Goal: Task Accomplishment & Management: Manage account settings

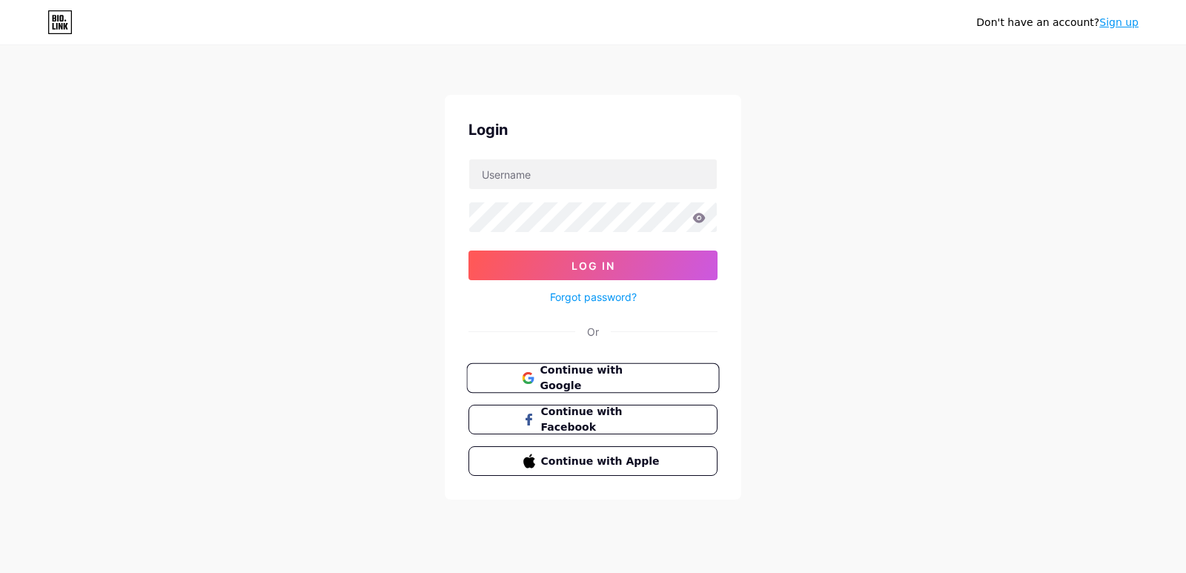
click at [611, 378] on span "Continue with Google" at bounding box center [602, 379] width 124 height 32
click at [529, 182] on input "text" at bounding box center [593, 174] width 248 height 30
type input "S"
type input "sugardaddymalaysia"
click at [469, 251] on button "Log In" at bounding box center [593, 266] width 249 height 30
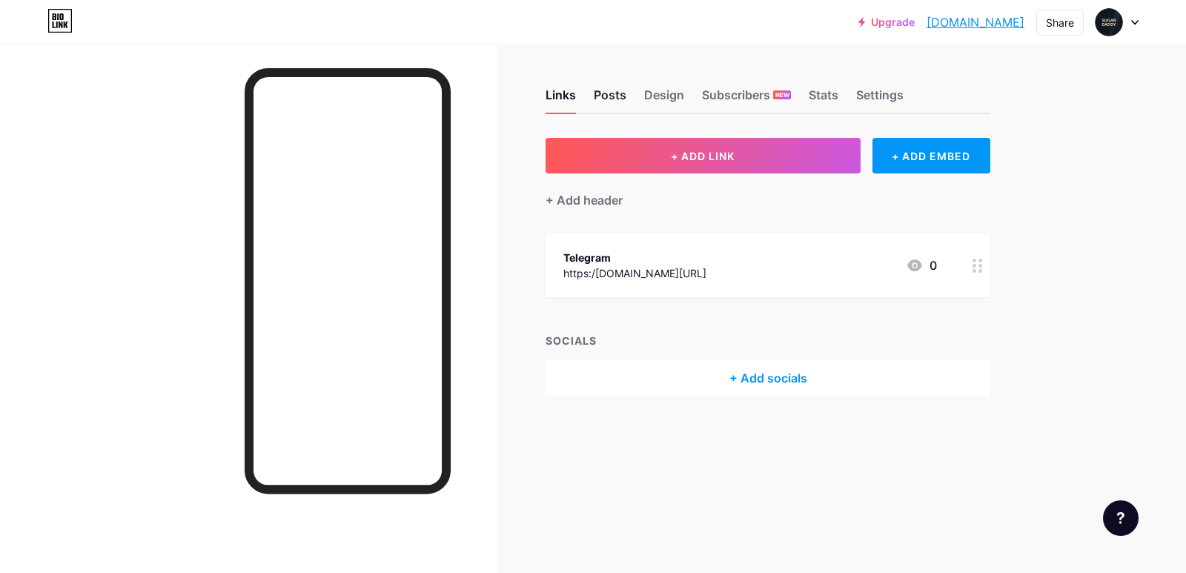
click at [600, 102] on div "Posts" at bounding box center [610, 99] width 33 height 27
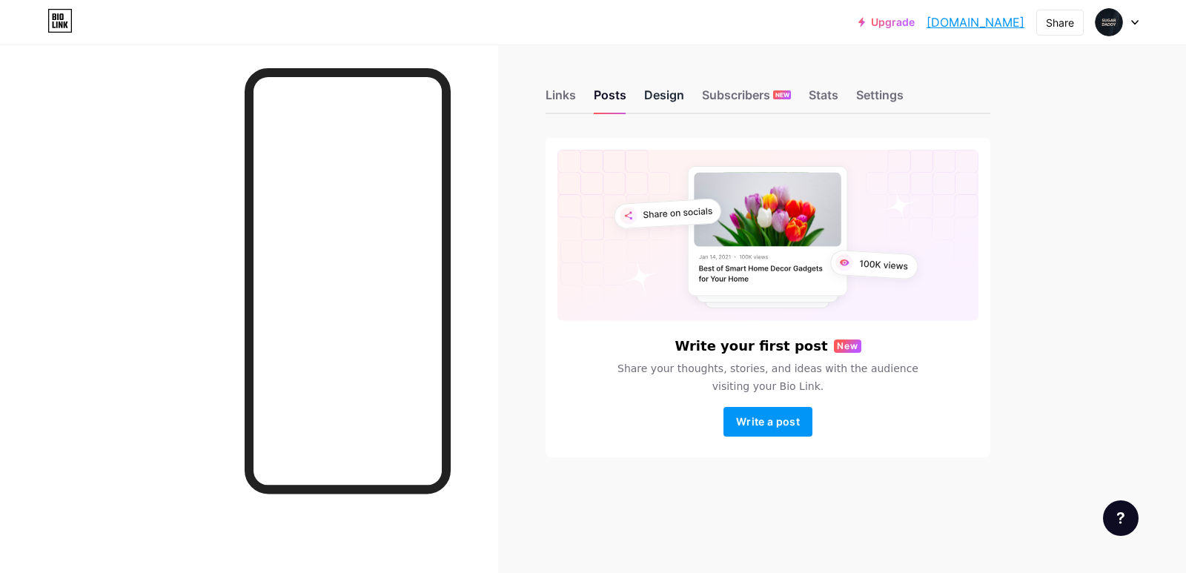
click at [649, 93] on div "Design" at bounding box center [664, 99] width 40 height 27
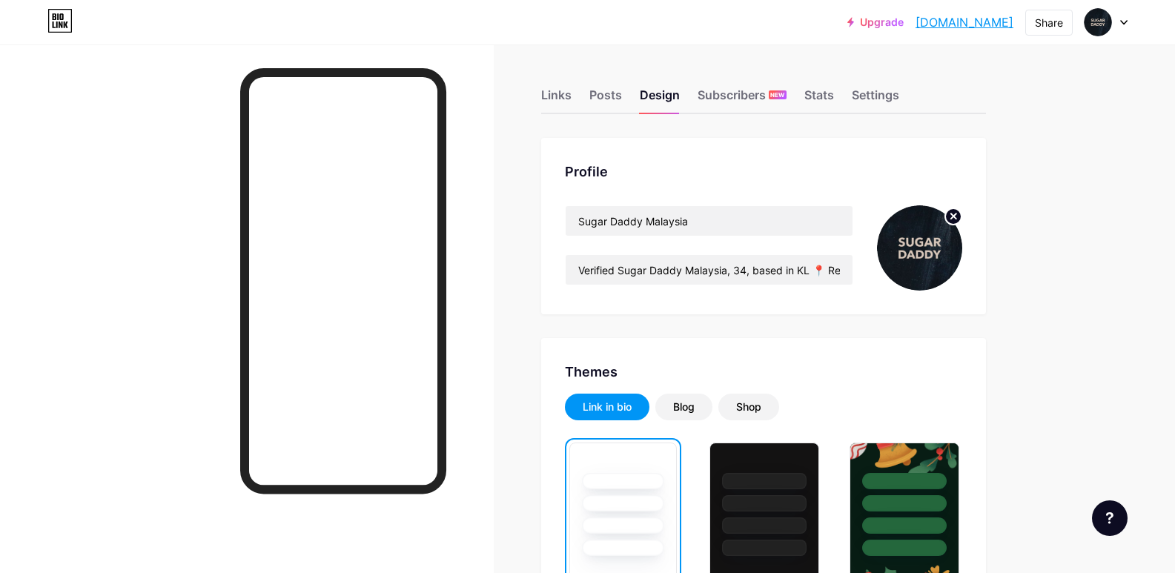
click at [950, 19] on link "[DOMAIN_NAME]" at bounding box center [965, 22] width 98 height 18
click at [899, 84] on div "Links Posts Design Subscribers NEW Stats Settings" at bounding box center [763, 88] width 445 height 52
click at [905, 99] on div "Links Posts Design Subscribers NEW Stats Settings" at bounding box center [763, 88] width 445 height 52
click at [894, 93] on div "Settings" at bounding box center [875, 99] width 47 height 27
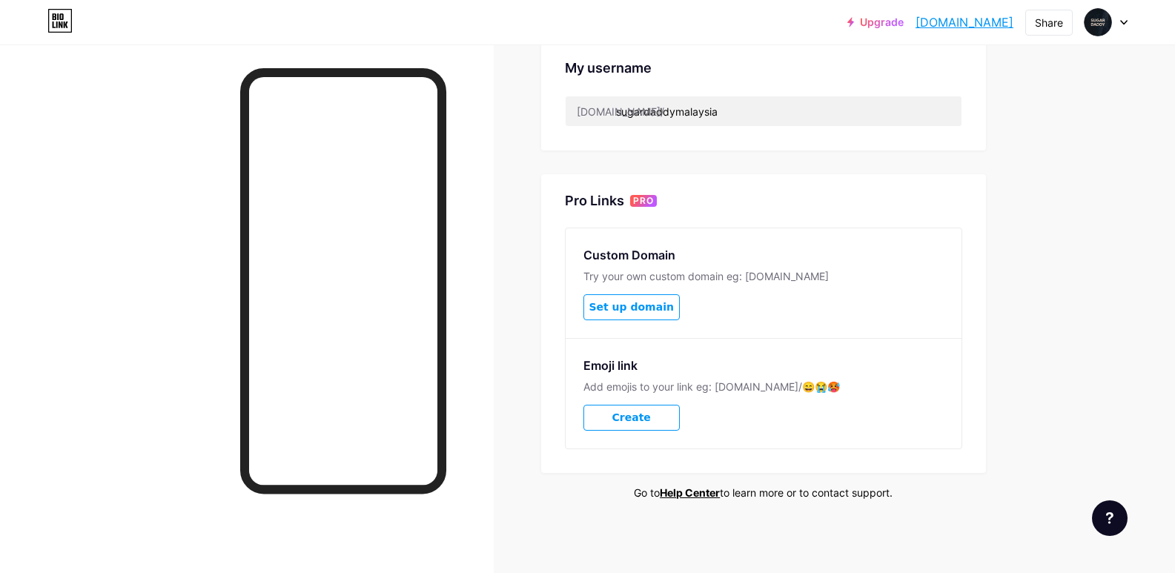
scroll to position [438, 0]
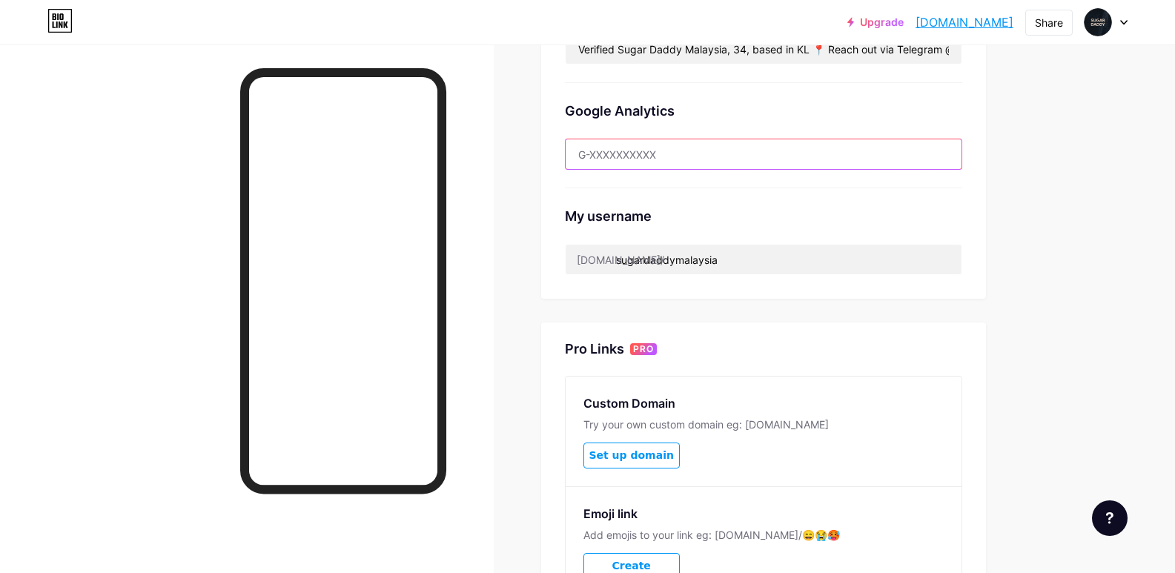
click at [661, 163] on input "text" at bounding box center [764, 154] width 396 height 30
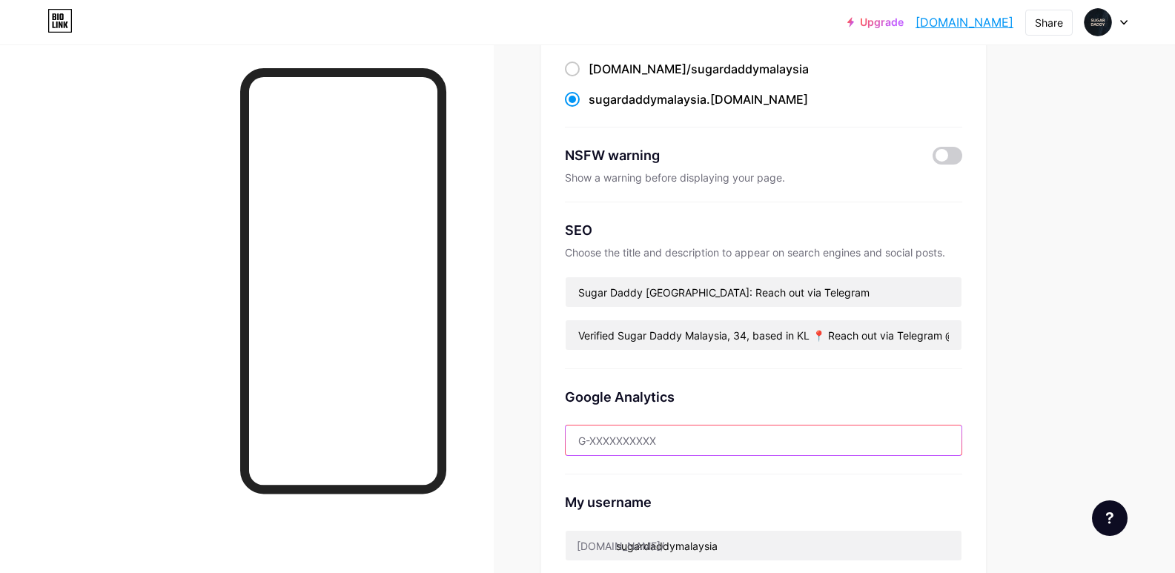
scroll to position [67, 0]
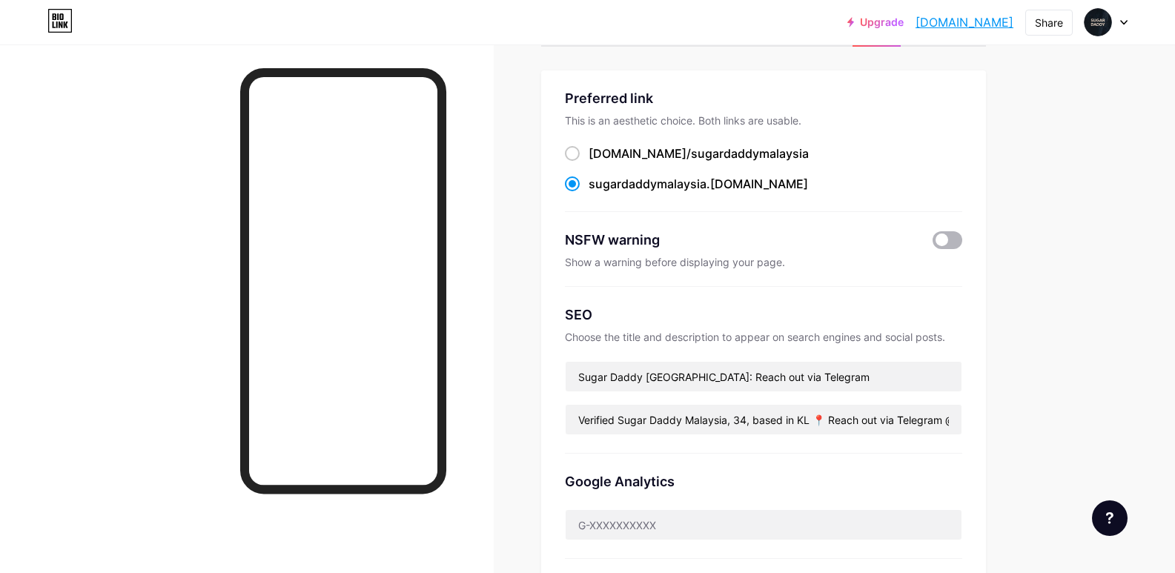
click at [952, 239] on span at bounding box center [948, 240] width 30 height 18
click at [933, 244] on input "checkbox" at bounding box center [933, 244] width 0 height 0
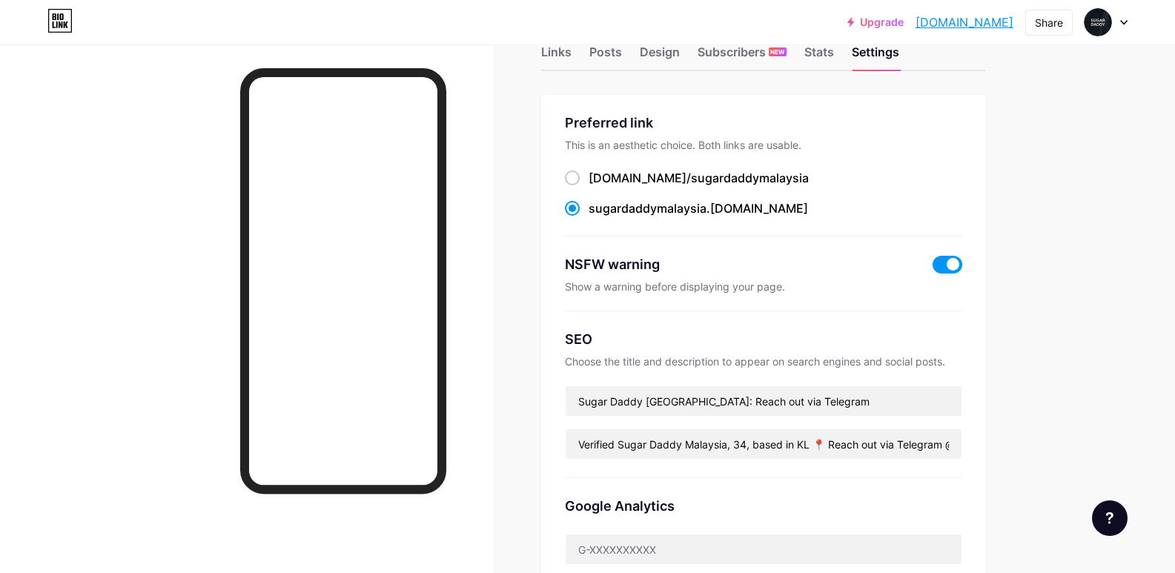
scroll to position [0, 0]
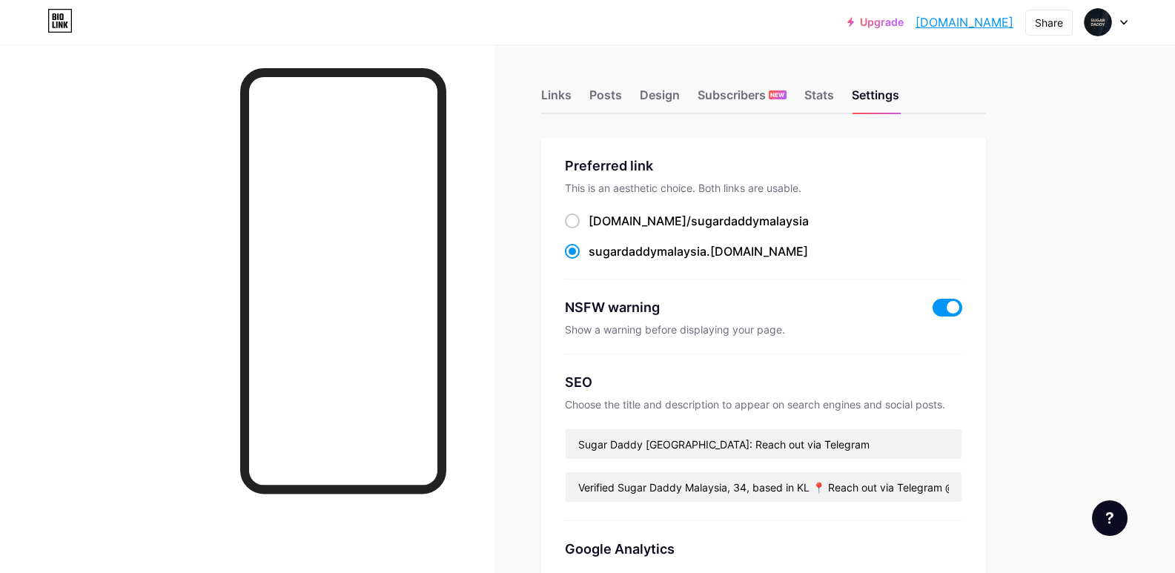
click at [925, 24] on link "[DOMAIN_NAME]" at bounding box center [965, 22] width 98 height 18
click at [948, 304] on span at bounding box center [948, 308] width 30 height 18
click at [933, 311] on input "checkbox" at bounding box center [933, 311] width 0 height 0
click at [658, 98] on div "Design" at bounding box center [660, 99] width 40 height 27
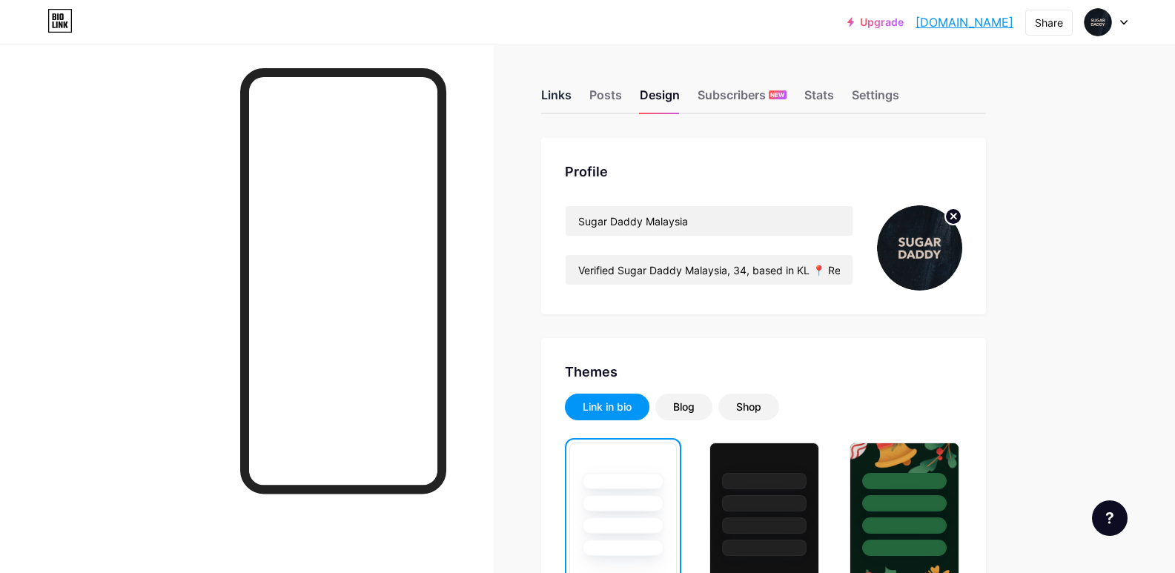
click at [549, 97] on div "Links" at bounding box center [556, 99] width 30 height 27
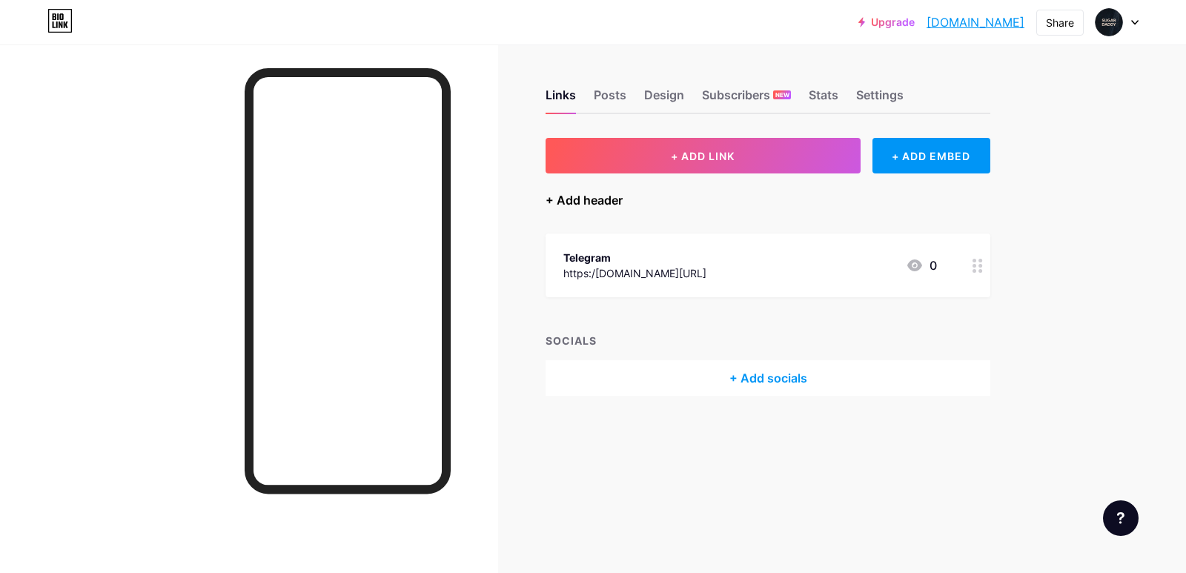
click at [593, 201] on div "+ Add header" at bounding box center [584, 200] width 77 height 18
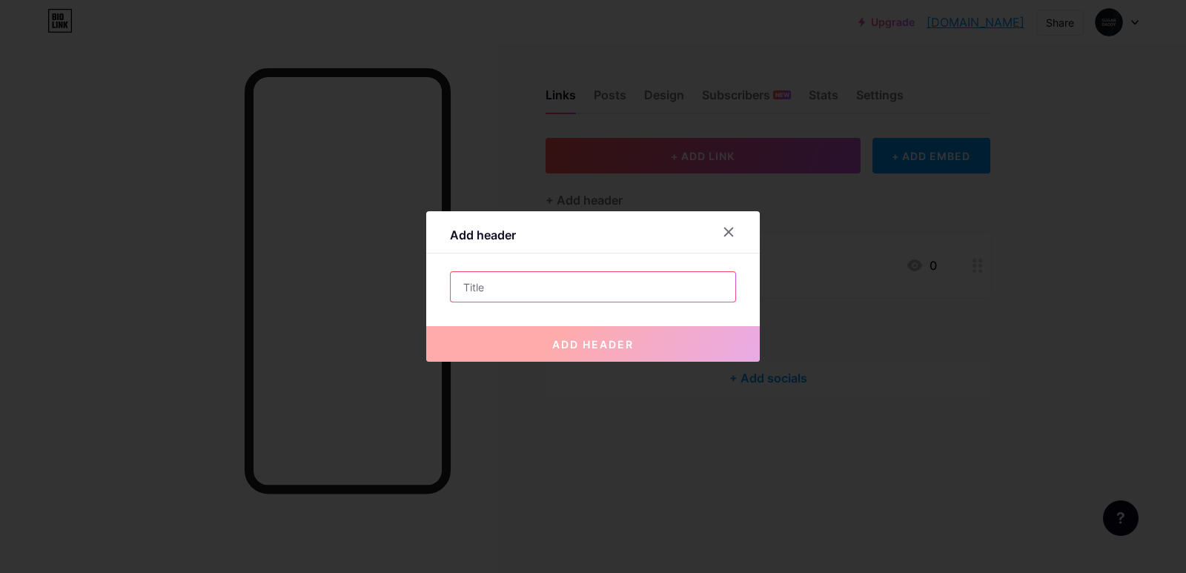
click at [565, 282] on input "text" at bounding box center [593, 287] width 285 height 30
click at [728, 228] on icon at bounding box center [729, 232] width 12 height 12
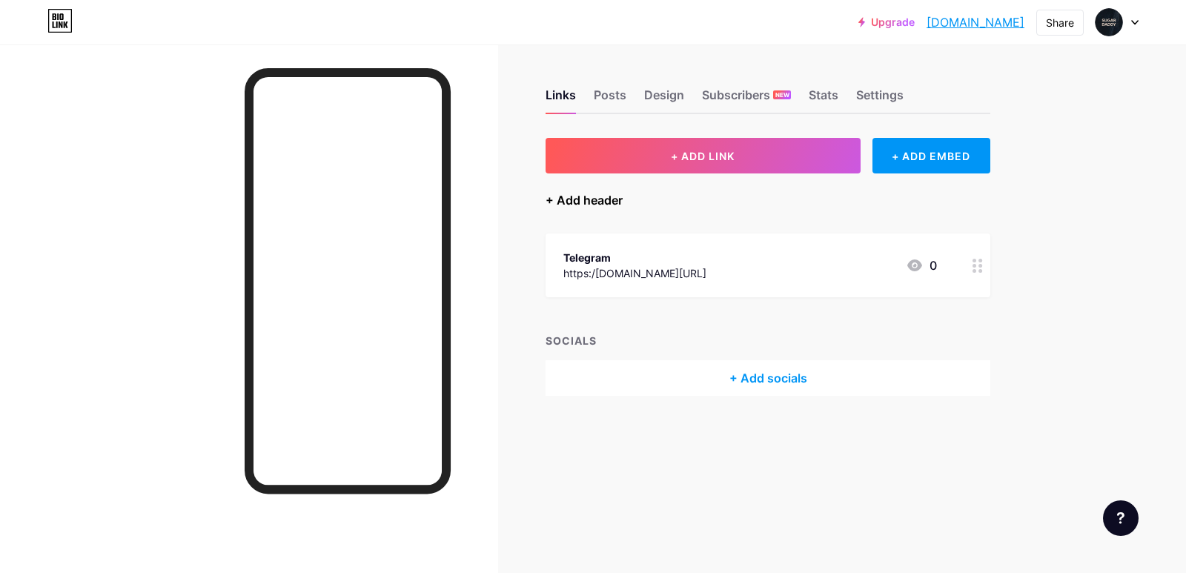
click at [593, 199] on div "+ Add header" at bounding box center [584, 200] width 77 height 18
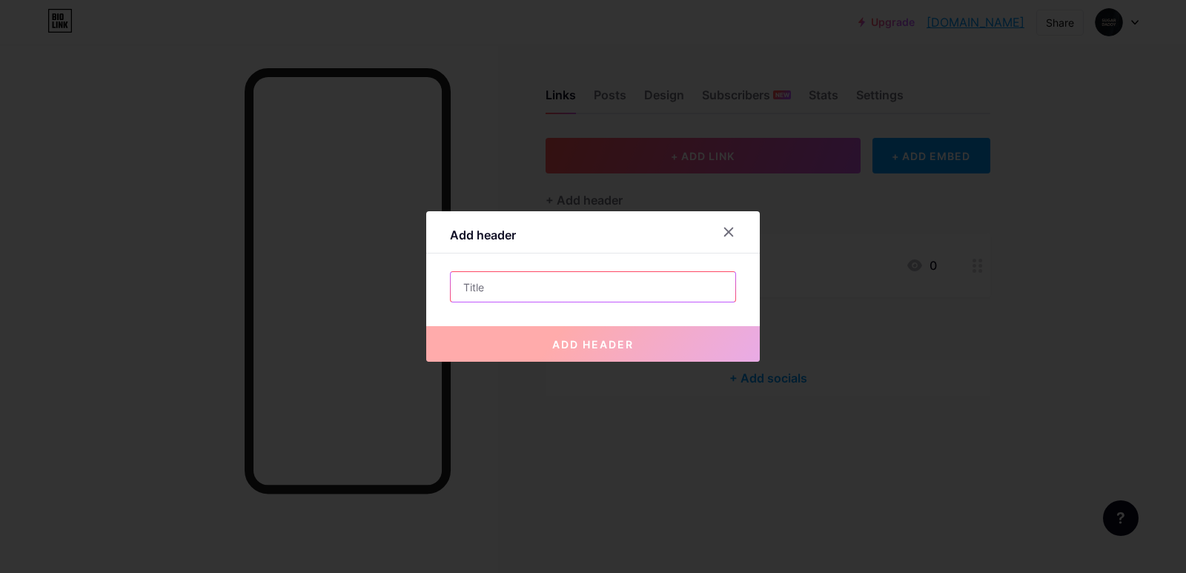
click at [579, 286] on input "text" at bounding box center [593, 287] width 285 height 30
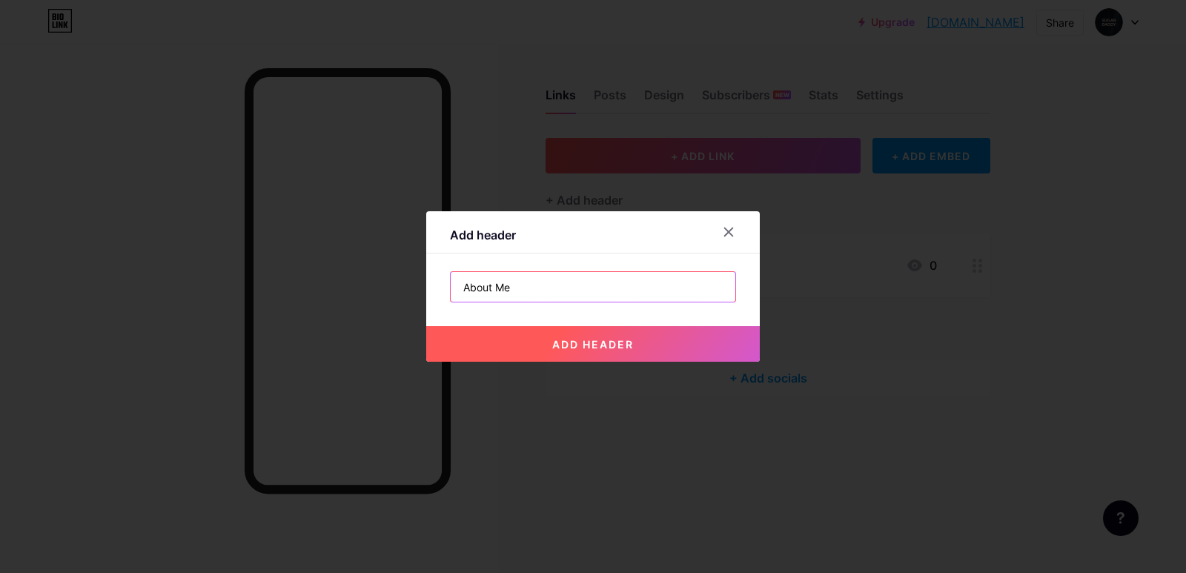
type input "About Me"
click at [597, 340] on span "add header" at bounding box center [593, 344] width 82 height 13
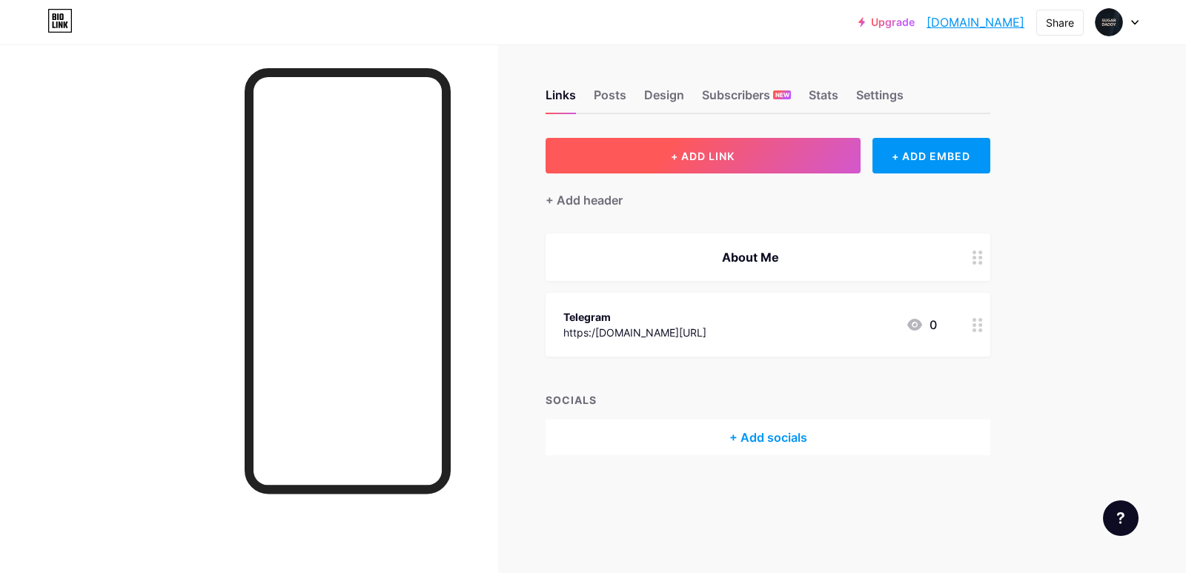
click at [649, 164] on button "+ ADD LINK" at bounding box center [703, 156] width 315 height 36
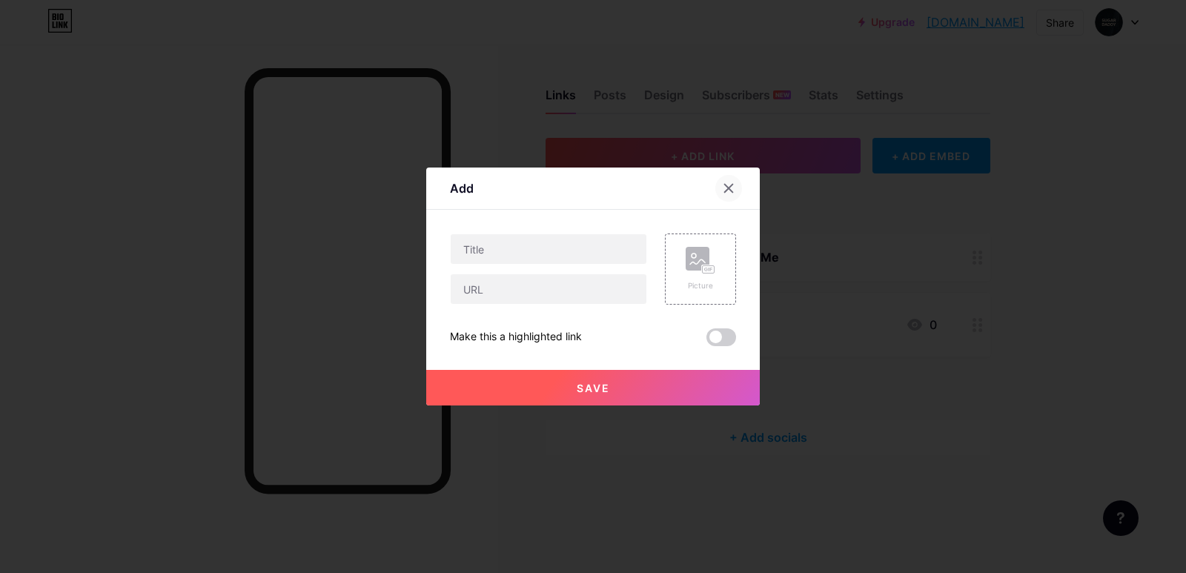
click at [725, 185] on icon at bounding box center [729, 189] width 8 height 8
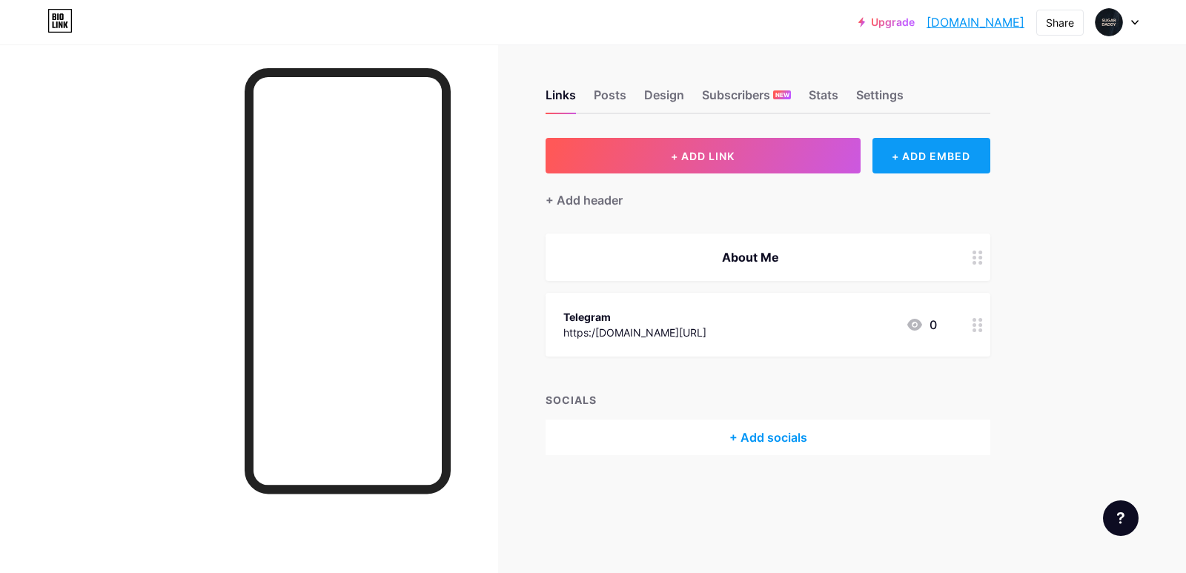
click at [930, 153] on div "+ ADD EMBED" at bounding box center [932, 156] width 118 height 36
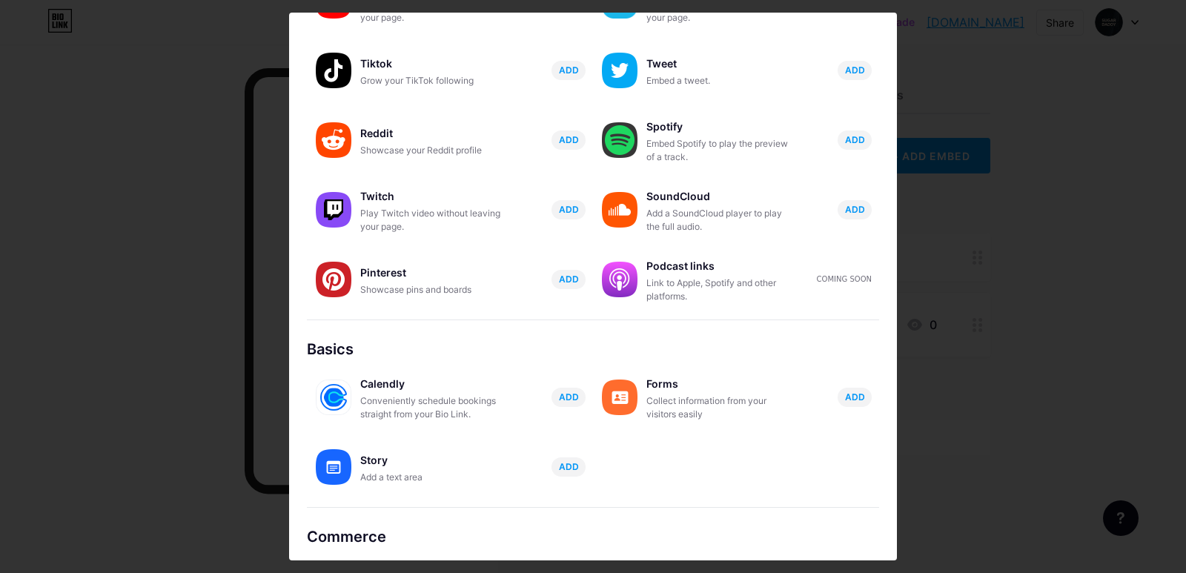
scroll to position [208, 0]
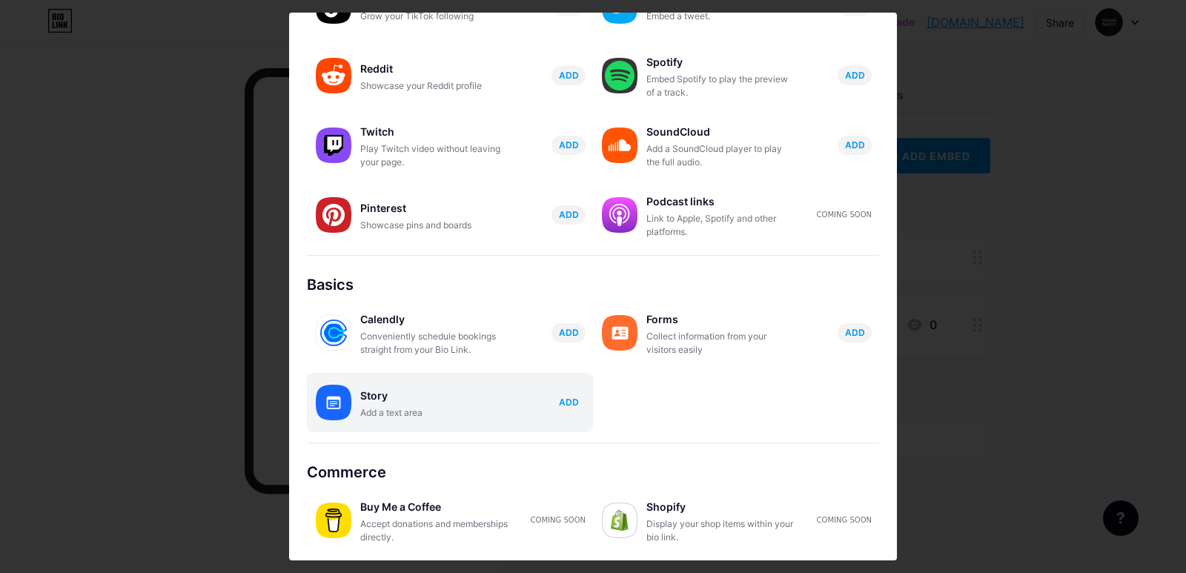
click at [564, 406] on span "ADD" at bounding box center [569, 402] width 20 height 13
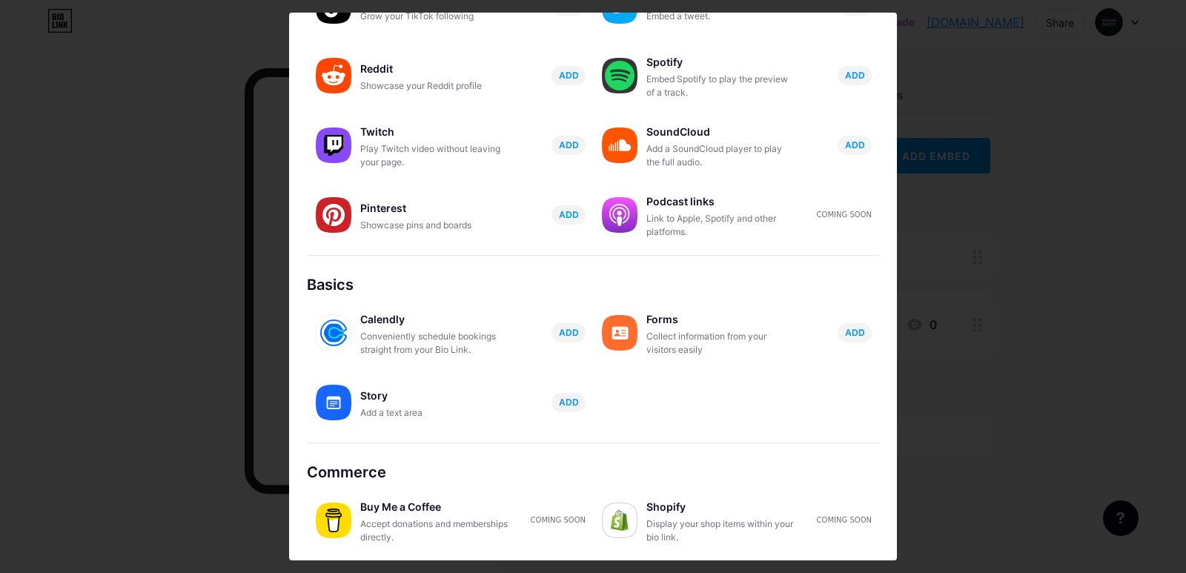
scroll to position [0, 0]
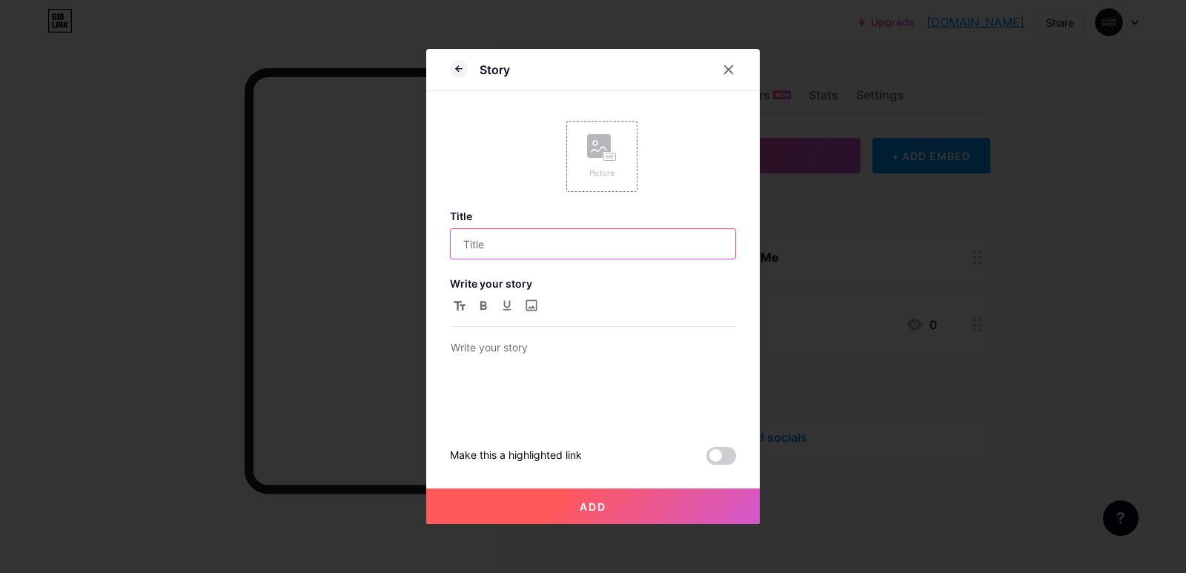
click at [524, 249] on input "text" at bounding box center [593, 244] width 285 height 30
type input "About Me"
click at [540, 363] on div at bounding box center [593, 381] width 285 height 84
click at [588, 506] on span "Add" at bounding box center [593, 506] width 27 height 13
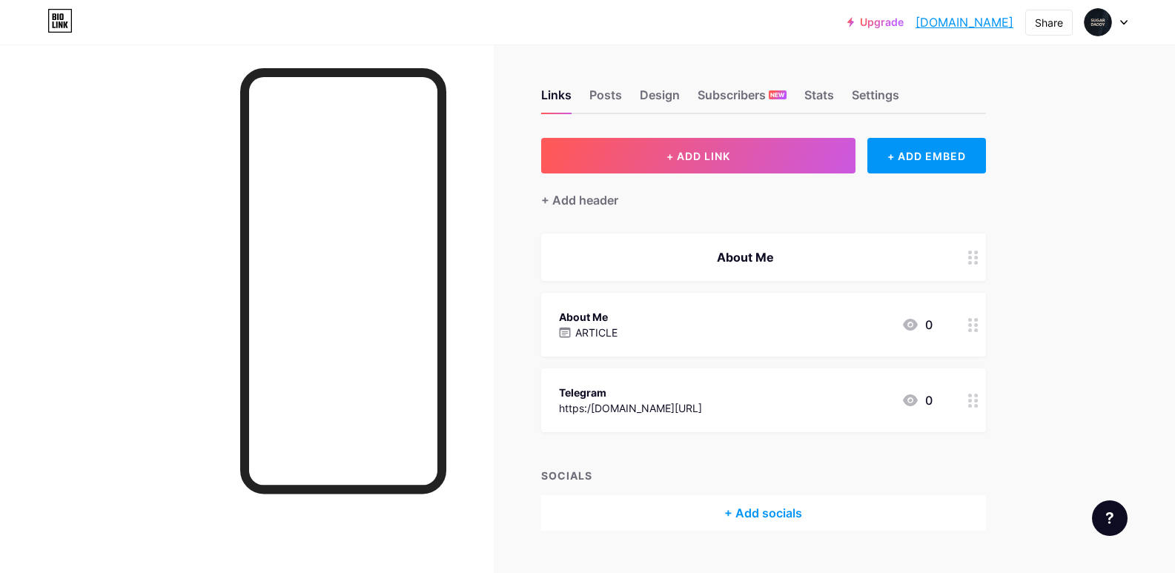
click at [945, 254] on div "About Me" at bounding box center [763, 257] width 445 height 47
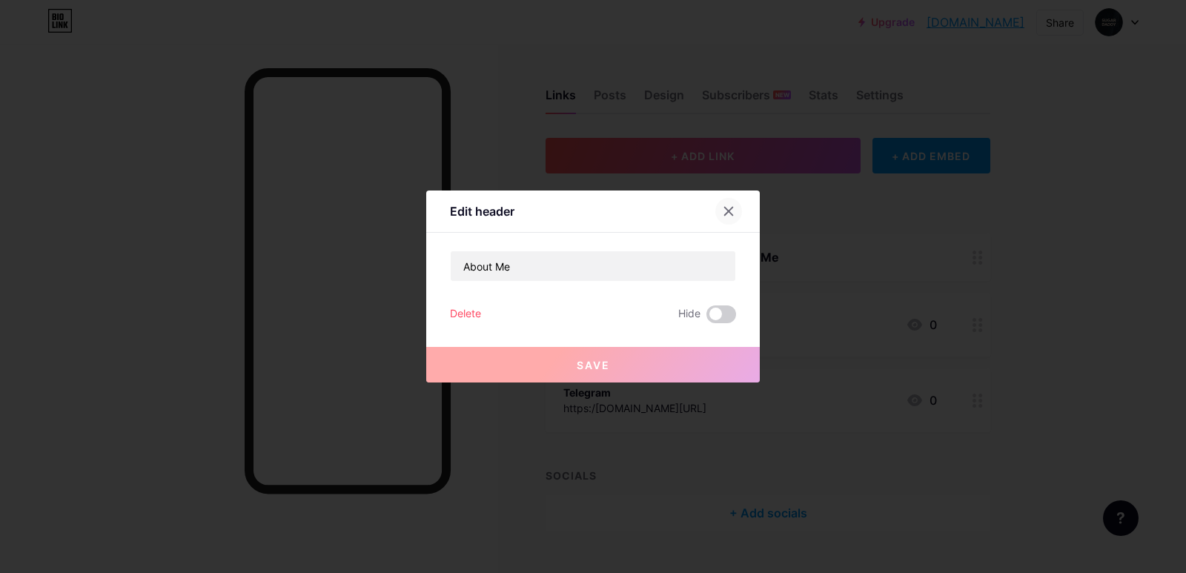
click at [723, 214] on icon at bounding box center [729, 211] width 12 height 12
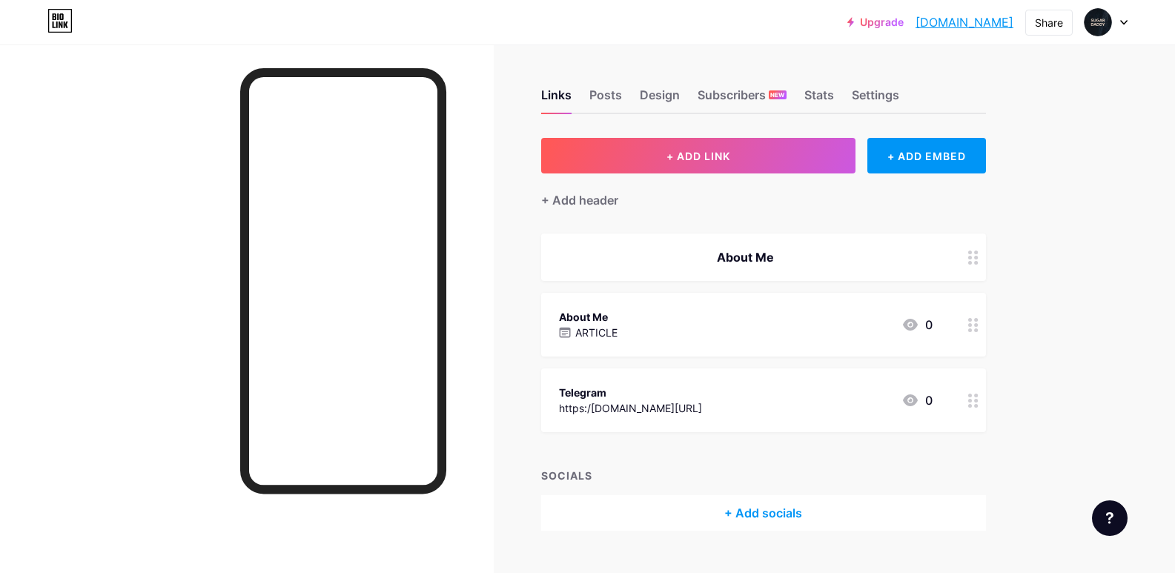
drag, startPoint x: 974, startPoint y: 255, endPoint x: 1056, endPoint y: 254, distance: 81.6
click at [1056, 254] on div "Upgrade sugardaddymalay... [DOMAIN_NAME] Share Switch accounts Sugar Daddy Mala…" at bounding box center [587, 302] width 1175 height 605
click at [985, 264] on div at bounding box center [973, 257] width 25 height 47
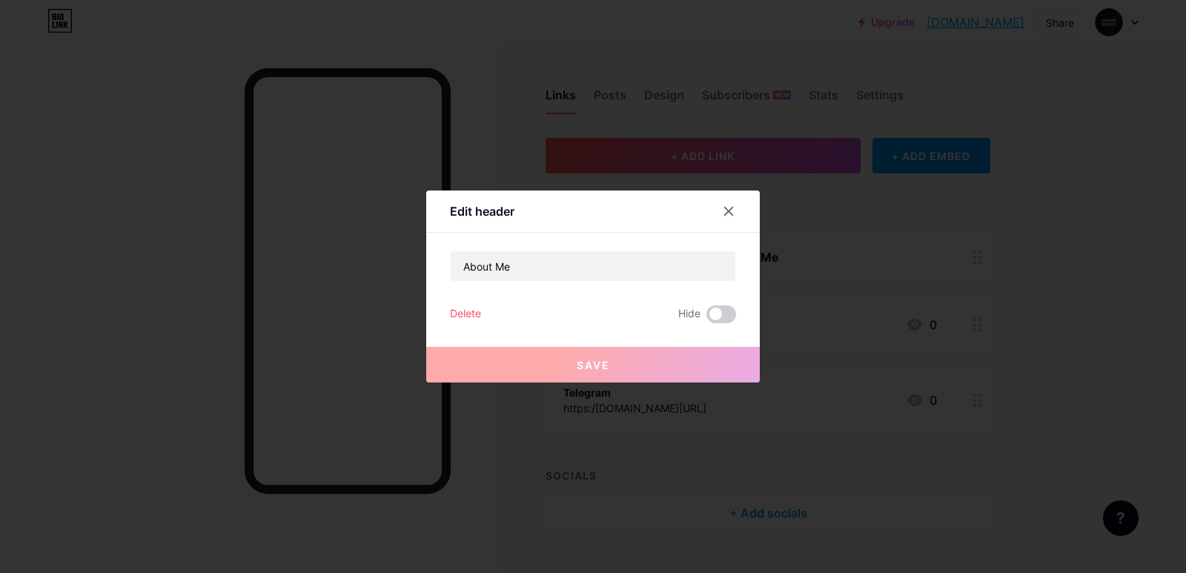
click at [478, 317] on div "Delete Hide" at bounding box center [593, 314] width 286 height 18
click at [472, 311] on div "Delete" at bounding box center [465, 314] width 31 height 18
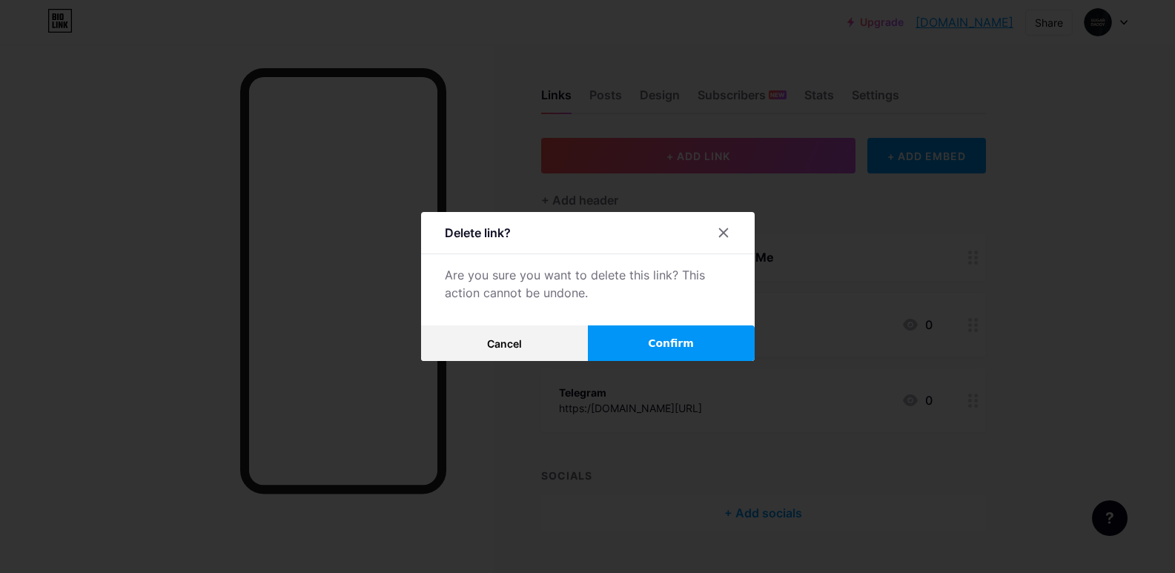
drag, startPoint x: 651, startPoint y: 352, endPoint x: 847, endPoint y: 351, distance: 195.7
click at [652, 351] on button "Confirm" at bounding box center [671, 343] width 167 height 36
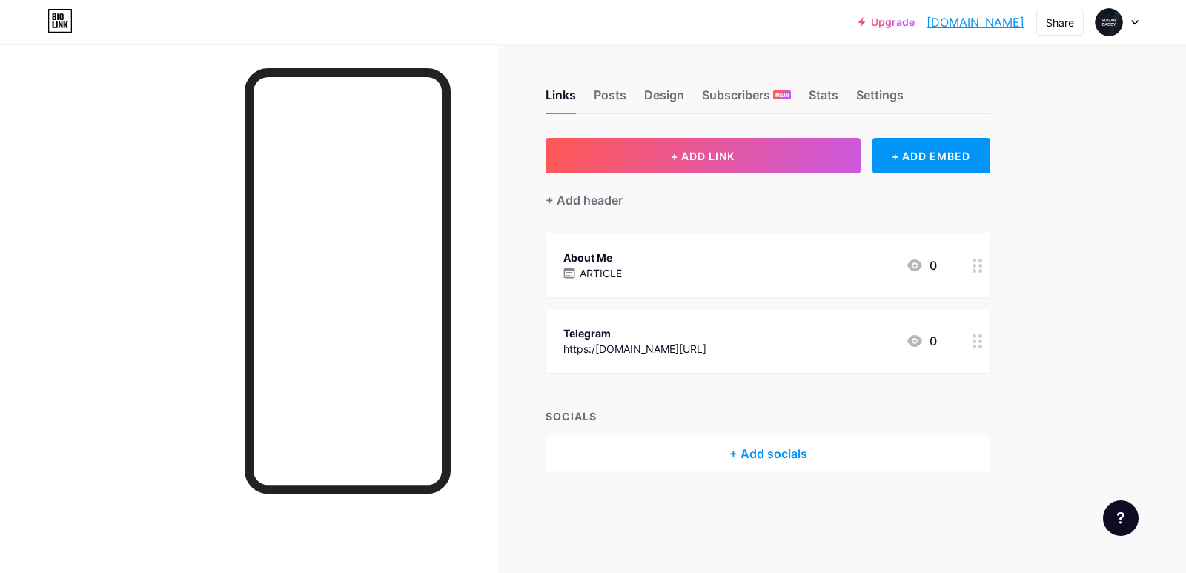
click at [773, 268] on div "About Me ARTICLE 0" at bounding box center [750, 265] width 374 height 34
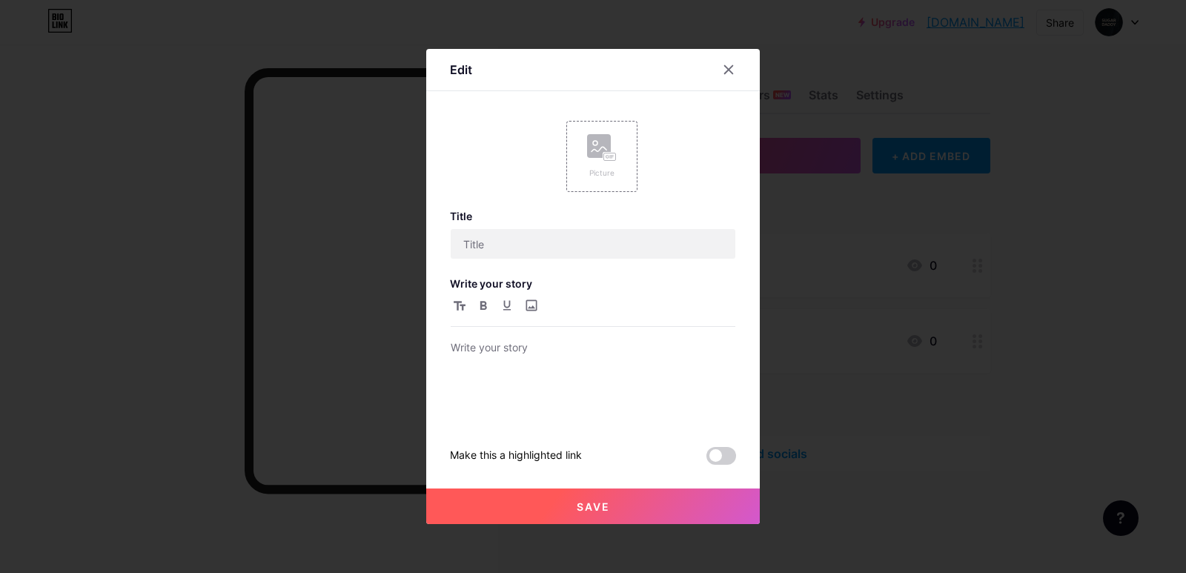
type input "About Me"
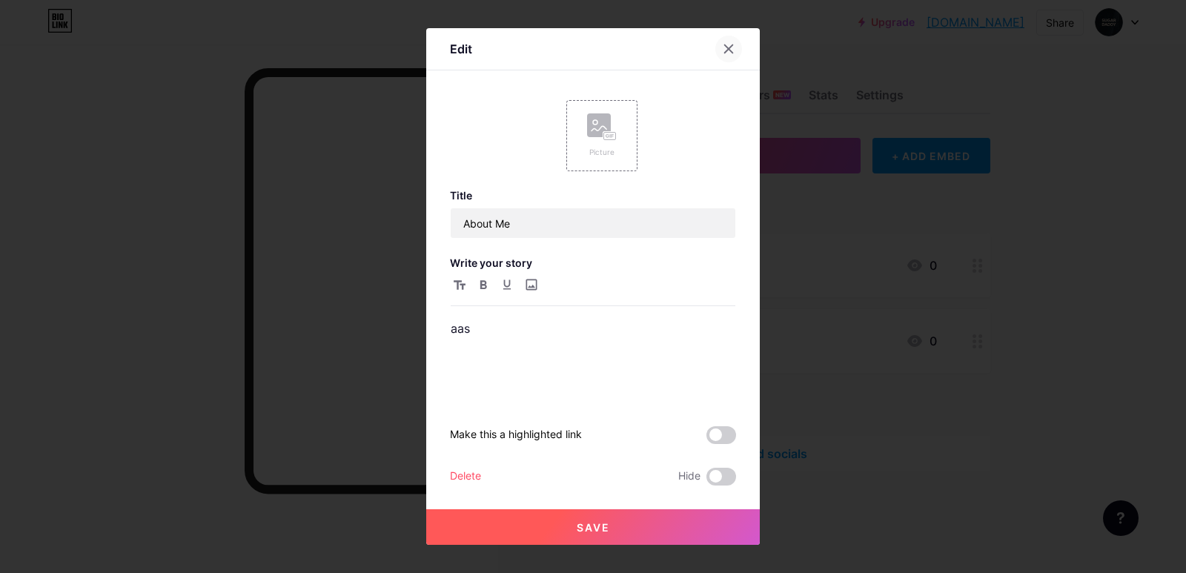
click at [730, 47] on div at bounding box center [728, 49] width 27 height 27
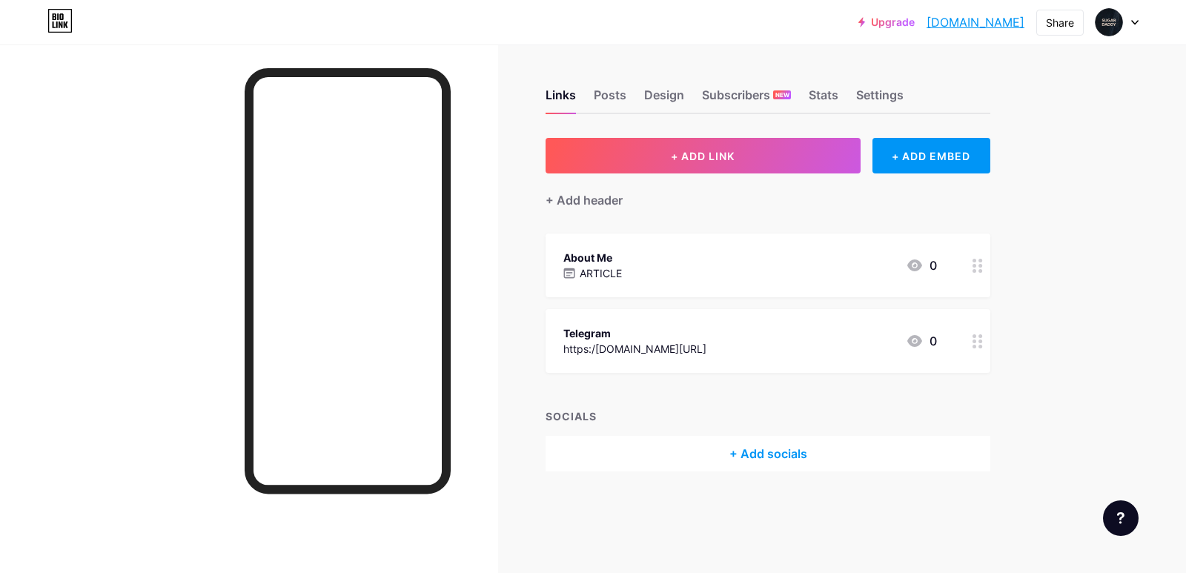
click at [742, 274] on div "About Me ARTICLE 0" at bounding box center [750, 265] width 374 height 34
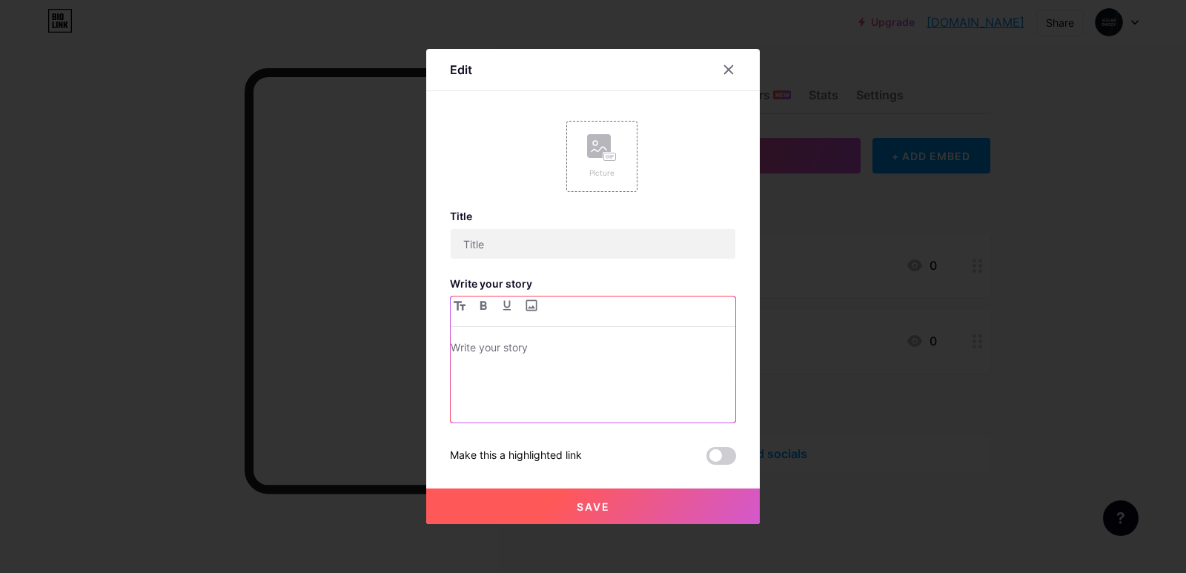
click at [509, 343] on p at bounding box center [593, 349] width 285 height 21
type input "About Me"
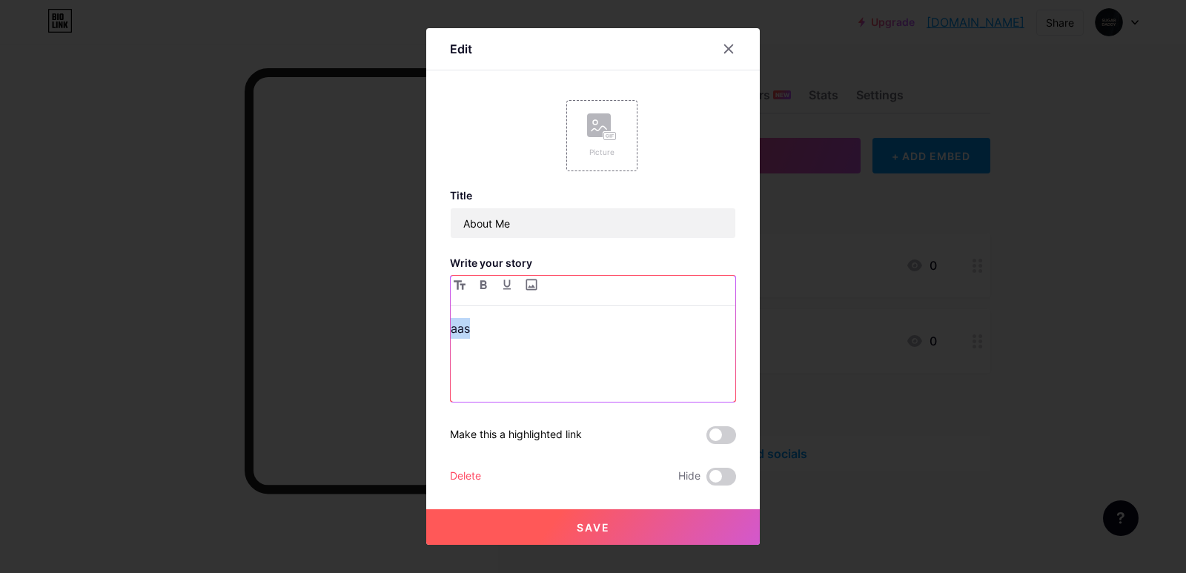
drag, startPoint x: 509, startPoint y: 346, endPoint x: 483, endPoint y: 328, distance: 32.1
click at [483, 329] on p "aas" at bounding box center [593, 328] width 285 height 21
click at [473, 328] on p "aas" at bounding box center [593, 328] width 285 height 21
drag, startPoint x: 480, startPoint y: 327, endPoint x: 449, endPoint y: 328, distance: 31.9
click at [451, 328] on p "aas" at bounding box center [593, 328] width 285 height 21
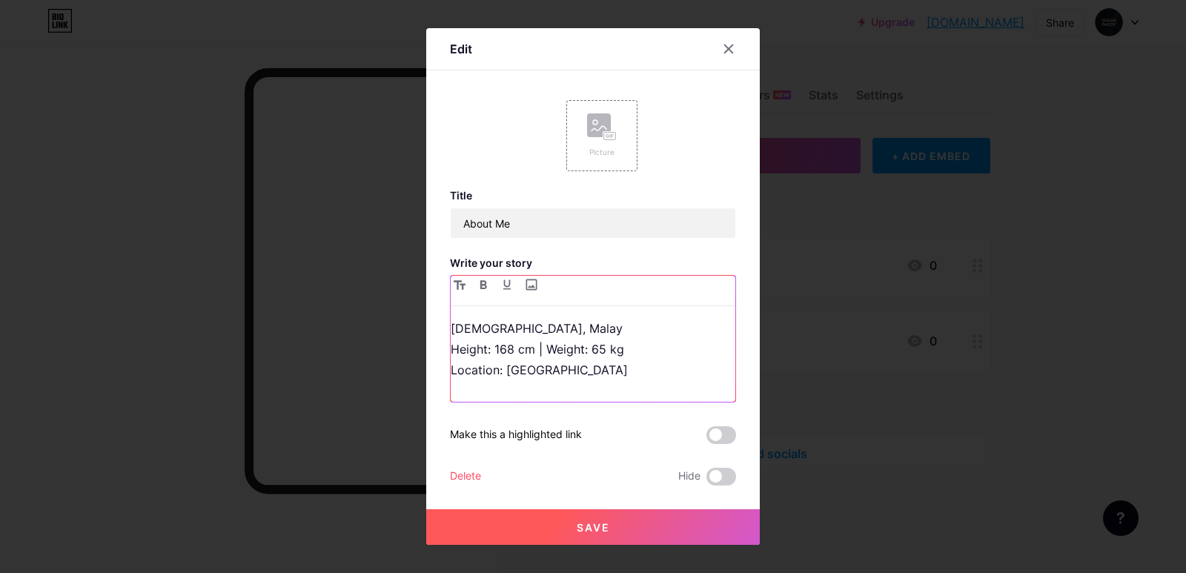
click at [451, 325] on p "[DEMOGRAPHIC_DATA], Malay Height: 168 cm | Weight: 65 kg Location: [GEOGRAPHIC_…" at bounding box center [593, 349] width 285 height 62
click at [562, 527] on button "Save" at bounding box center [593, 527] width 334 height 36
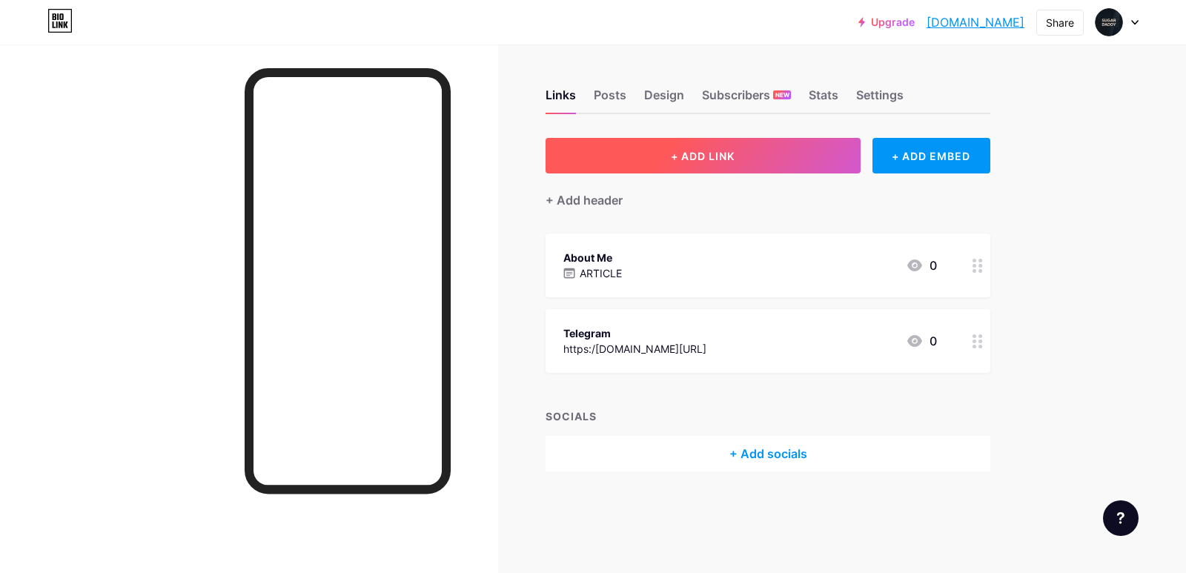
click at [637, 163] on button "+ ADD LINK" at bounding box center [703, 156] width 315 height 36
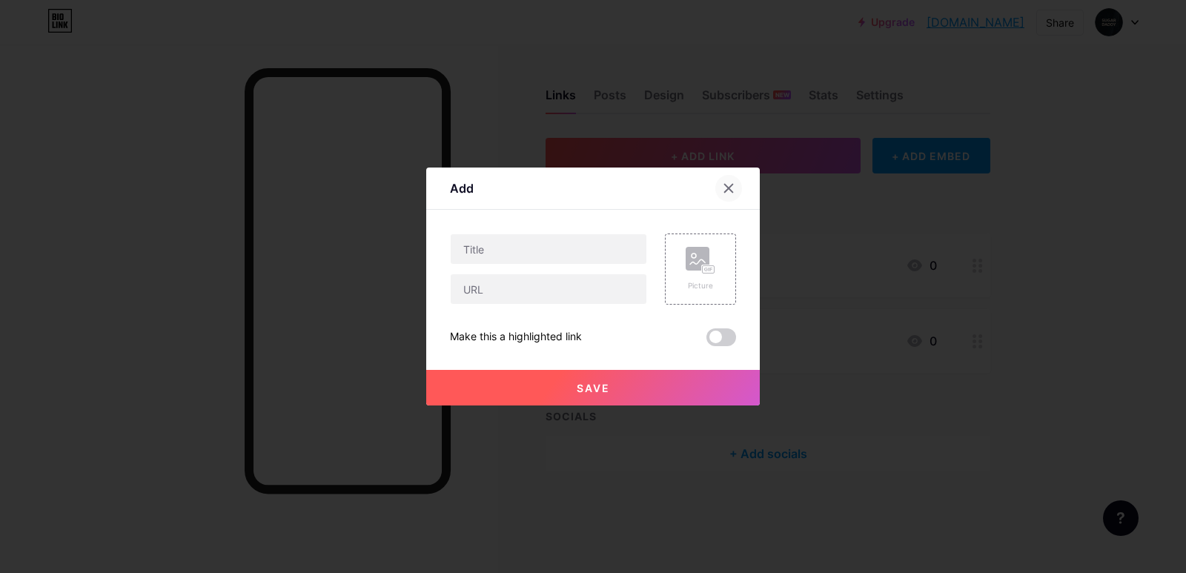
click at [727, 196] on div at bounding box center [728, 188] width 27 height 27
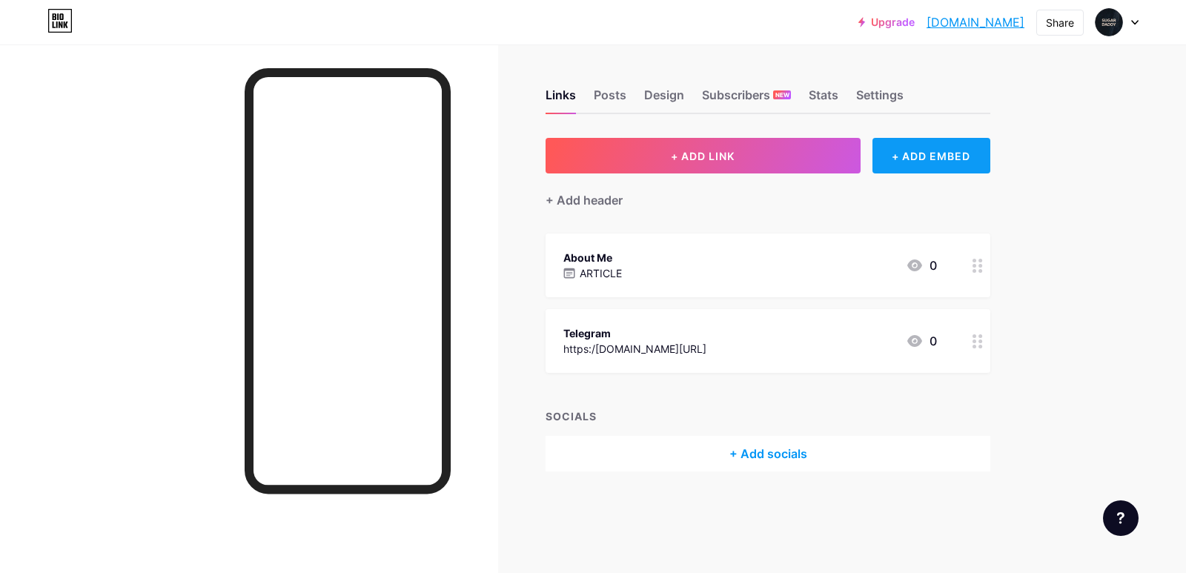
click at [917, 148] on div "+ ADD EMBED" at bounding box center [932, 156] width 118 height 36
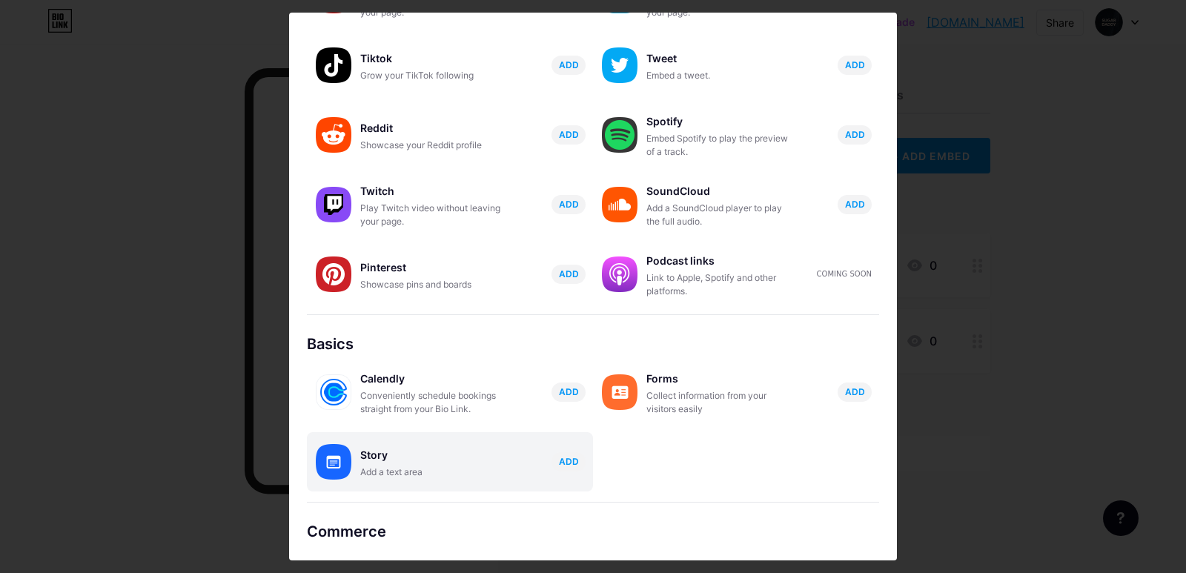
scroll to position [208, 0]
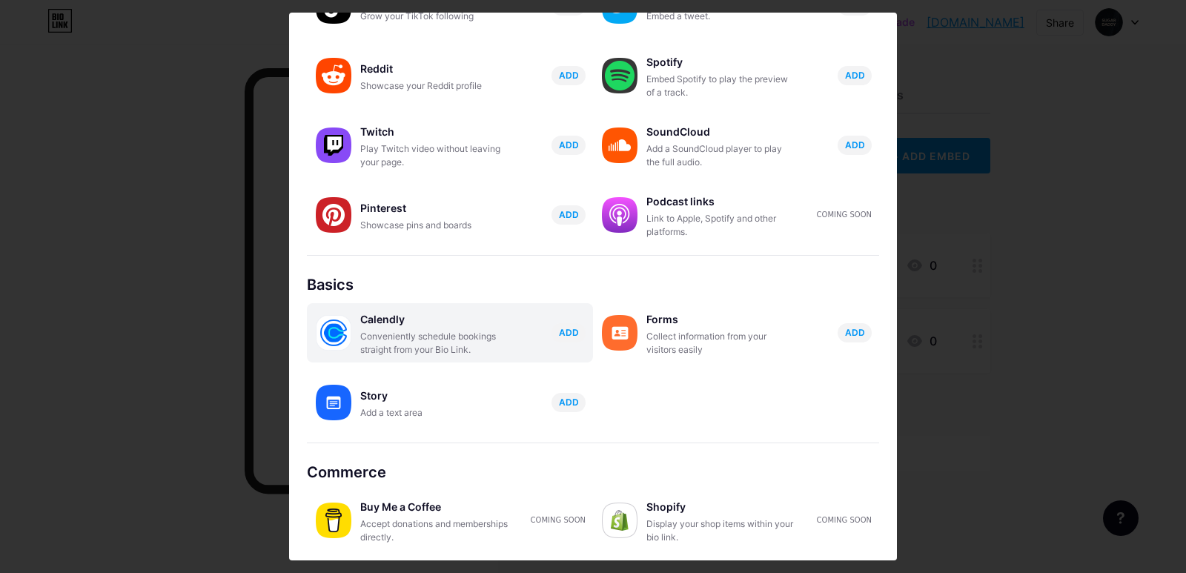
click at [480, 343] on div "Conveniently schedule bookings straight from your Bio Link." at bounding box center [434, 343] width 148 height 27
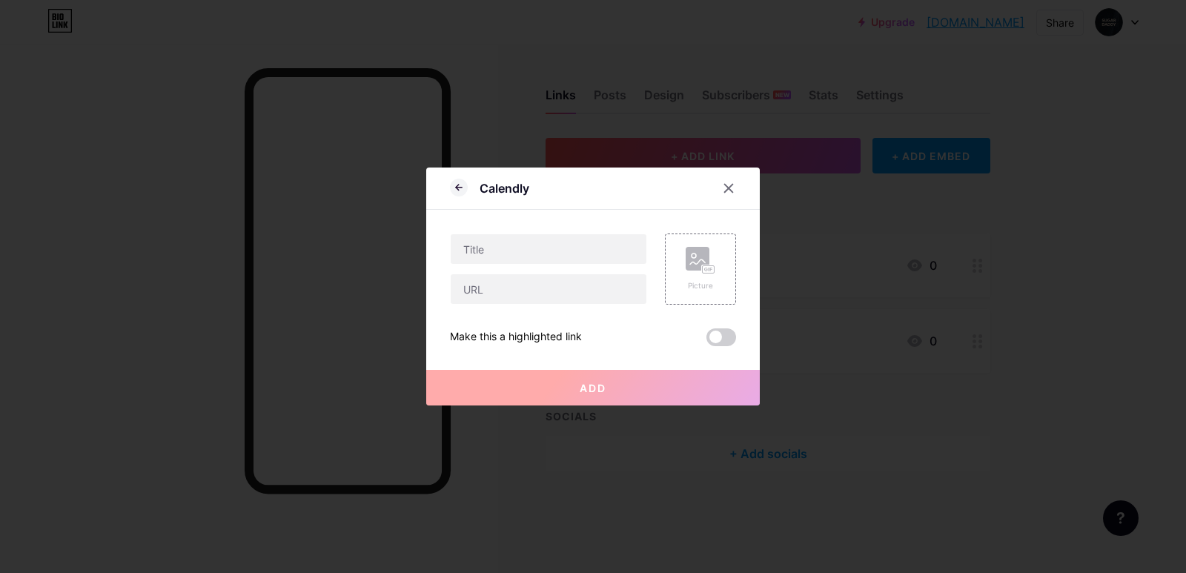
scroll to position [0, 0]
click at [489, 253] on input "text" at bounding box center [549, 249] width 196 height 30
click at [707, 280] on div "Picture" at bounding box center [701, 285] width 30 height 11
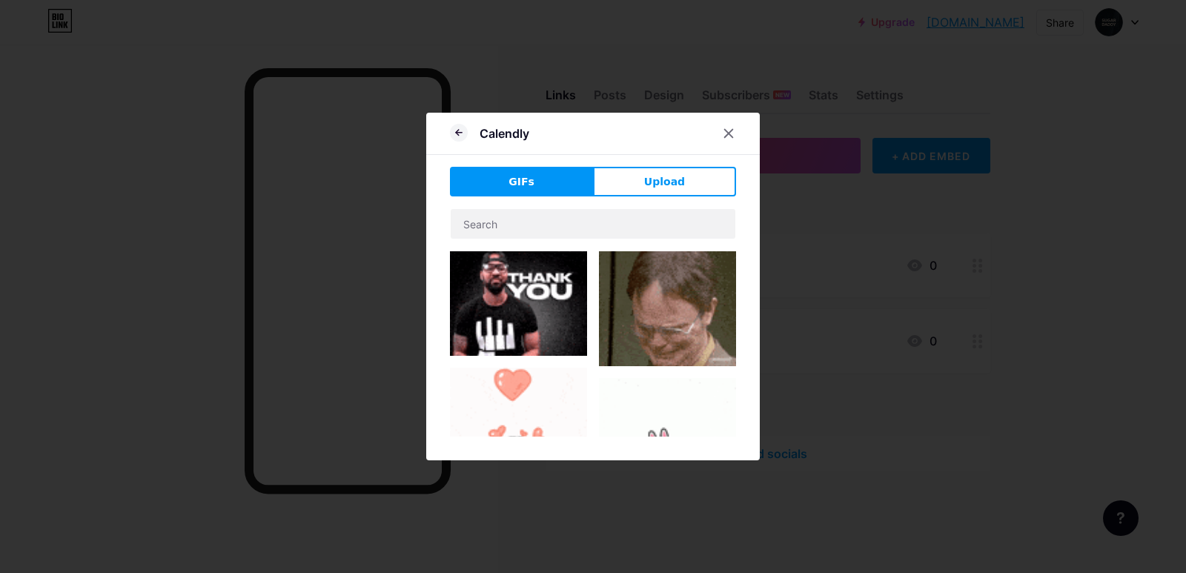
click at [655, 293] on img at bounding box center [667, 308] width 137 height 115
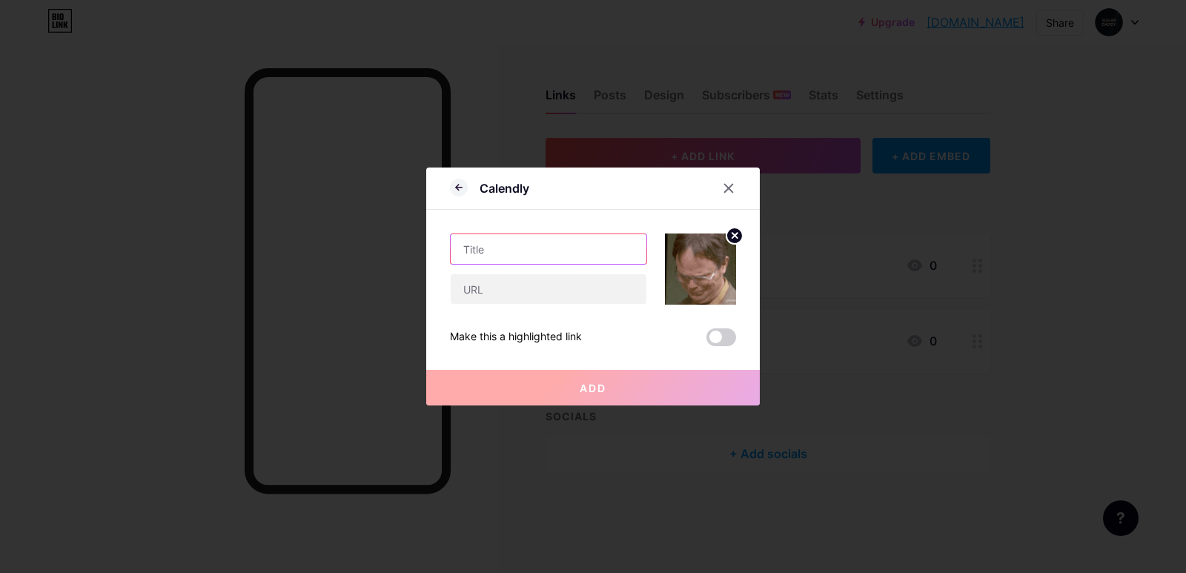
click at [497, 261] on input "text" at bounding box center [549, 249] width 196 height 30
type input "aa"
click at [501, 302] on input "text" at bounding box center [549, 289] width 196 height 30
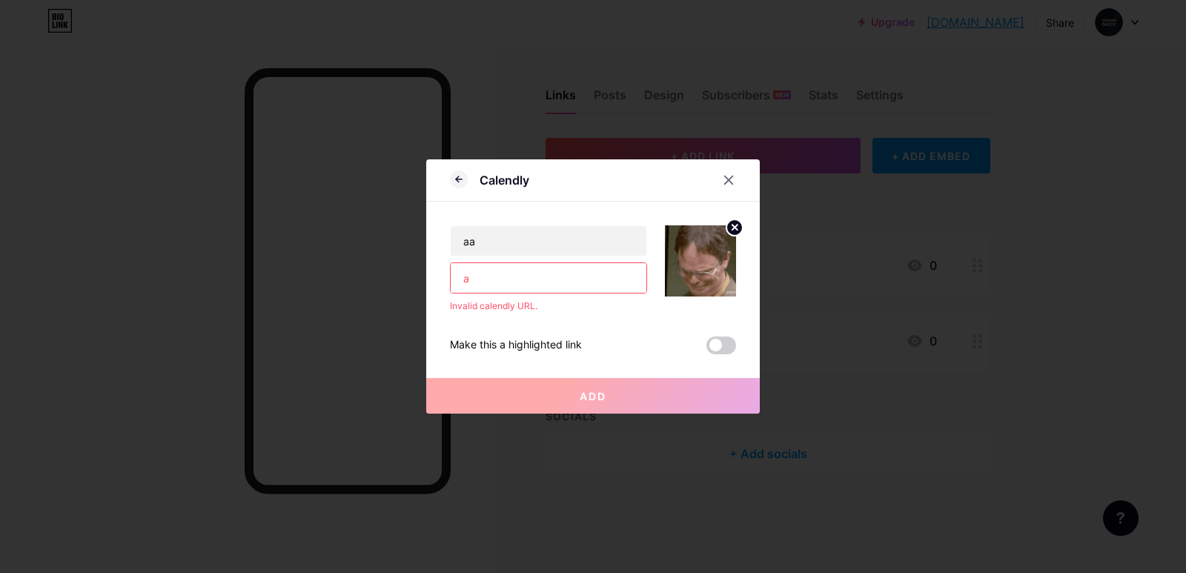
type input "aa"
drag, startPoint x: 488, startPoint y: 275, endPoint x: 405, endPoint y: 288, distance: 84.1
click at [405, 288] on div "Calendly aa aa Invalid calendly URL. Make this a highlighted link Add Picture M…" at bounding box center [593, 286] width 1186 height 573
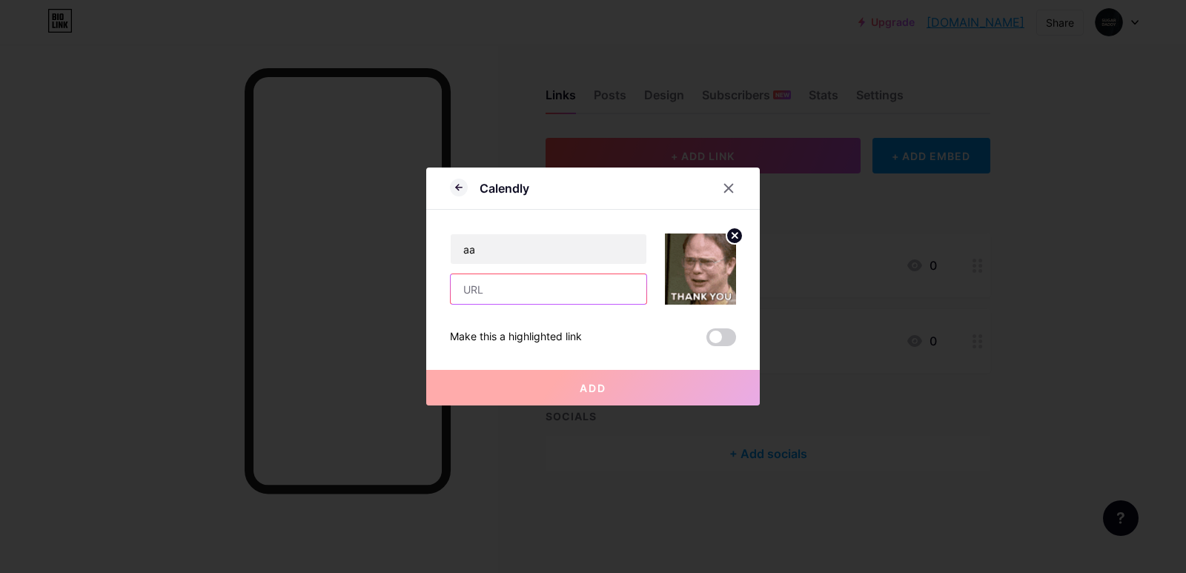
click at [497, 296] on input "text" at bounding box center [549, 289] width 196 height 30
paste input "[URL][DOMAIN_NAME]"
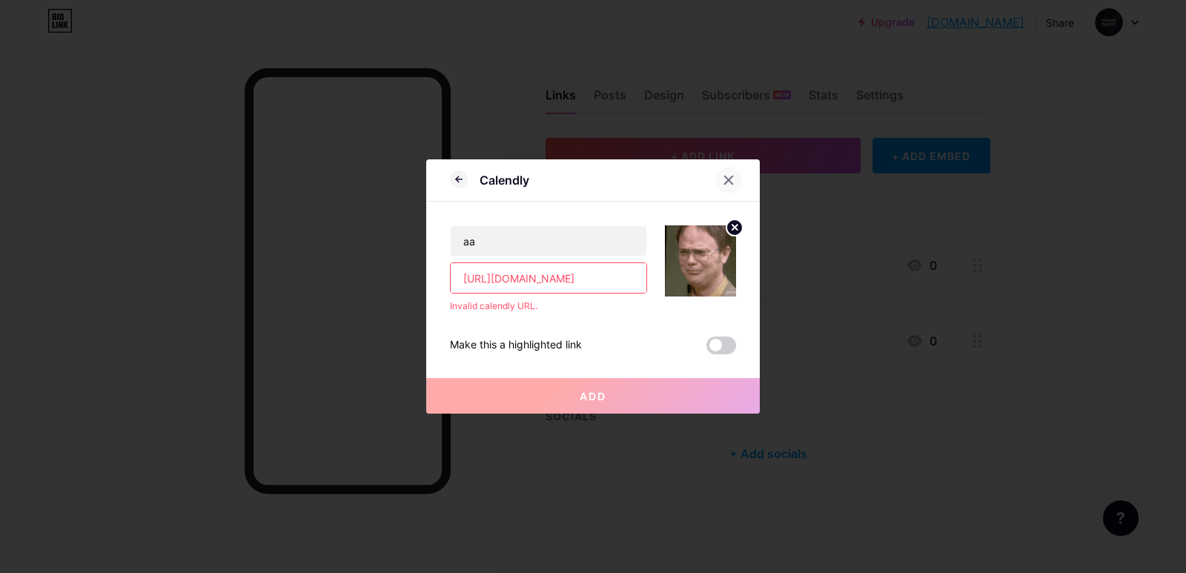
type input "[URL][DOMAIN_NAME]"
click at [724, 183] on icon at bounding box center [729, 180] width 12 height 12
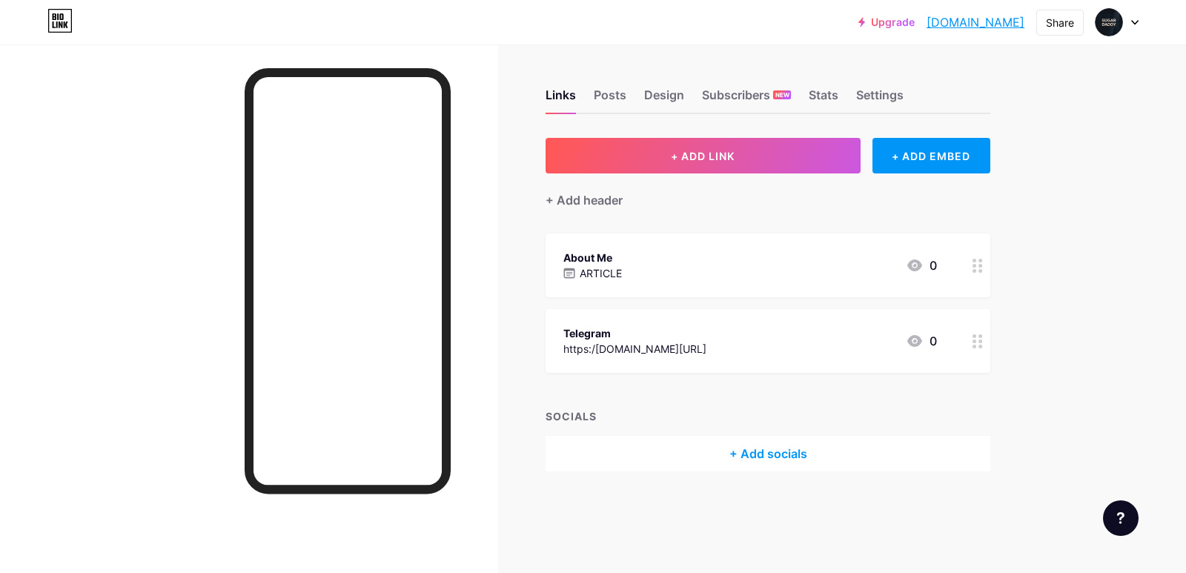
click at [735, 268] on div "About Me ARTICLE 0" at bounding box center [750, 265] width 374 height 34
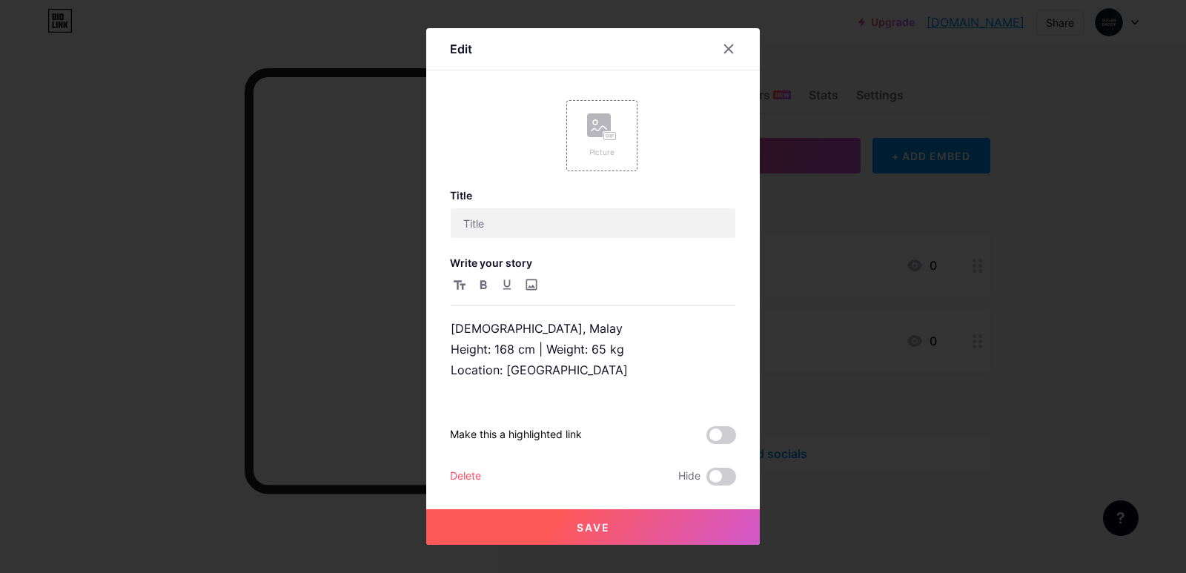
type input "About Me"
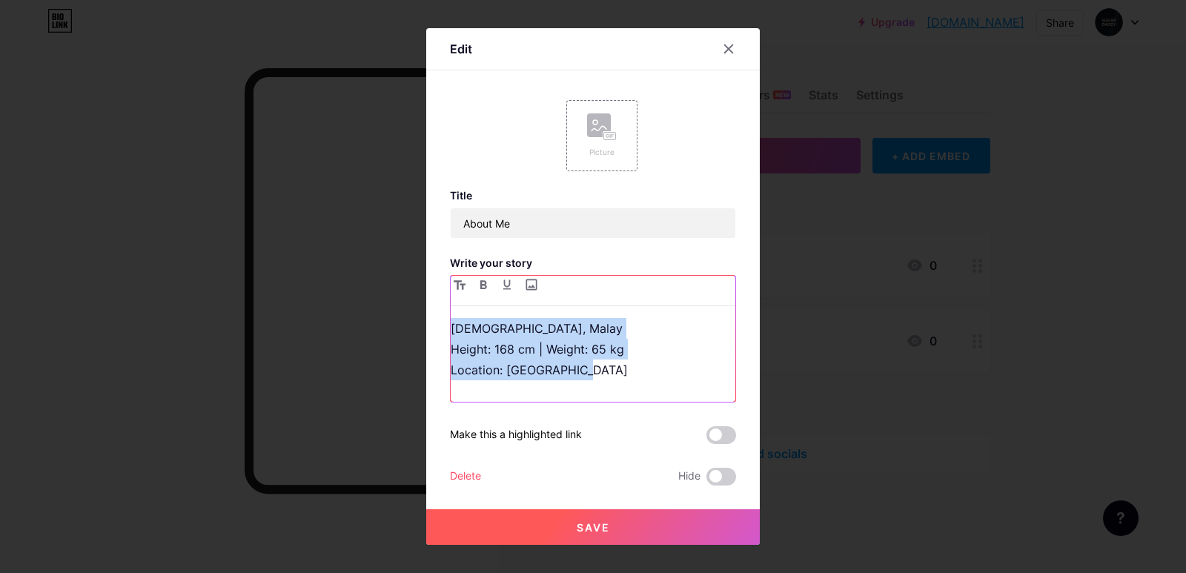
drag, startPoint x: 600, startPoint y: 366, endPoint x: 437, endPoint y: 334, distance: 166.2
click at [437, 334] on div "Edit Picture Title About Me Write your story [DEMOGRAPHIC_DATA], Malay Height: …" at bounding box center [593, 286] width 334 height 517
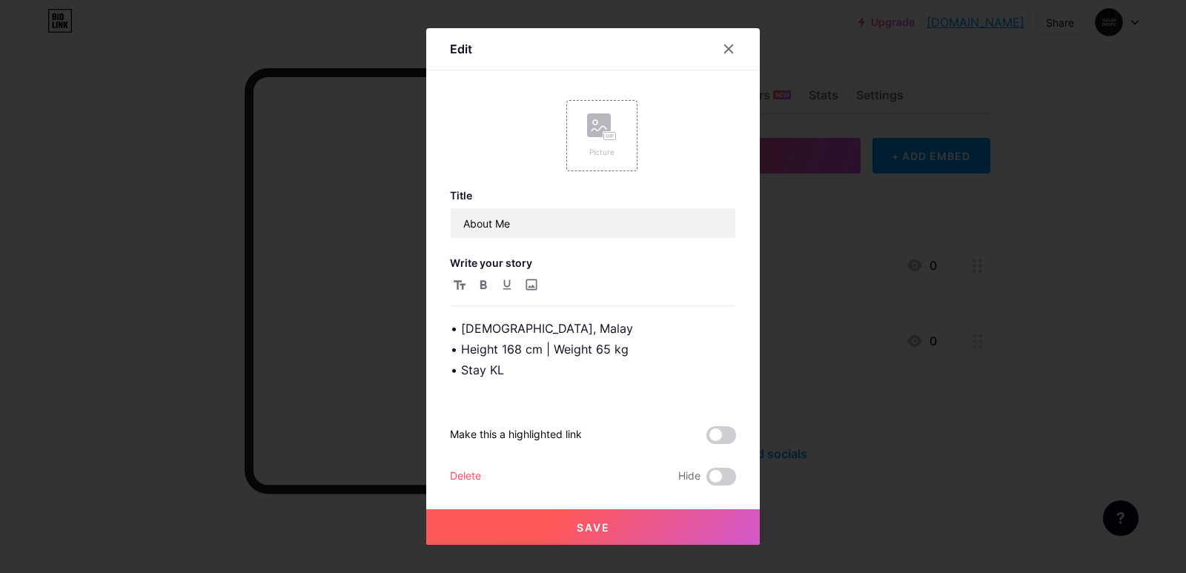
click at [622, 523] on button "Save" at bounding box center [593, 527] width 334 height 36
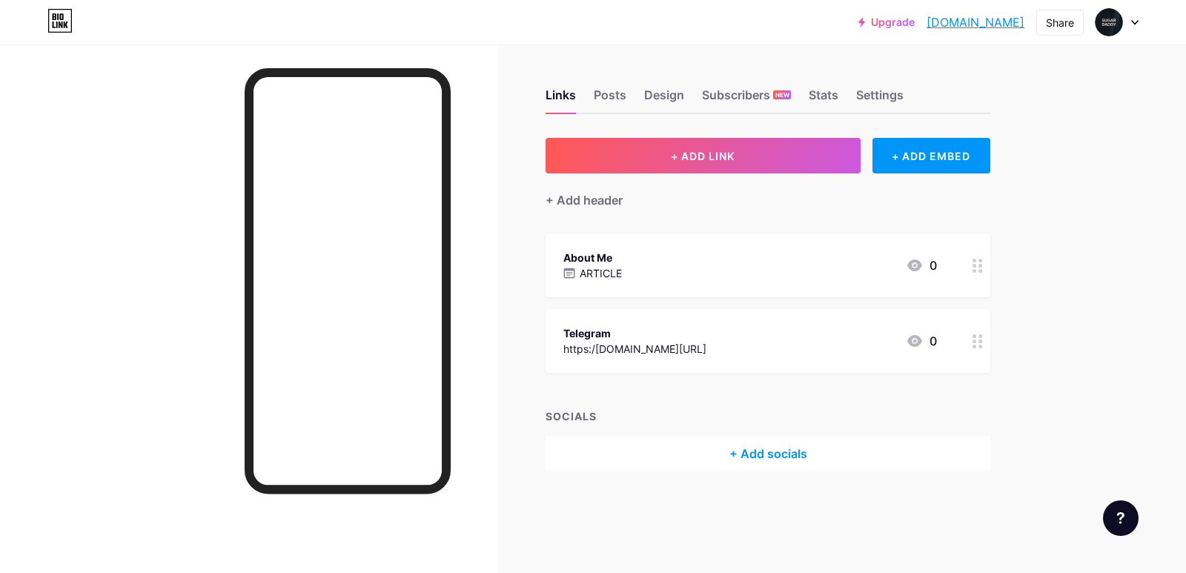
click at [978, 271] on icon at bounding box center [978, 266] width 10 height 14
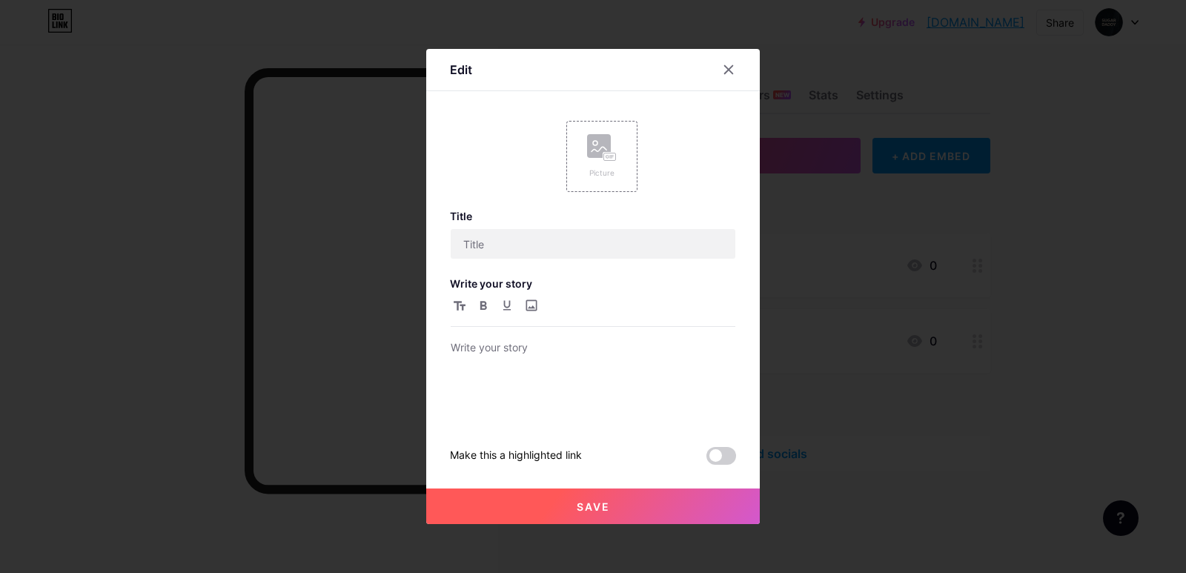
type input "About Me"
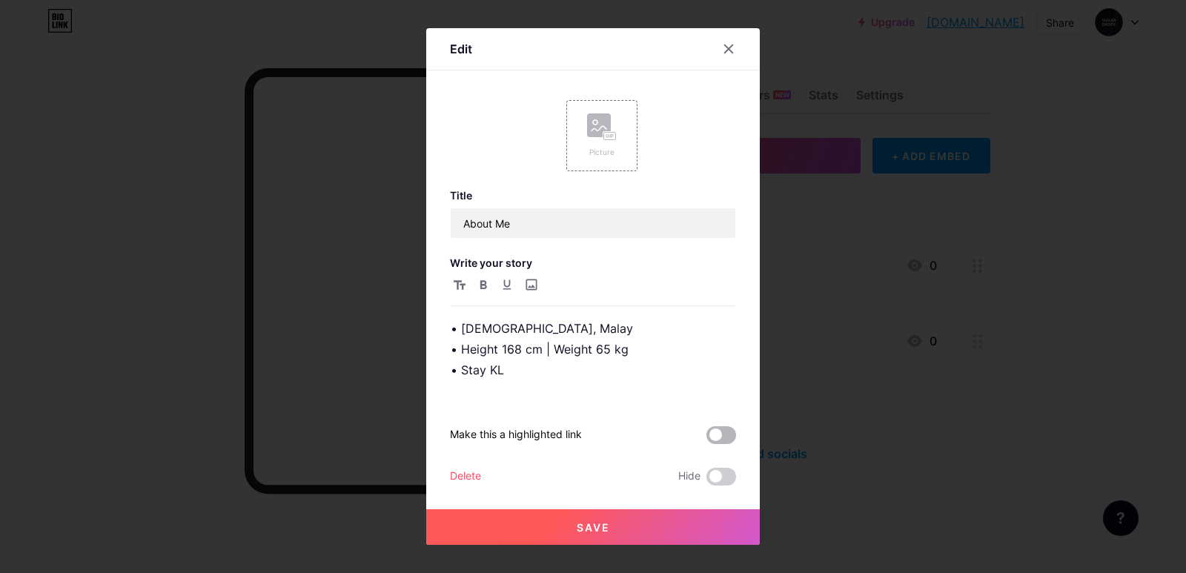
click at [707, 432] on span at bounding box center [722, 435] width 30 height 18
click at [707, 439] on input "checkbox" at bounding box center [707, 439] width 0 height 0
click at [595, 520] on button "Save" at bounding box center [593, 527] width 334 height 36
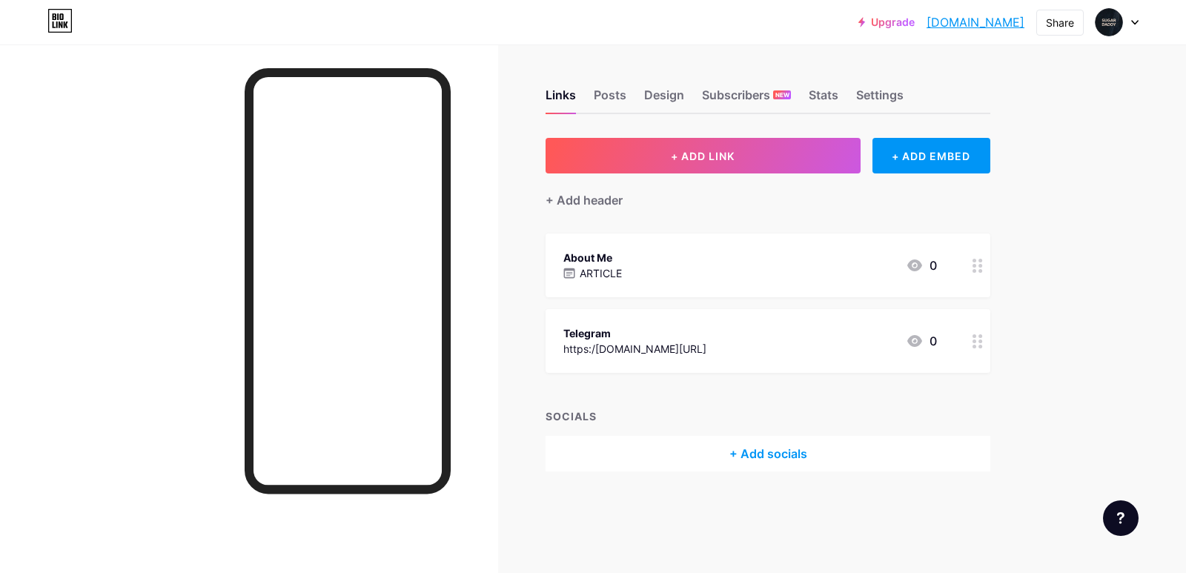
click at [864, 271] on div "About Me ARTICLE 0" at bounding box center [750, 265] width 374 height 34
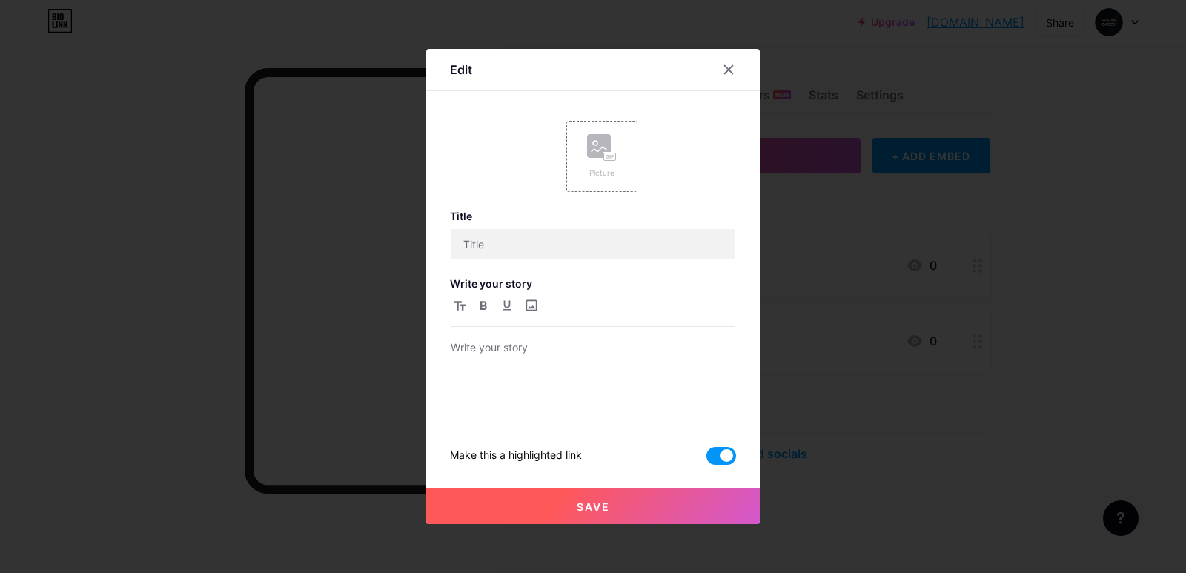
type input "About Me"
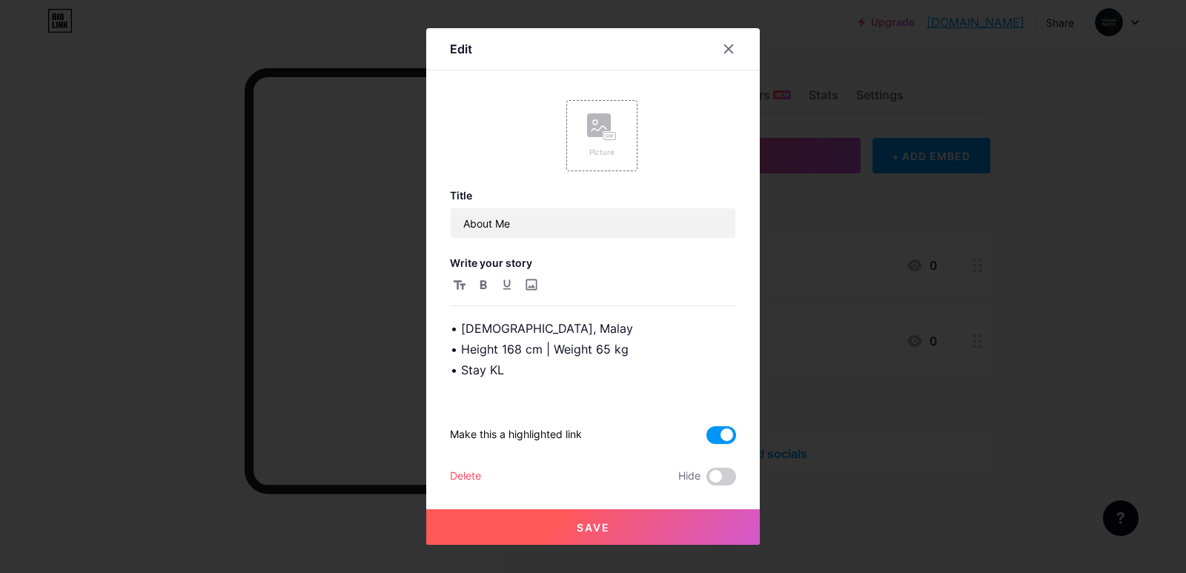
drag, startPoint x: 720, startPoint y: 436, endPoint x: 804, endPoint y: 432, distance: 83.9
click at [720, 435] on span at bounding box center [722, 435] width 30 height 18
click at [707, 439] on input "checkbox" at bounding box center [707, 439] width 0 height 0
click at [503, 282] on icon "button" at bounding box center [506, 285] width 7 height 10
click at [522, 282] on input "file" at bounding box center [531, 285] width 18 height 18
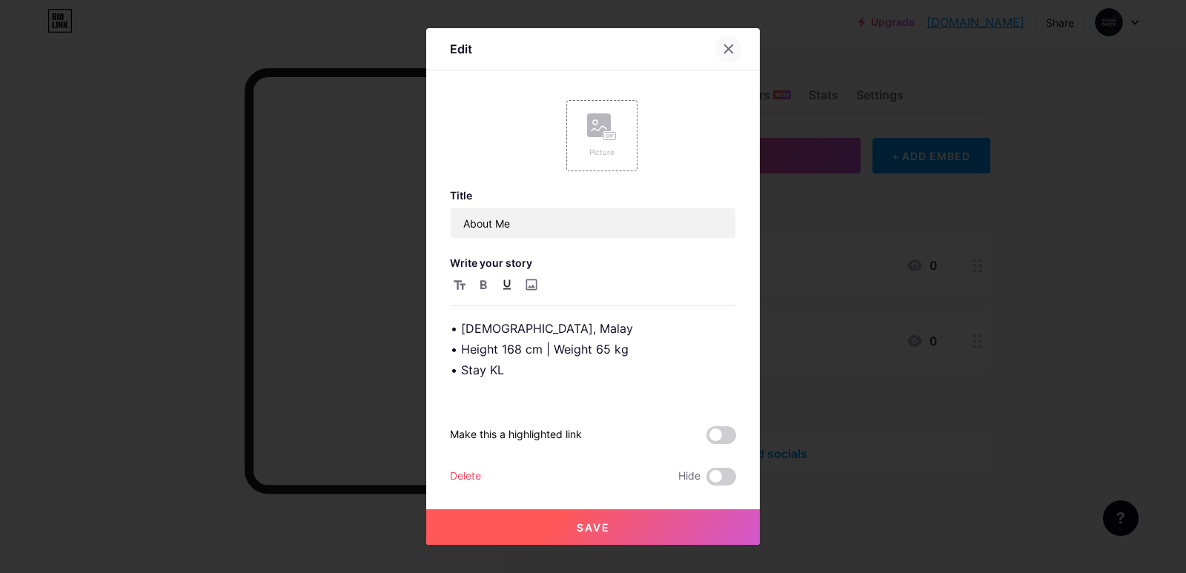
click at [723, 50] on icon at bounding box center [729, 49] width 12 height 12
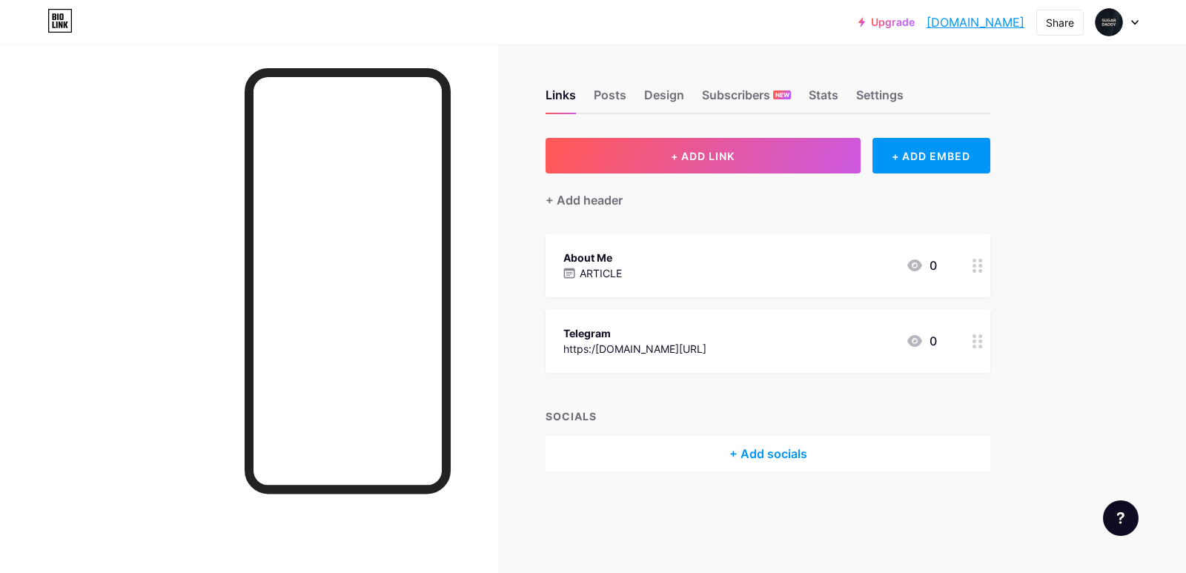
click at [698, 265] on div "About Me ARTICLE 0" at bounding box center [750, 265] width 374 height 34
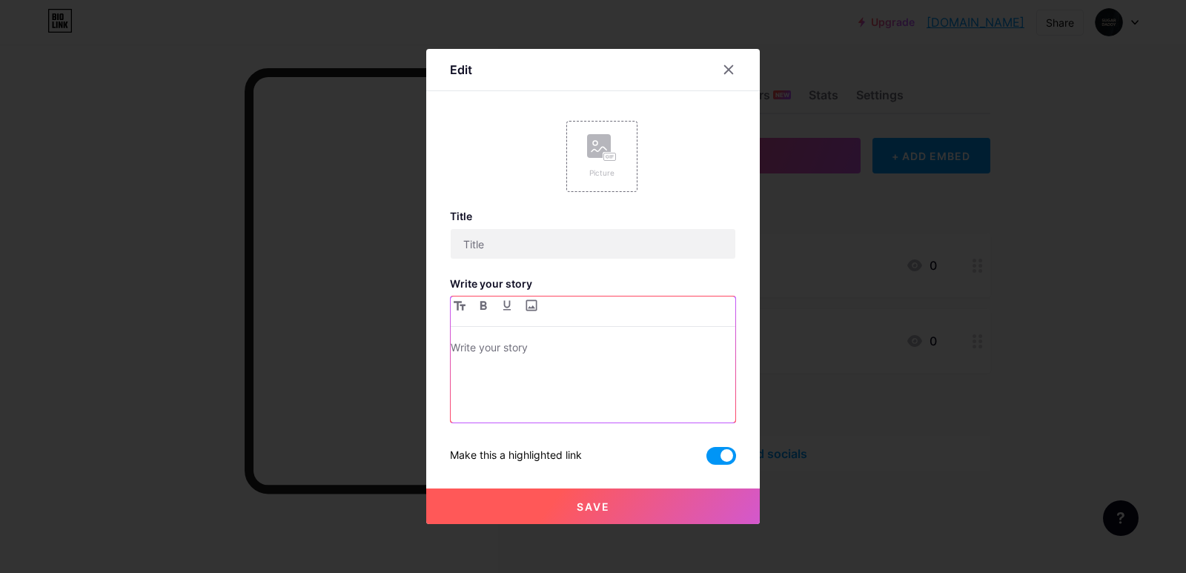
click at [531, 344] on p at bounding box center [593, 349] width 285 height 21
type input "About Me"
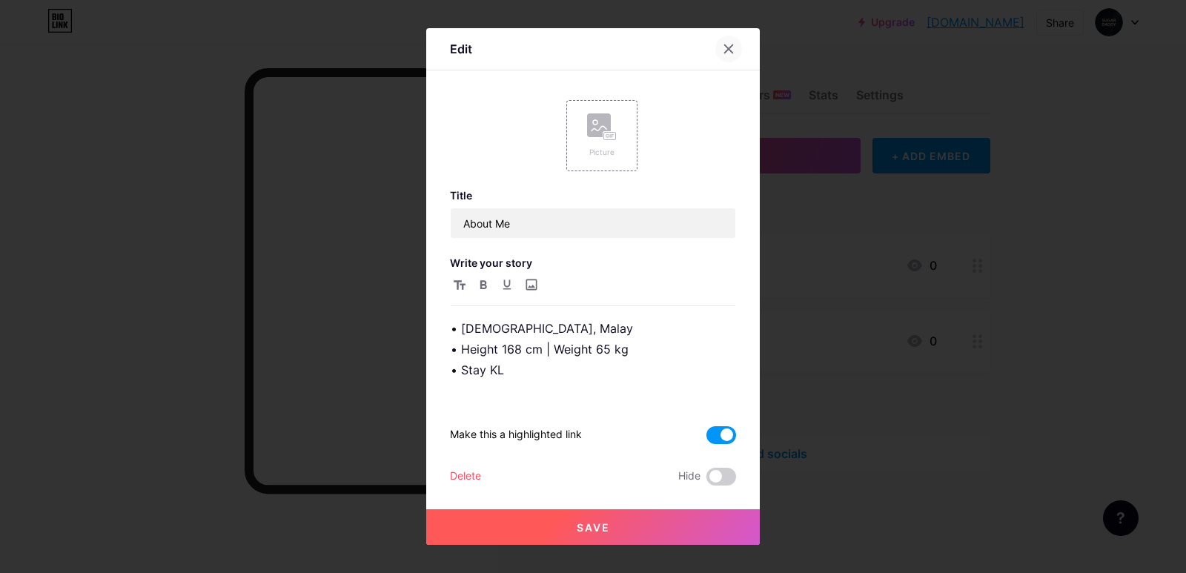
click at [731, 45] on div at bounding box center [728, 49] width 27 height 27
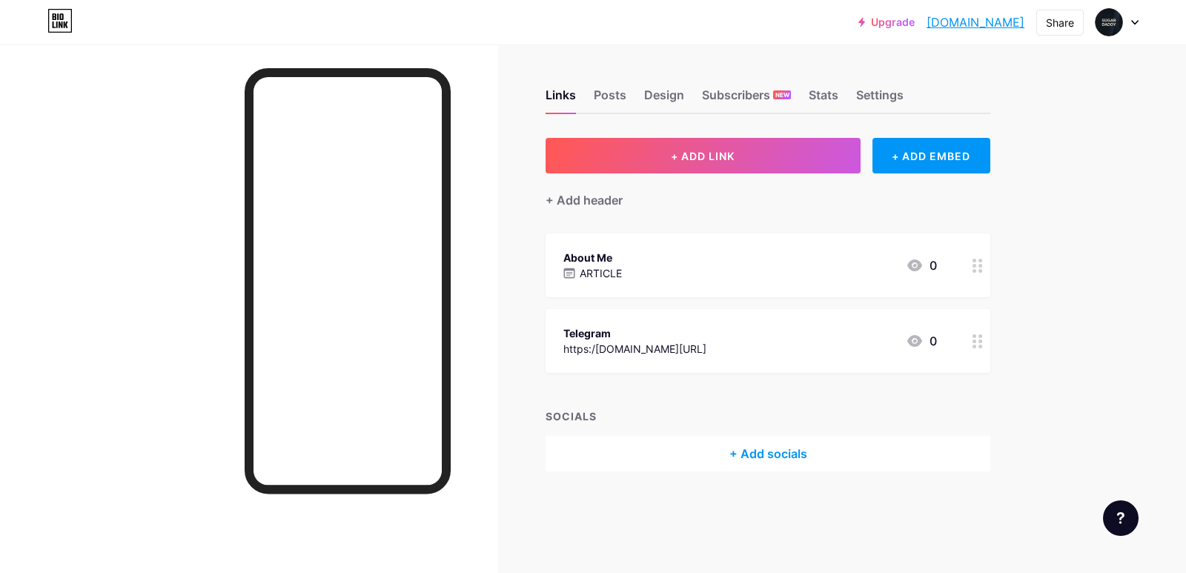
click at [729, 268] on div "About Me ARTICLE 0" at bounding box center [750, 265] width 374 height 34
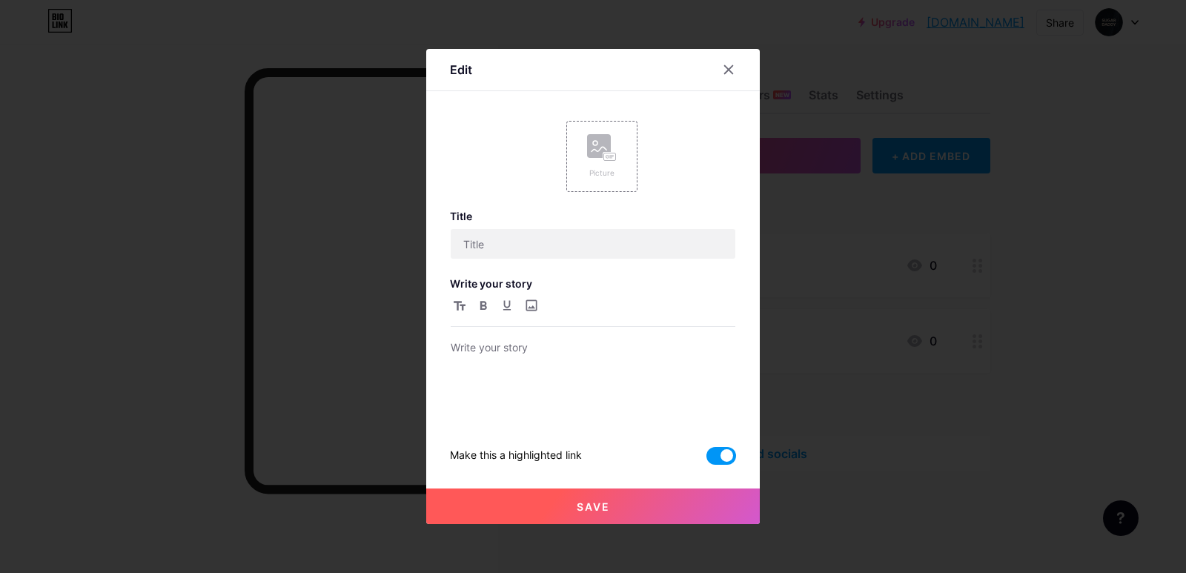
type input "About Me"
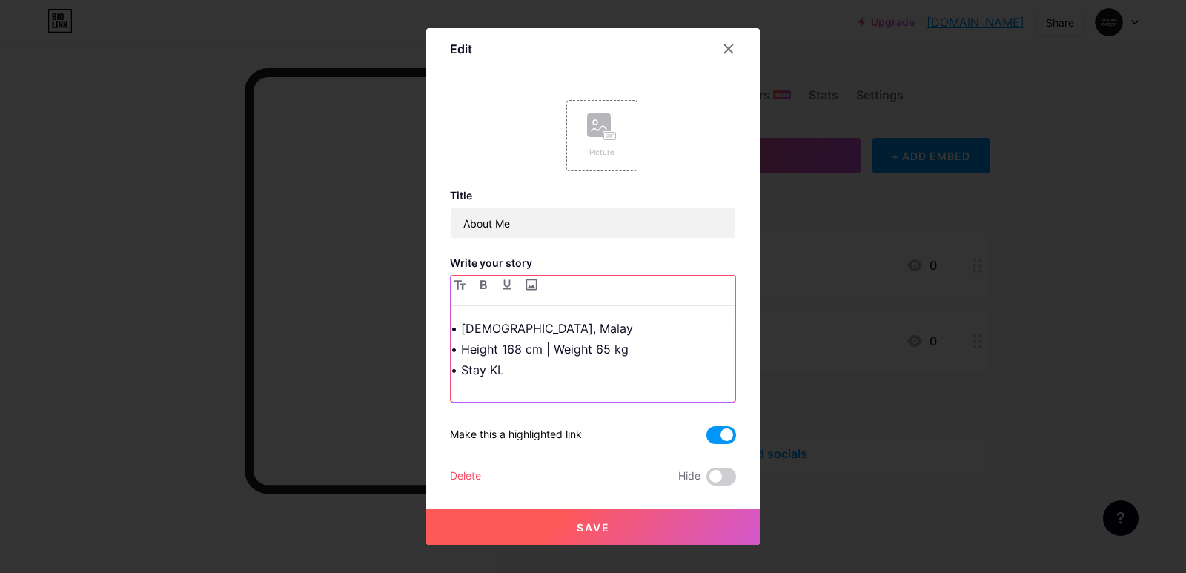
click at [541, 353] on p "• [DEMOGRAPHIC_DATA], Malay • Height 168 cm | Weight 65 kg • Stay KL" at bounding box center [593, 349] width 285 height 62
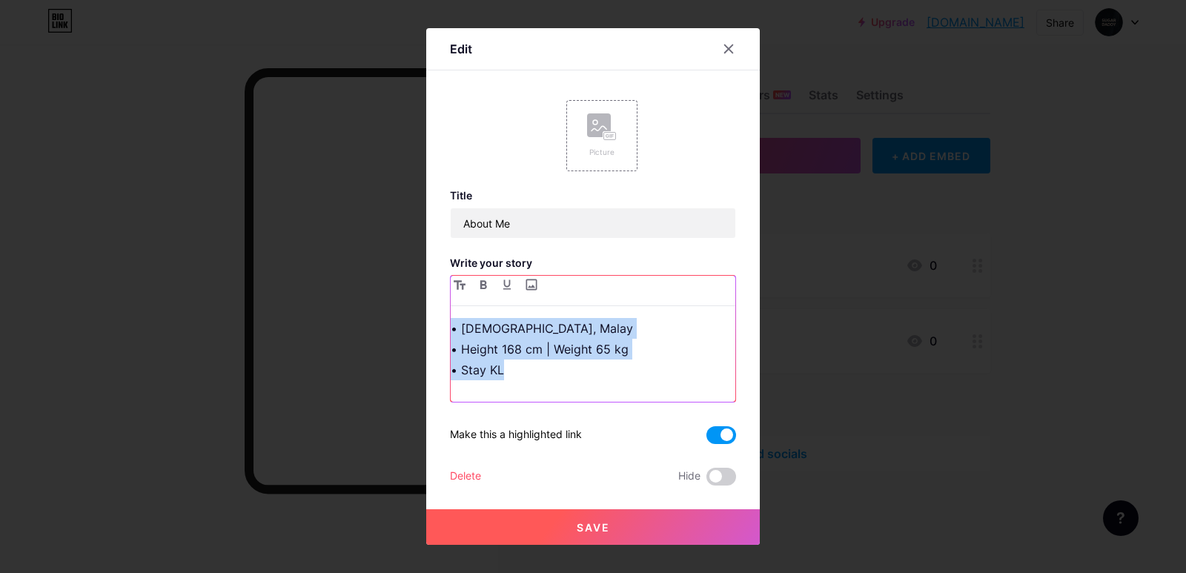
drag, startPoint x: 516, startPoint y: 379, endPoint x: 472, endPoint y: 323, distance: 71.2
click at [426, 313] on div "Edit Picture Title About Me Write your story • [DEMOGRAPHIC_DATA], Malay • Heig…" at bounding box center [593, 286] width 334 height 517
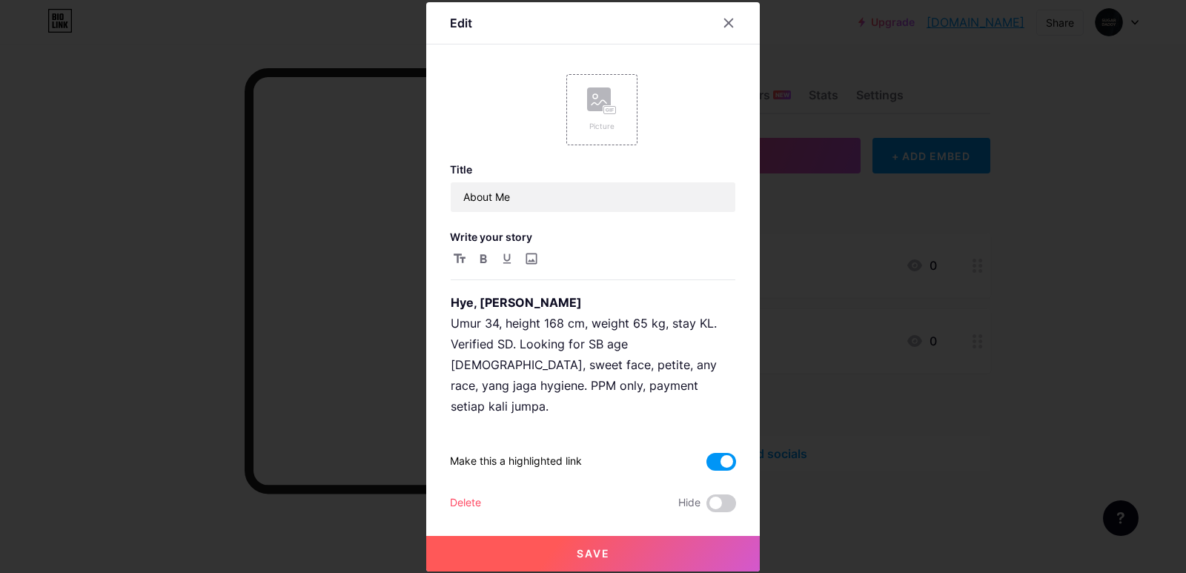
click at [716, 457] on span at bounding box center [722, 462] width 30 height 18
click at [707, 466] on input "checkbox" at bounding box center [707, 466] width 0 height 0
click at [575, 536] on button "Save" at bounding box center [593, 554] width 334 height 36
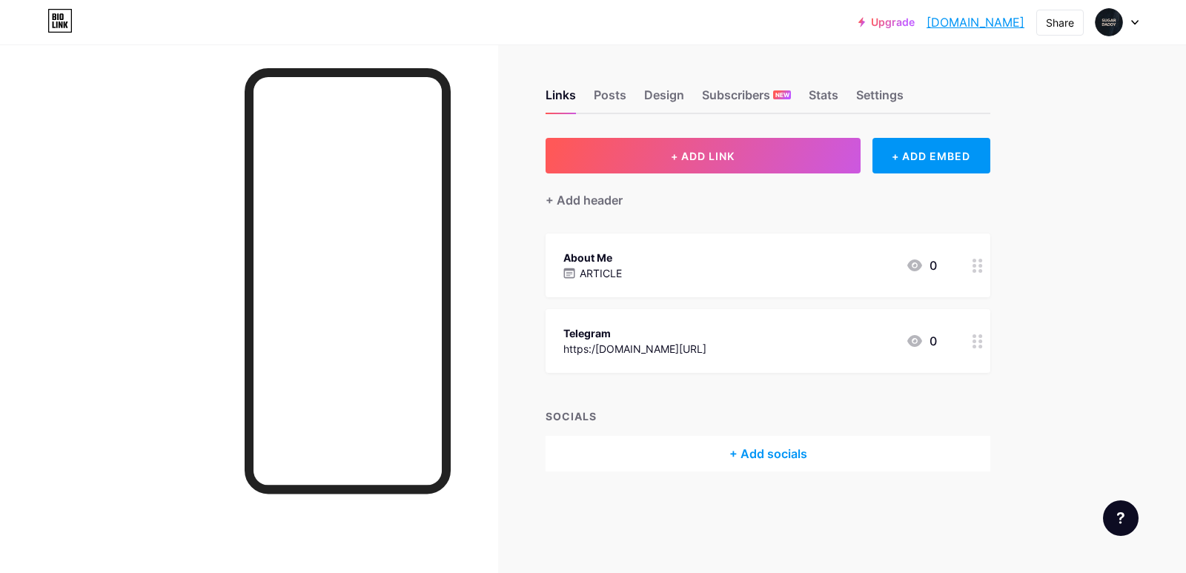
click at [675, 277] on div "About Me ARTICLE 0" at bounding box center [750, 265] width 374 height 34
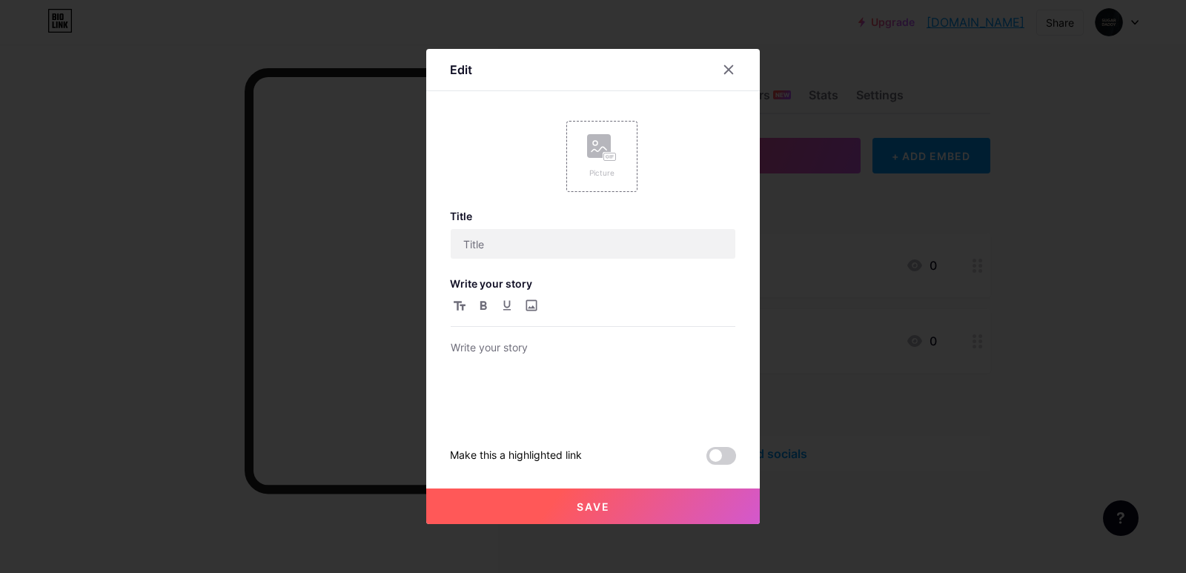
type input "About Me"
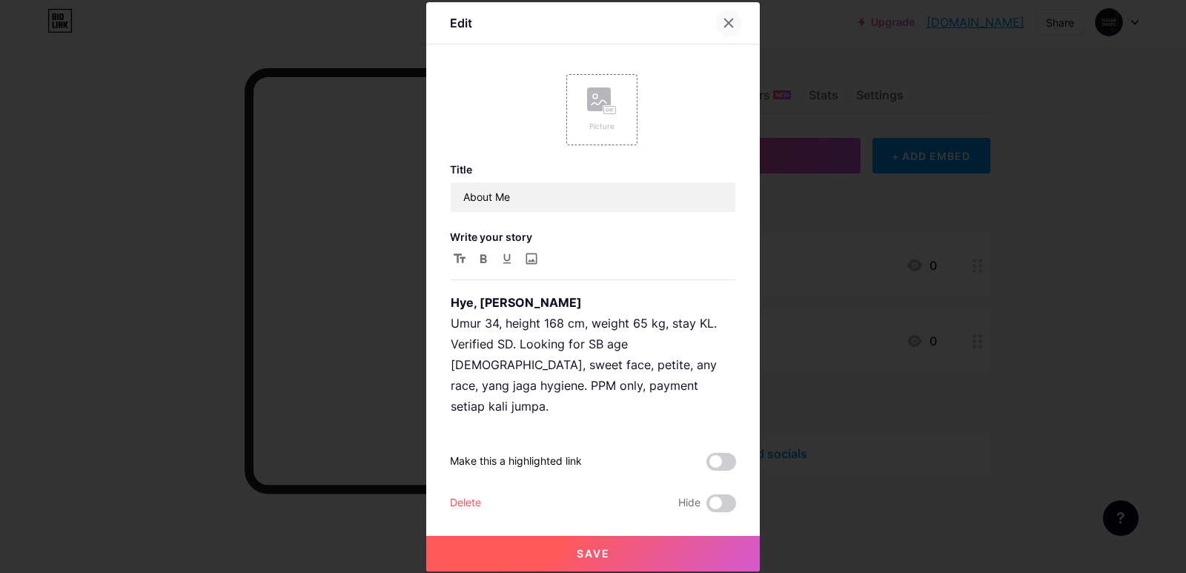
click at [728, 29] on icon at bounding box center [729, 23] width 12 height 12
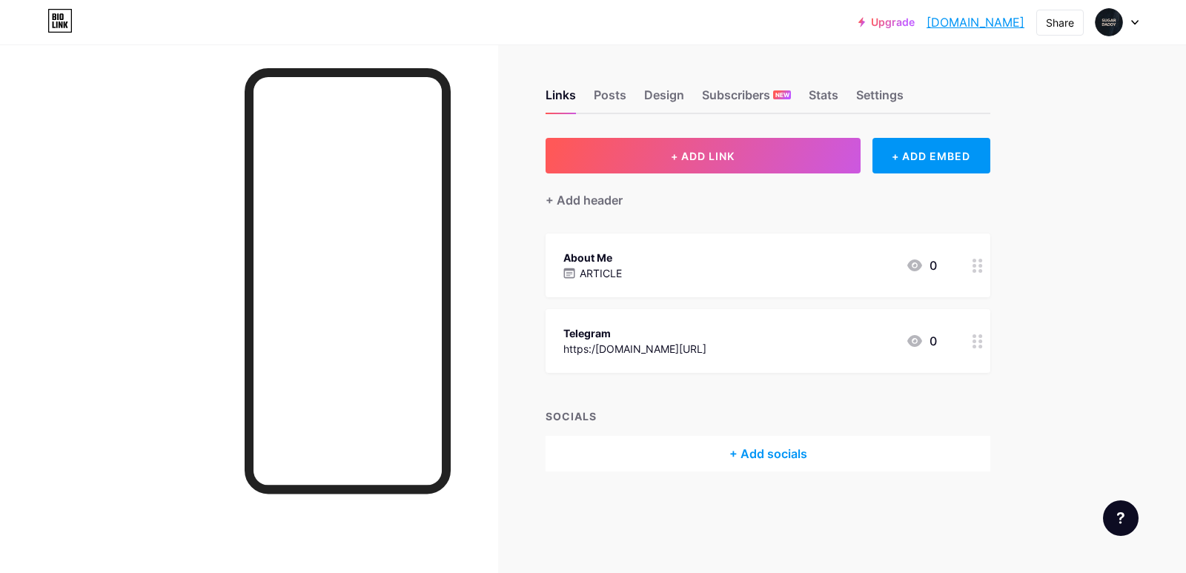
click at [624, 269] on div "About Me ARTICLE 0" at bounding box center [750, 265] width 374 height 34
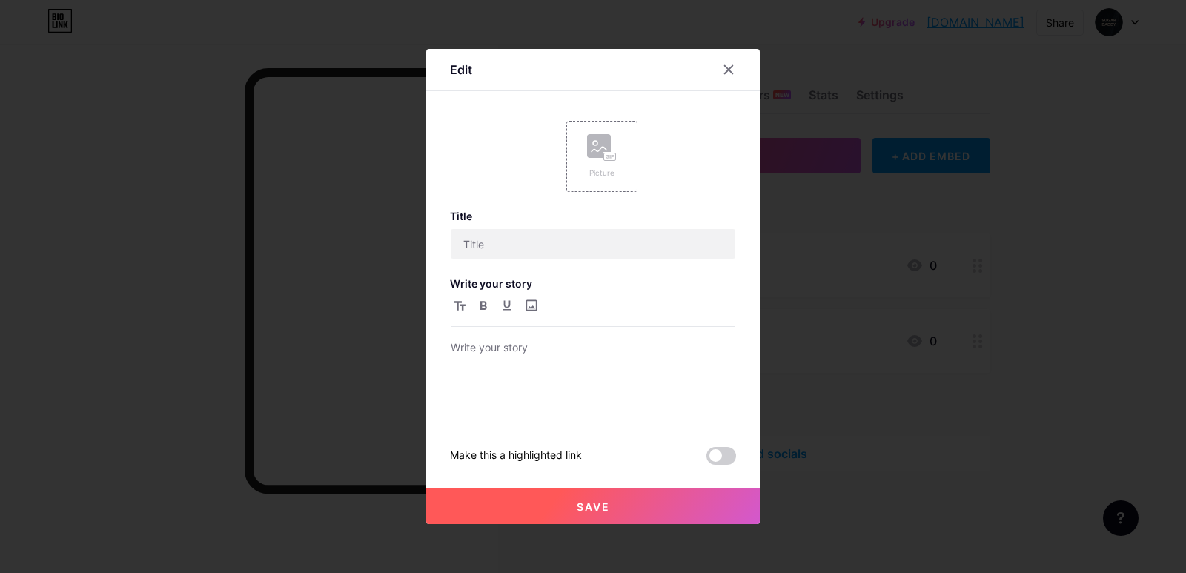
type input "About Me"
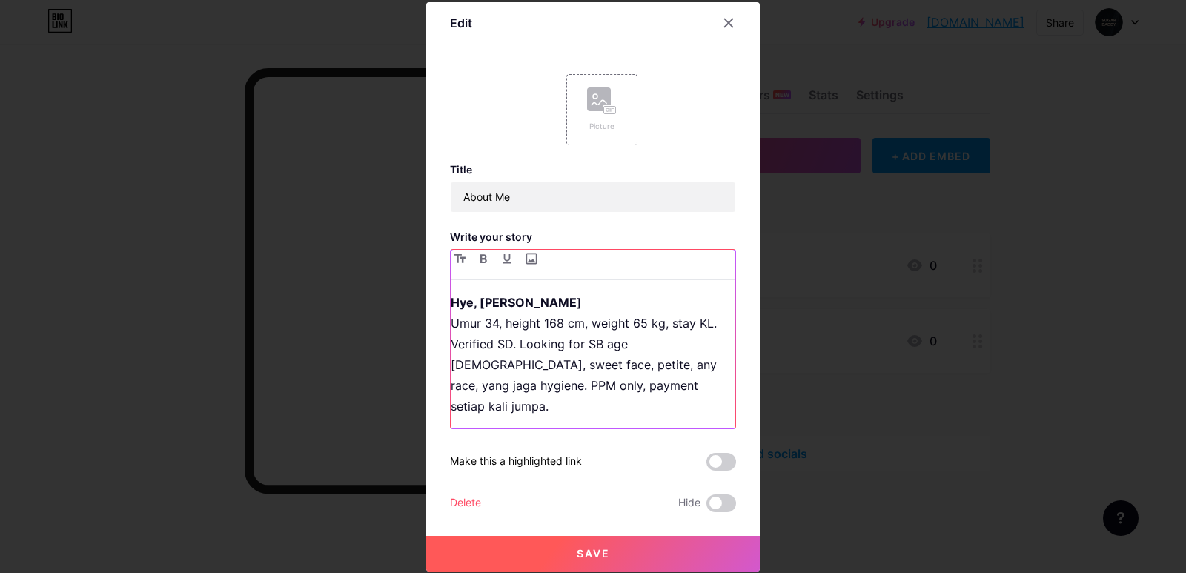
click at [517, 357] on p "Hye, saya Hariz Umur 34, height 168 cm, weight 65 kg, stay KL. Verified SD. Loo…" at bounding box center [593, 354] width 285 height 125
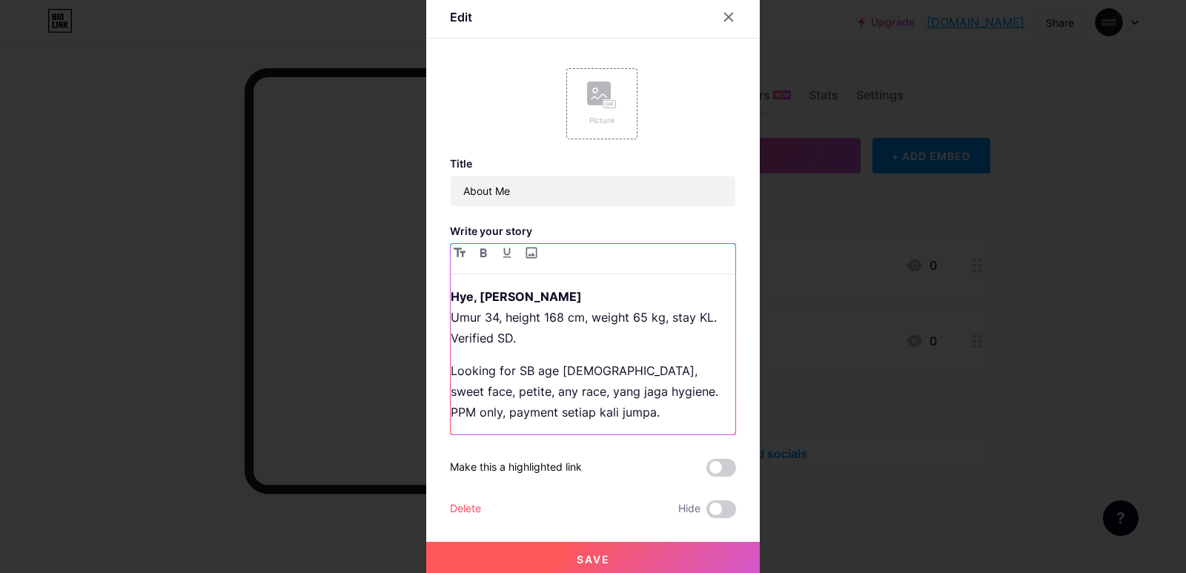
click at [583, 393] on p "Looking for SB age [DEMOGRAPHIC_DATA], sweet face, petite, any race, yang jaga …" at bounding box center [593, 391] width 285 height 62
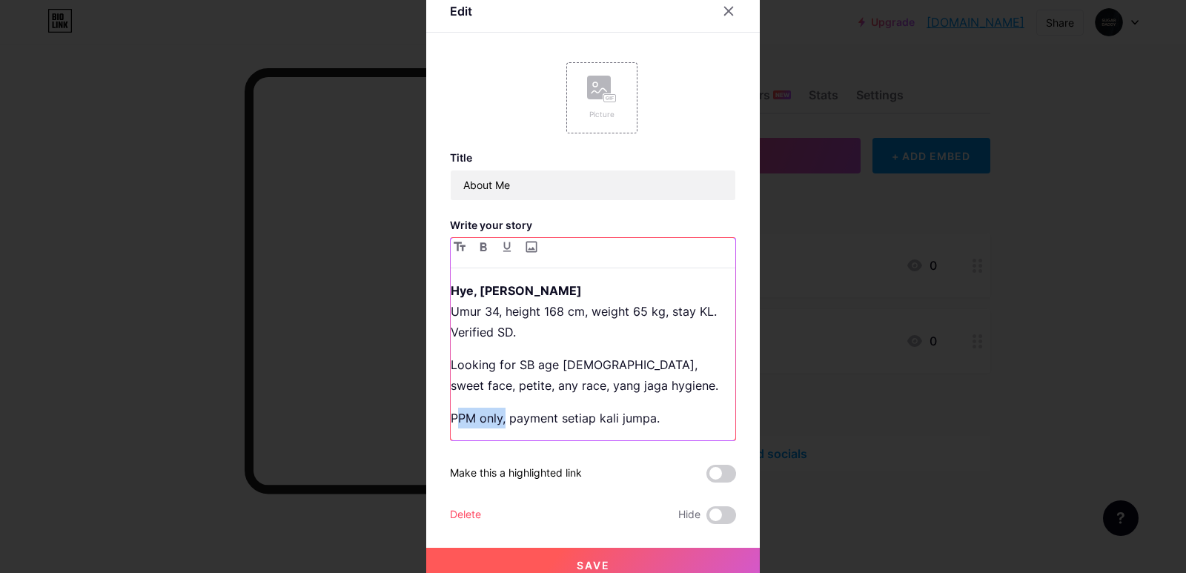
drag, startPoint x: 498, startPoint y: 420, endPoint x: 457, endPoint y: 395, distance: 48.2
click at [451, 420] on p "PPM only, payment setiap kali jumpa." at bounding box center [593, 418] width 285 height 21
click at [475, 254] on button "button" at bounding box center [484, 247] width 18 height 18
click at [666, 552] on button "Save" at bounding box center [593, 566] width 334 height 36
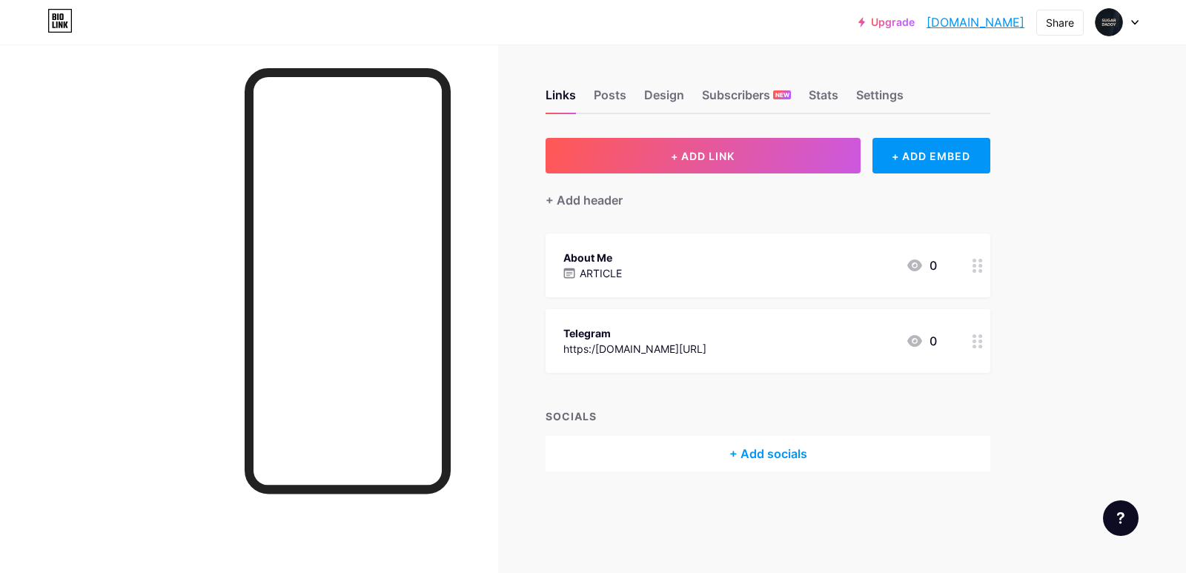
click at [710, 267] on div "About Me ARTICLE 0" at bounding box center [750, 265] width 374 height 34
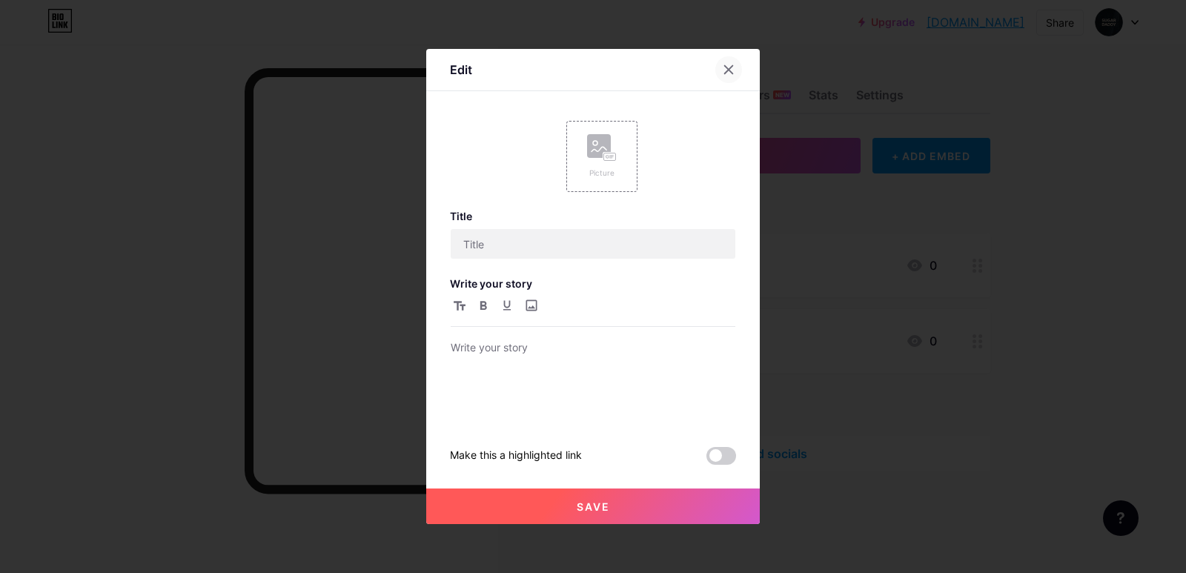
click at [725, 67] on icon at bounding box center [729, 70] width 8 height 8
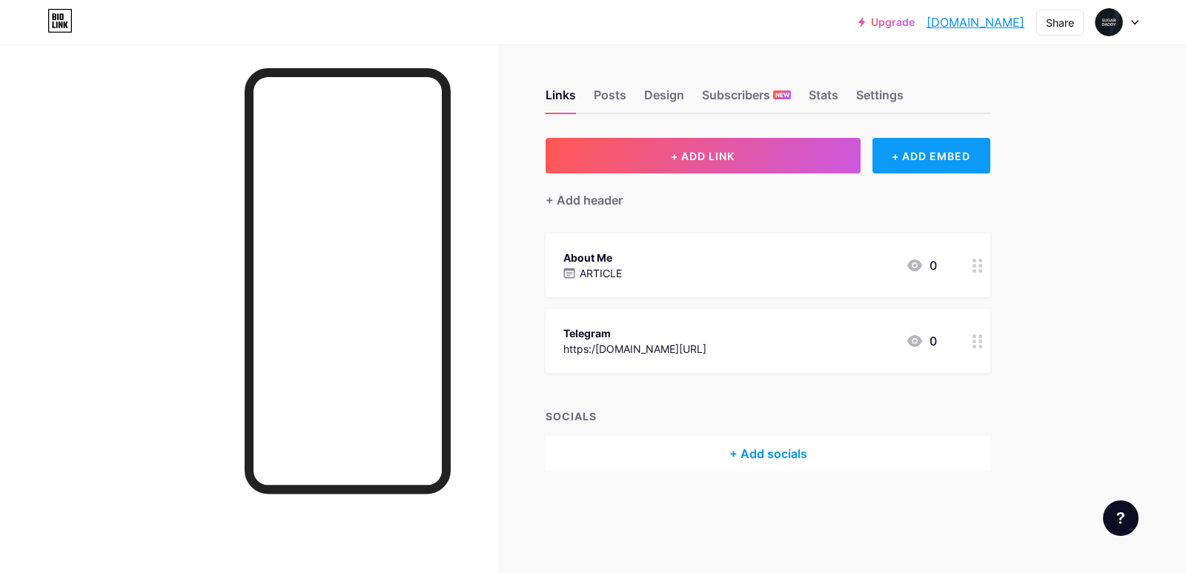
click at [916, 156] on div "+ ADD EMBED" at bounding box center [932, 156] width 118 height 36
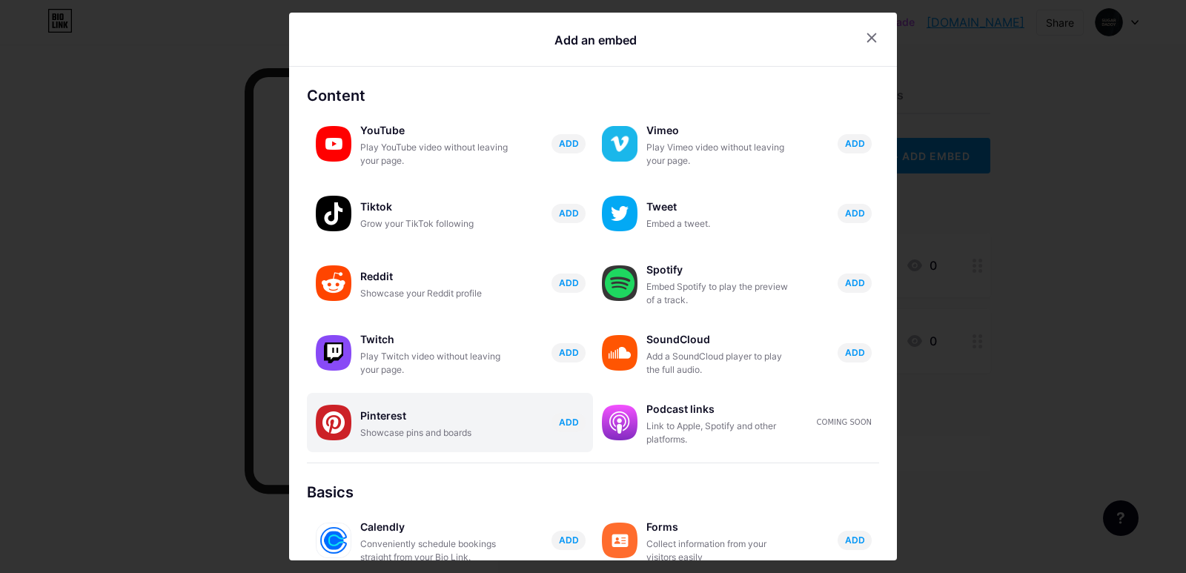
scroll to position [148, 0]
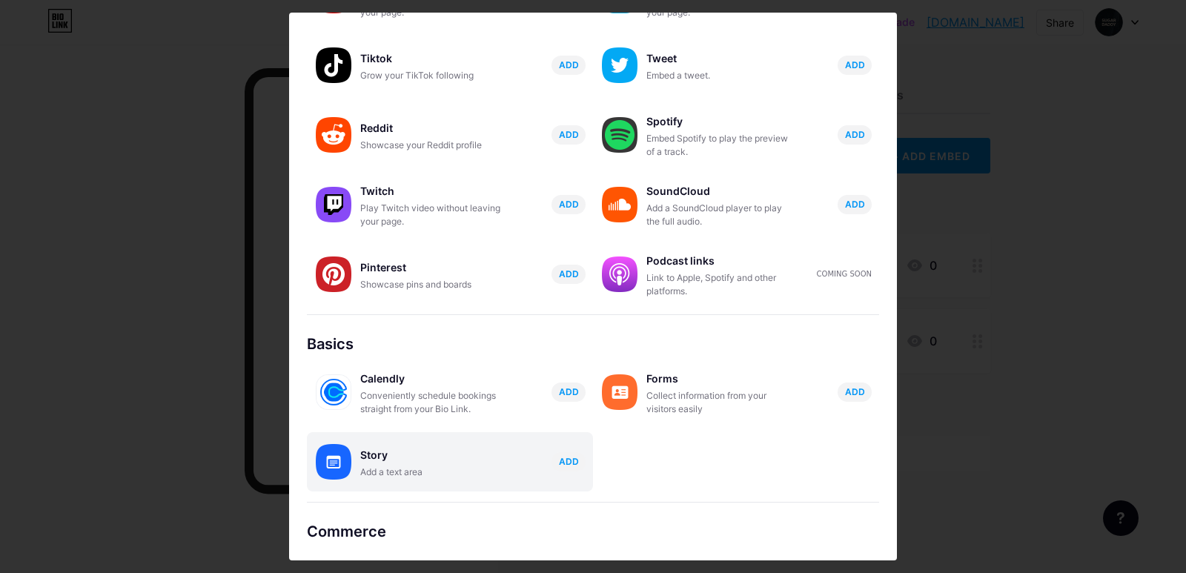
click at [397, 461] on div "Story" at bounding box center [434, 455] width 148 height 21
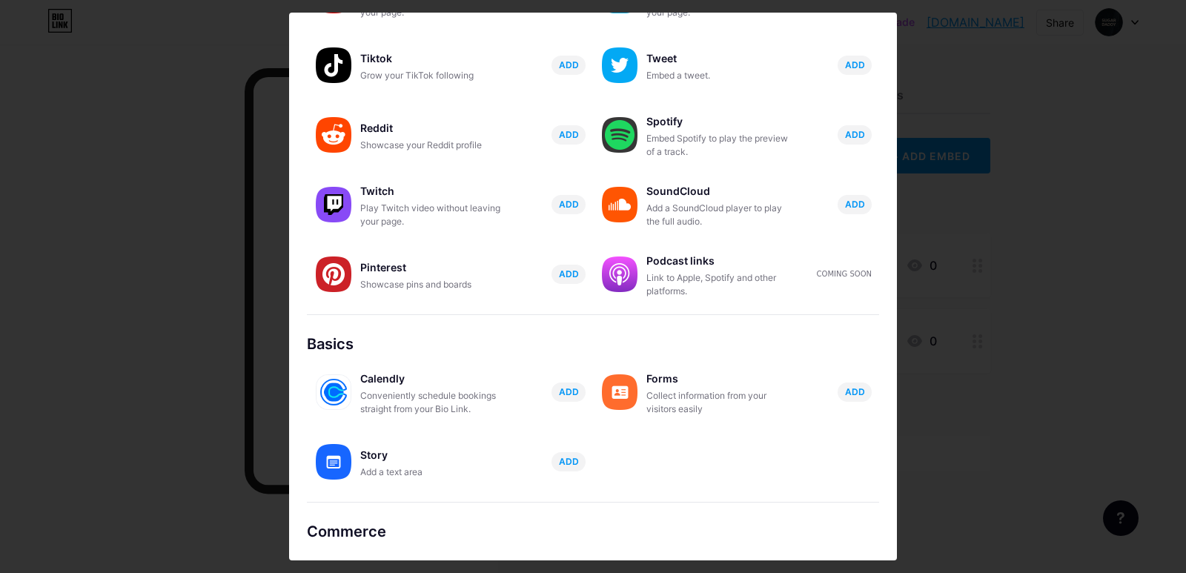
scroll to position [0, 0]
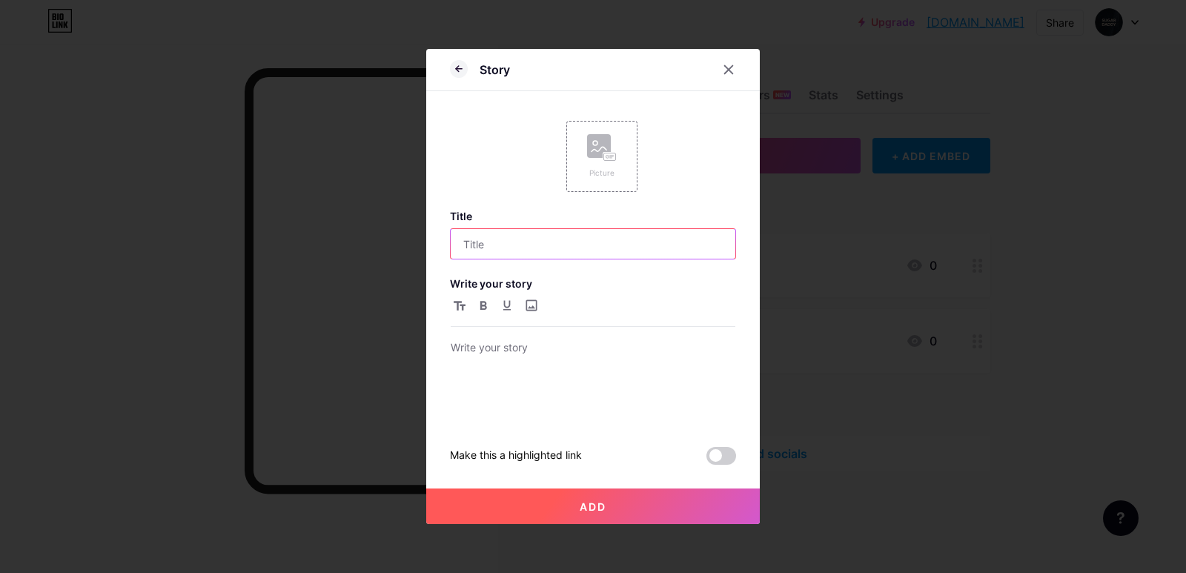
click at [581, 236] on input "text" at bounding box center [593, 244] width 285 height 30
type input "P"
type input "Terms"
click at [569, 354] on p at bounding box center [593, 349] width 285 height 21
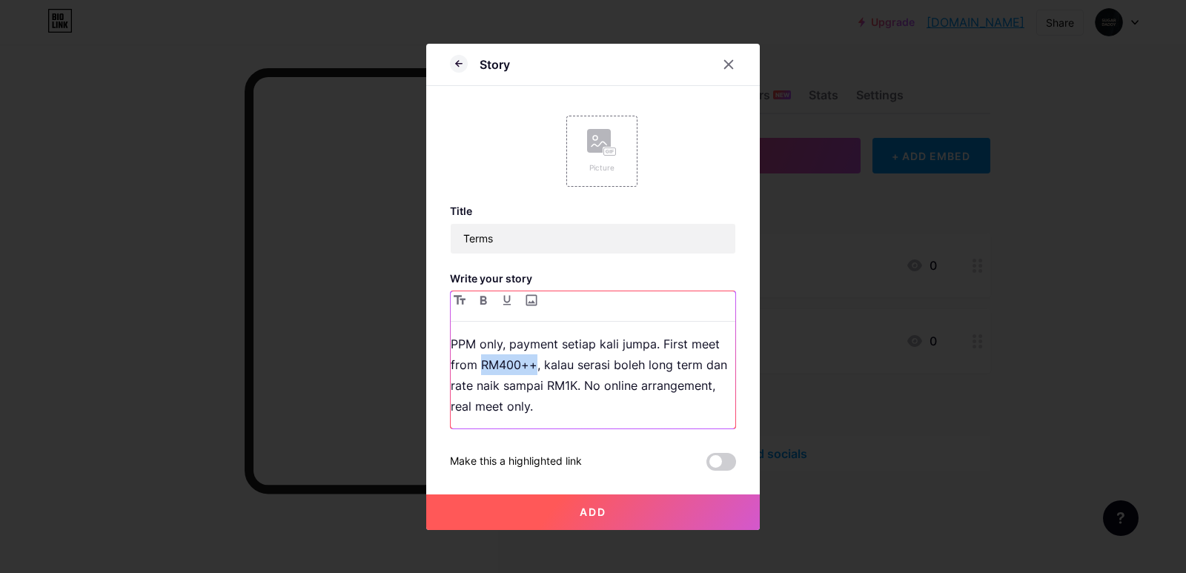
drag, startPoint x: 477, startPoint y: 366, endPoint x: 530, endPoint y: 368, distance: 53.4
click at [530, 368] on p "PPM only, payment setiap kali jumpa. First meet from RM400++, kalau serasi bole…" at bounding box center [593, 375] width 285 height 83
click at [479, 307] on button "button" at bounding box center [484, 300] width 18 height 18
drag, startPoint x: 540, startPoint y: 388, endPoint x: 569, endPoint y: 386, distance: 29.7
click at [569, 386] on p "PPM only, payment setiap kali jumpa. First meet from RM400++ , kalau serasi bol…" at bounding box center [593, 375] width 285 height 83
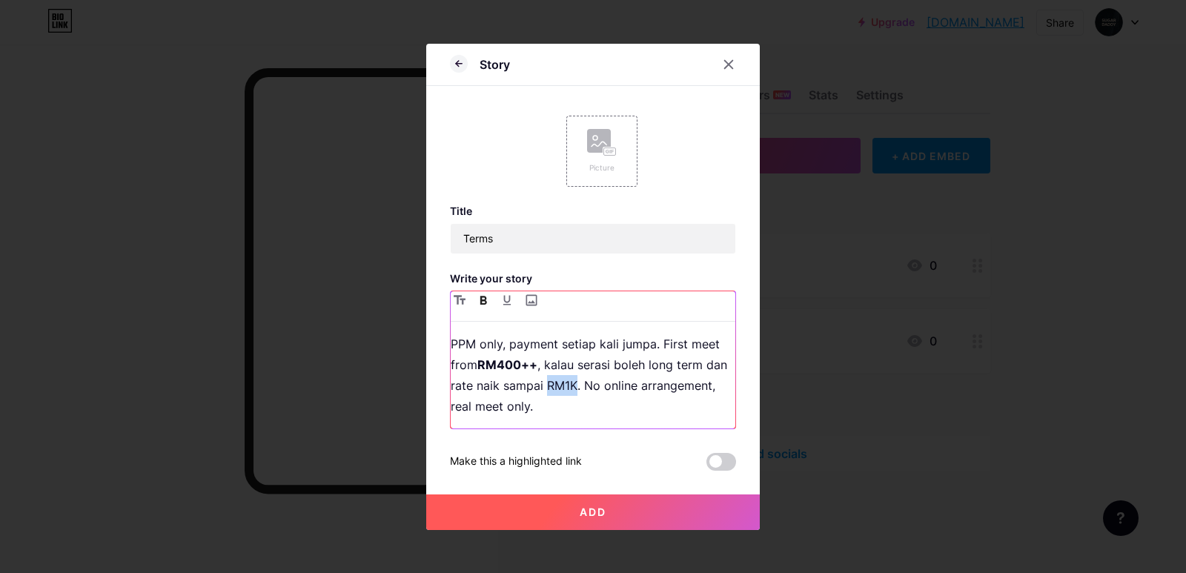
click at [475, 307] on button "button" at bounding box center [484, 300] width 18 height 18
click at [571, 515] on button "Add" at bounding box center [593, 513] width 334 height 36
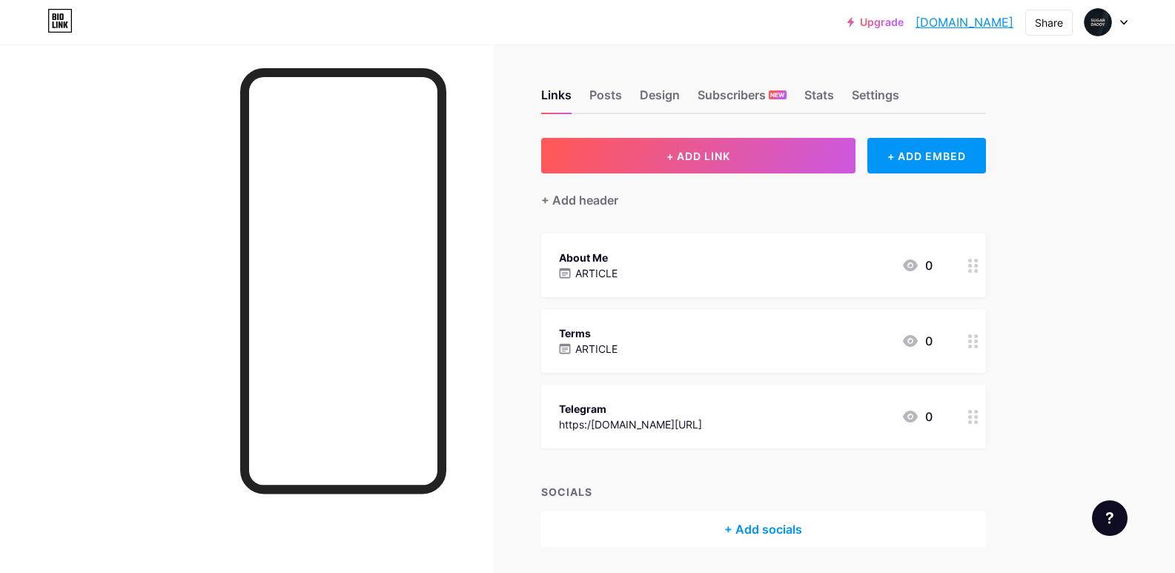
click at [632, 280] on div "About Me ARTICLE 0" at bounding box center [746, 265] width 374 height 34
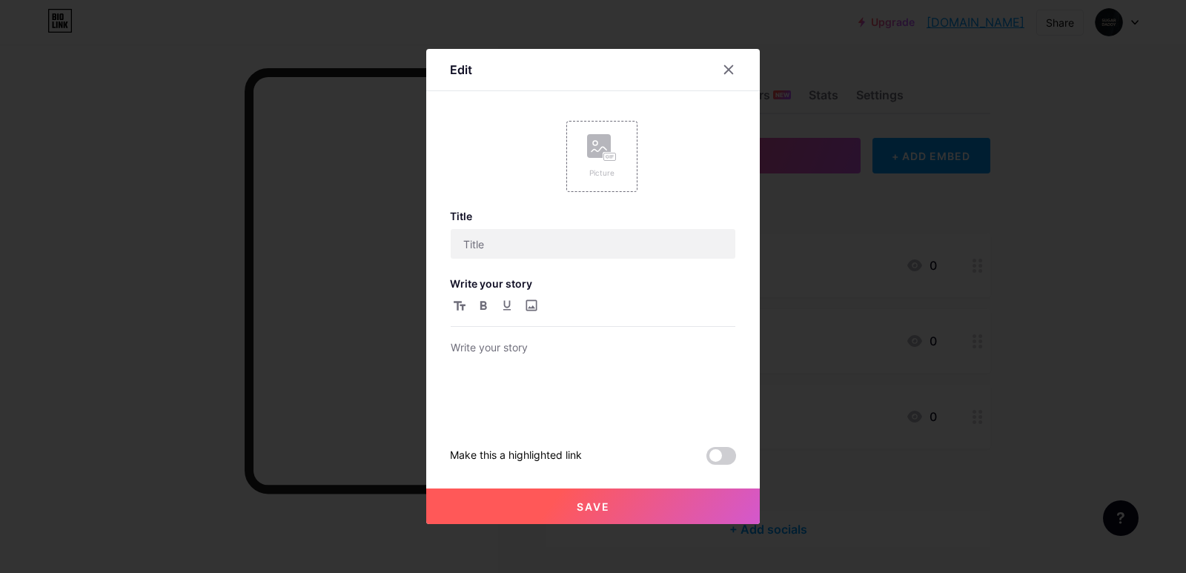
type input "About Me"
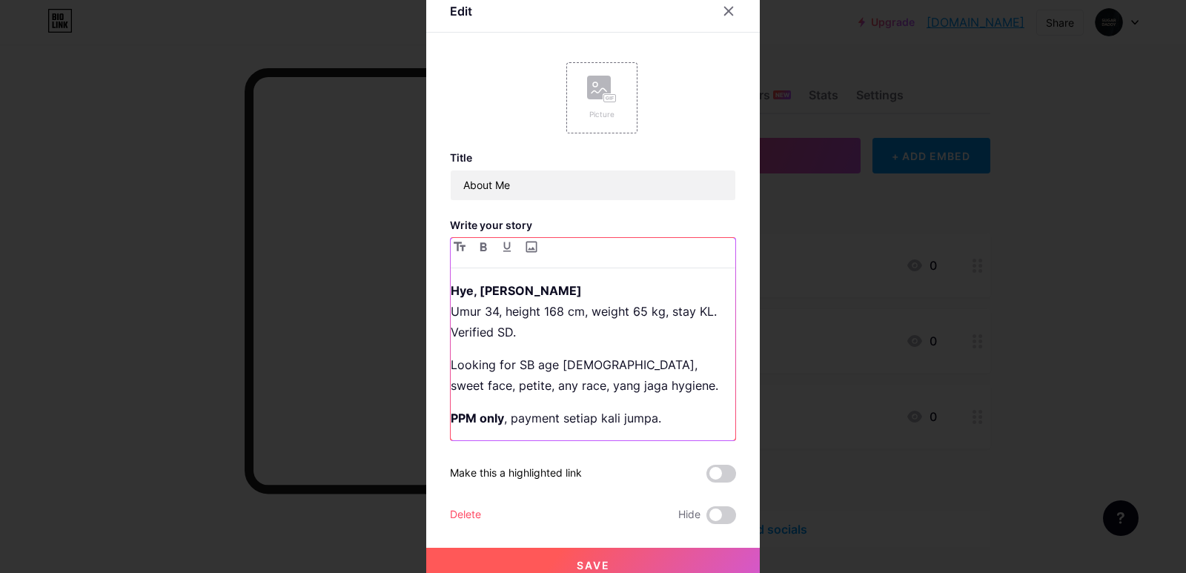
click at [599, 377] on p "Looking for SB age [DEMOGRAPHIC_DATA], sweet face, petite, any race, yang jaga …" at bounding box center [593, 375] width 285 height 42
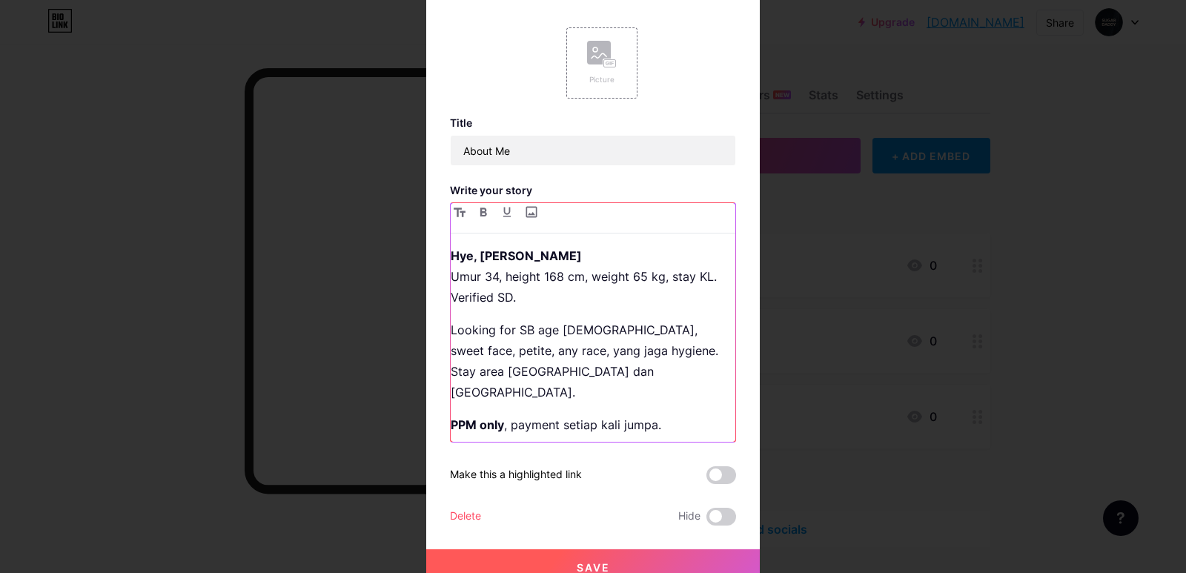
scroll to position [21, 0]
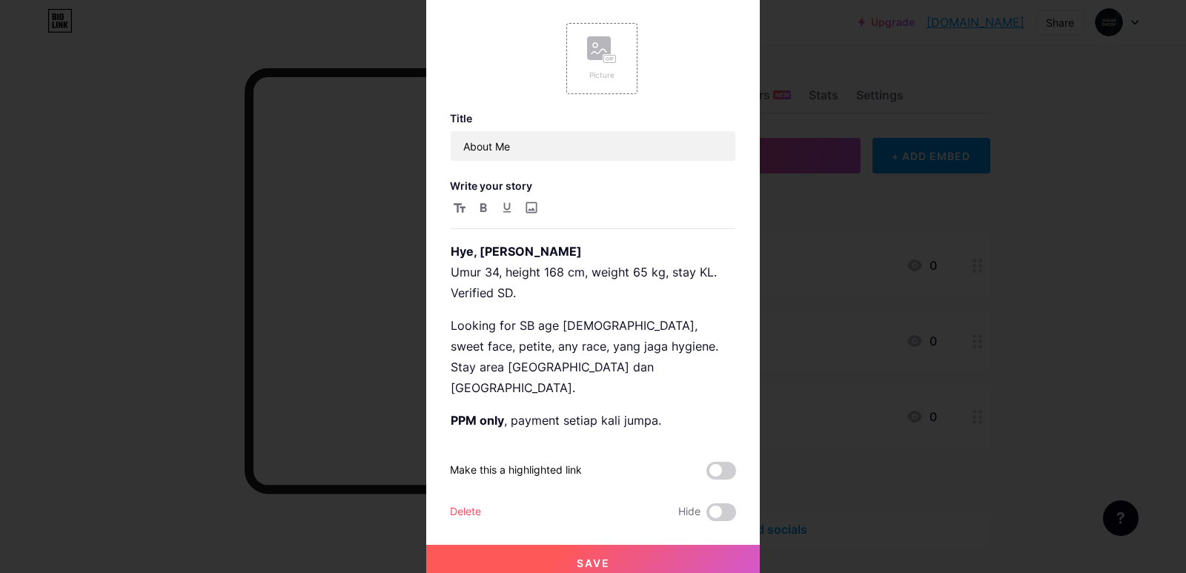
drag, startPoint x: 609, startPoint y: 555, endPoint x: 968, endPoint y: 465, distance: 369.9
click at [611, 555] on button "Save" at bounding box center [593, 563] width 334 height 36
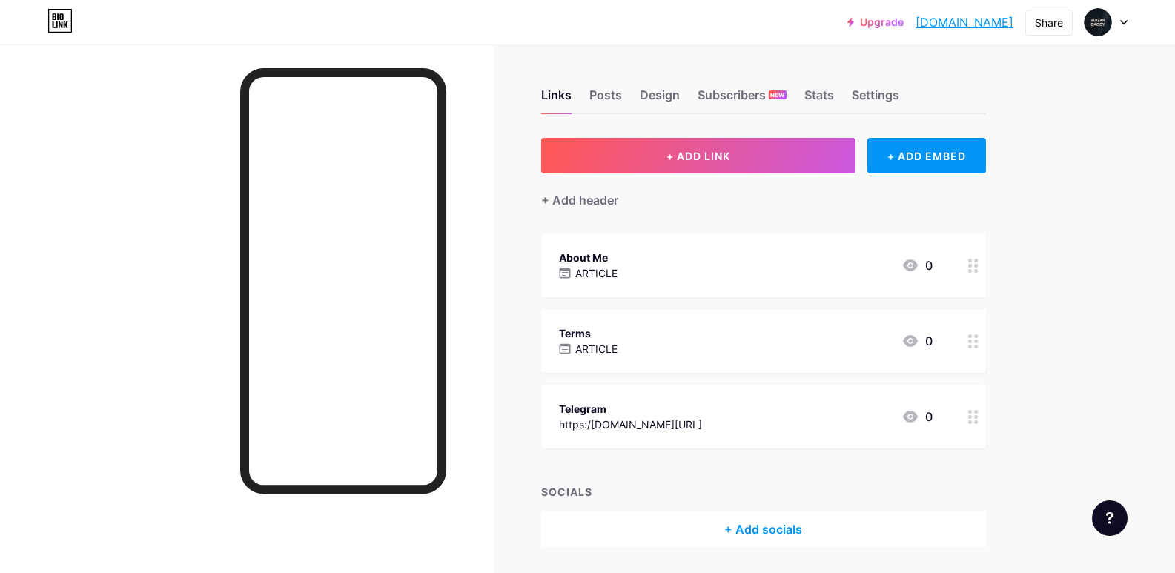
click at [664, 279] on div "About Me ARTICLE 0" at bounding box center [746, 265] width 374 height 34
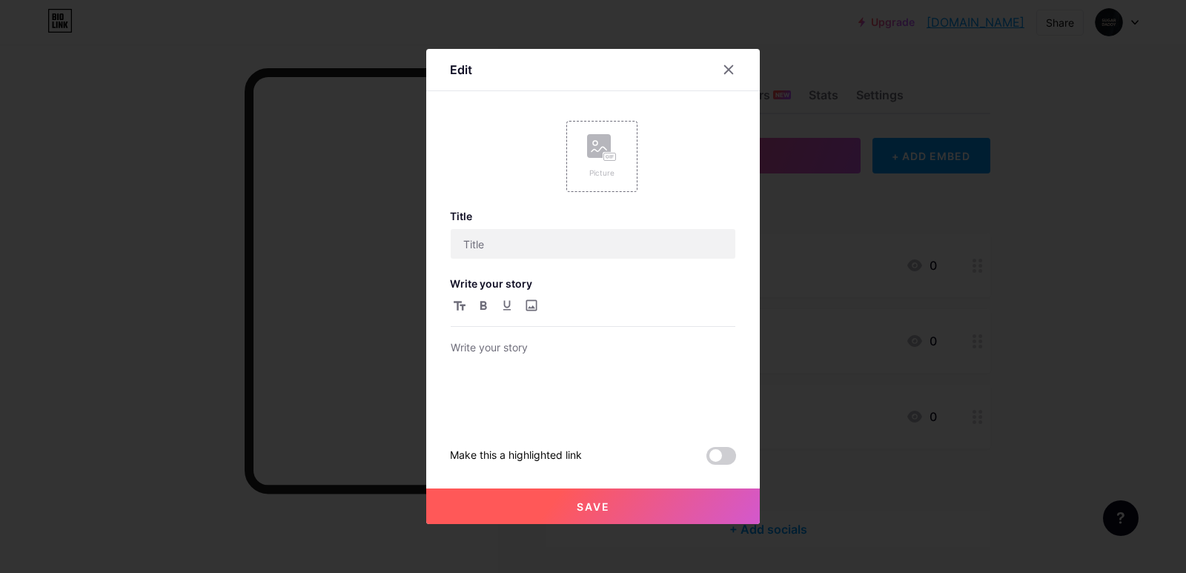
type input "About Me"
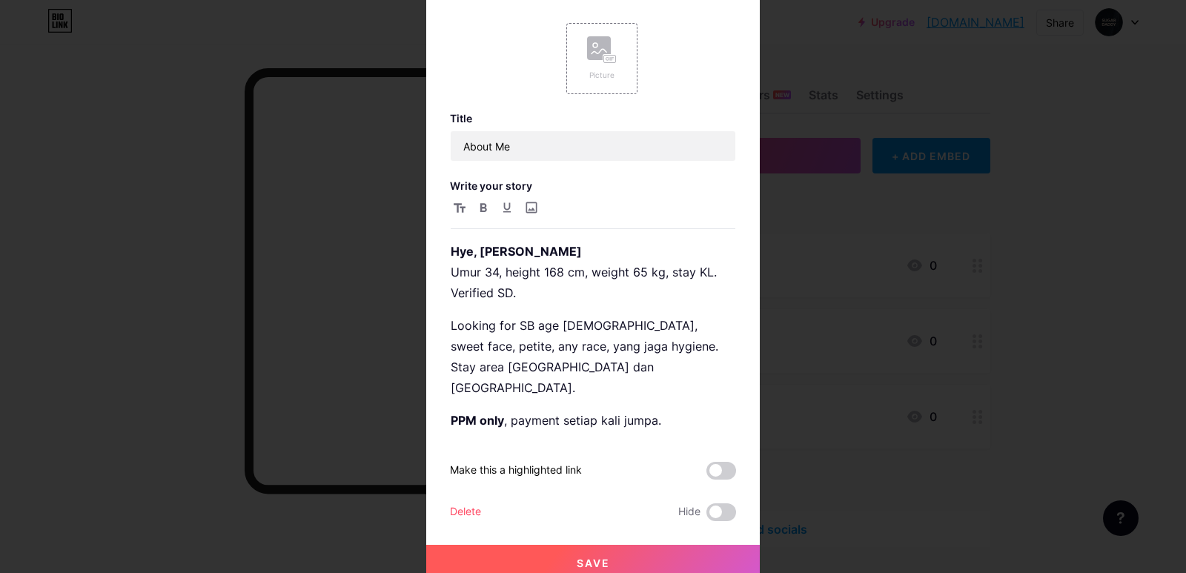
click at [1104, 214] on div at bounding box center [593, 265] width 1186 height 573
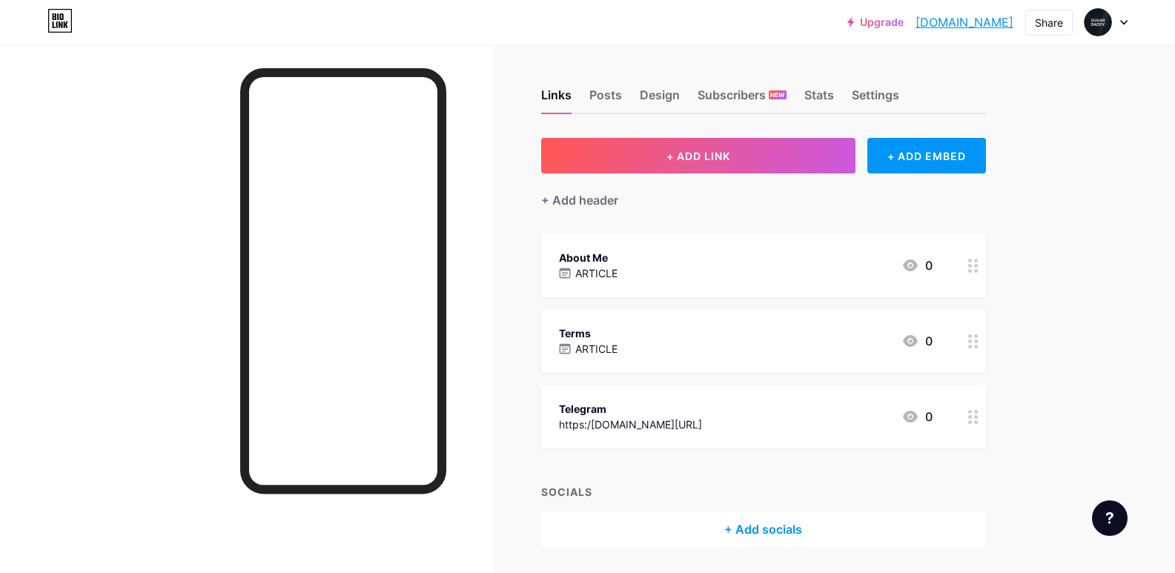
click at [683, 349] on div "Terms ARTICLE 0" at bounding box center [746, 341] width 374 height 34
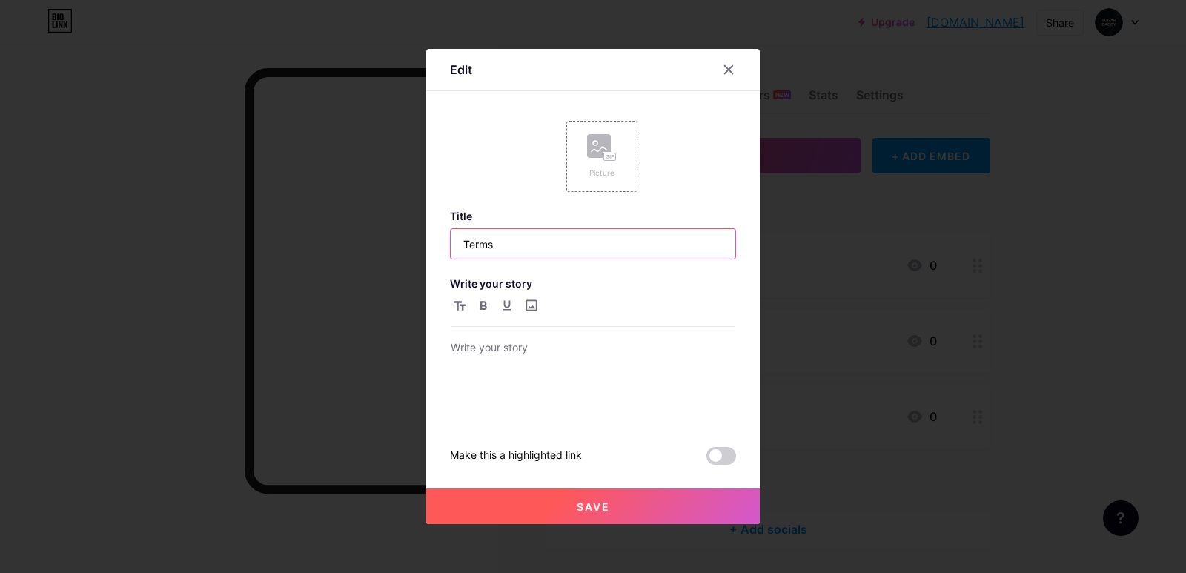
click at [510, 246] on div "Title Terms Write your story Make this a highlighted link" at bounding box center [593, 337] width 286 height 255
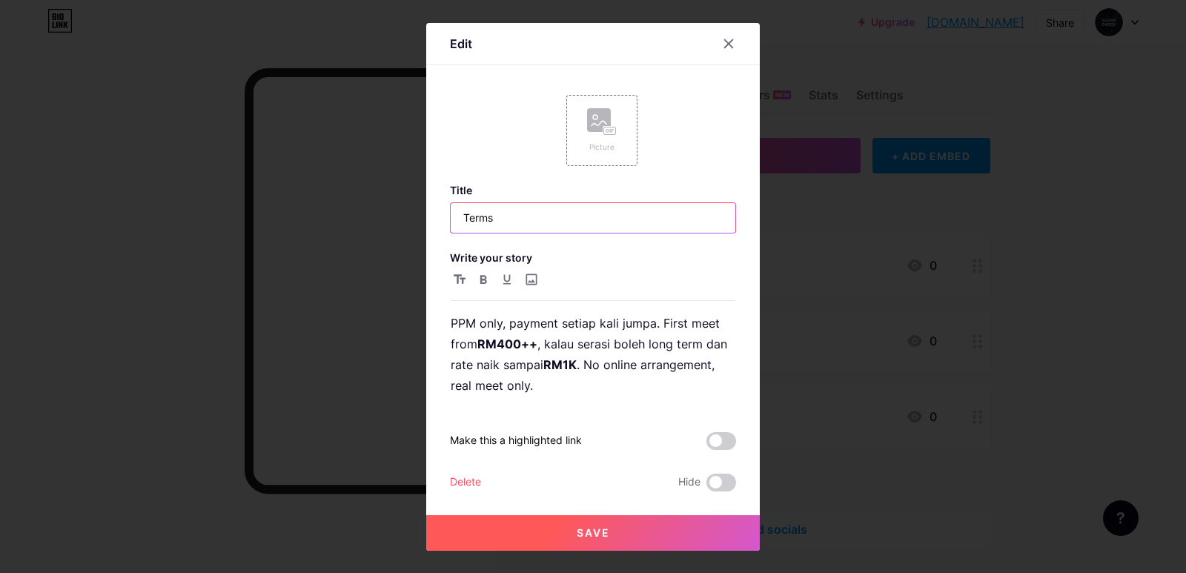
drag, startPoint x: 498, startPoint y: 214, endPoint x: 517, endPoint y: 216, distance: 18.6
click at [436, 225] on div "Edit Picture Title Terms Write your story PPM only, payment setiap kali jumpa. …" at bounding box center [593, 287] width 334 height 528
paste input "Arrangement"
type input "Arrangement"
click at [596, 535] on span "Save" at bounding box center [593, 532] width 33 height 13
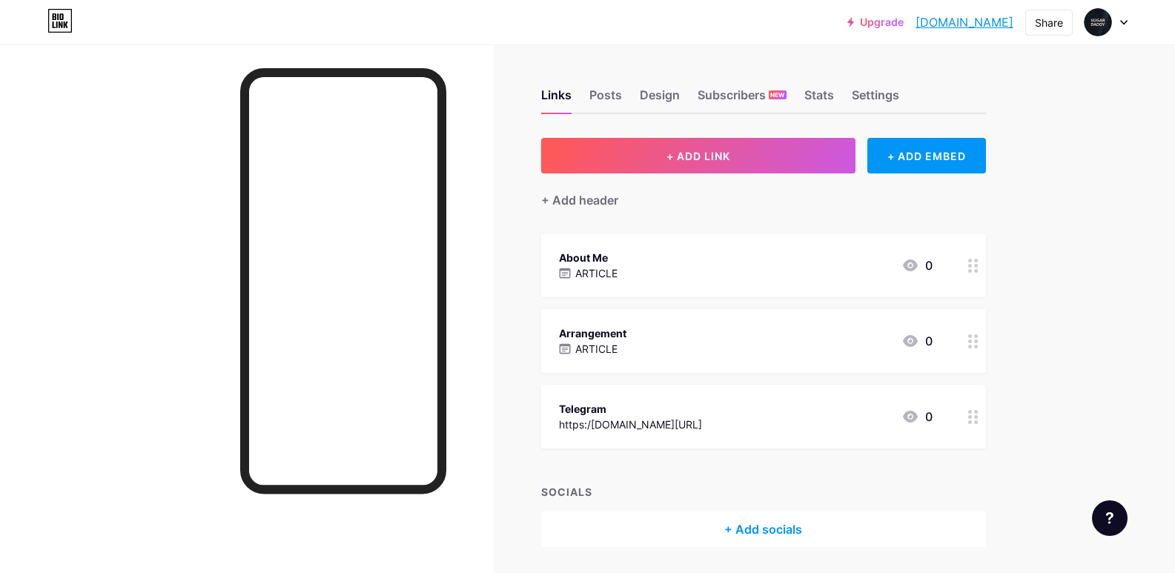
click at [646, 340] on div "Arrangement ARTICLE 0" at bounding box center [746, 341] width 374 height 34
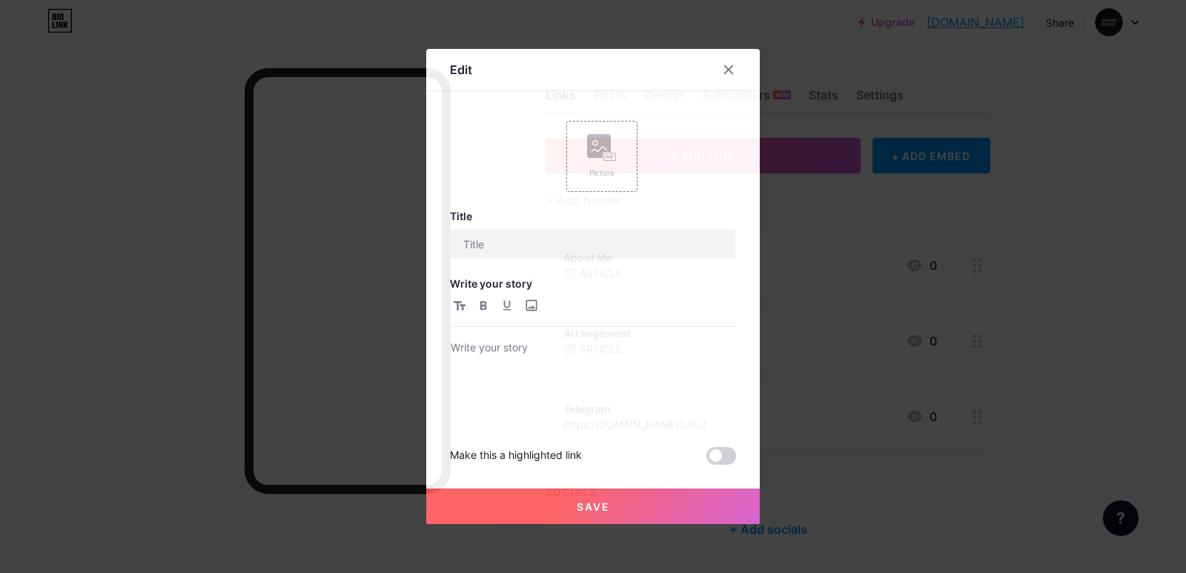
type input "Arrangement"
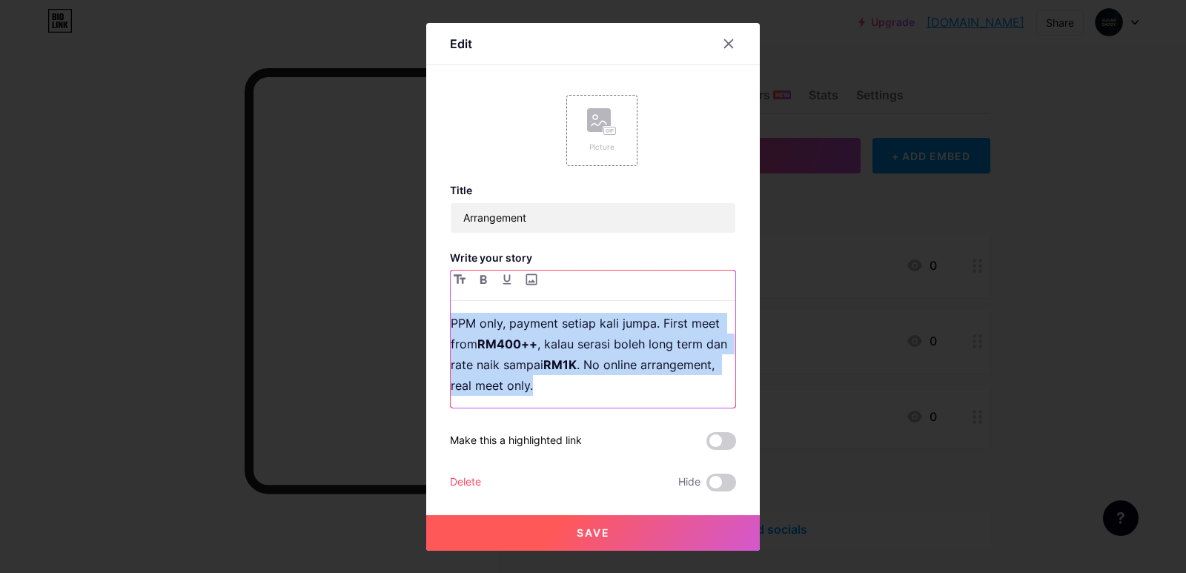
drag, startPoint x: 446, startPoint y: 320, endPoint x: 540, endPoint y: 380, distance: 112.3
click at [540, 380] on p "PPM only, payment setiap kali jumpa. First meet from RM400++ , kalau serasi bol…" at bounding box center [593, 354] width 285 height 83
copy p "PPM only, payment setiap kali jumpa. First meet from RM400++ , kalau serasi bol…"
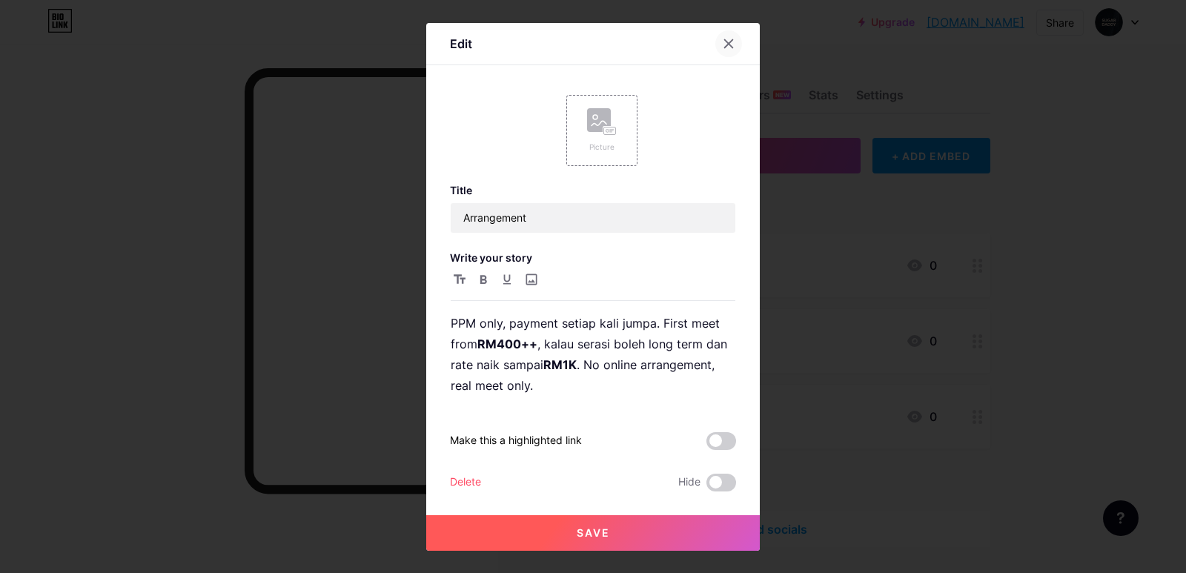
click at [729, 46] on icon at bounding box center [729, 44] width 12 height 12
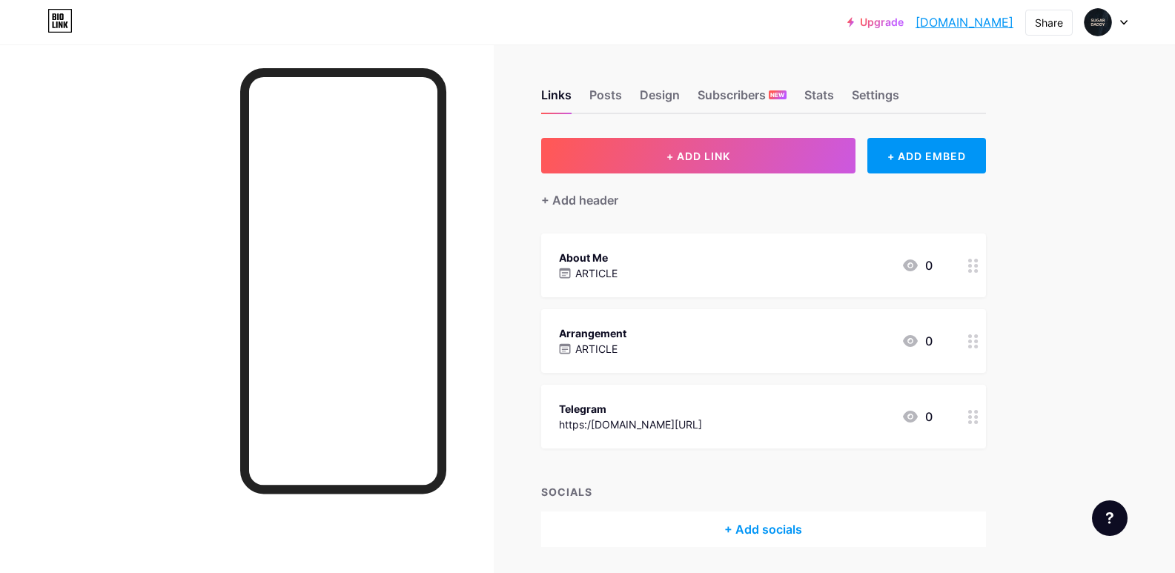
click at [762, 273] on div "About Me ARTICLE 0" at bounding box center [746, 265] width 374 height 34
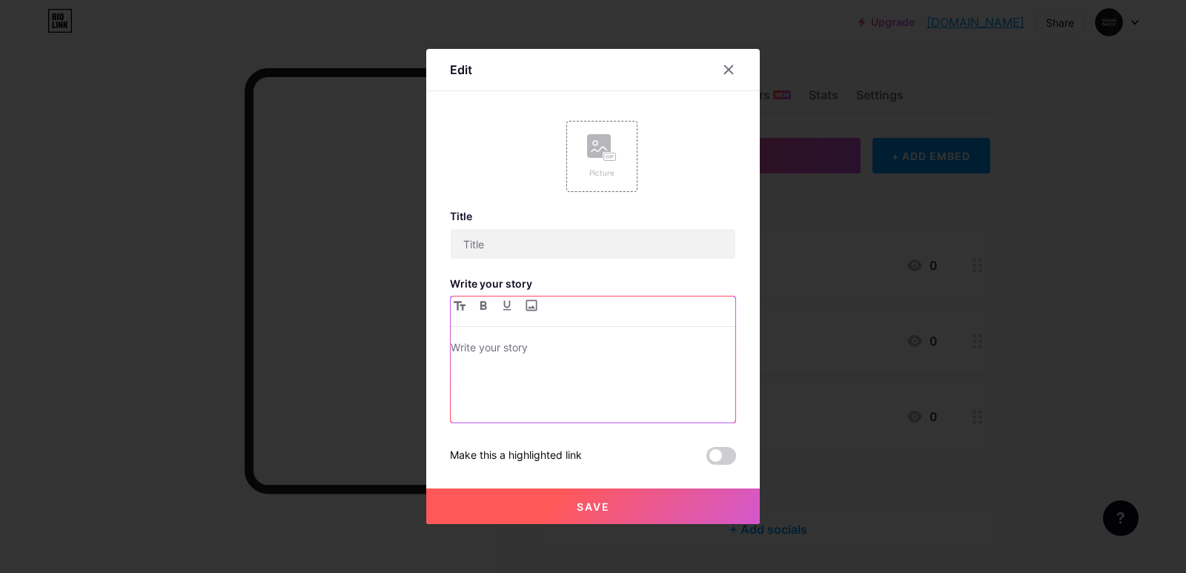
click at [528, 365] on div at bounding box center [593, 381] width 285 height 84
type input "About Me"
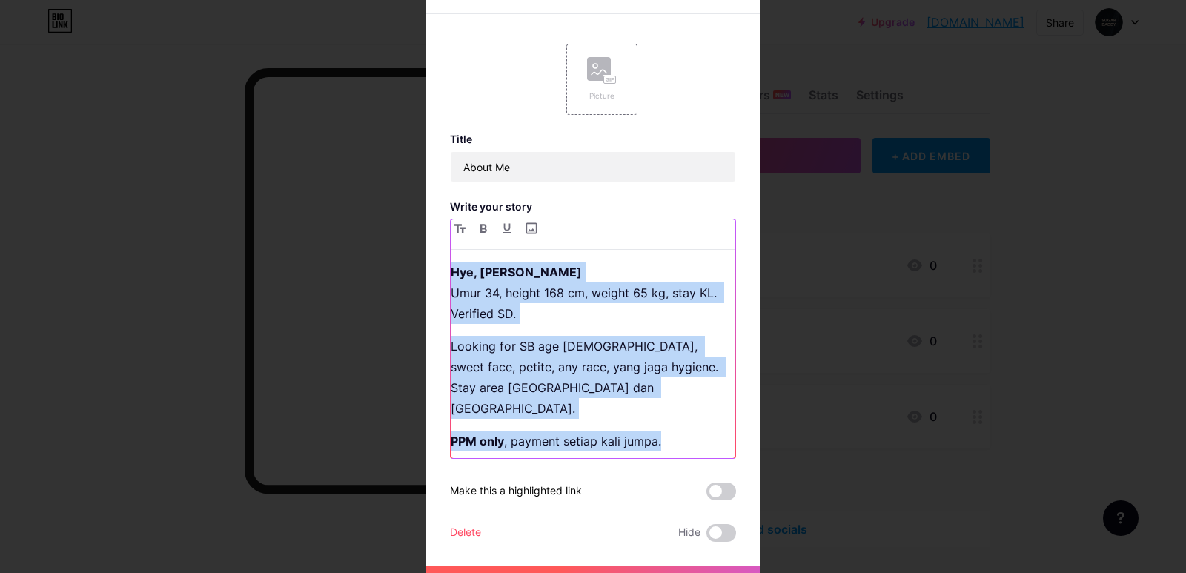
drag, startPoint x: 446, startPoint y: 286, endPoint x: 690, endPoint y: 444, distance: 290.6
click at [690, 445] on div "Hye, saya Hariz Umur 34, height 168 cm, weight 65 kg, stay KL. Verified SD. Loo…" at bounding box center [593, 360] width 285 height 196
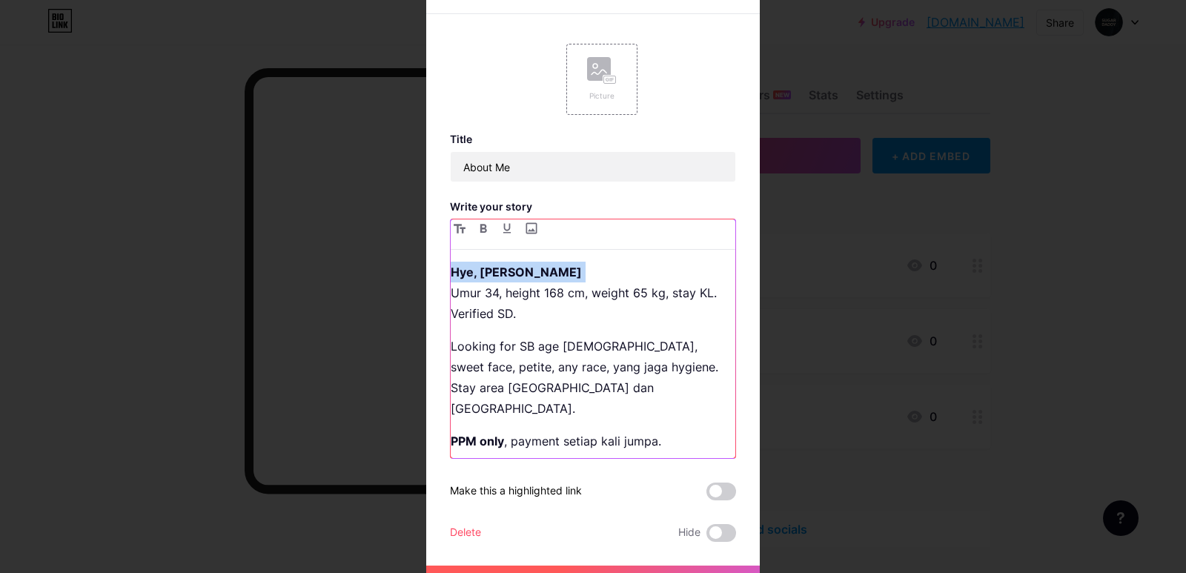
click at [636, 394] on p "Looking for SB age [DEMOGRAPHIC_DATA], sweet face, petite, any race, yang jaga …" at bounding box center [593, 377] width 285 height 83
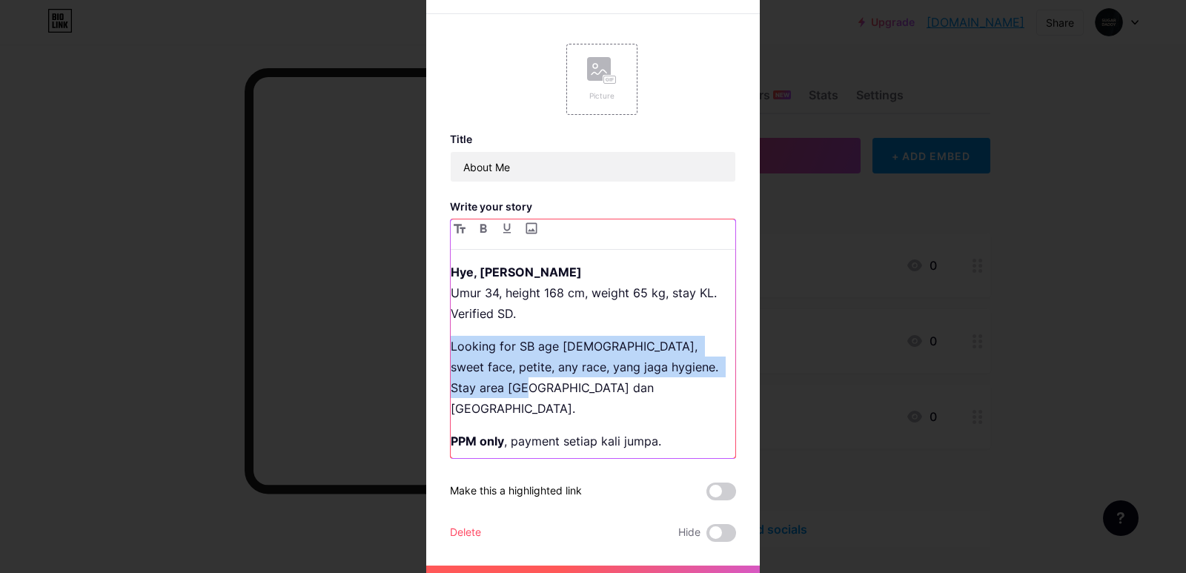
drag, startPoint x: 446, startPoint y: 354, endPoint x: 514, endPoint y: 388, distance: 75.3
click at [514, 388] on p "Looking for SB age [DEMOGRAPHIC_DATA], sweet face, petite, any race, yang jaga …" at bounding box center [593, 377] width 285 height 83
paste div
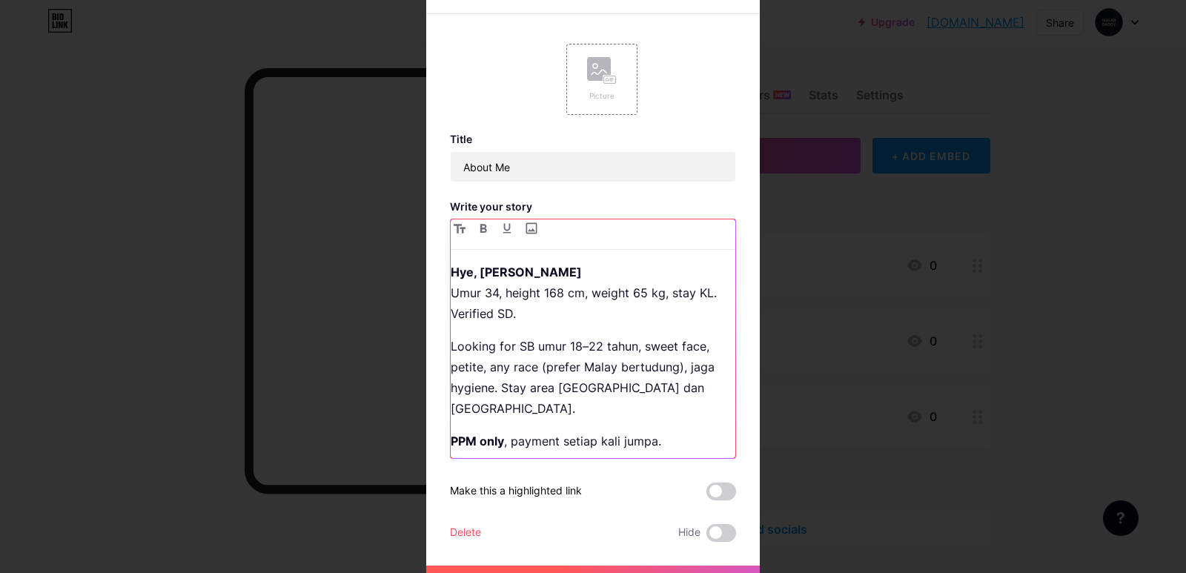
click at [477, 374] on p "Looking for SB umur 18–22 tahun, sweet face, petite, any race (prefer Malay ber…" at bounding box center [593, 377] width 285 height 83
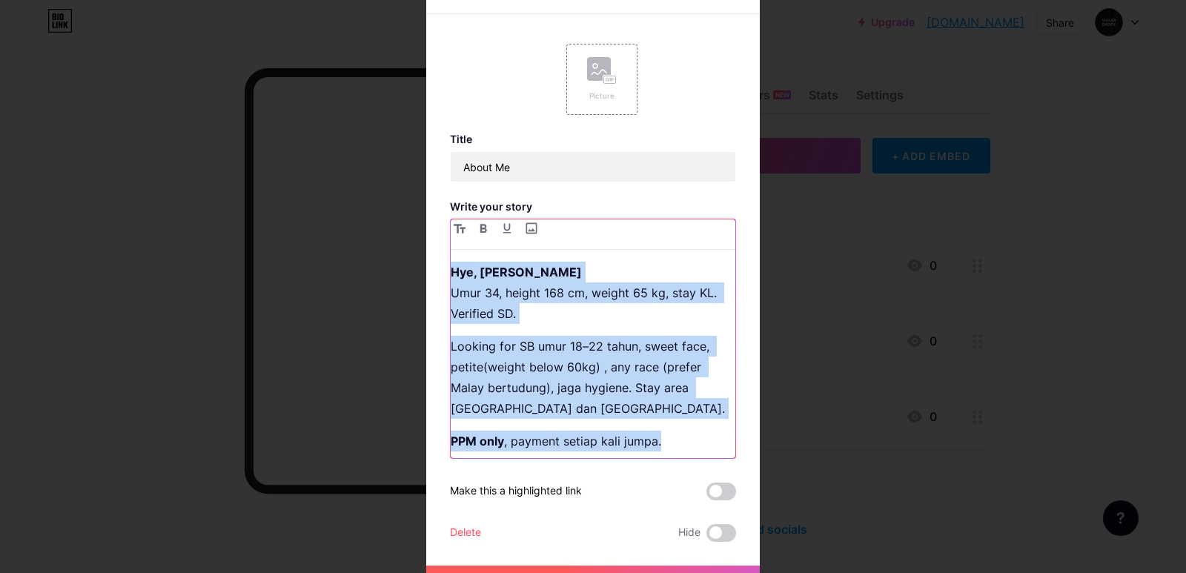
scroll to position [5, 0]
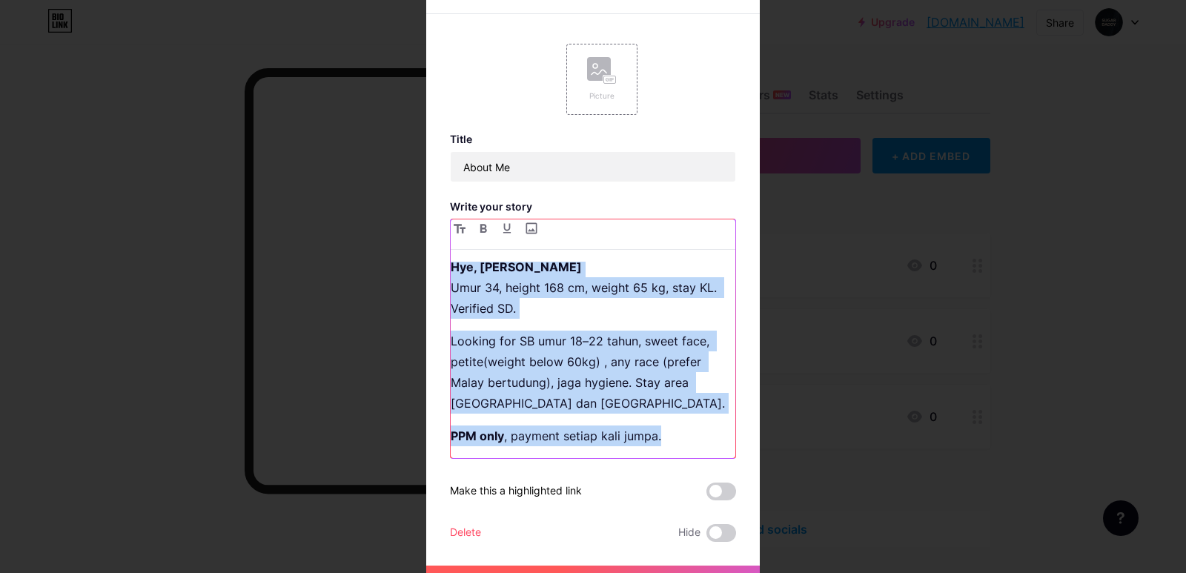
drag, startPoint x: 446, startPoint y: 274, endPoint x: 678, endPoint y: 454, distance: 293.8
click at [678, 454] on div "Hye, saya Hariz Umur 34, height 168 cm, weight 65 kg, stay KL. Verified SD. Loo…" at bounding box center [593, 360] width 285 height 196
copy div "Hye, saya Hariz Umur 34, height 168 cm, weight 65 kg, stay KL. Verified SD. Loo…"
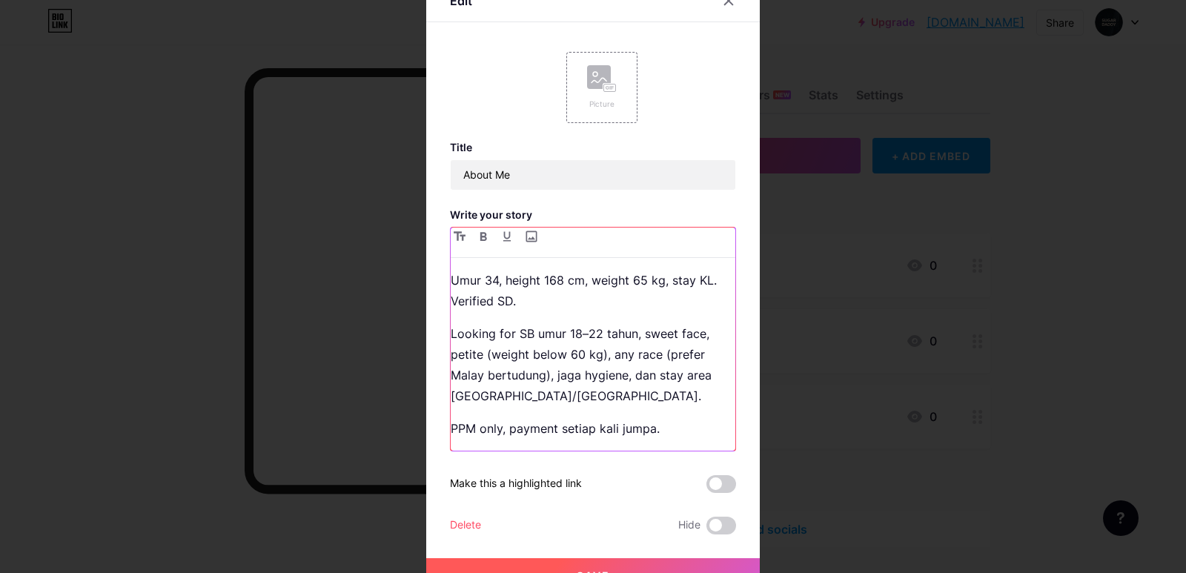
scroll to position [0, 0]
click at [506, 374] on p "Looking for SB umur 18–22 tahun, sweet face, petite (weight below 60 kg), any r…" at bounding box center [593, 364] width 285 height 83
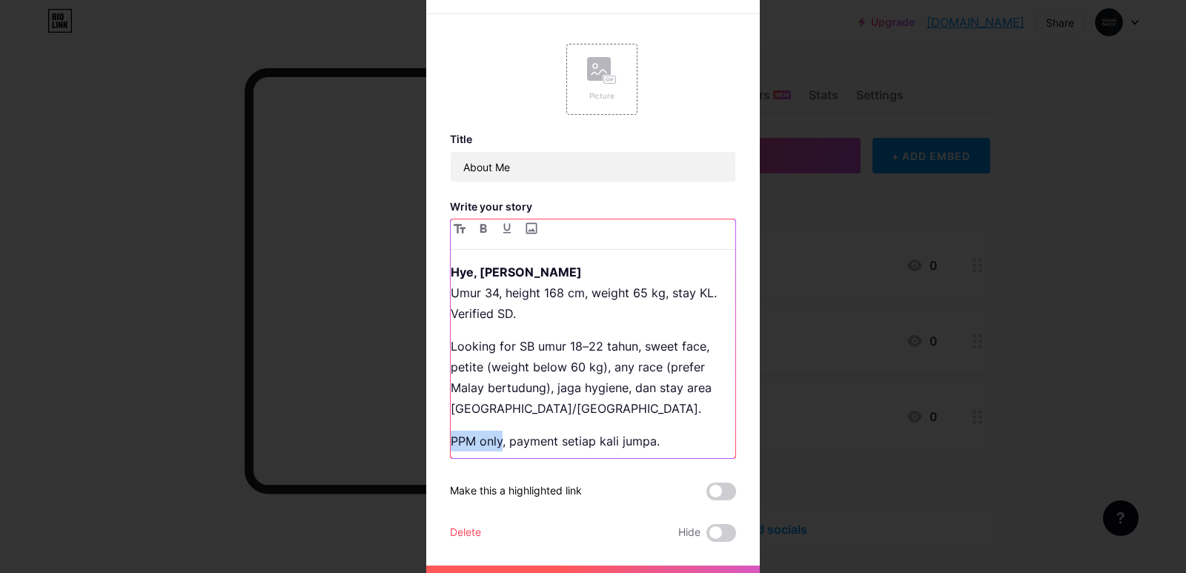
drag, startPoint x: 496, startPoint y: 443, endPoint x: 444, endPoint y: 442, distance: 51.9
click at [450, 442] on div "Hye, saya Hariz Umur 34, height 168 cm, weight 65 kg, stay KL. Verified SD. Loo…" at bounding box center [593, 339] width 286 height 240
click at [480, 232] on icon "button" at bounding box center [483, 228] width 7 height 9
click at [810, 441] on div at bounding box center [593, 286] width 1186 height 573
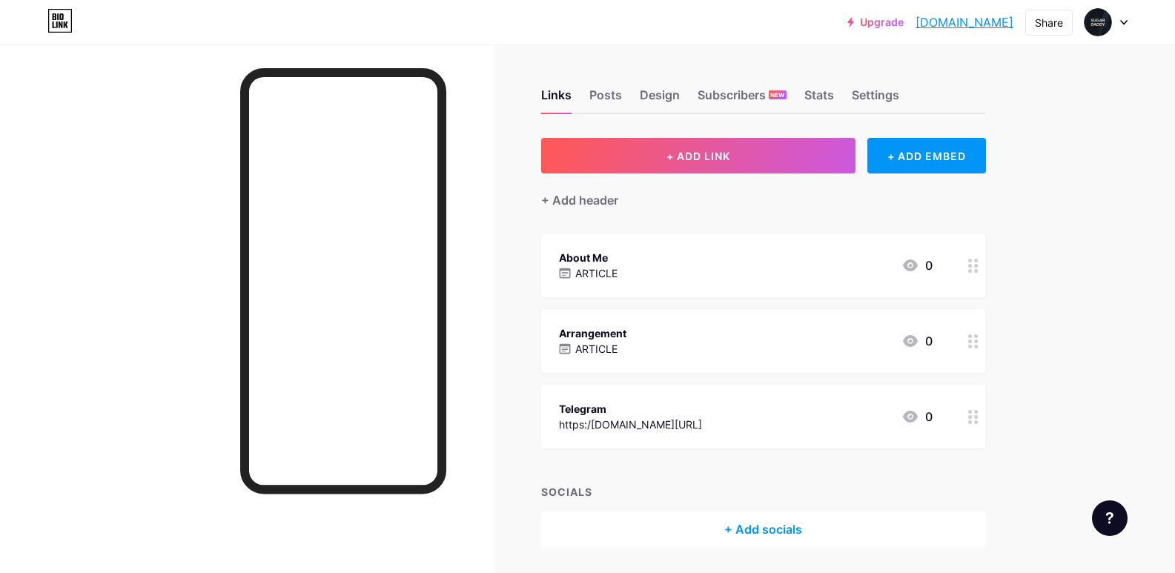
click at [663, 273] on div "About Me ARTICLE 0" at bounding box center [746, 265] width 374 height 34
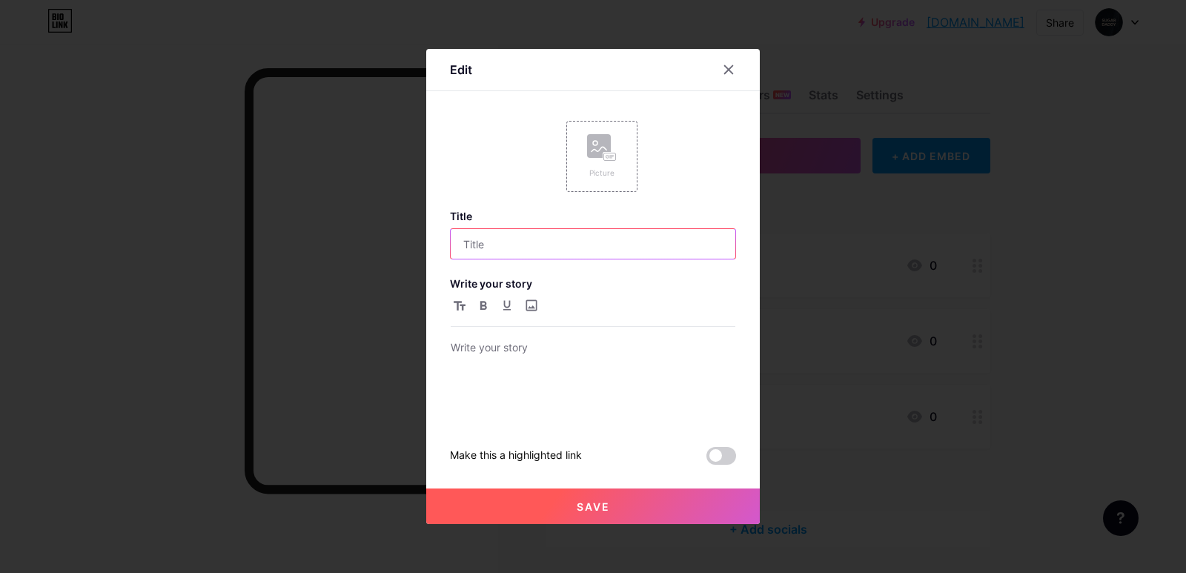
click at [526, 242] on input "text" at bounding box center [593, 244] width 285 height 30
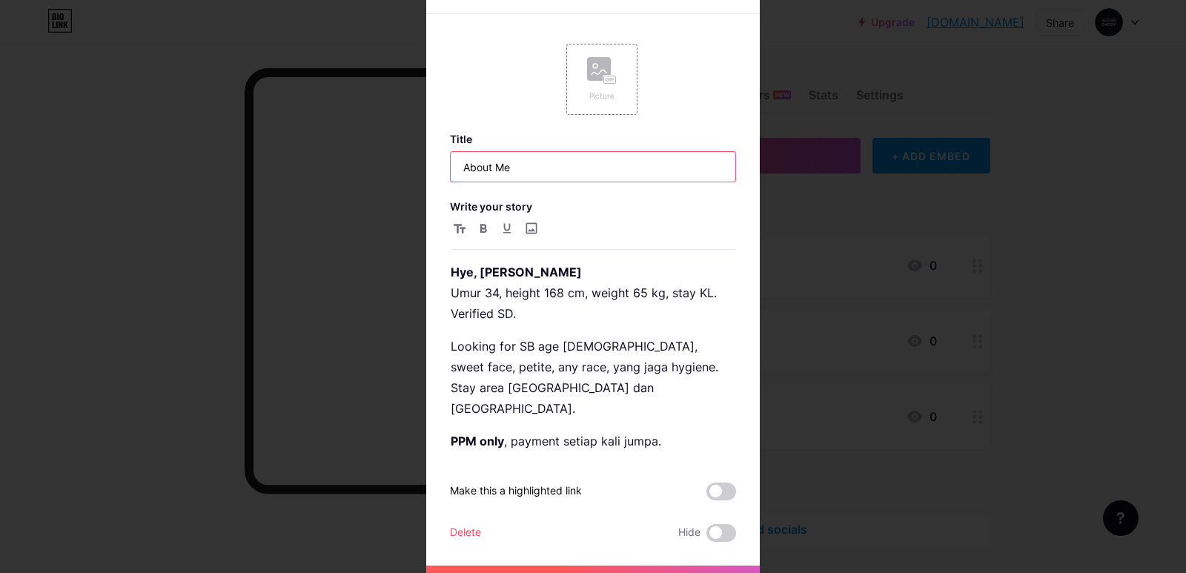
drag, startPoint x: 518, startPoint y: 179, endPoint x: 426, endPoint y: 182, distance: 92.0
click at [392, 188] on div "Edit Picture Title About Me Write your story Hye, saya Hariz Umur 34, height 16…" at bounding box center [593, 286] width 1186 height 573
paste input "– Sugar Daddy Looking for a SB"
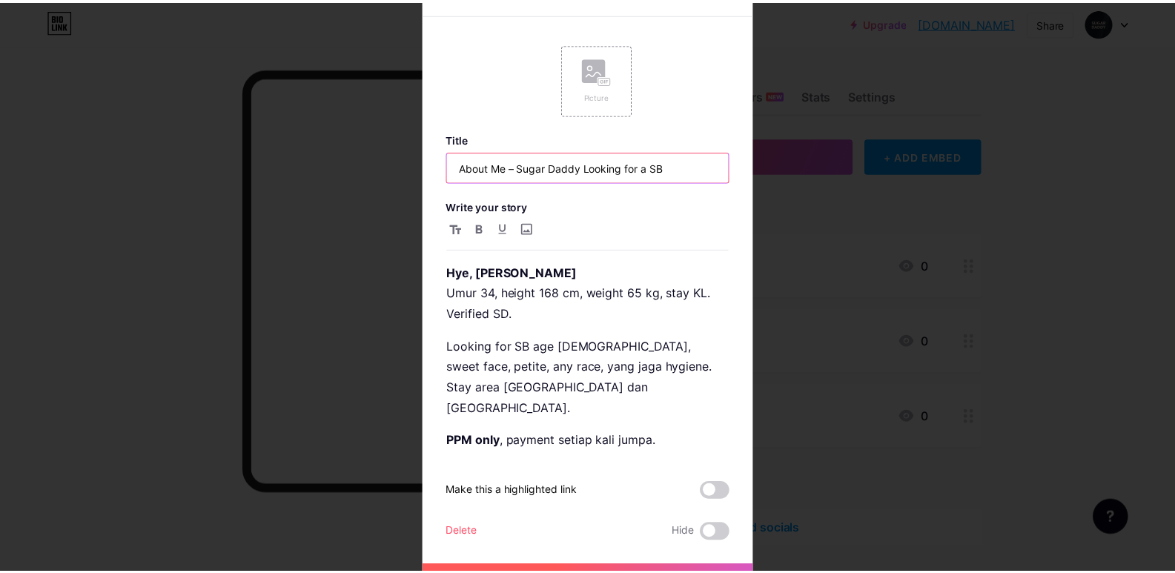
scroll to position [21, 0]
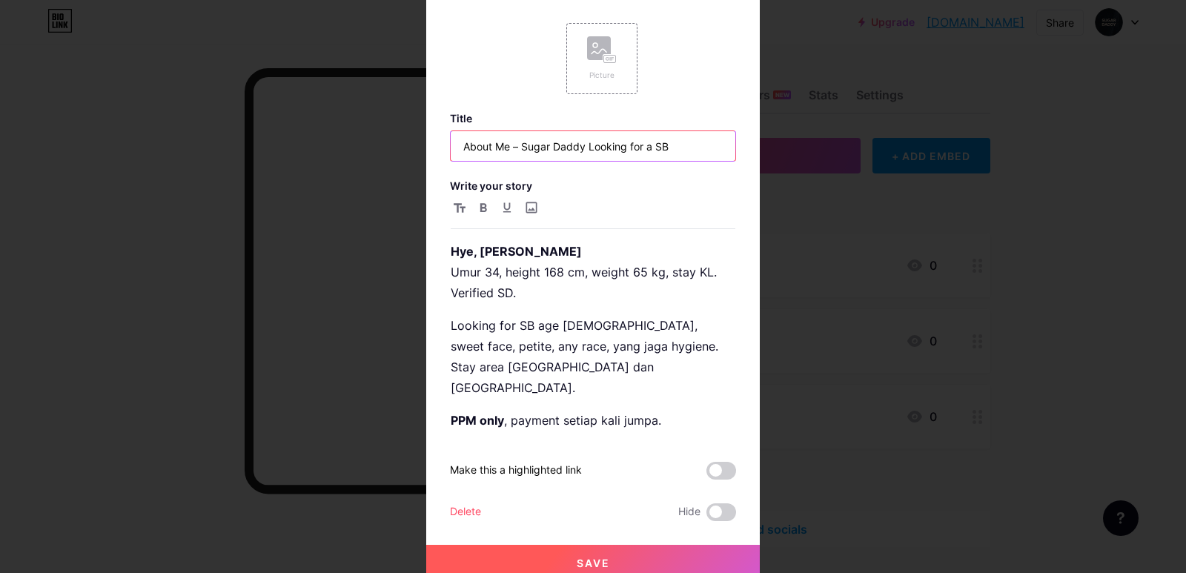
type input "About Me – Sugar Daddy Looking for a SB"
click at [624, 545] on button "Save" at bounding box center [593, 563] width 334 height 36
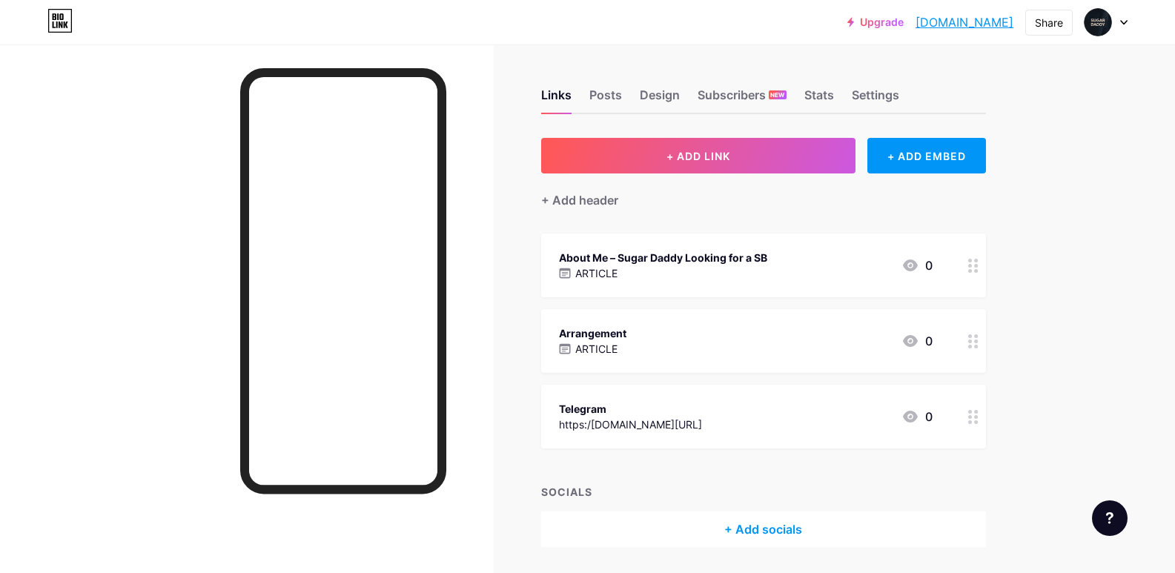
click at [381, 571] on div at bounding box center [343, 342] width 206 height 549
click at [617, 96] on div "Posts" at bounding box center [605, 99] width 33 height 27
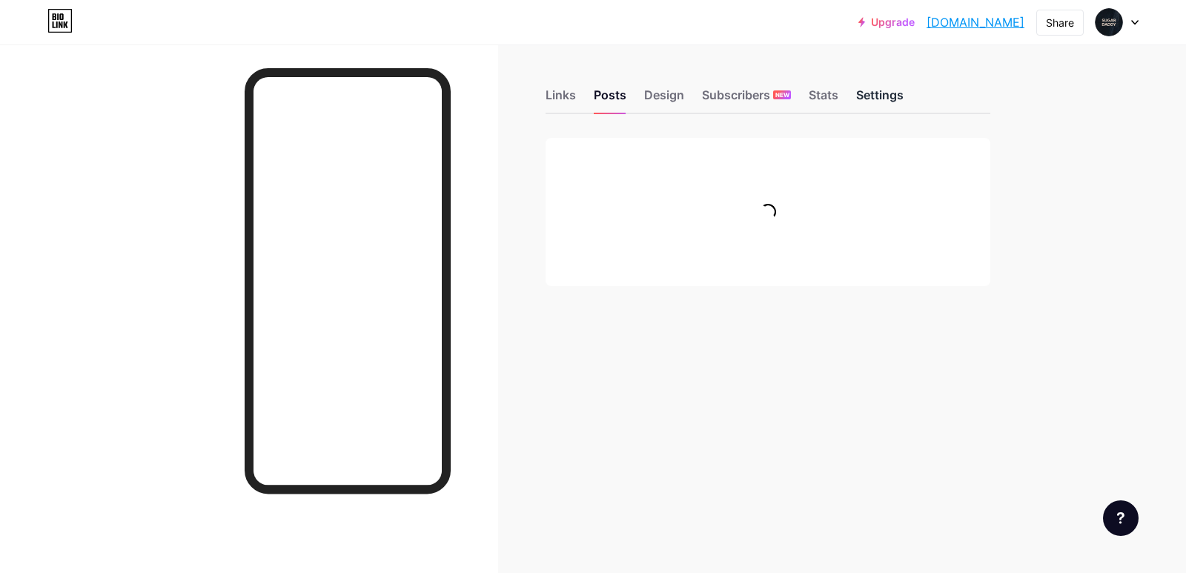
click at [898, 96] on div "Settings" at bounding box center [879, 99] width 47 height 27
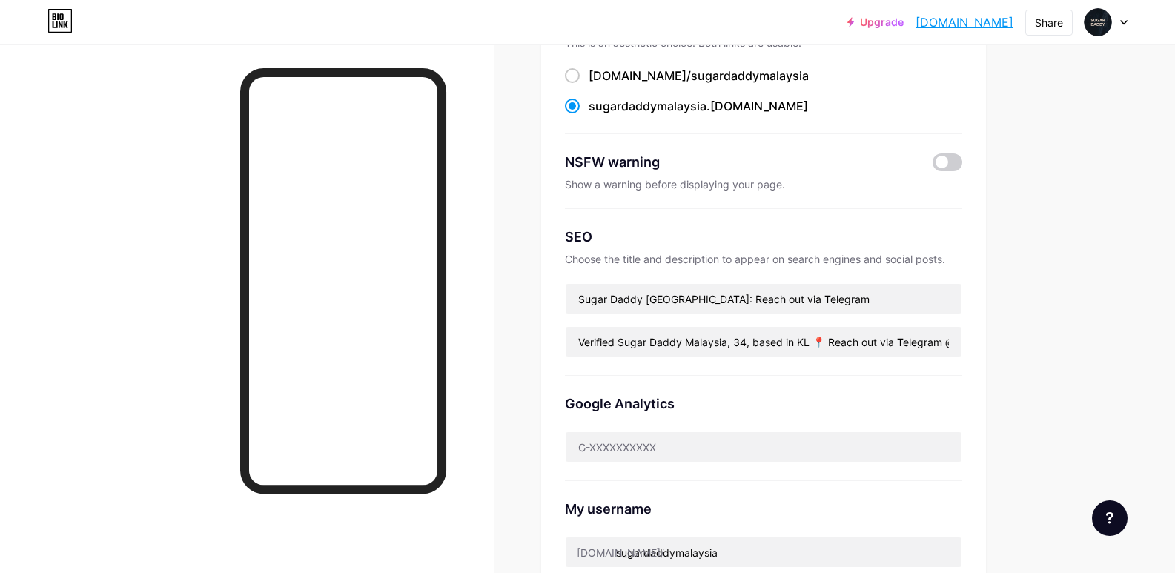
scroll to position [148, 0]
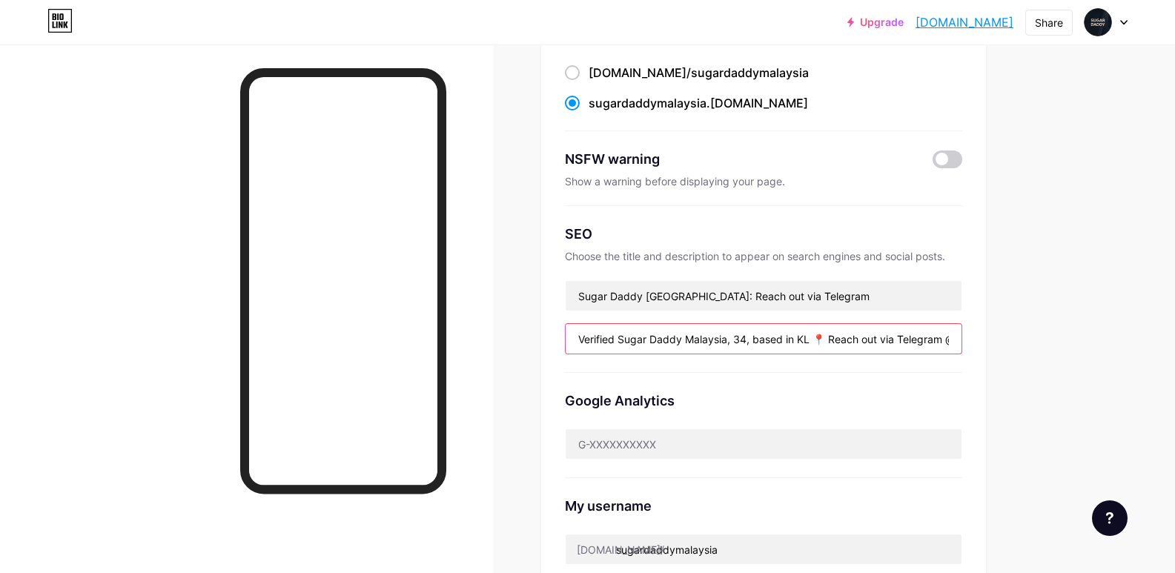
click at [753, 343] on input "Verified Sugar Daddy Malaysia, 34, based in KL 📍 Reach out via Telegram @hariz5…" at bounding box center [764, 339] width 396 height 30
paste input "Contact via Telegram @hariz54 for genuine, discreet"
drag, startPoint x: 953, startPoint y: 340, endPoint x: 541, endPoint y: 368, distance: 412.4
click at [541, 368] on div "Links Posts Design Subscribers NEW Stats Settings Preferred link This is an aes…" at bounding box center [524, 481] width 1048 height 1170
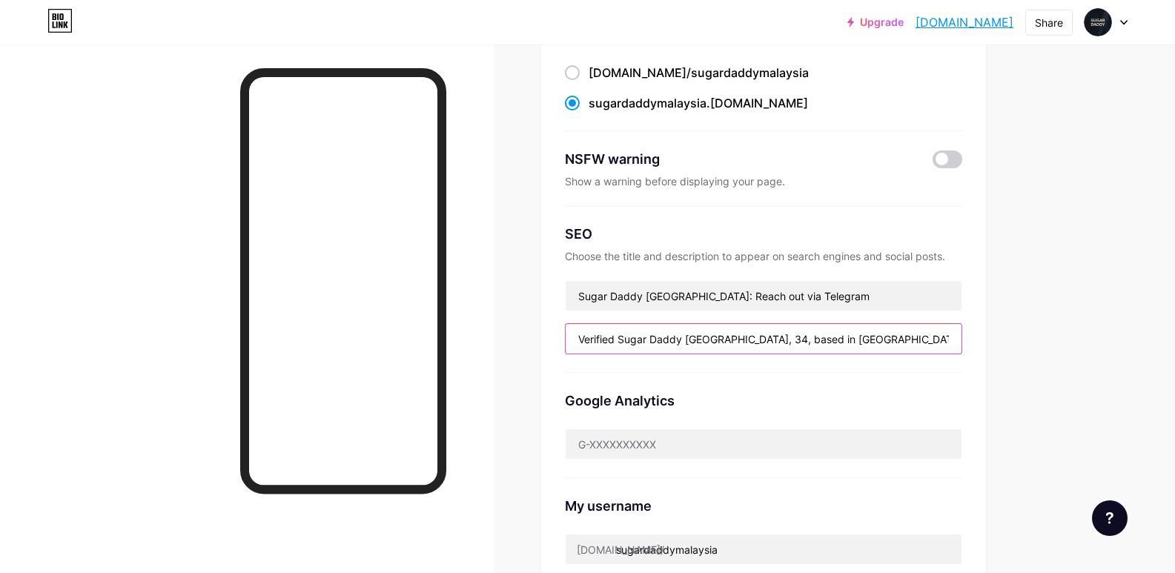
click at [803, 343] on input "Verified Sugar Daddy [GEOGRAPHIC_DATA], 34, based in [GEOGRAPHIC_DATA] 📍 Contac…" at bounding box center [764, 339] width 396 height 30
drag, startPoint x: 939, startPoint y: 335, endPoint x: 761, endPoint y: 338, distance: 177.2
click at [761, 338] on input "Verified Sugar Daddy [GEOGRAPHIC_DATA], 34, based in [GEOGRAPHIC_DATA] 📍 Contac…" at bounding box center [764, 339] width 396 height 30
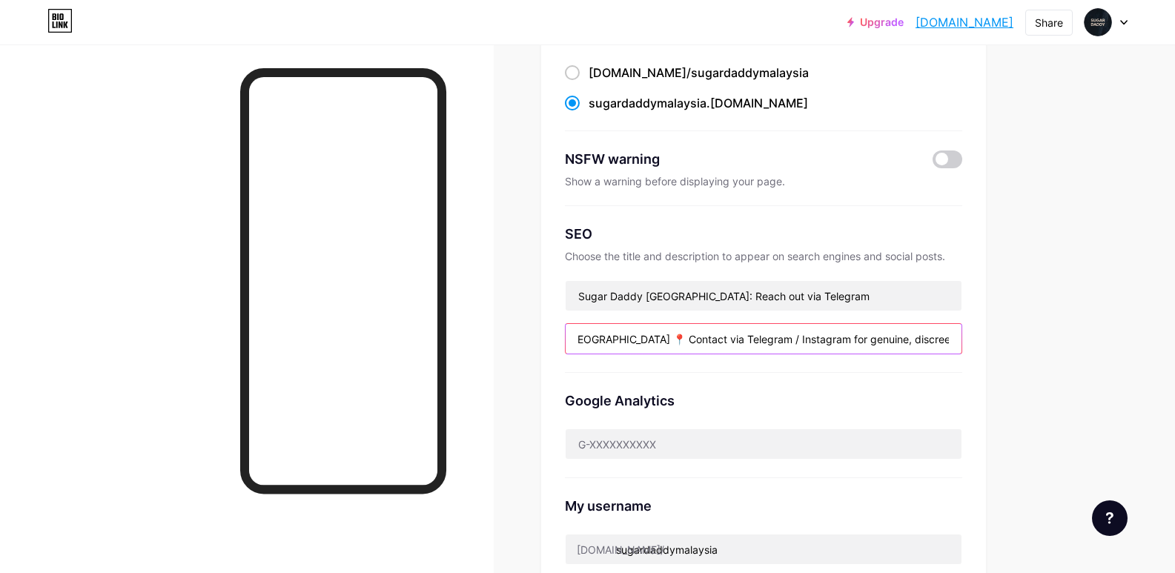
drag, startPoint x: 955, startPoint y: 340, endPoint x: 607, endPoint y: 345, distance: 347.8
click at [607, 345] on input "Verified Sugar Daddy Malaysia, 34, based in [GEOGRAPHIC_DATA] 📍 Contact via Tel…" at bounding box center [764, 339] width 396 height 30
click at [604, 336] on input "Verified Sugar Daddy Malaysia, 34, based in [GEOGRAPHIC_DATA] 📍 Contact via Tel…" at bounding box center [764, 339] width 396 height 30
click at [596, 335] on input "Verified Sugar Daddy Malaysia, 34, based in [GEOGRAPHIC_DATA] 📍 Contact via Tel…" at bounding box center [764, 339] width 396 height 30
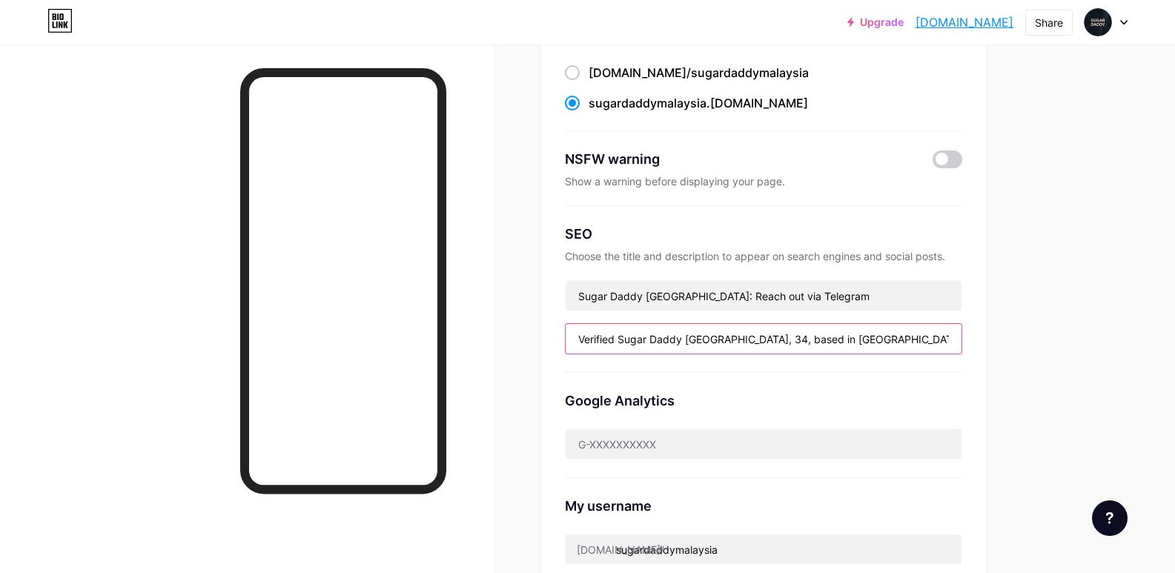
drag, startPoint x: 597, startPoint y: 337, endPoint x: 557, endPoint y: 344, distance: 40.6
click at [557, 344] on div "Preferred link This is an aesthetic choice. Both links are usable. [DOMAIN_NAME…" at bounding box center [763, 316] width 445 height 652
click at [813, 334] on input "Verified Sugar Daddy [GEOGRAPHIC_DATA], 34, based in [GEOGRAPHIC_DATA] Contact …" at bounding box center [764, 339] width 396 height 30
click at [731, 345] on input "Verified Sugar Daddy Malaysia, 34, based in [GEOGRAPHIC_DATA]. Contact via Tele…" at bounding box center [764, 339] width 396 height 30
paste input "/Instagram for a"
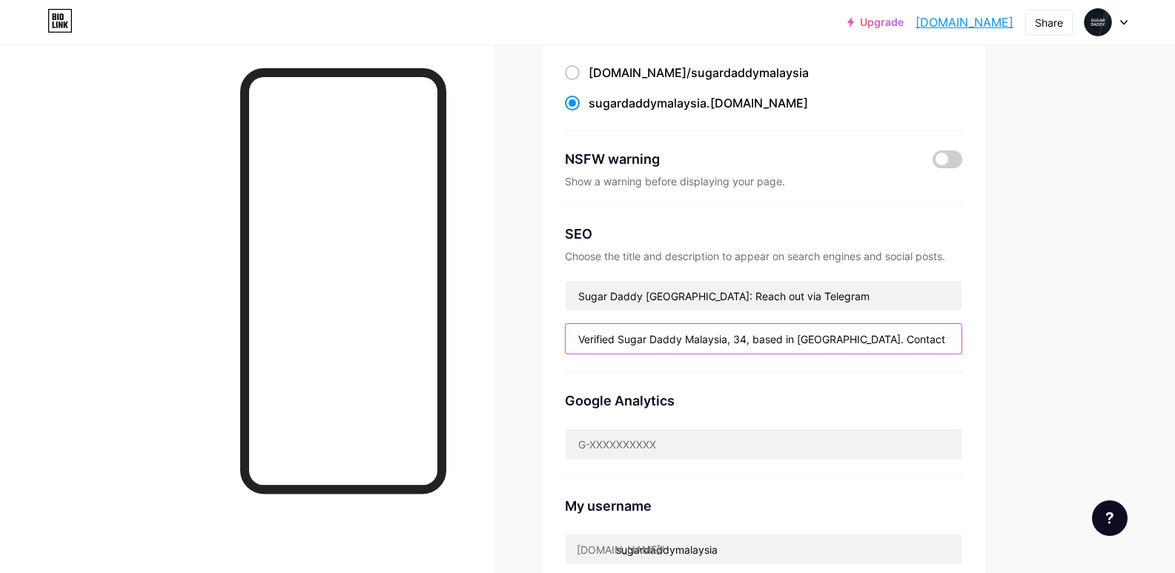
scroll to position [0, 283]
type input "Verified Sugar Daddy Malaysia, 34, based in [GEOGRAPHIC_DATA]. Contact via Tele…"
click at [1081, 265] on div "Upgrade sugardaddymalay... [DOMAIN_NAME] Share Switch accounts Sugar Daddy Mala…" at bounding box center [587, 459] width 1175 height 1214
click at [1065, 253] on div "Upgrade sugardaddymalay... [DOMAIN_NAME] Share Switch accounts Sugar Daddy Mala…" at bounding box center [587, 459] width 1175 height 1214
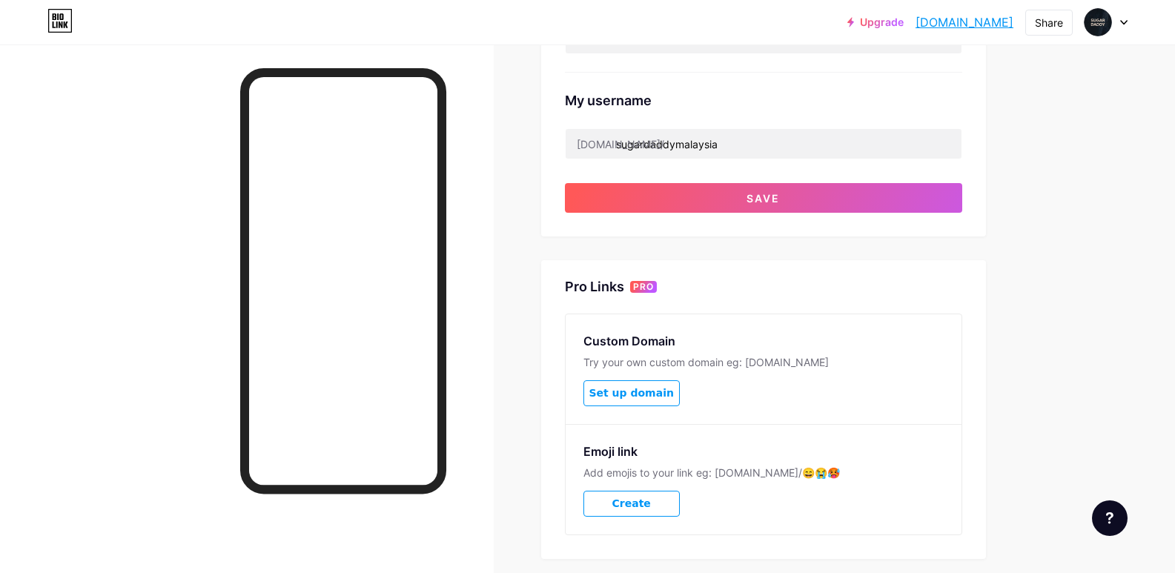
scroll to position [417, 0]
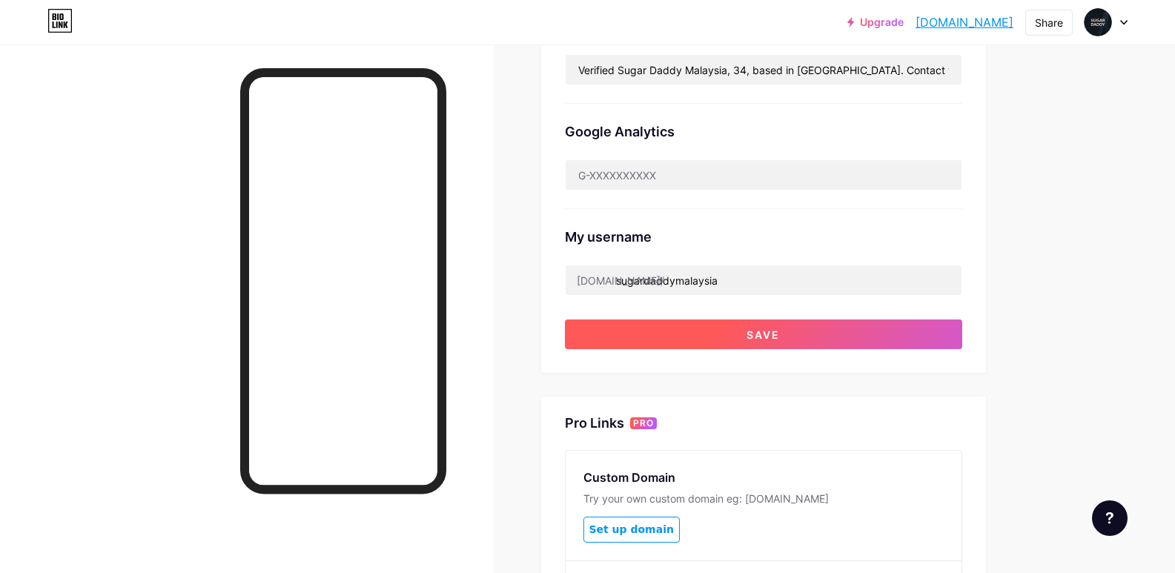
click at [801, 324] on button "Save" at bounding box center [763, 335] width 397 height 30
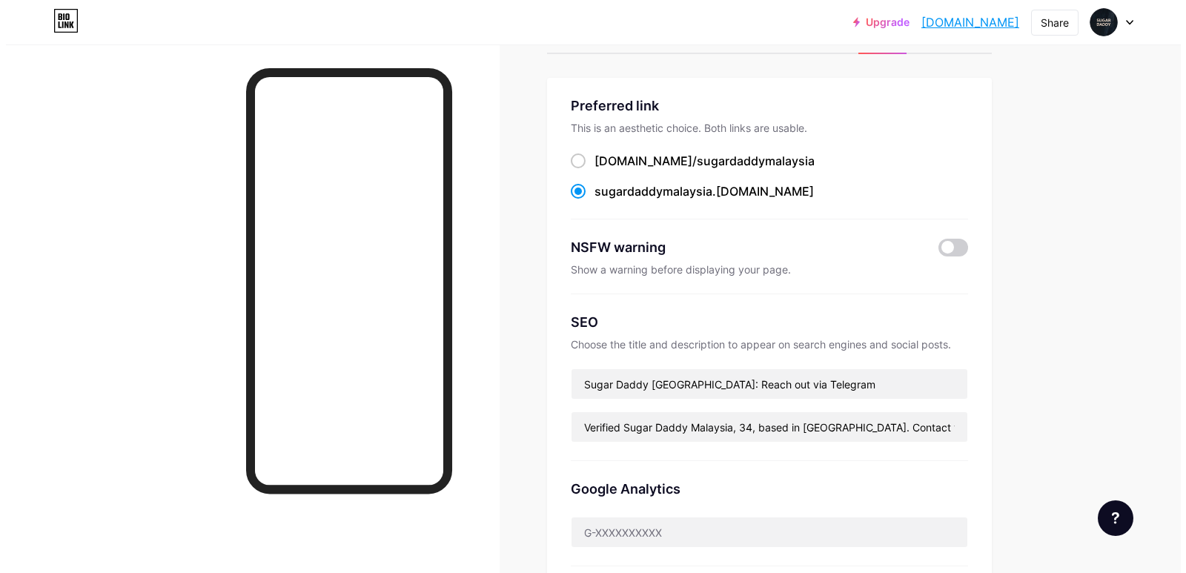
scroll to position [0, 0]
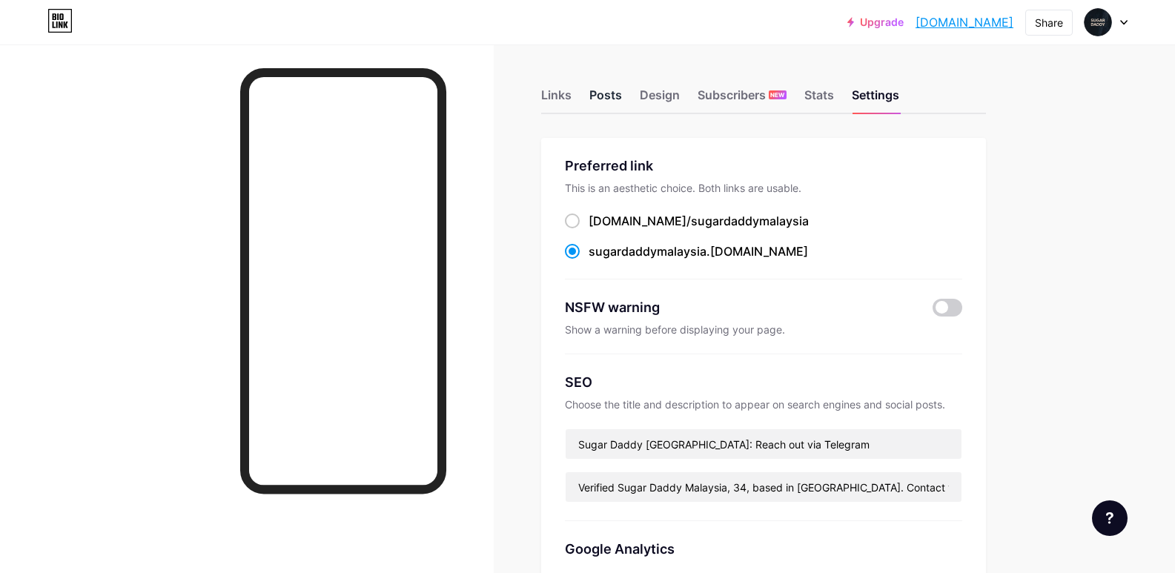
click at [604, 102] on div "Posts" at bounding box center [605, 99] width 33 height 27
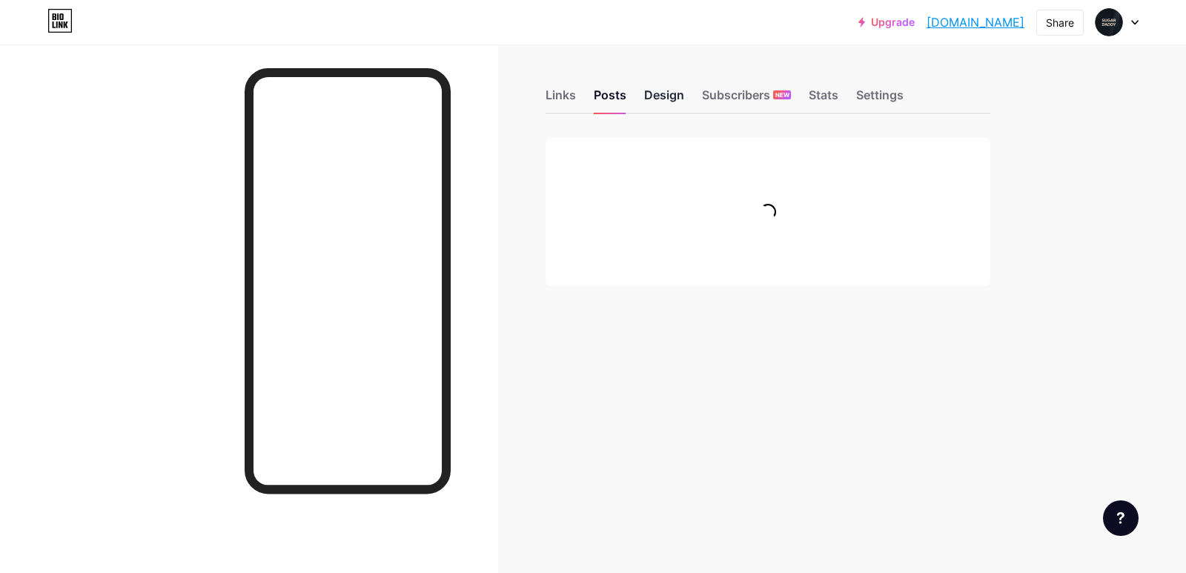
click at [658, 101] on div "Design" at bounding box center [664, 99] width 40 height 27
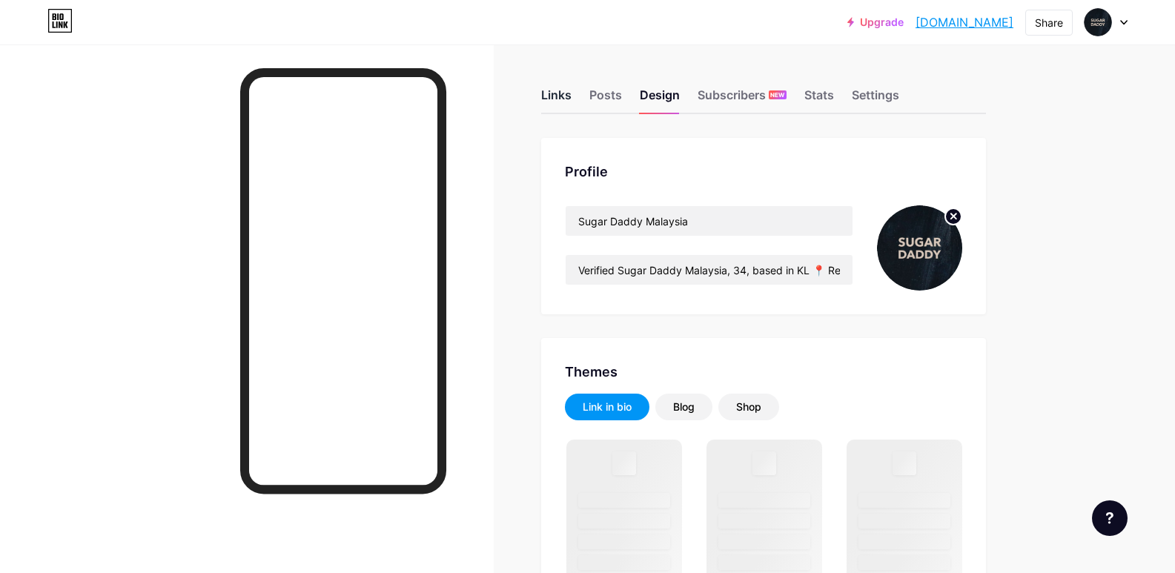
click at [564, 108] on div "Links" at bounding box center [556, 99] width 30 height 27
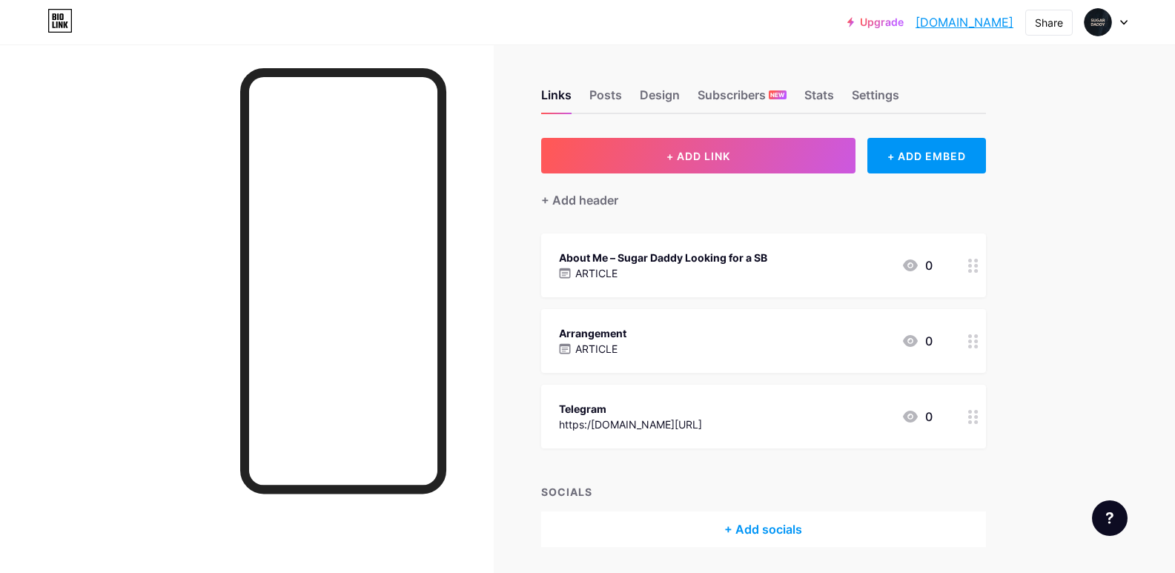
click at [641, 345] on div "Arrangement ARTICLE 0" at bounding box center [746, 341] width 374 height 34
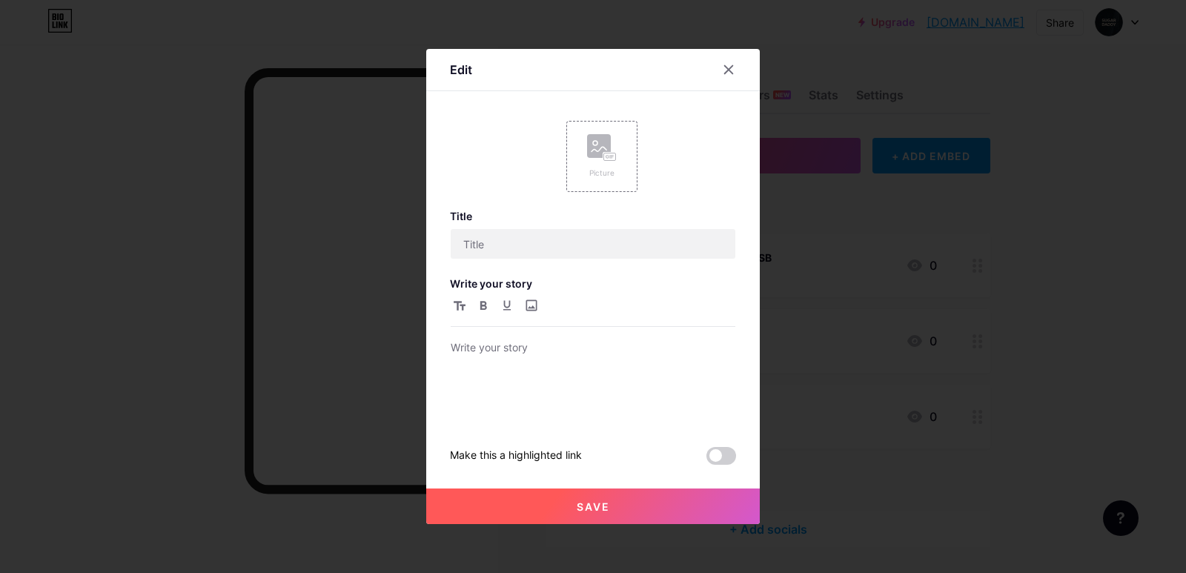
type input "Arrangement"
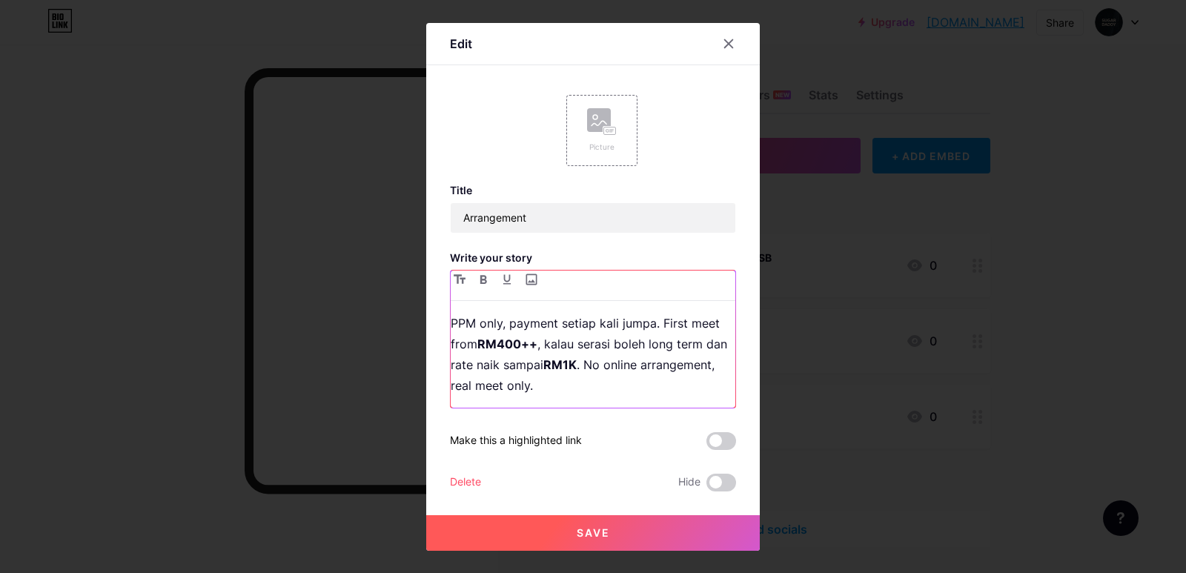
click at [478, 362] on p "PPM only, payment setiap kali jumpa. First meet from RM400++ , kalau serasi bol…" at bounding box center [593, 354] width 285 height 83
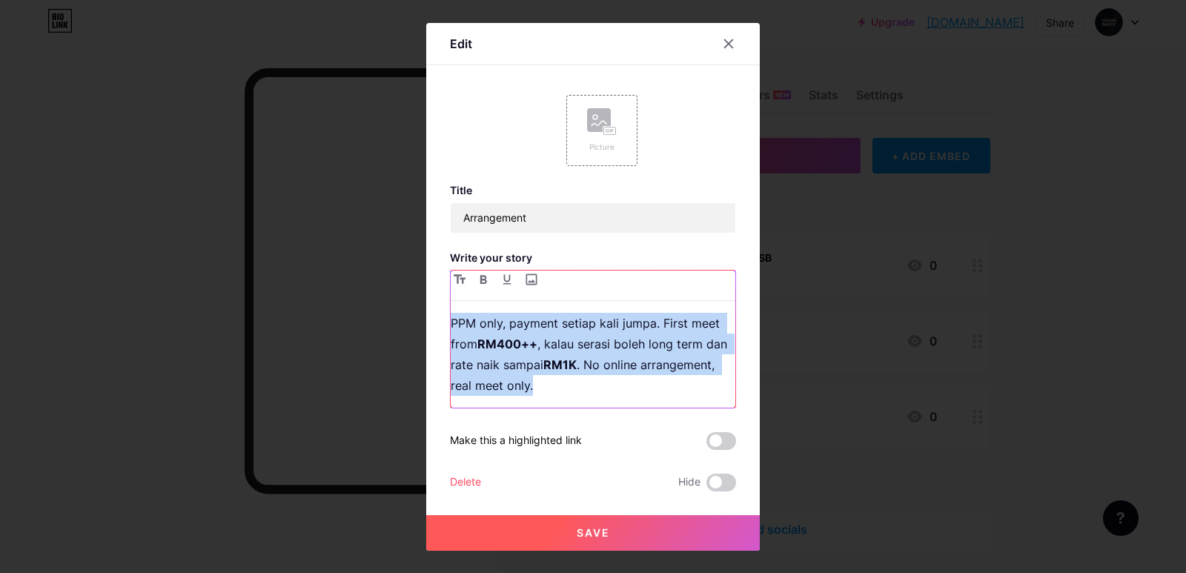
drag, startPoint x: 538, startPoint y: 392, endPoint x: 446, endPoint y: 312, distance: 121.4
click at [451, 313] on p "PPM only, payment setiap kali jumpa. First meet from RM400++ , kalau serasi bol…" at bounding box center [593, 354] width 285 height 83
copy p "PPM only, payment setiap kali jumpa. First meet from RM400++ , kalau serasi bol…"
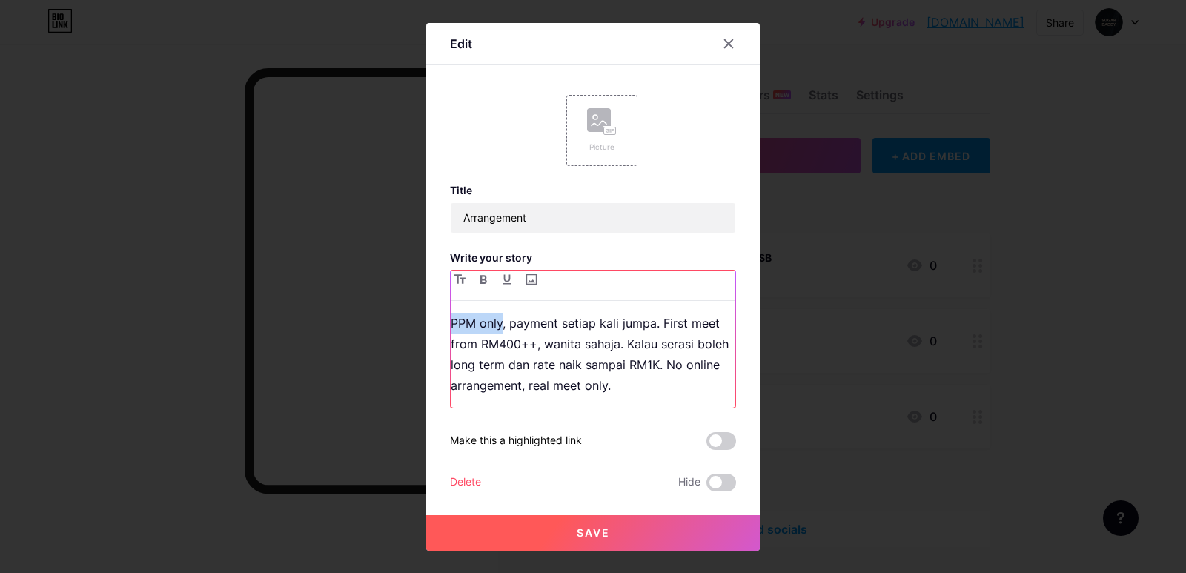
drag, startPoint x: 495, startPoint y: 322, endPoint x: 446, endPoint y: 323, distance: 48.9
click at [451, 323] on p "PPM only, payment setiap kali jumpa. First meet from RM400++, wanita sahaja. Ka…" at bounding box center [593, 354] width 285 height 83
click at [484, 275] on button "button" at bounding box center [484, 280] width 18 height 18
click at [534, 340] on p "PPM only , payment setiap kali jumpa. First meet from RM400++, wanita sahaja. K…" at bounding box center [593, 354] width 285 height 83
drag, startPoint x: 539, startPoint y: 344, endPoint x: 574, endPoint y: 318, distance: 43.4
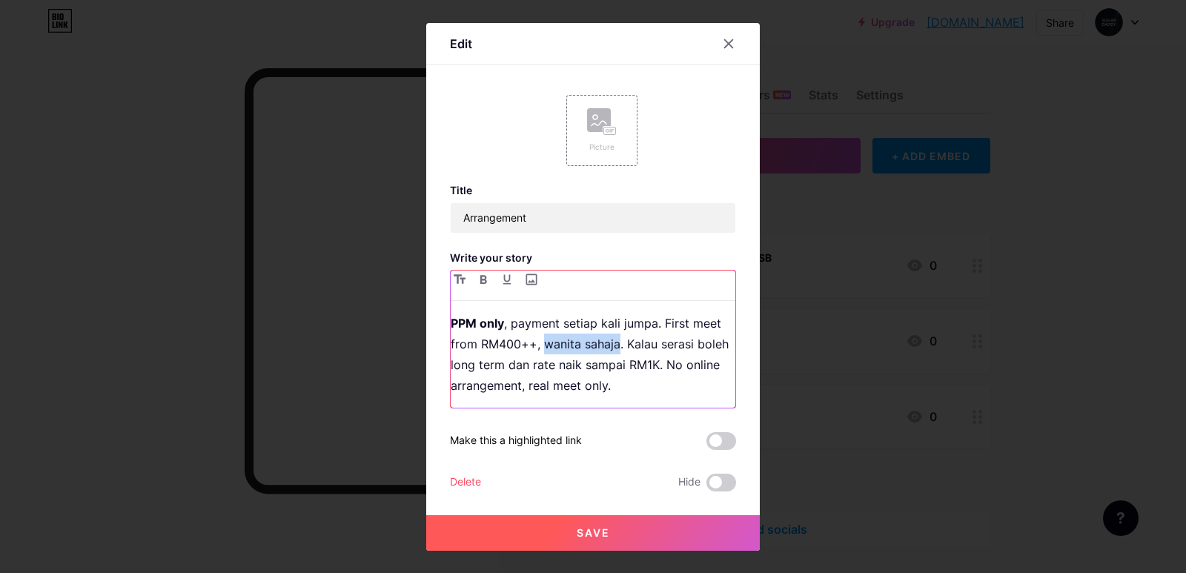
click at [612, 341] on p "PPM only , payment setiap kali jumpa. First meet from RM400++, wanita sahaja. K…" at bounding box center [593, 354] width 285 height 83
click at [475, 281] on button "button" at bounding box center [484, 280] width 18 height 18
click at [630, 387] on p "PPM only , payment setiap kali jumpa. First meet from RM400++, wanita sahaja . …" at bounding box center [593, 354] width 285 height 83
drag, startPoint x: 526, startPoint y: 385, endPoint x: 604, endPoint y: 380, distance: 78.0
click at [604, 380] on p "PPM only , payment setiap kali jumpa. First meet from RM400++, wanita sahaja . …" at bounding box center [593, 354] width 285 height 83
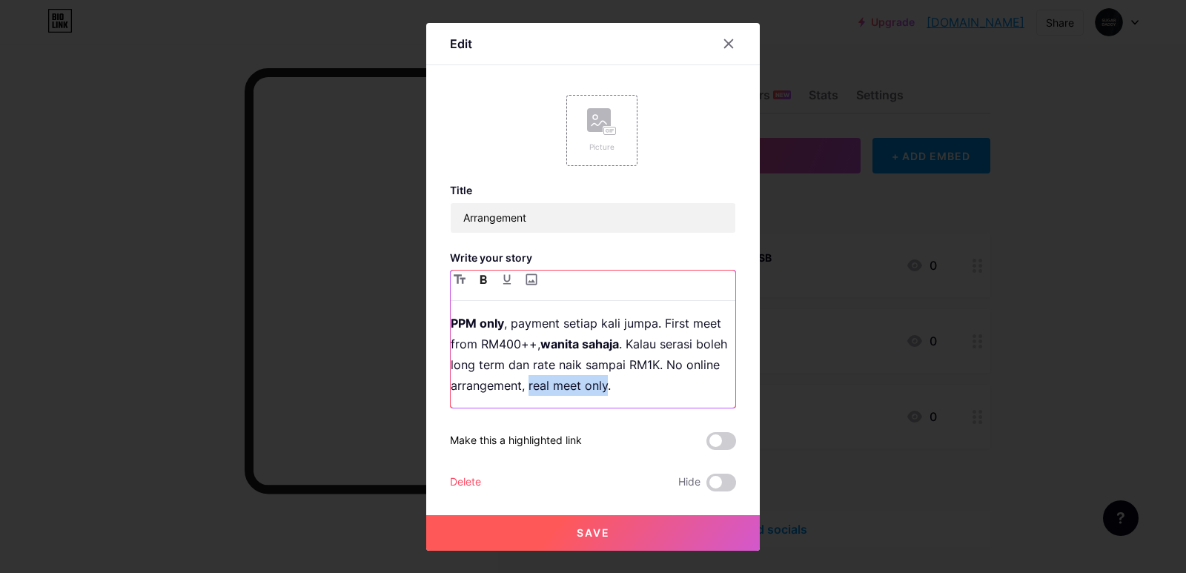
click at [481, 278] on icon "button" at bounding box center [483, 279] width 7 height 9
drag, startPoint x: 612, startPoint y: 526, endPoint x: 836, endPoint y: 458, distance: 233.9
click at [612, 525] on button "Save" at bounding box center [593, 533] width 334 height 36
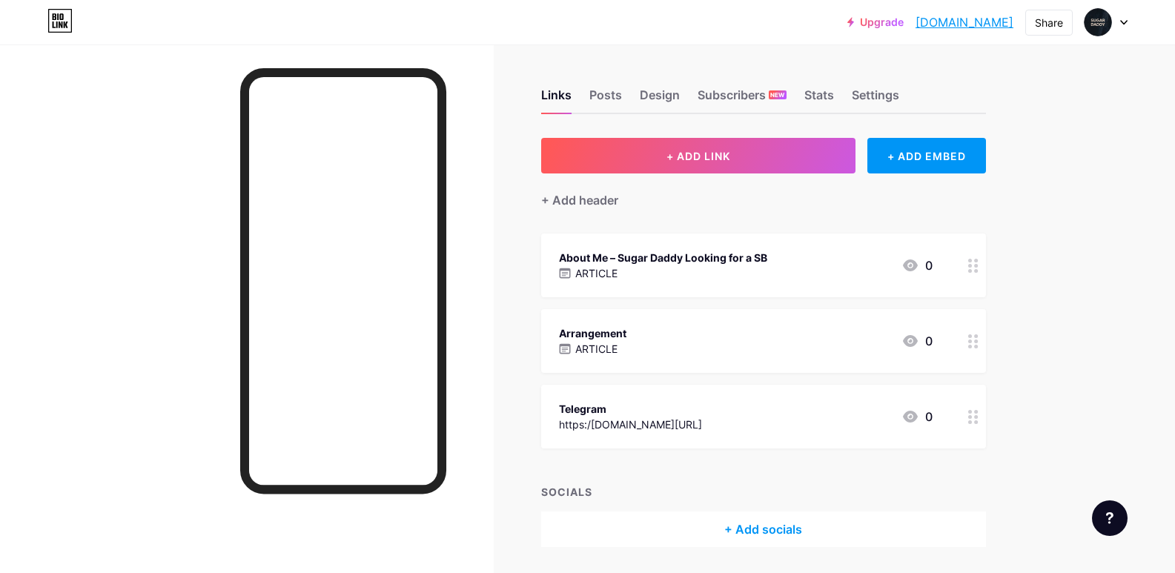
click at [629, 268] on div "ARTICLE" at bounding box center [663, 273] width 208 height 16
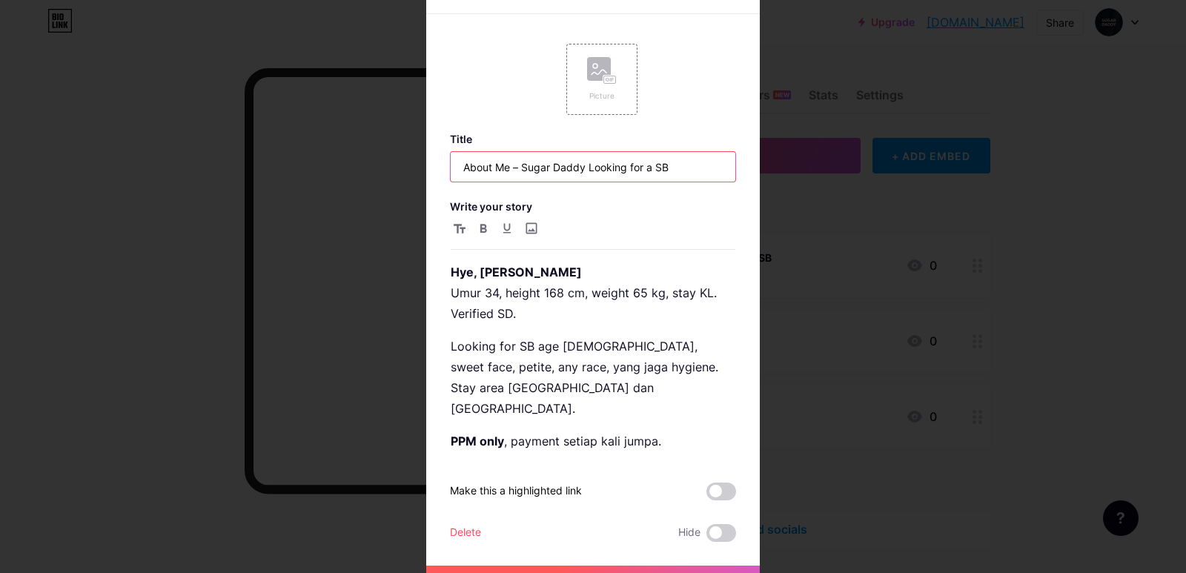
drag, startPoint x: 517, startPoint y: 171, endPoint x: 429, endPoint y: 179, distance: 87.8
click at [429, 179] on div "Edit Picture Title About Me – Sugar Daddy Looking for a SB Write your story Hye…" at bounding box center [593, 286] width 334 height 629
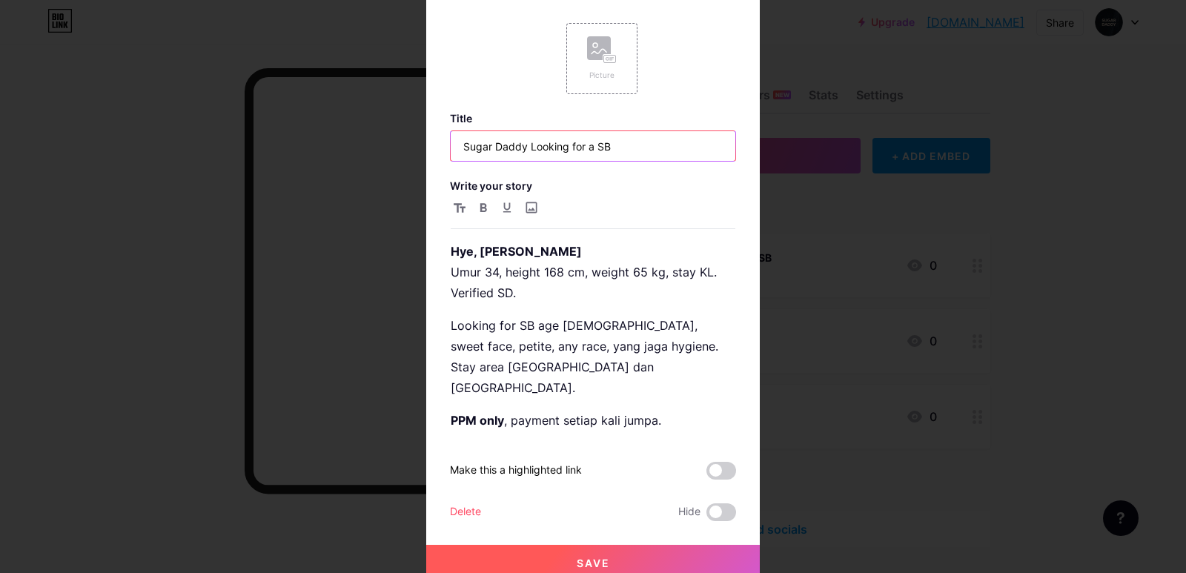
type input "Sugar Daddy Looking for a SB"
click at [614, 545] on button "Save" at bounding box center [593, 563] width 334 height 36
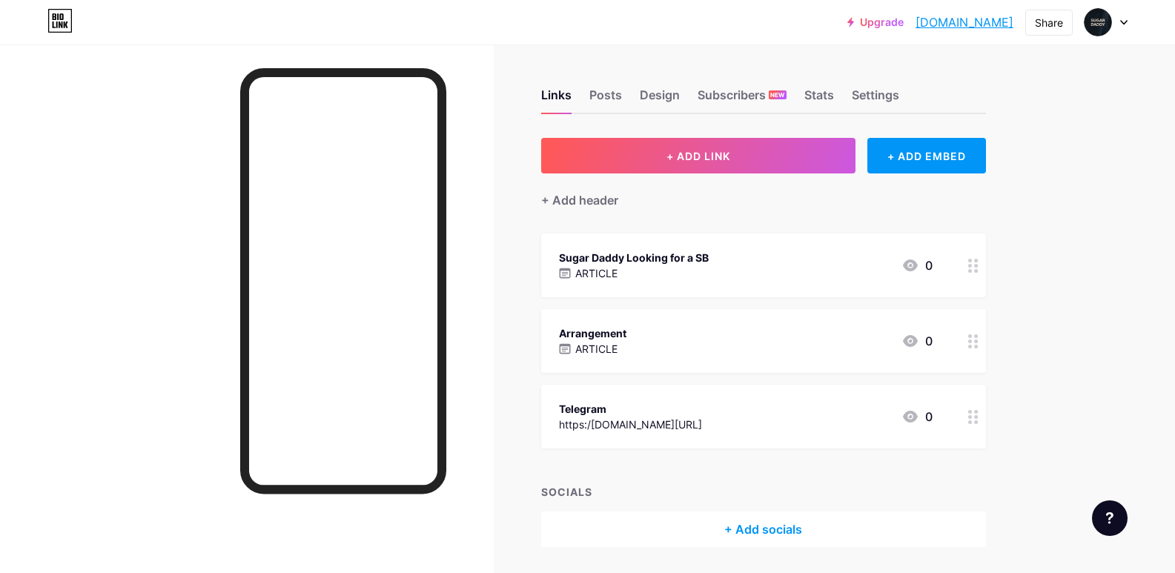
click at [976, 420] on icon at bounding box center [973, 417] width 10 height 14
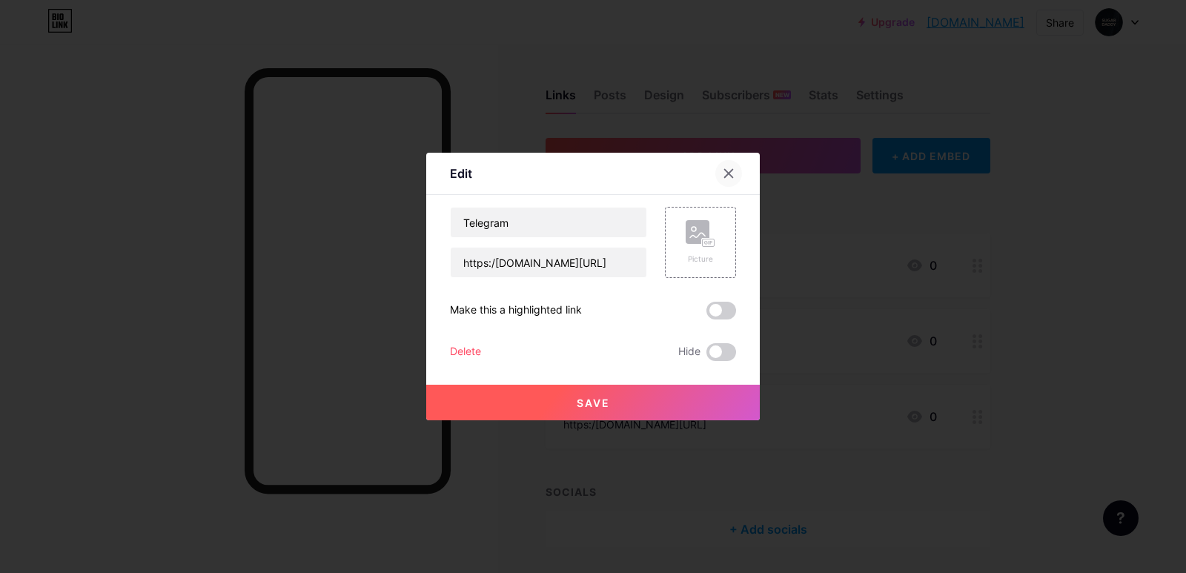
click at [725, 174] on icon at bounding box center [729, 174] width 8 height 8
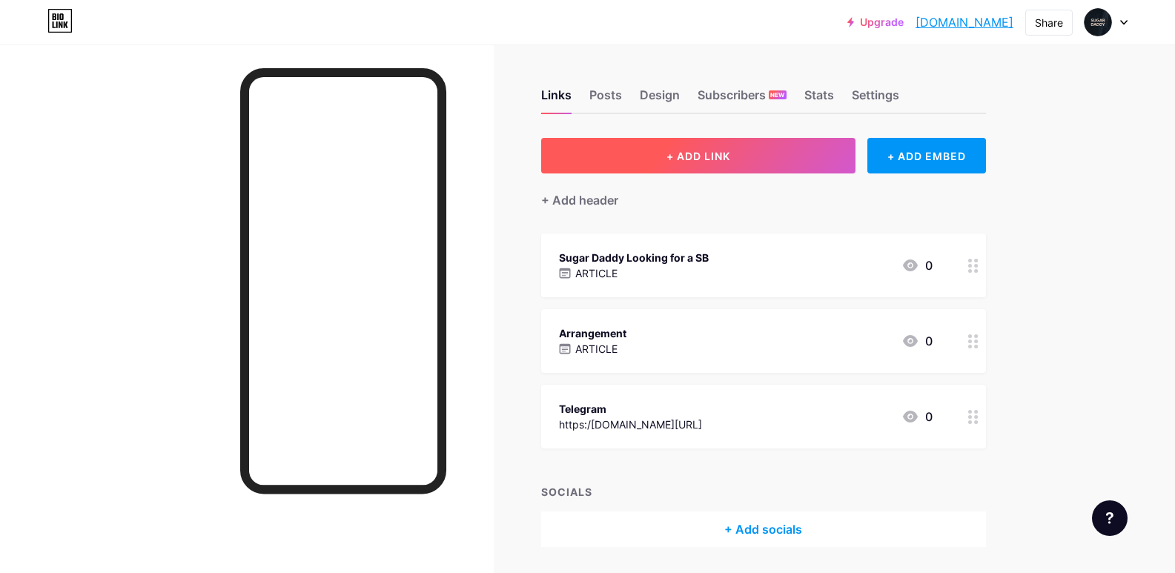
click at [673, 155] on span "+ ADD LINK" at bounding box center [699, 156] width 64 height 13
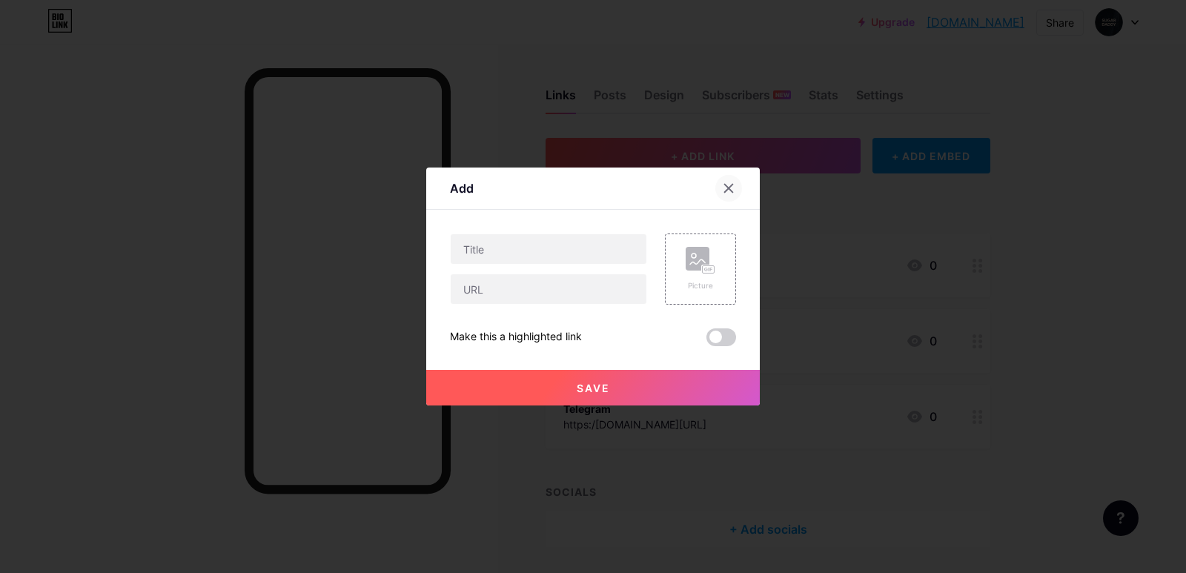
click at [726, 185] on icon at bounding box center [729, 188] width 12 height 12
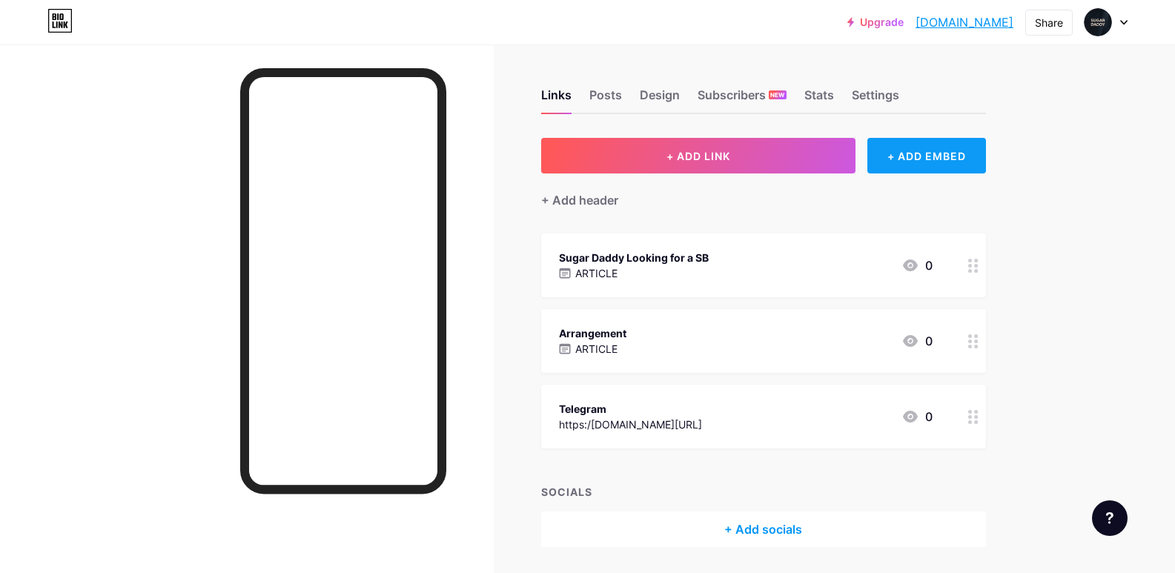
click at [903, 150] on div "+ ADD EMBED" at bounding box center [926, 156] width 118 height 36
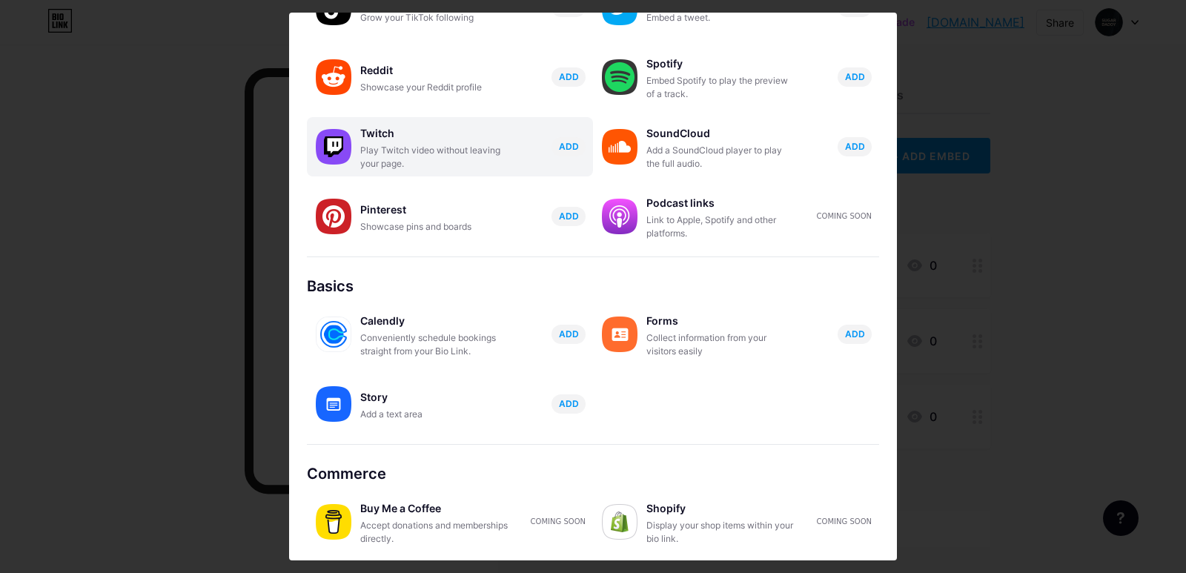
scroll to position [208, 0]
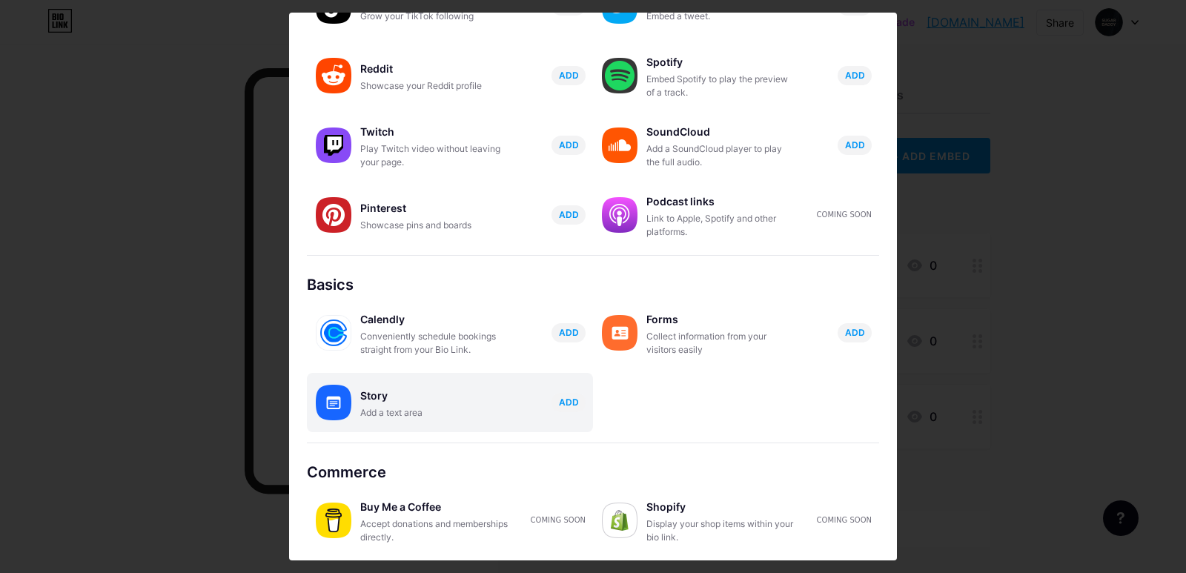
click at [457, 394] on div "Story" at bounding box center [434, 396] width 148 height 21
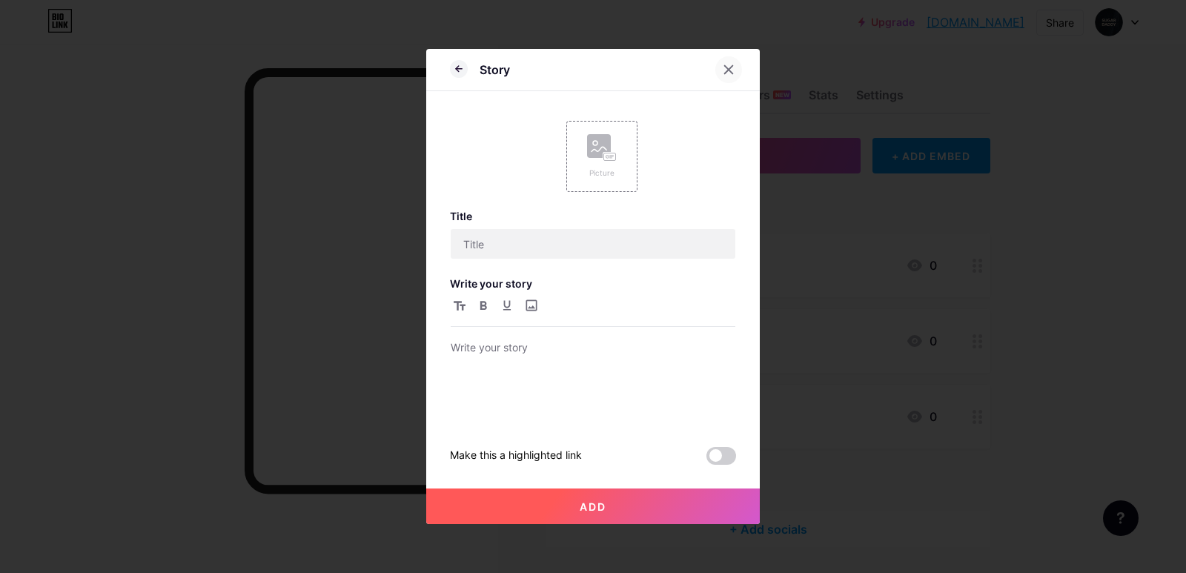
click at [725, 67] on icon at bounding box center [729, 70] width 12 height 12
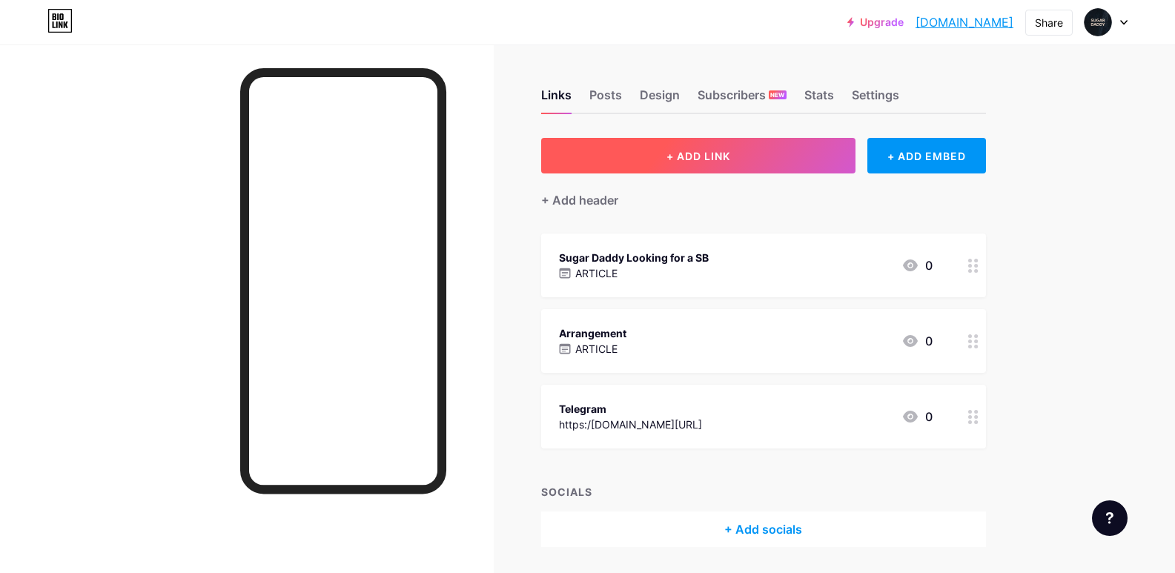
click at [796, 155] on button "+ ADD LINK" at bounding box center [698, 156] width 315 height 36
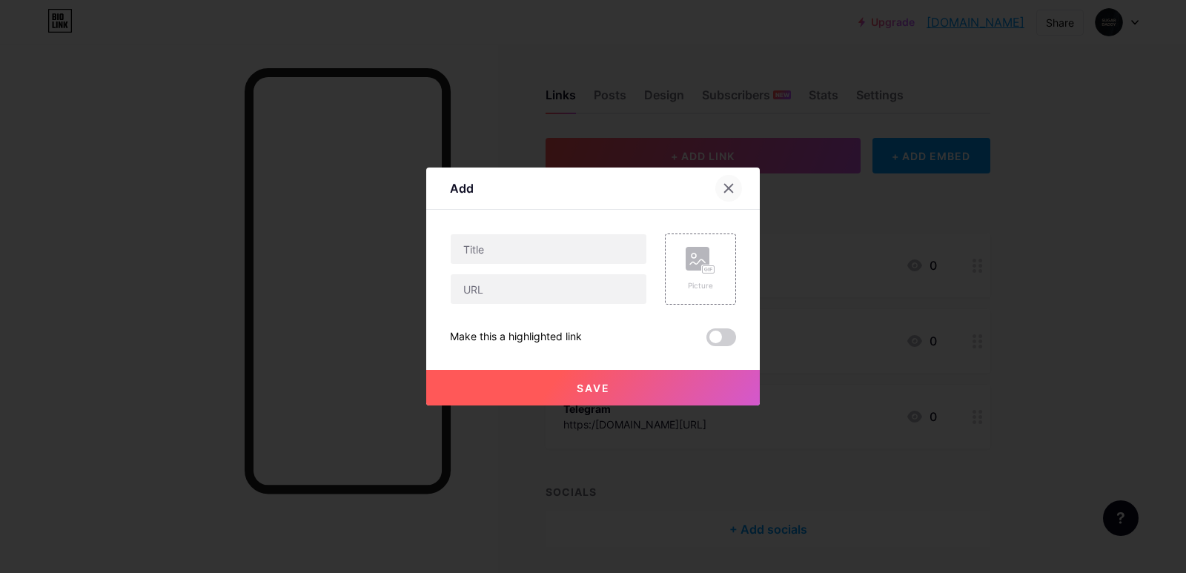
click at [727, 187] on icon at bounding box center [729, 188] width 12 height 12
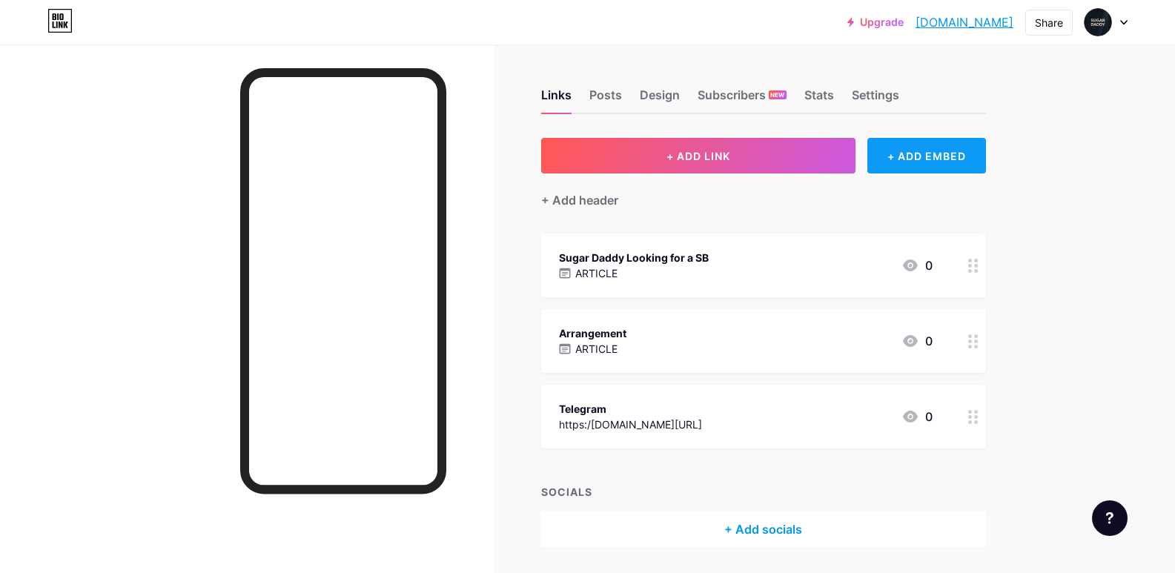
click at [916, 156] on div "+ ADD EMBED" at bounding box center [926, 156] width 118 height 36
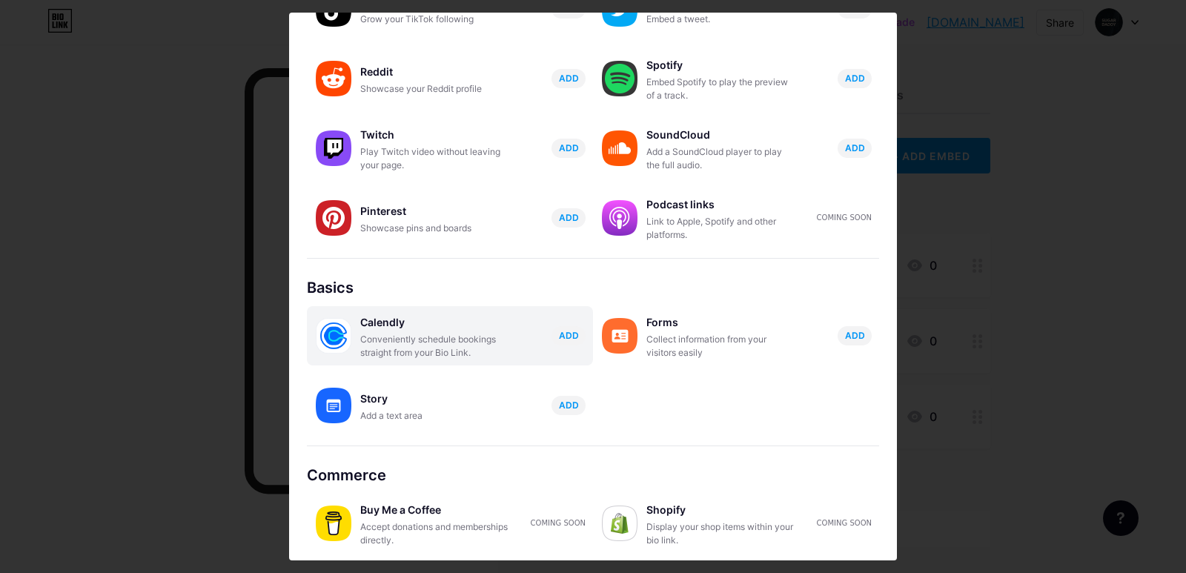
scroll to position [208, 0]
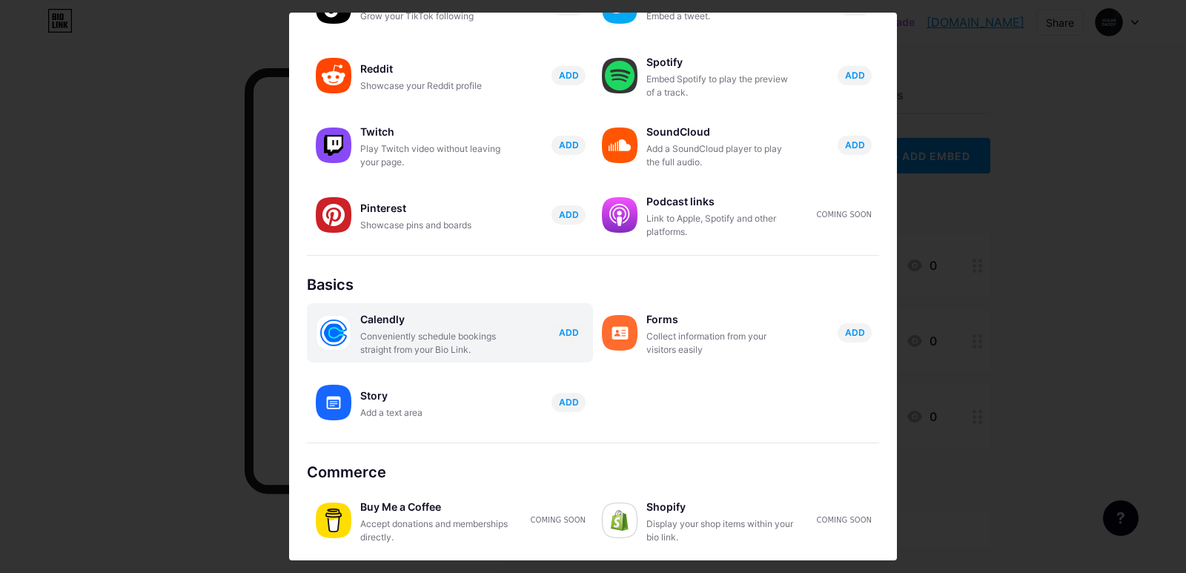
click at [415, 400] on div "Story" at bounding box center [434, 396] width 148 height 21
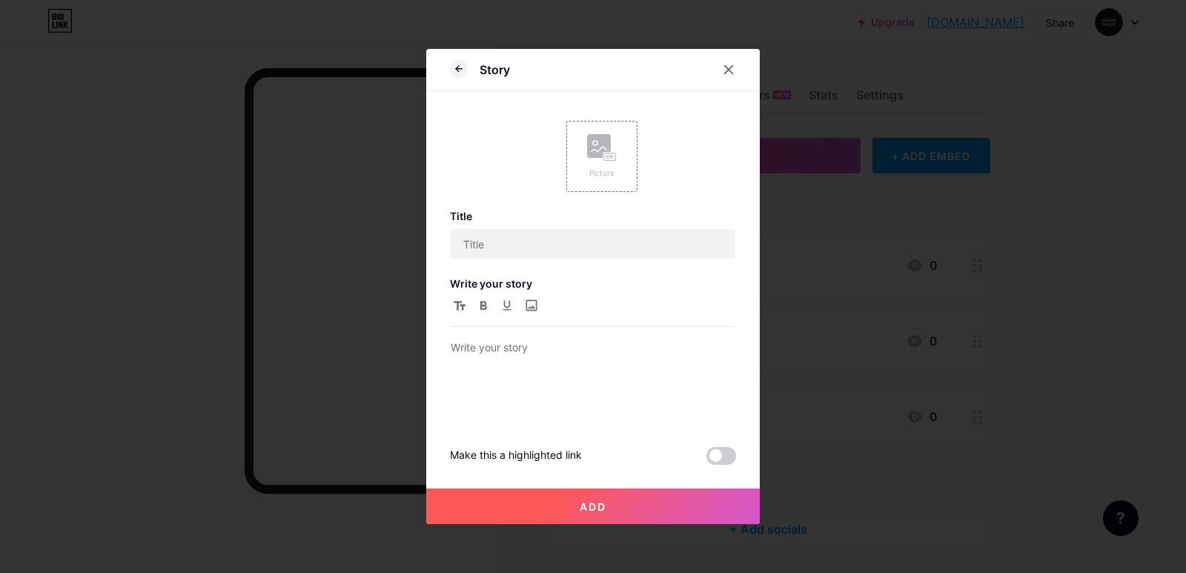
scroll to position [0, 0]
click at [517, 246] on input "text" at bounding box center [593, 244] width 285 height 30
paste input "Please Skip If"
type input "Please Skip If"
click at [520, 374] on div at bounding box center [593, 381] width 285 height 84
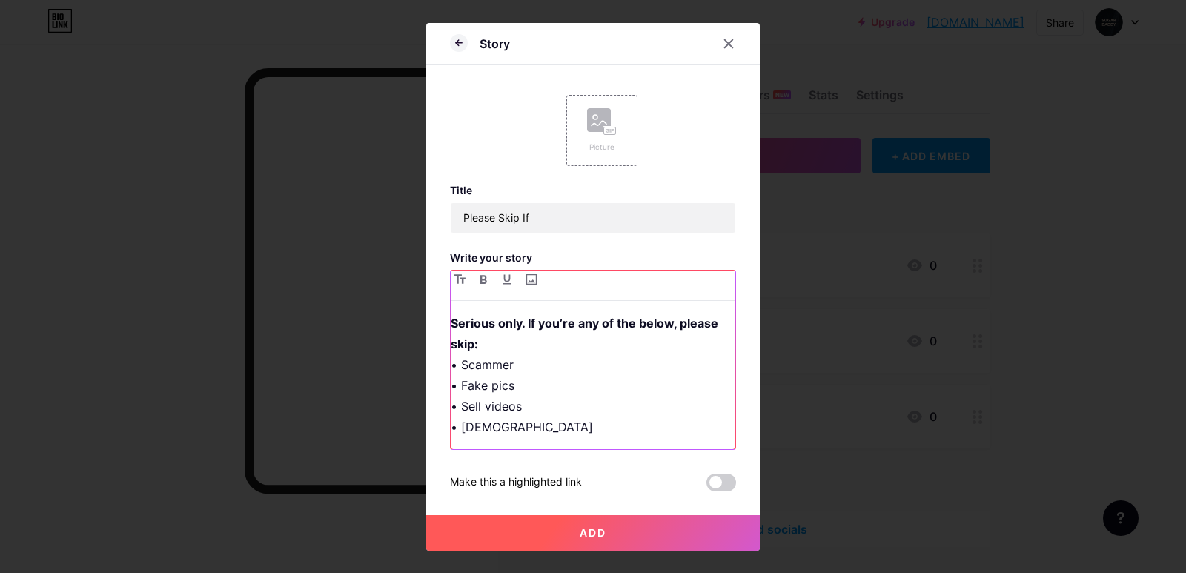
click at [451, 325] on strong "Serious only. If you’re any of the below, please skip:" at bounding box center [586, 334] width 271 height 36
click at [526, 522] on button "Add" at bounding box center [593, 533] width 334 height 36
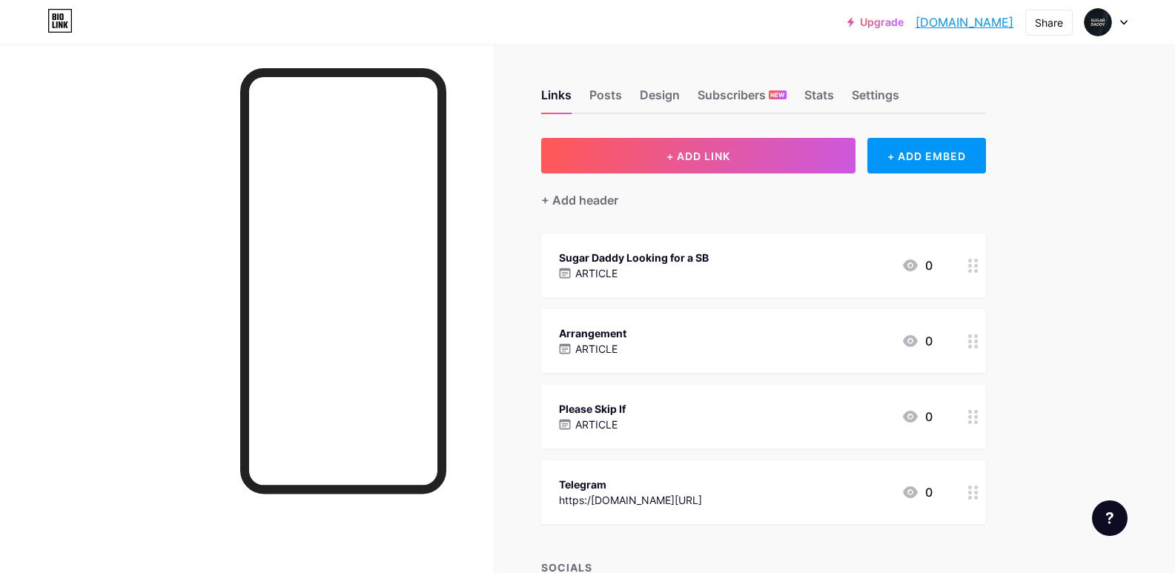
click at [779, 420] on div "Please Skip If ARTICLE 0" at bounding box center [746, 417] width 374 height 34
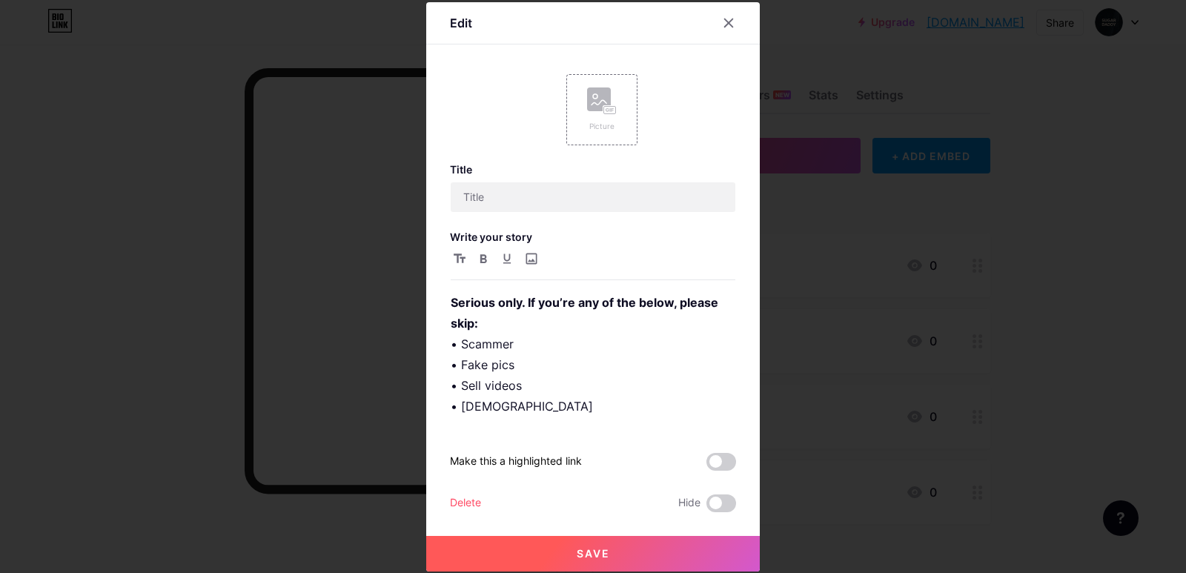
type input "Please Skip If"
click at [723, 27] on icon at bounding box center [729, 23] width 12 height 12
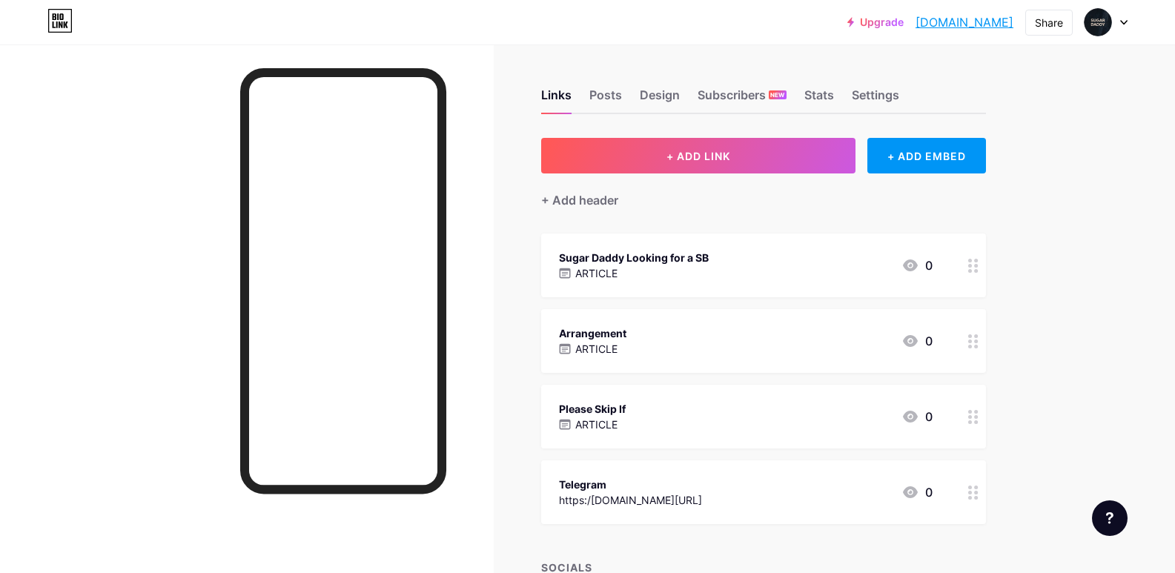
click at [618, 430] on p "ARTICLE" at bounding box center [596, 425] width 42 height 16
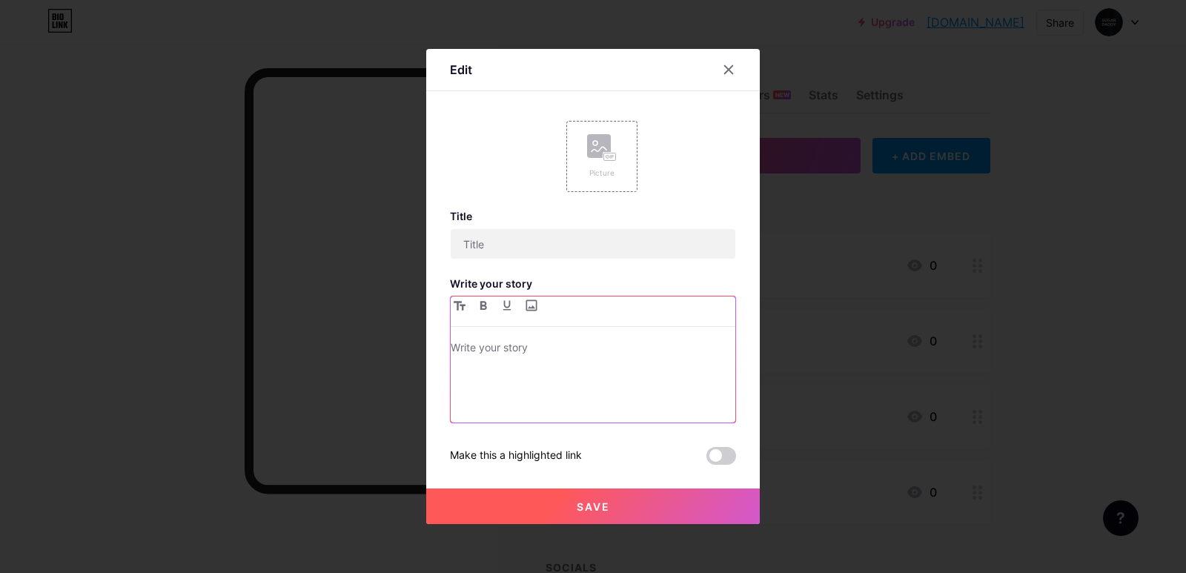
click at [497, 376] on div at bounding box center [593, 381] width 285 height 84
type input "Please Skip If"
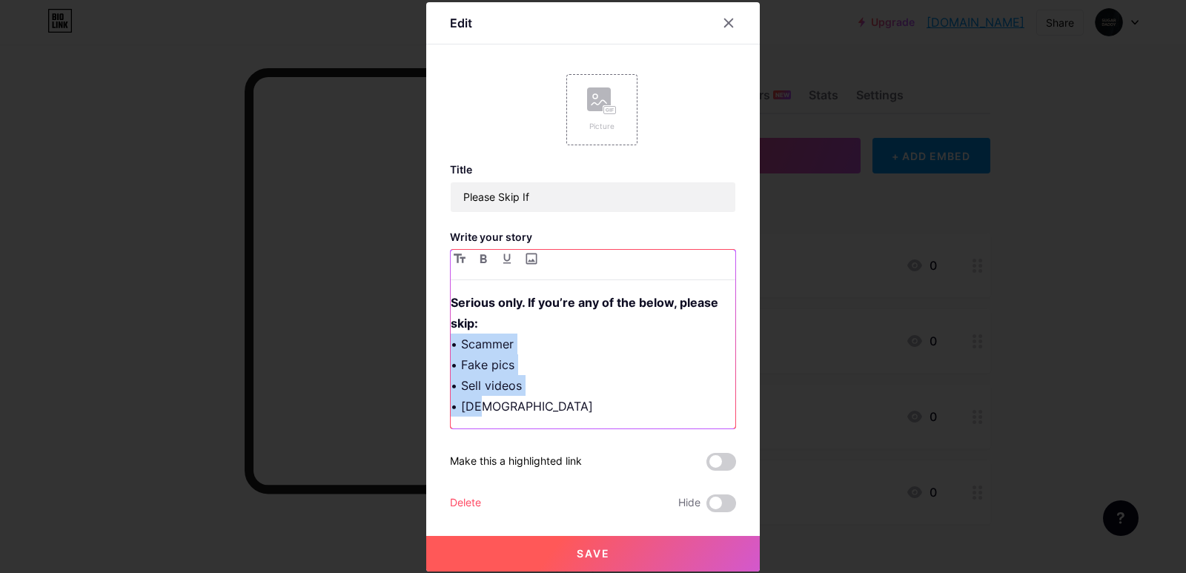
drag, startPoint x: 449, startPoint y: 343, endPoint x: 521, endPoint y: 416, distance: 102.8
click at [521, 417] on div "Serious only. If you’re any of the below, please skip: • Scammer • Fake pics • …" at bounding box center [593, 360] width 285 height 136
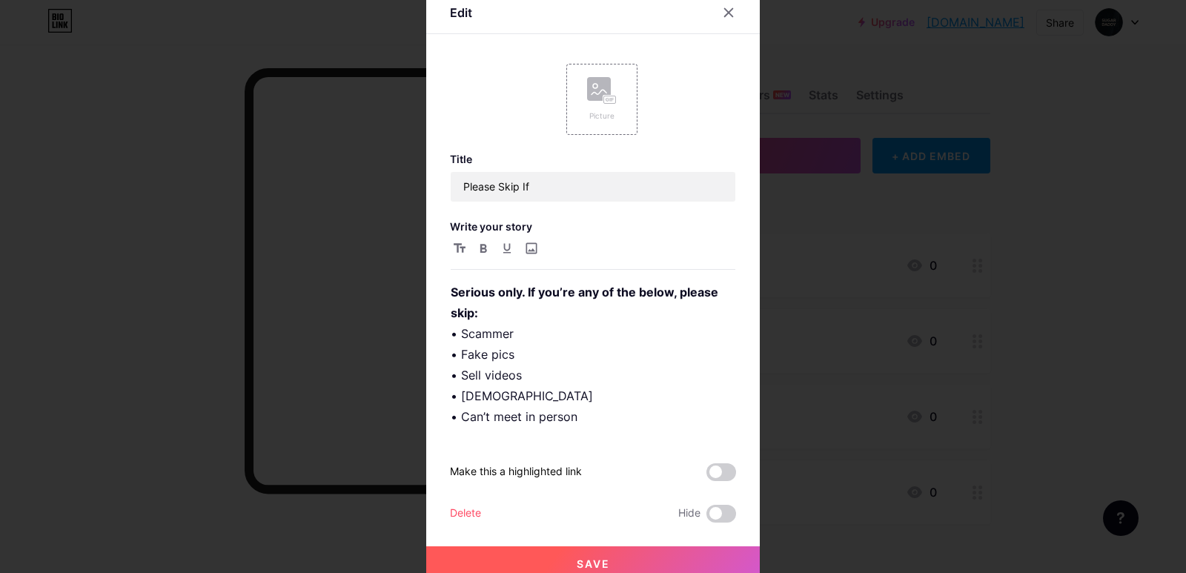
click at [614, 569] on button "Save" at bounding box center [593, 564] width 334 height 36
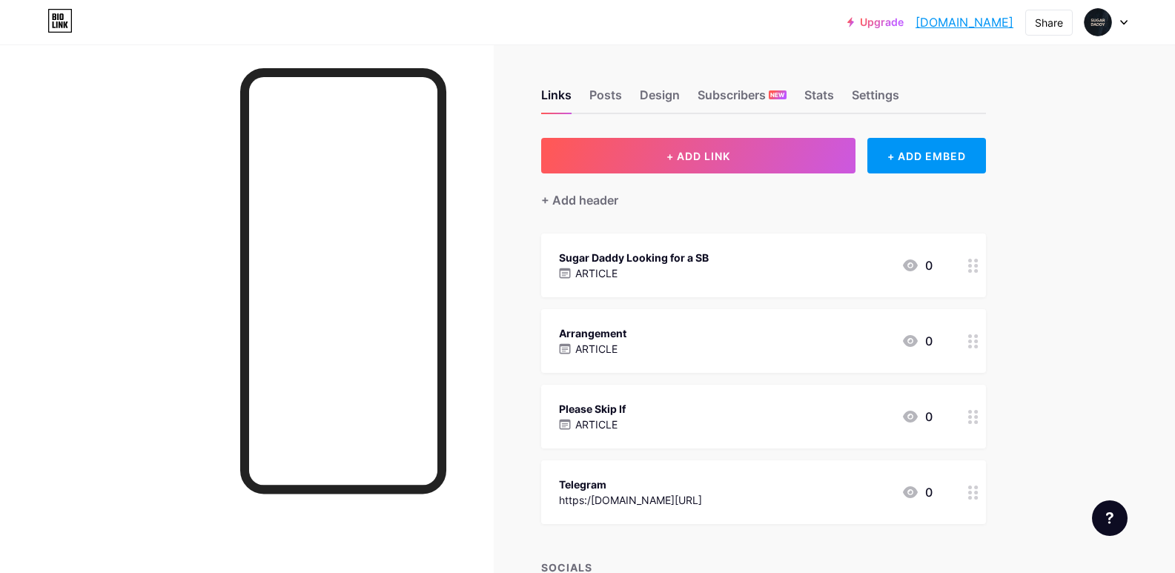
click at [667, 426] on div "Please Skip If ARTICLE 0" at bounding box center [746, 417] width 374 height 34
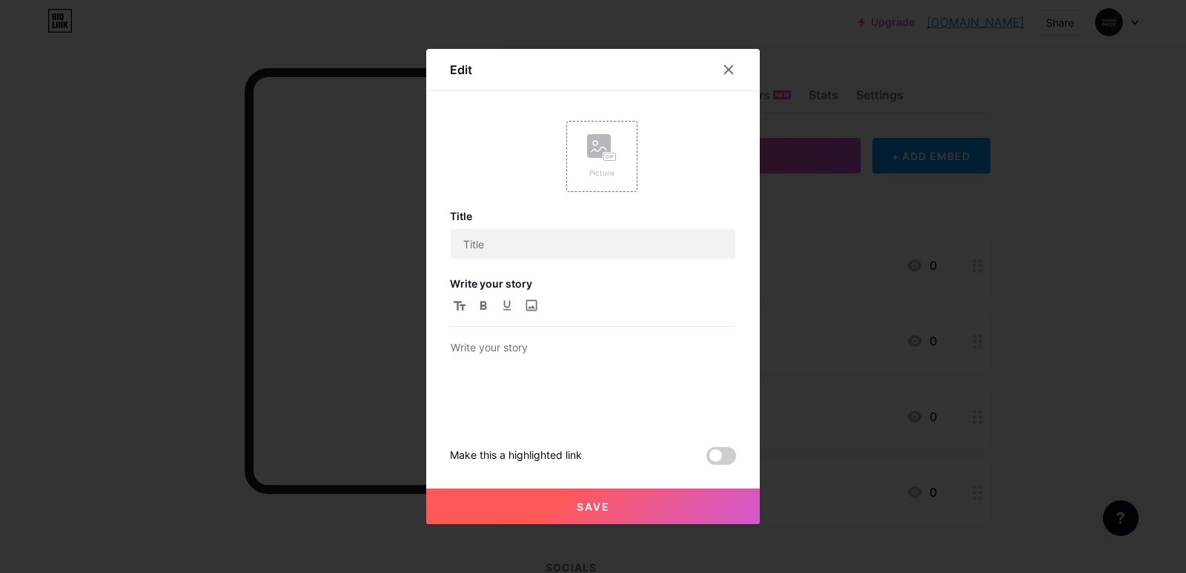
type input "Please Skip If"
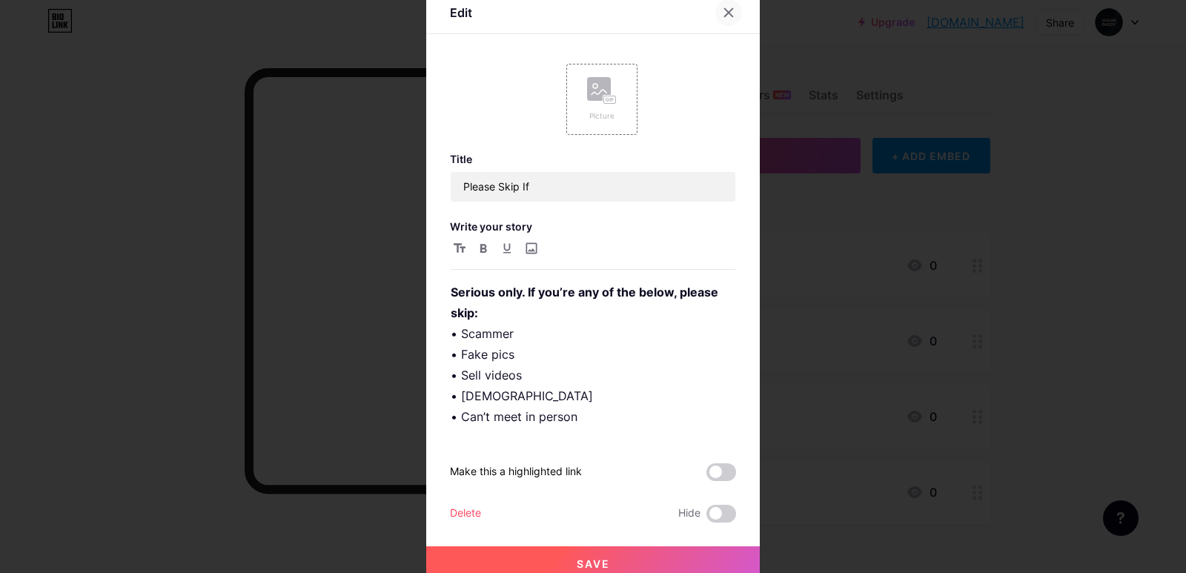
click at [725, 8] on icon at bounding box center [729, 12] width 8 height 8
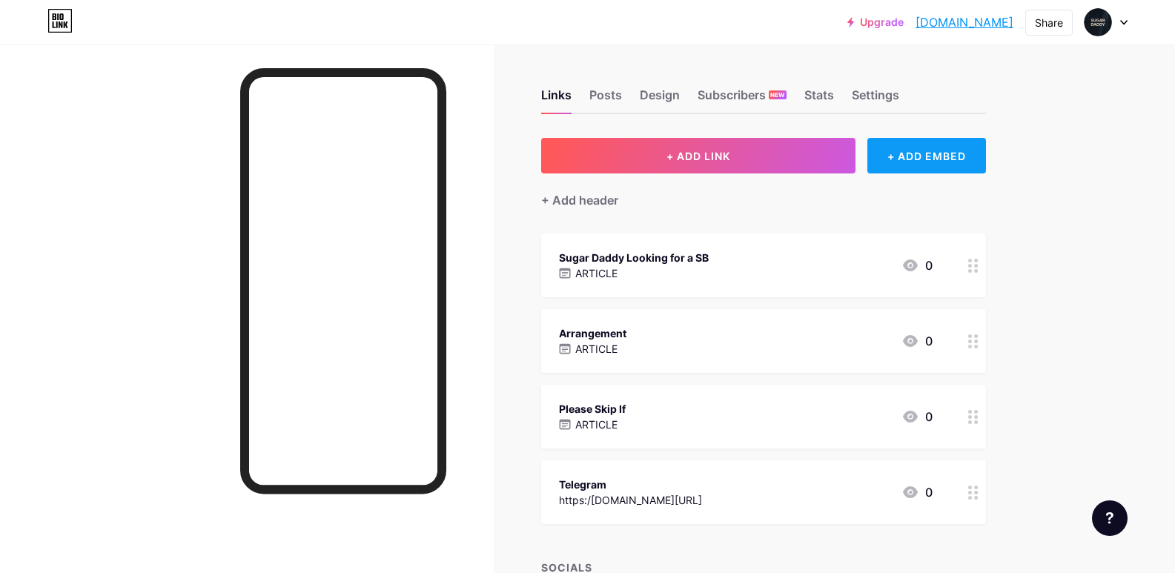
click at [973, 141] on div "+ ADD EMBED" at bounding box center [926, 156] width 118 height 36
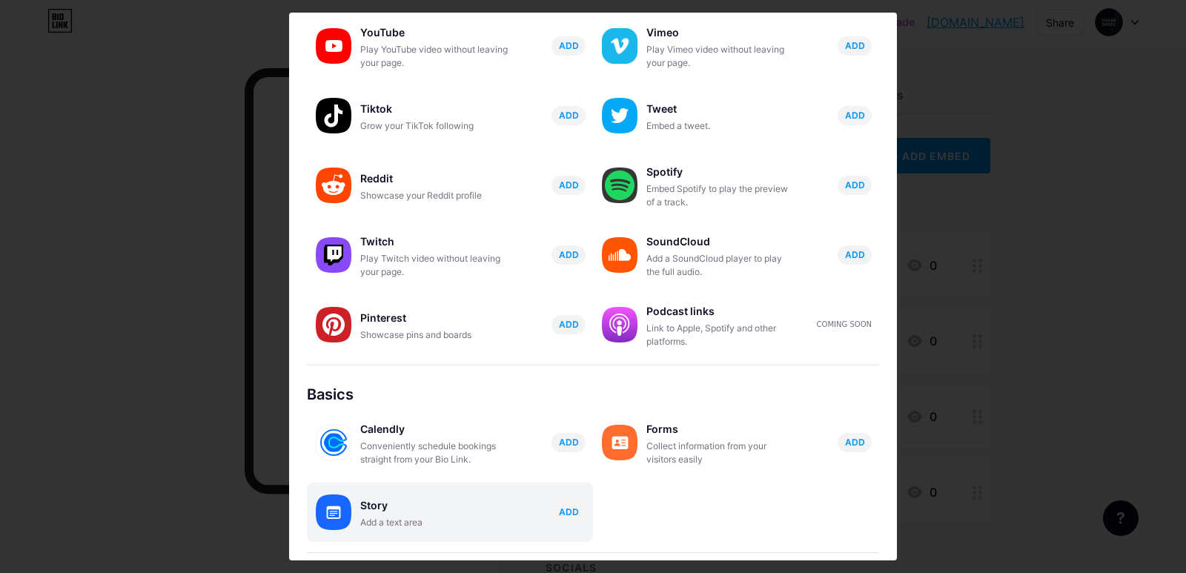
scroll to position [208, 0]
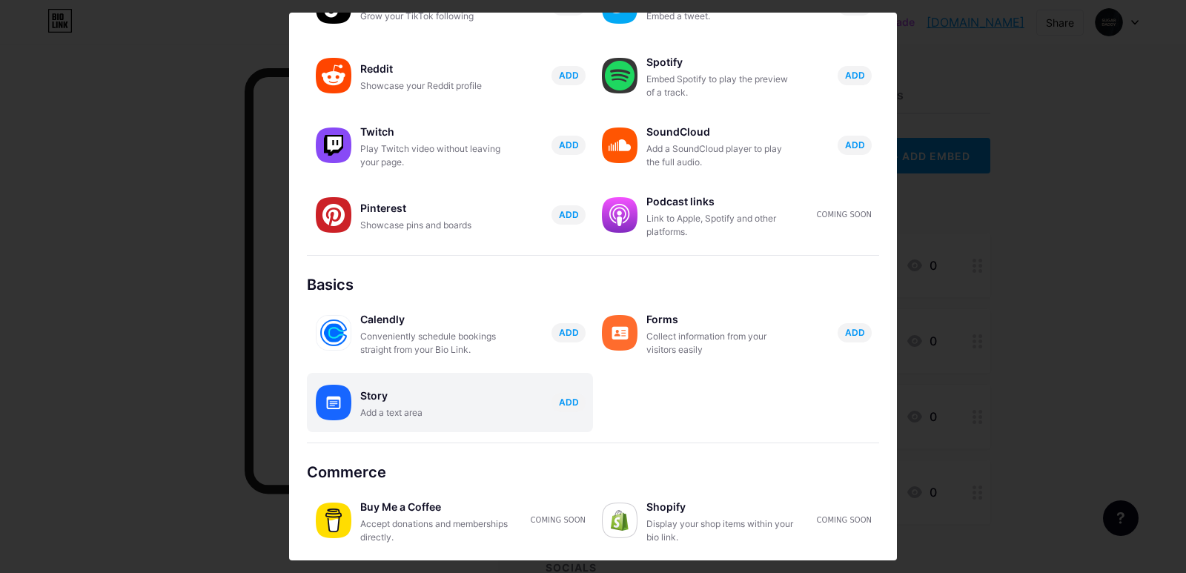
click at [445, 411] on div "Add a text area" at bounding box center [434, 412] width 148 height 13
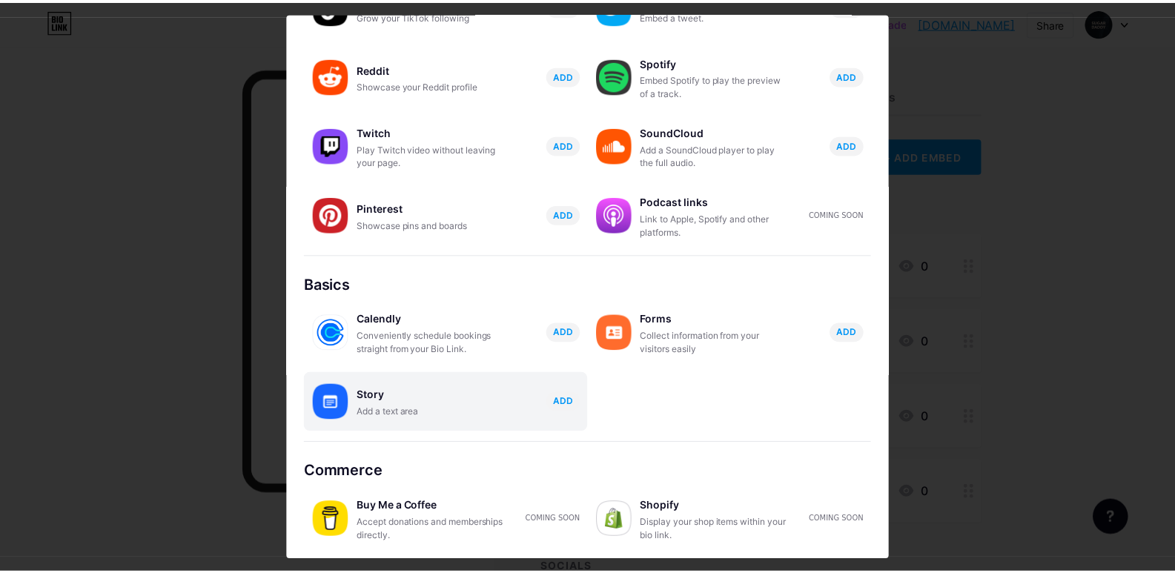
scroll to position [0, 0]
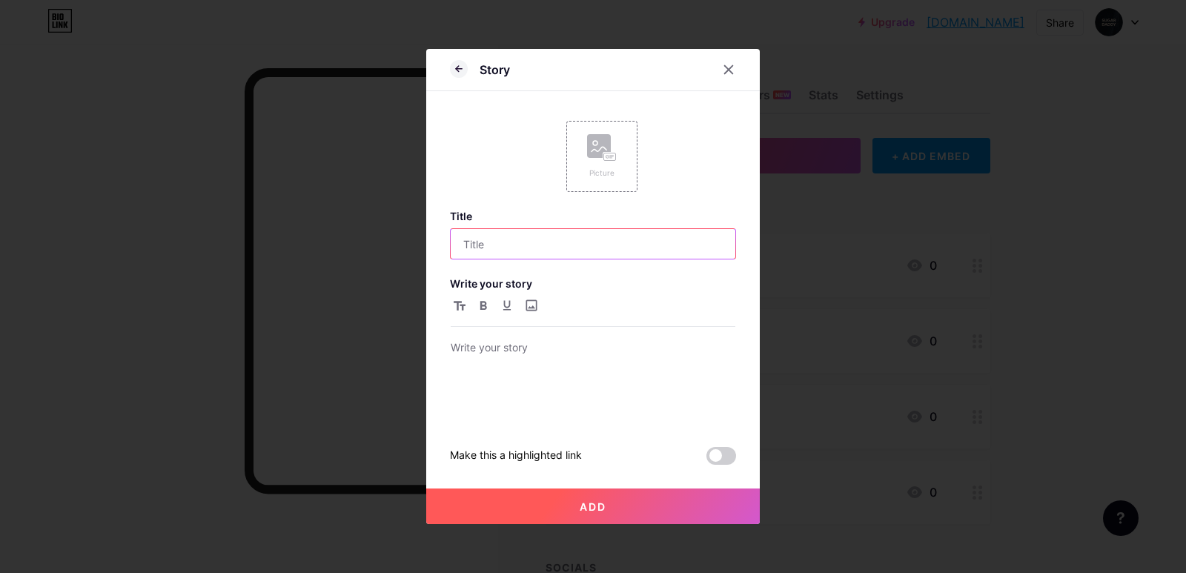
click at [506, 248] on input "text" at bounding box center [593, 244] width 285 height 30
type input "a"
click at [514, 368] on div at bounding box center [593, 381] width 285 height 84
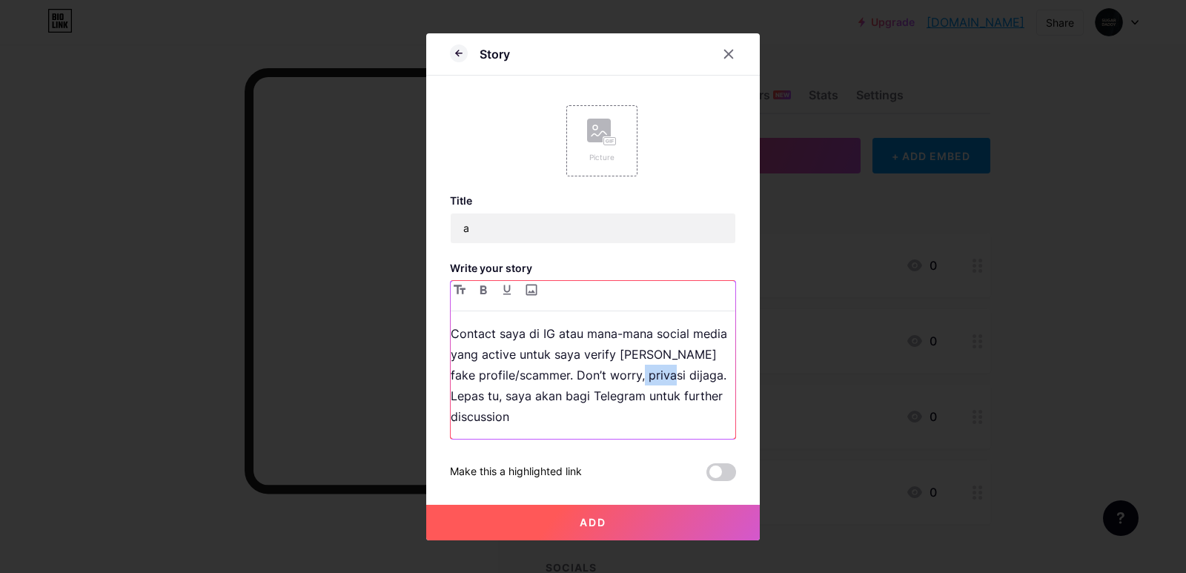
drag, startPoint x: 617, startPoint y: 377, endPoint x: 649, endPoint y: 377, distance: 32.6
click at [649, 377] on p "Contact saya di IG atau mana-mana social media yang active untuk saya verify [P…" at bounding box center [593, 375] width 285 height 104
drag, startPoint x: 687, startPoint y: 377, endPoint x: 612, endPoint y: 377, distance: 74.9
click at [612, 377] on p "Contact saya di IG atau mana-mana social media yang active untuk saya verify [P…" at bounding box center [593, 375] width 285 height 104
click at [475, 283] on button "button" at bounding box center [484, 290] width 18 height 18
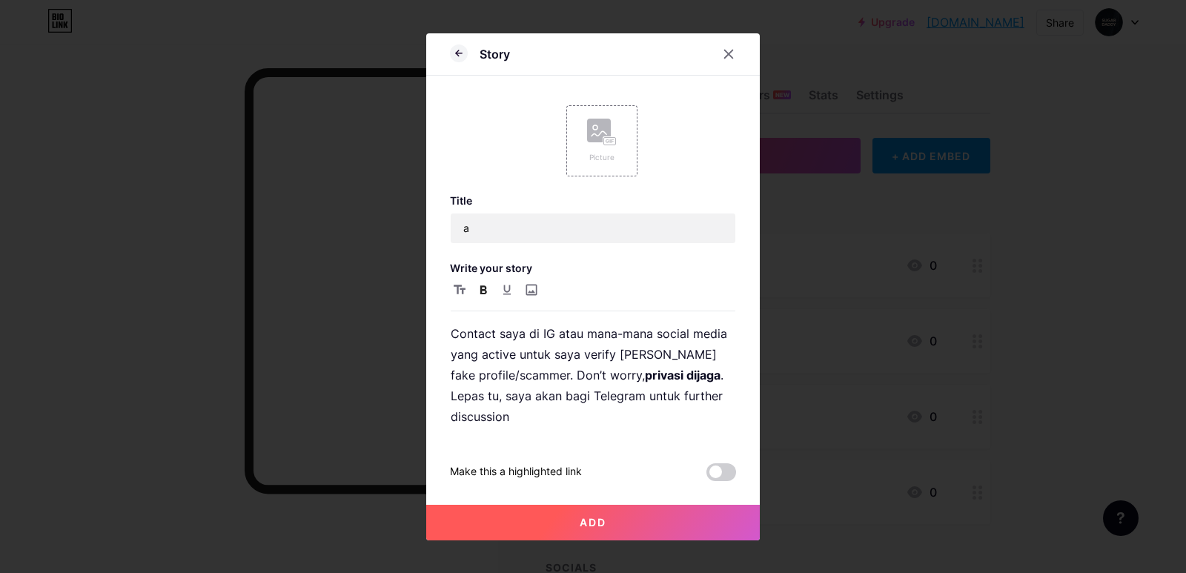
click at [559, 514] on button "Add" at bounding box center [593, 523] width 334 height 36
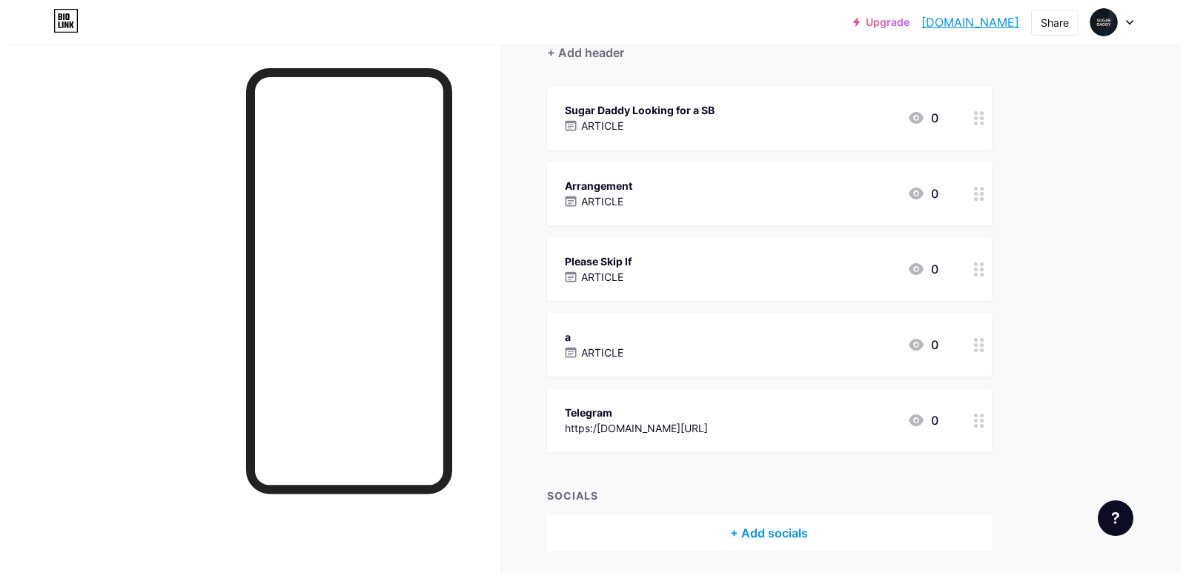
scroll to position [148, 0]
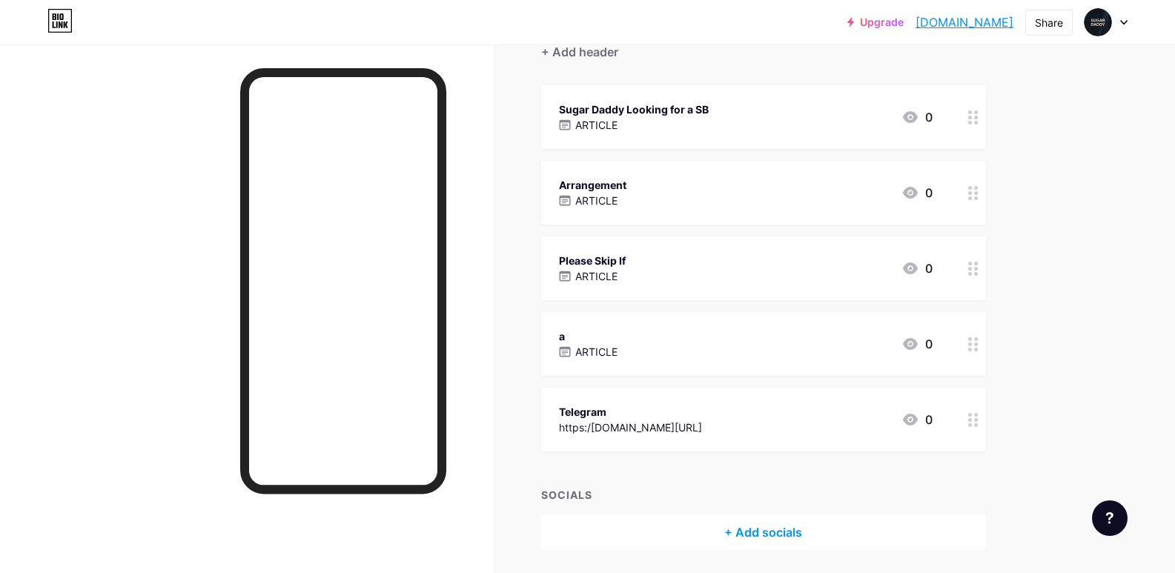
click at [618, 274] on p "ARTICLE" at bounding box center [596, 276] width 42 height 16
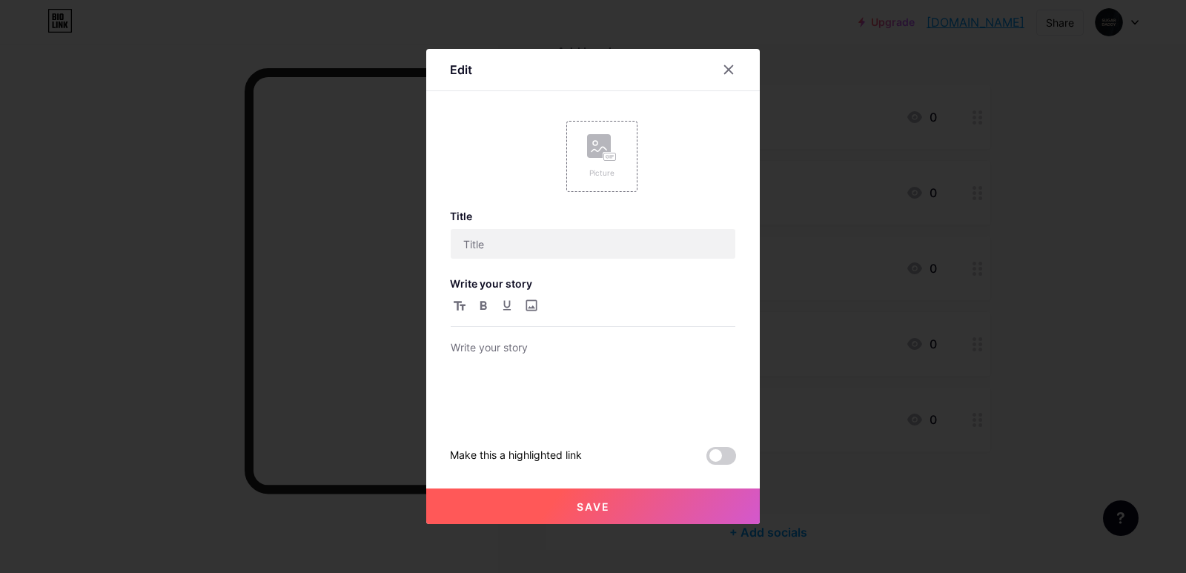
type input "Please Skip If"
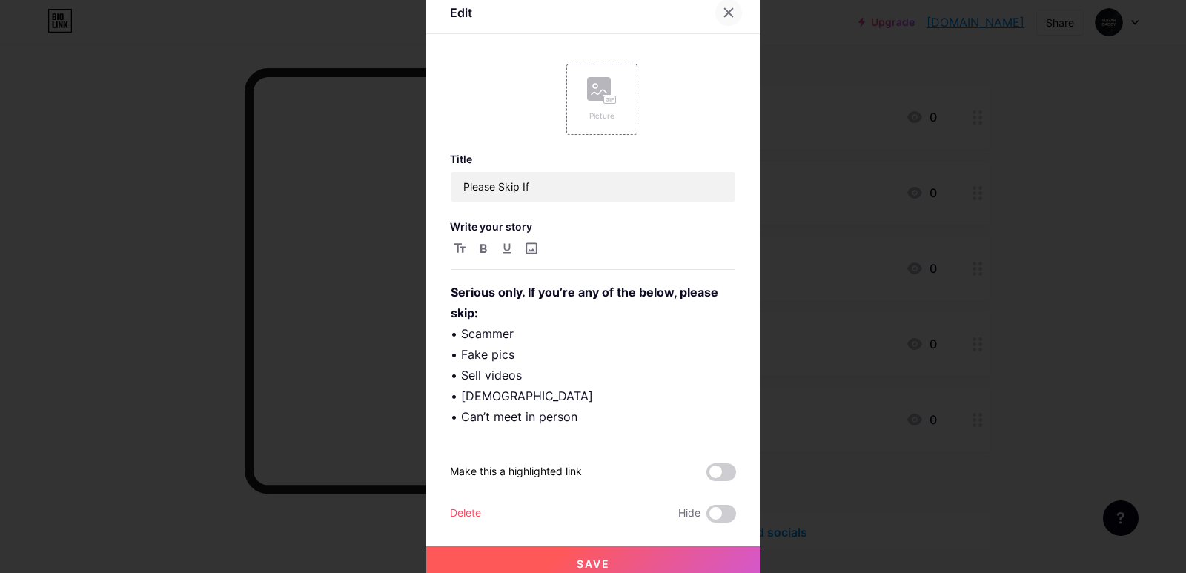
click at [724, 15] on icon at bounding box center [729, 13] width 12 height 12
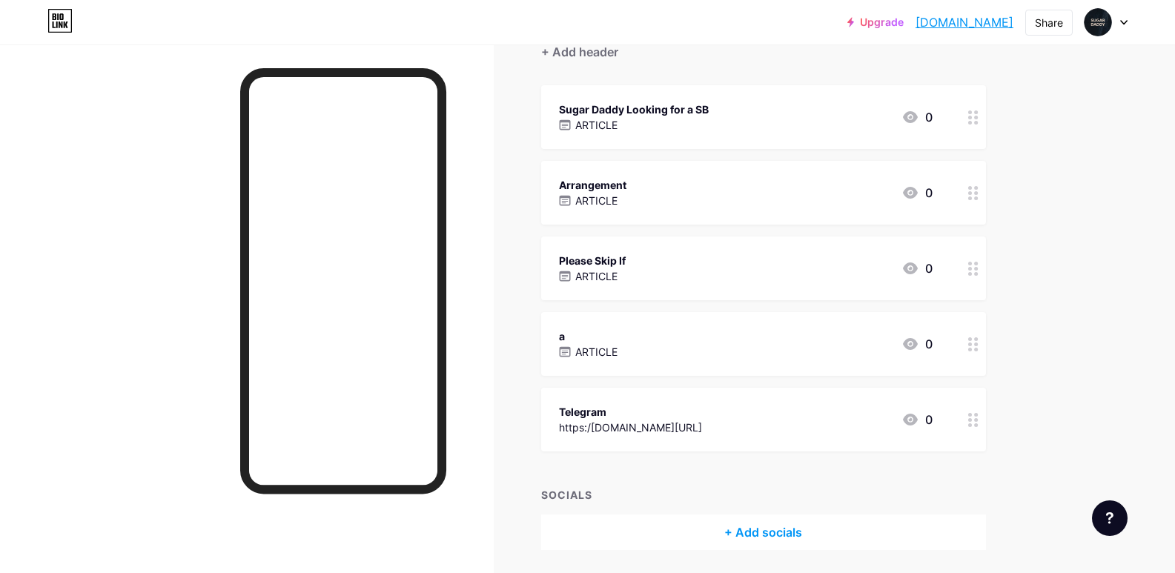
click at [657, 354] on div "a ARTICLE 0" at bounding box center [746, 344] width 374 height 34
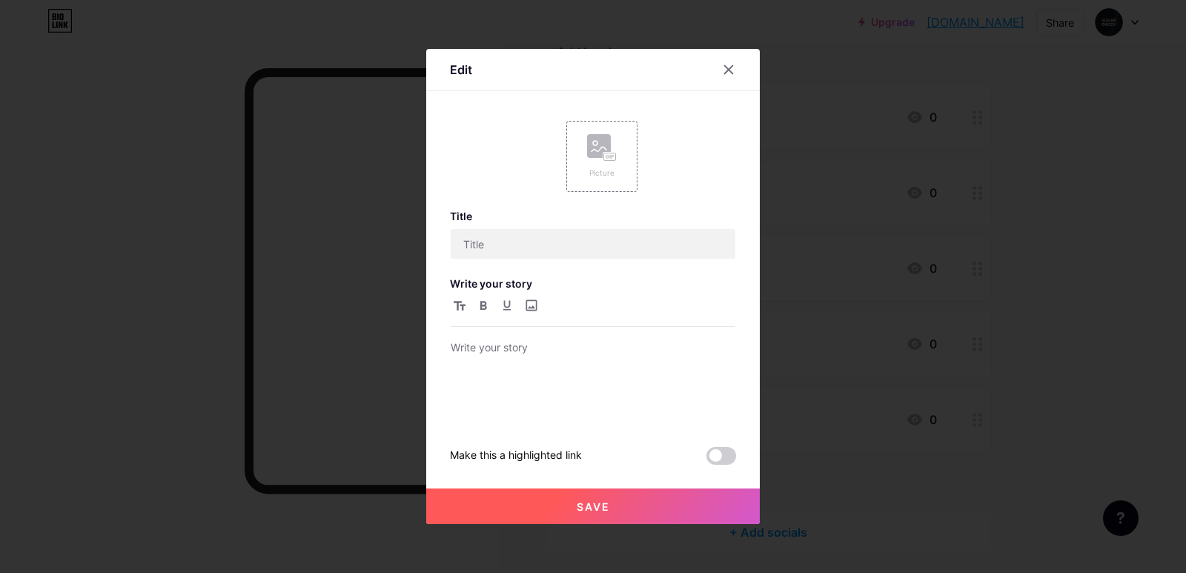
type input "a"
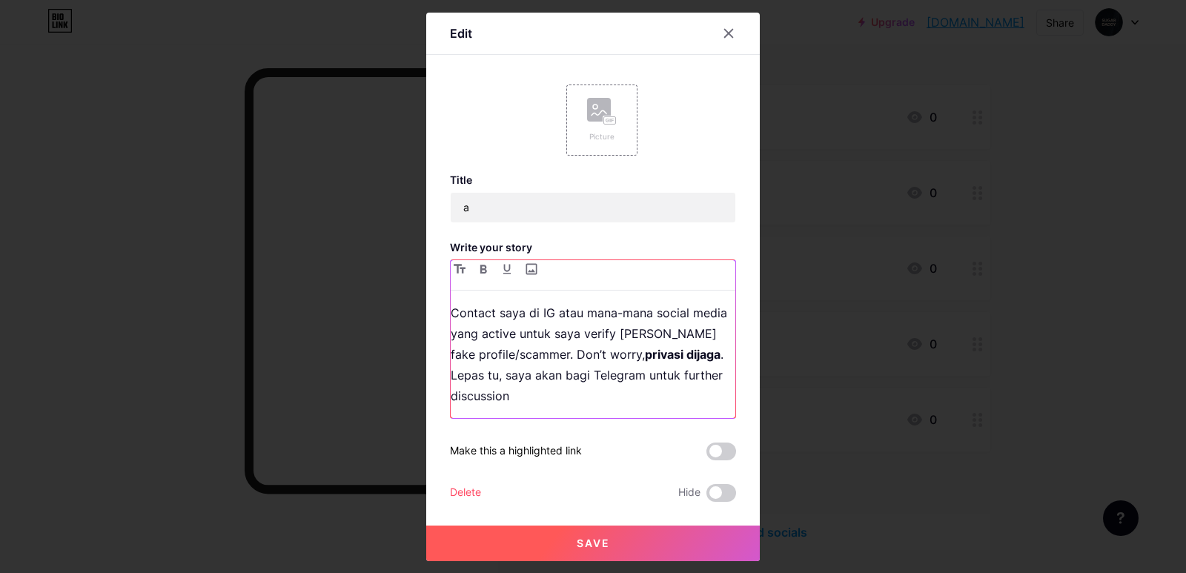
click at [544, 355] on p "Contact saya di IG atau mana-mana social media yang active untuk saya verify [P…" at bounding box center [593, 354] width 285 height 104
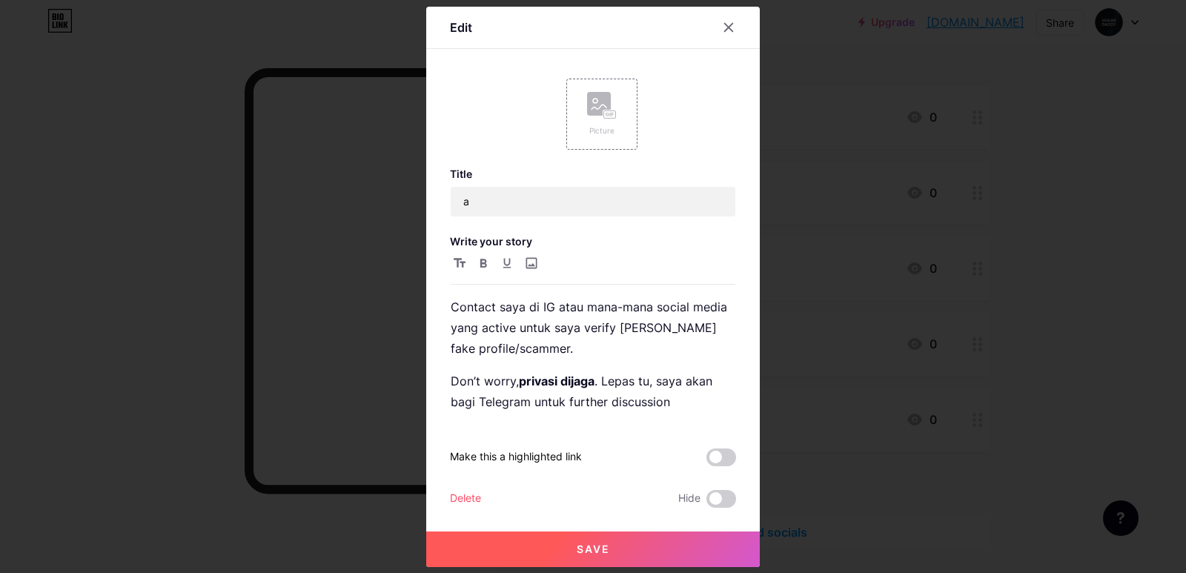
click at [628, 537] on button "Save" at bounding box center [593, 550] width 334 height 36
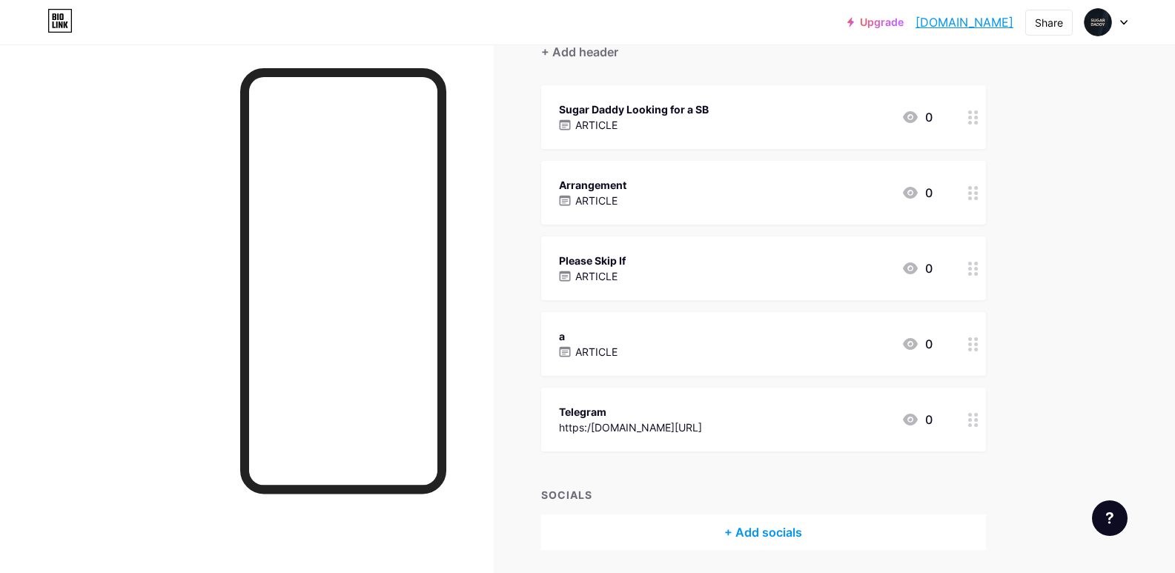
click at [698, 348] on div "a ARTICLE 0" at bounding box center [746, 344] width 374 height 34
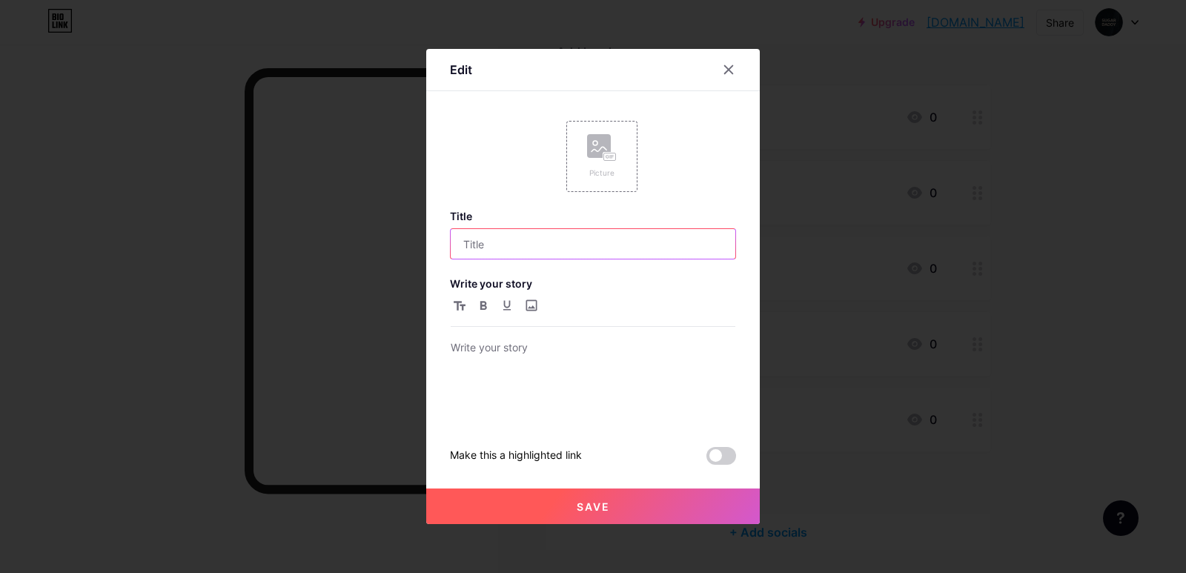
click at [524, 248] on input "text" at bounding box center [593, 244] width 285 height 30
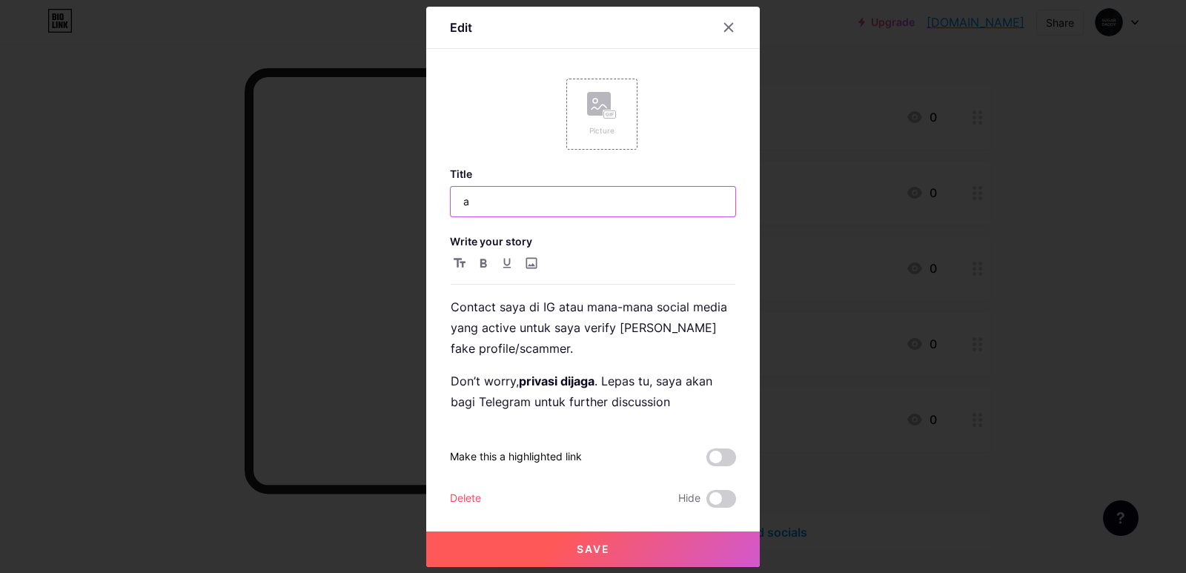
drag, startPoint x: 510, startPoint y: 202, endPoint x: 446, endPoint y: 214, distance: 65.0
click at [451, 214] on input "a" at bounding box center [593, 202] width 285 height 30
paste input "Contact & Verify"
type input "Contact & Verify"
click at [567, 546] on button "Save" at bounding box center [593, 550] width 334 height 36
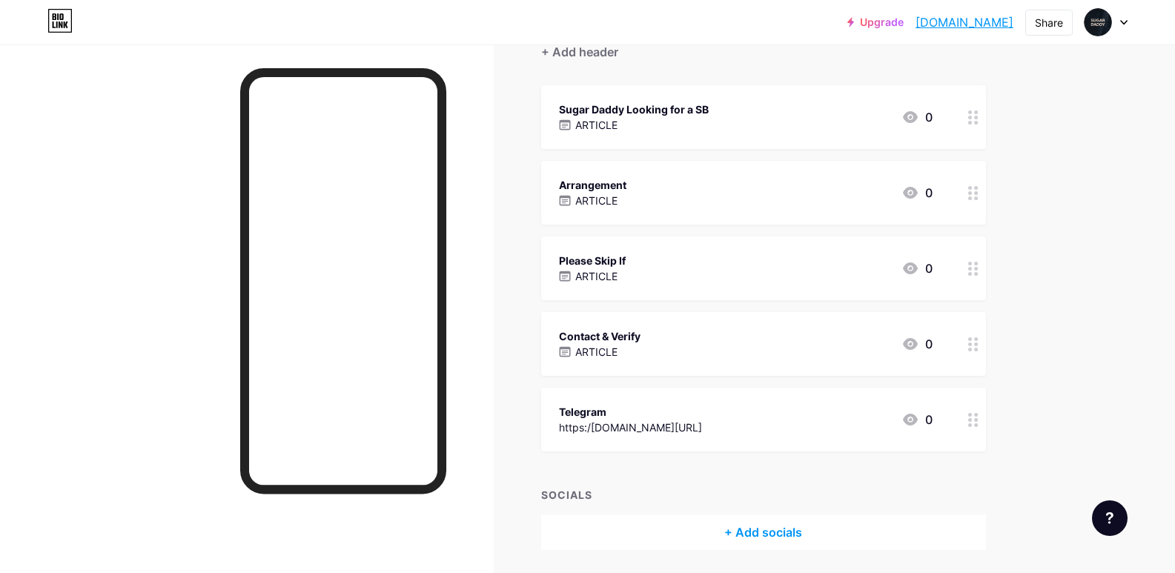
click at [618, 285] on div "Please Skip If ARTICLE 0" at bounding box center [763, 269] width 445 height 64
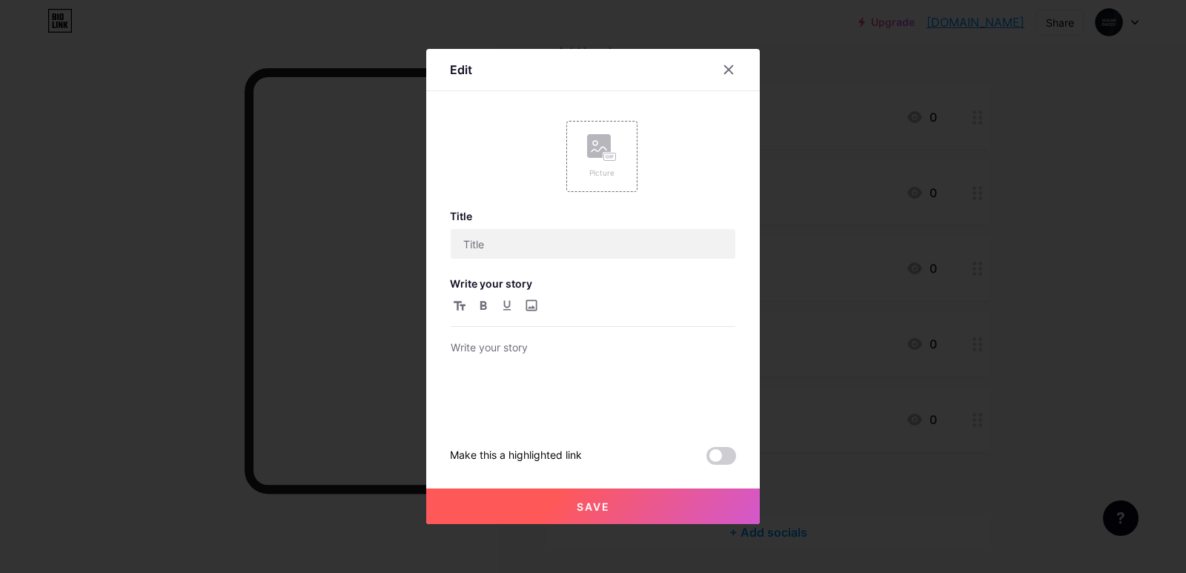
type input "Please Skip If"
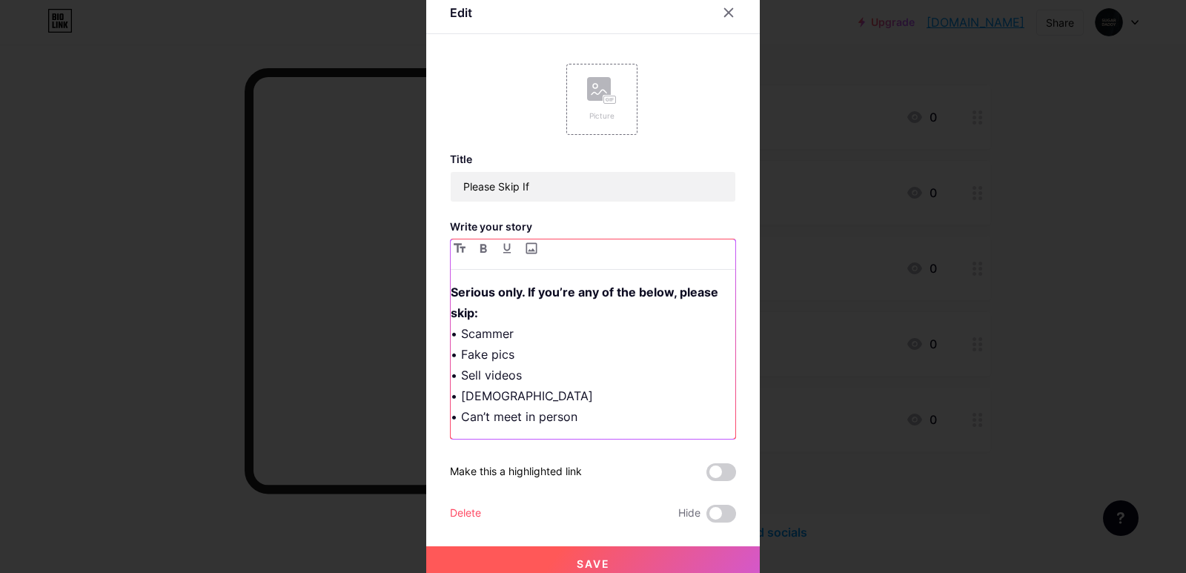
click at [497, 368] on p "Serious only. If you’re any of the below, please skip: • Scammer • Fake pics • …" at bounding box center [593, 354] width 285 height 145
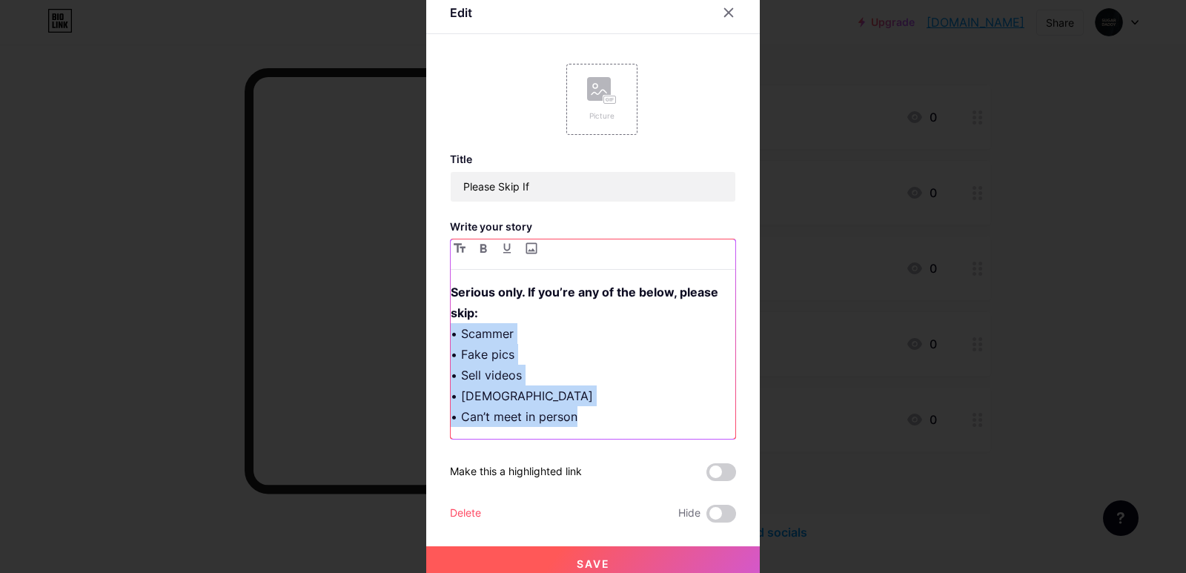
drag, startPoint x: 447, startPoint y: 334, endPoint x: 597, endPoint y: 432, distance: 178.9
click at [597, 432] on div "Serious only. If you’re any of the below, please skip: • Scammer • Fake pics • …" at bounding box center [593, 360] width 285 height 157
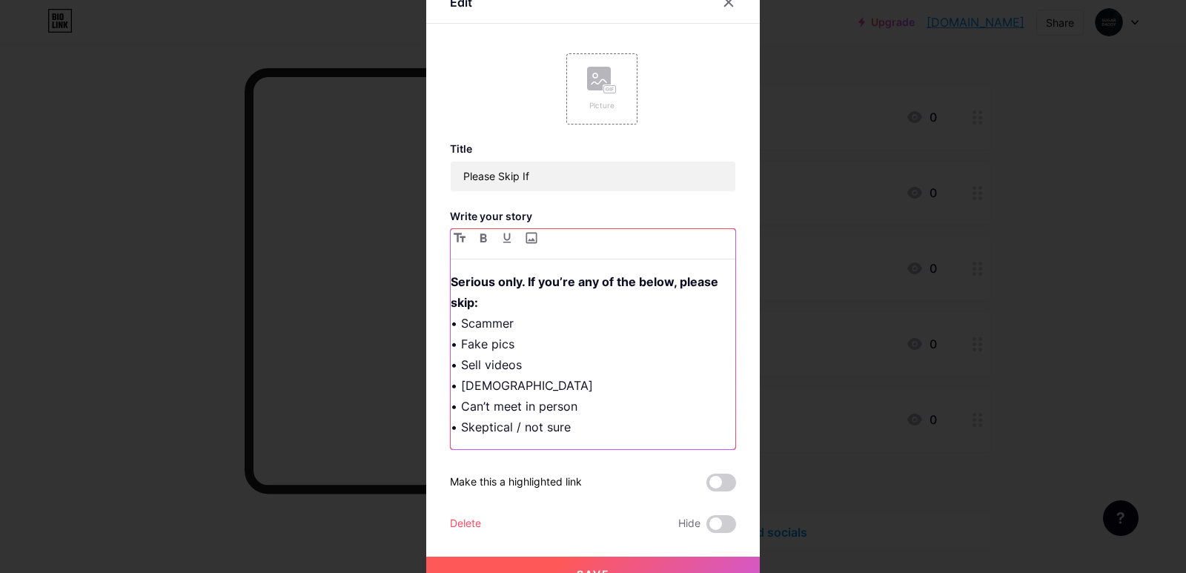
click at [494, 304] on p "Serious only. If you’re any of the below, please skip: • Scammer • Fake pics • …" at bounding box center [593, 354] width 285 height 166
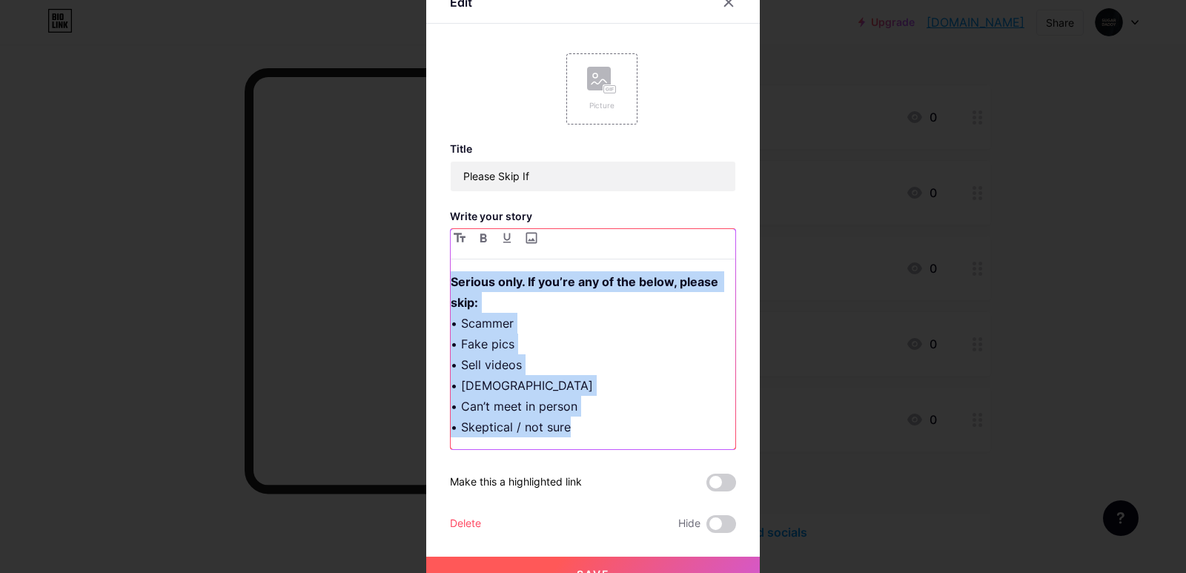
drag, startPoint x: 446, startPoint y: 284, endPoint x: 622, endPoint y: 421, distance: 222.9
click at [622, 421] on p "Serious only. If you’re any of the below, please skip: • Scammer • Fake pics • …" at bounding box center [593, 354] width 285 height 166
copy p "Serious only. If you’re any of the below, please skip: • Scammer • Fake pics • …"
click at [608, 566] on button "Save" at bounding box center [593, 575] width 334 height 36
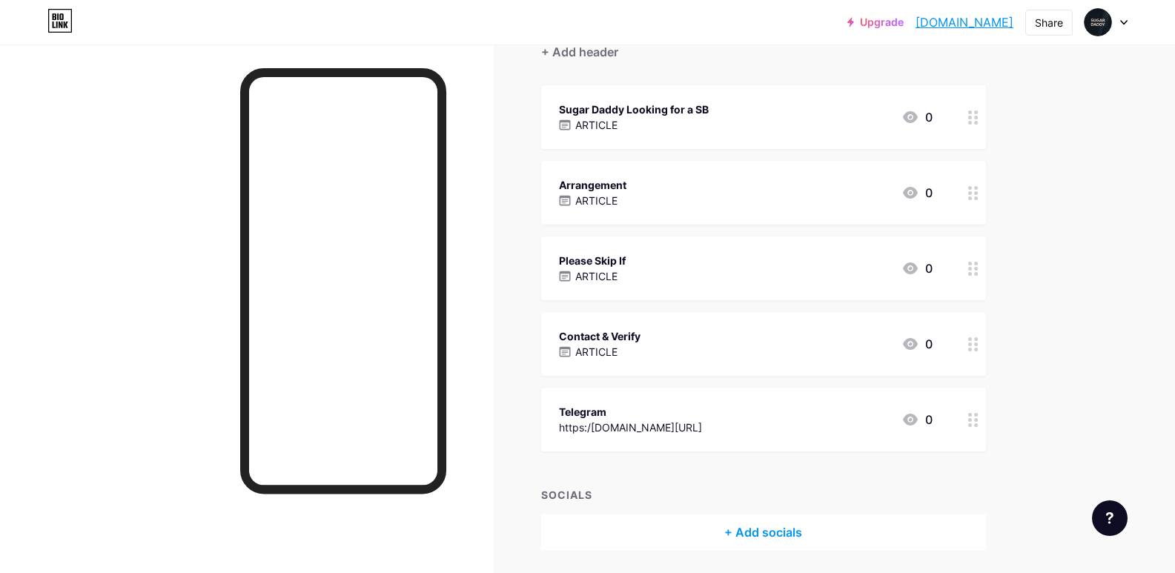
click at [916, 22] on link "[DOMAIN_NAME]" at bounding box center [965, 22] width 98 height 18
click at [672, 177] on div "Arrangement ARTICLE 0" at bounding box center [746, 193] width 374 height 34
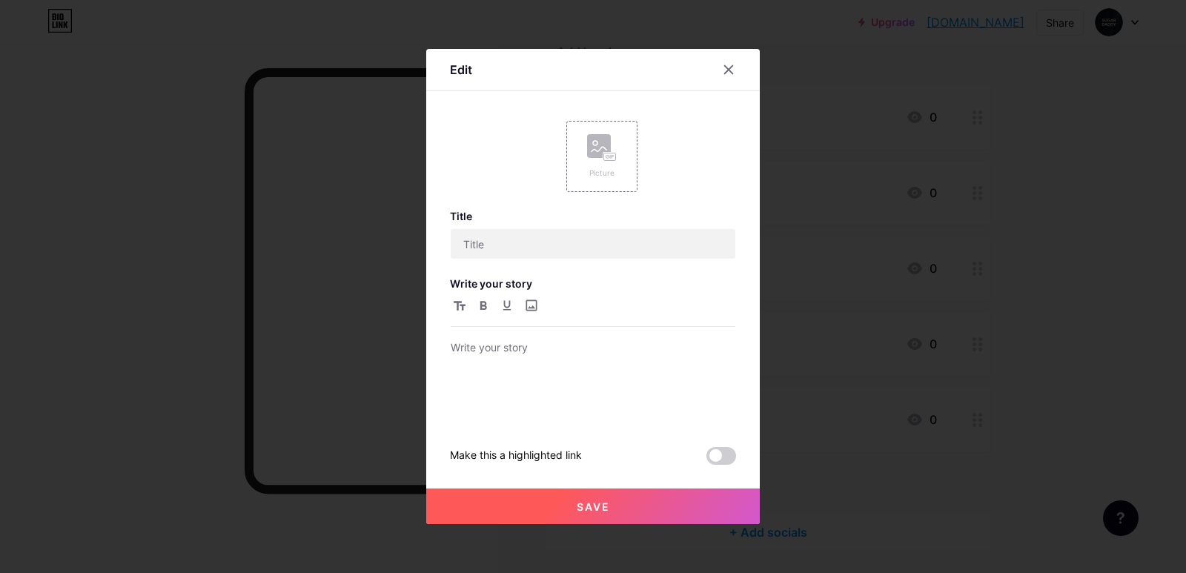
type input "Arrangement"
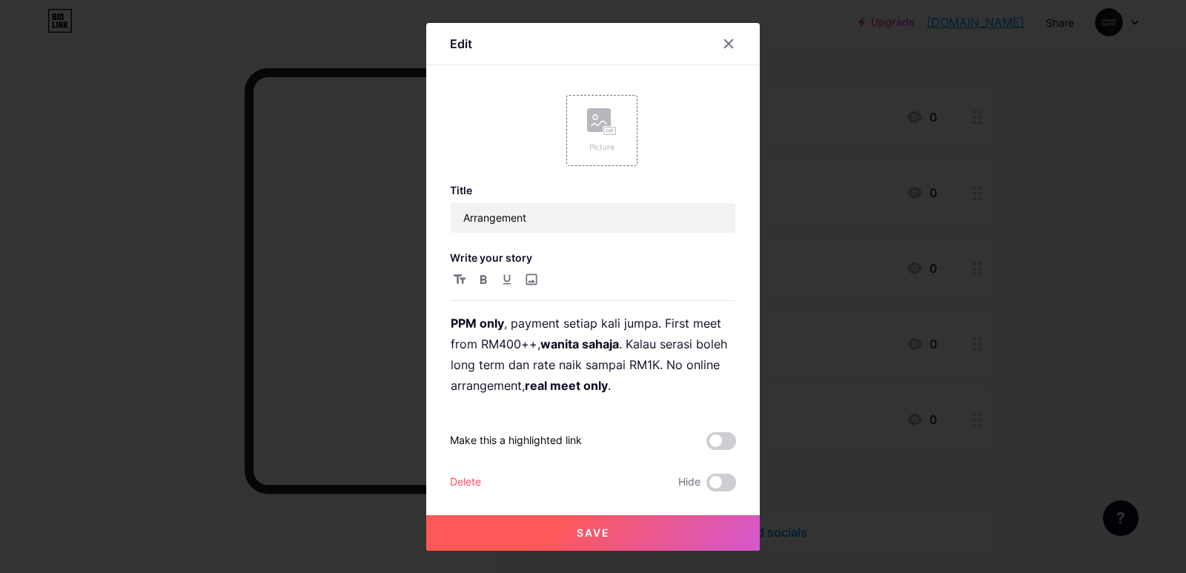
click at [777, 294] on div at bounding box center [593, 286] width 1186 height 573
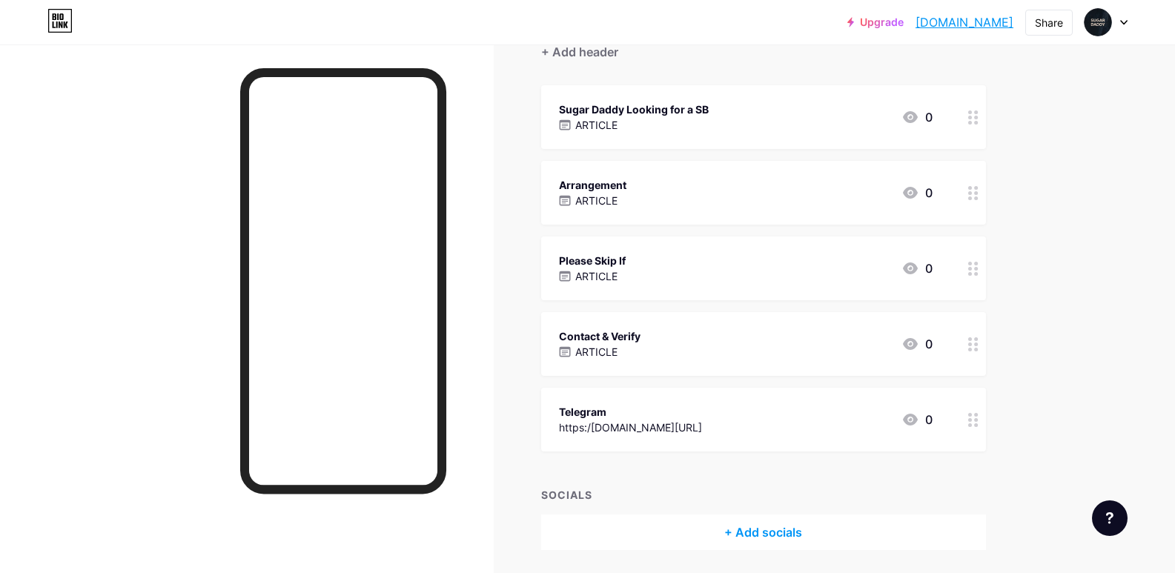
click at [656, 193] on div "Arrangement ARTICLE 0" at bounding box center [746, 193] width 374 height 34
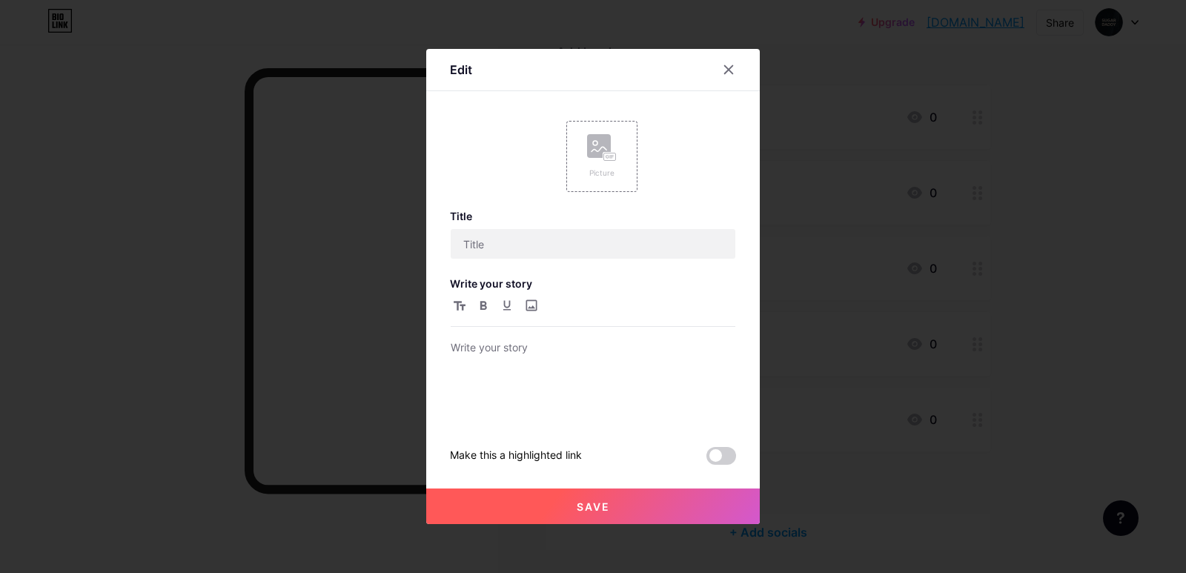
type input "Arrangement"
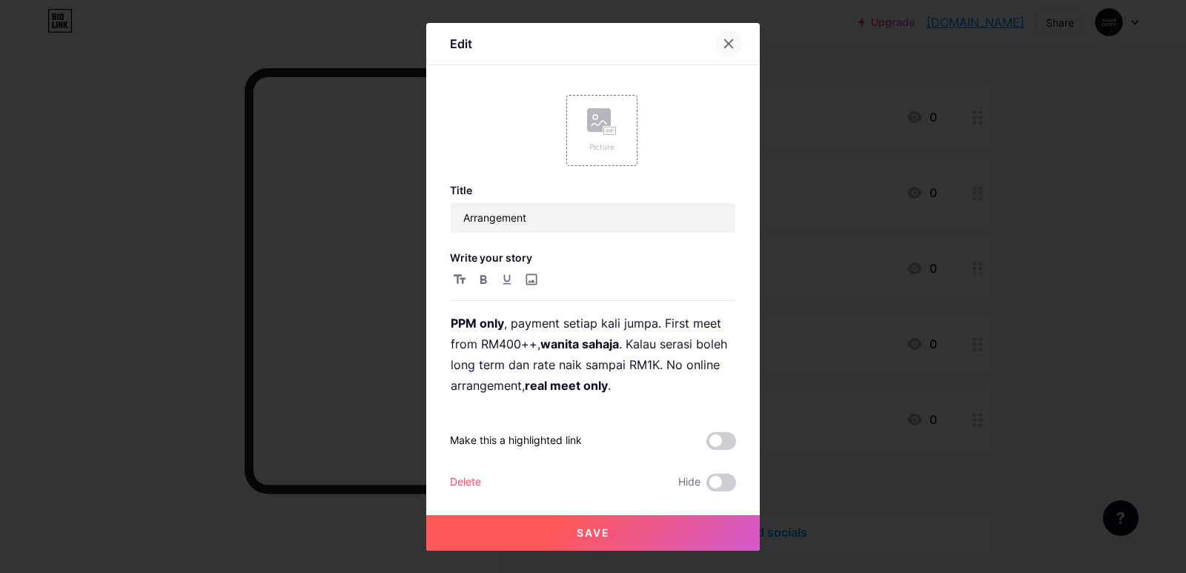
click at [727, 48] on icon at bounding box center [729, 44] width 12 height 12
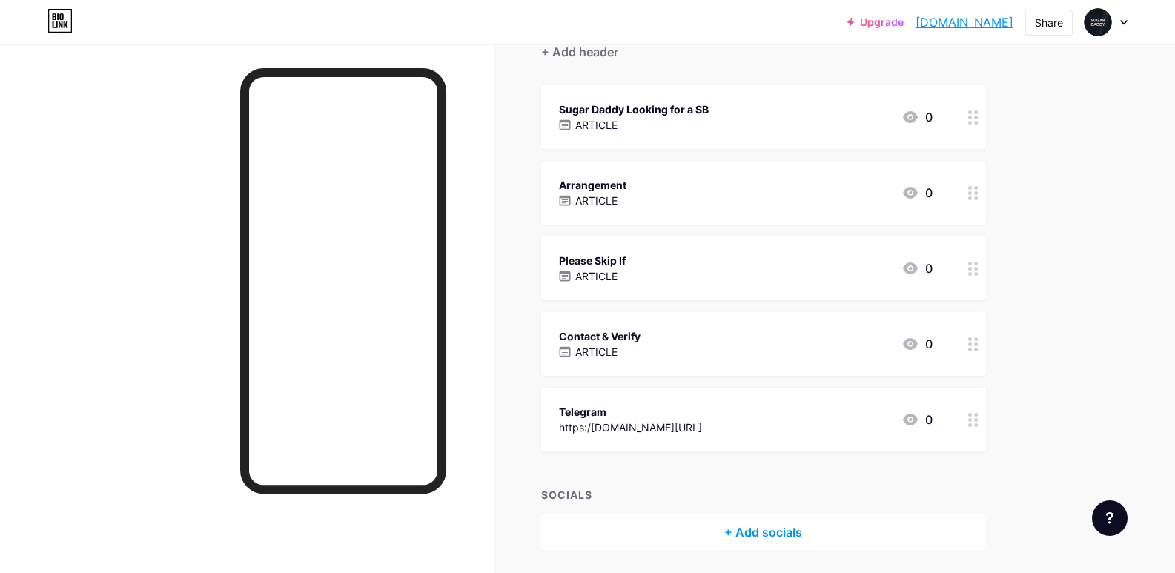
click at [765, 181] on div "Arrangement ARTICLE 0" at bounding box center [746, 193] width 374 height 34
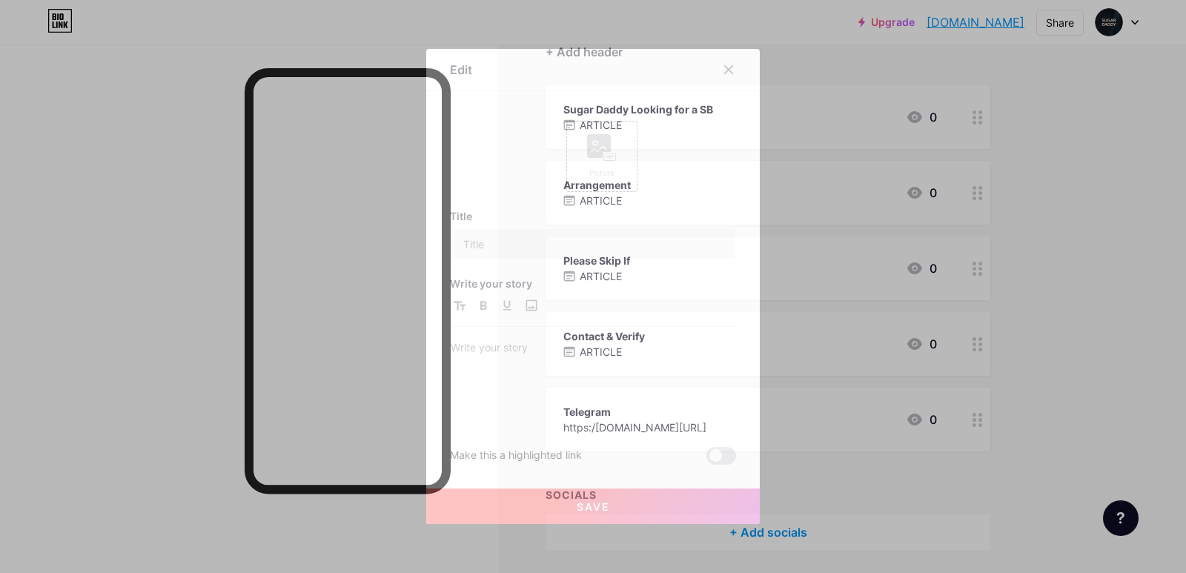
type input "Arrangement"
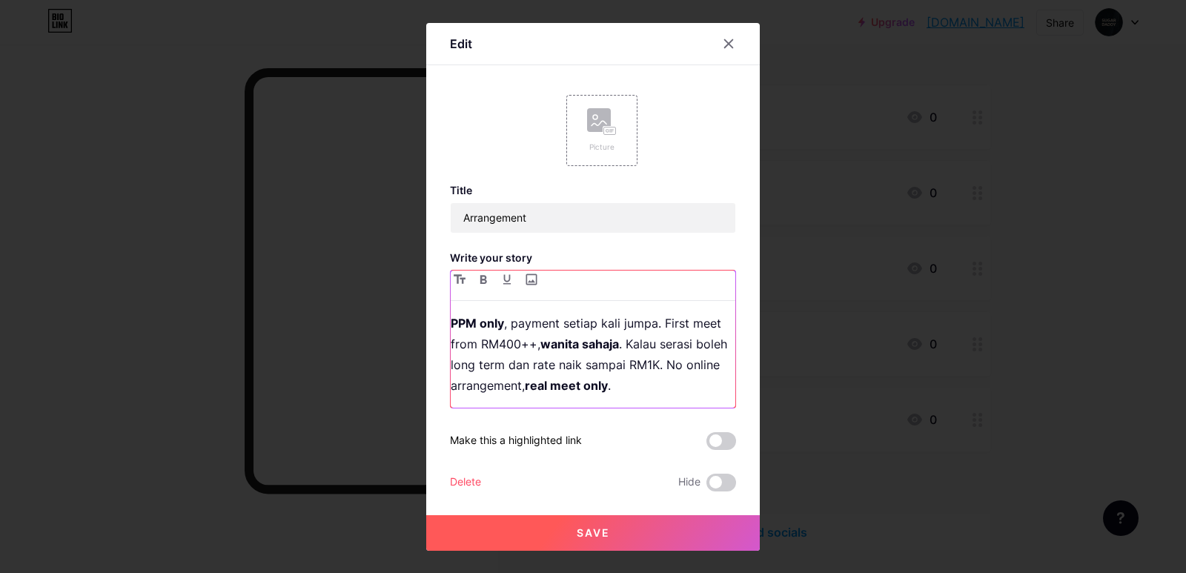
click at [576, 368] on p "PPM only , payment setiap kali jumpa. First meet from RM400++, wanita sahaja . …" at bounding box center [593, 354] width 285 height 83
click at [729, 46] on icon at bounding box center [729, 44] width 12 height 12
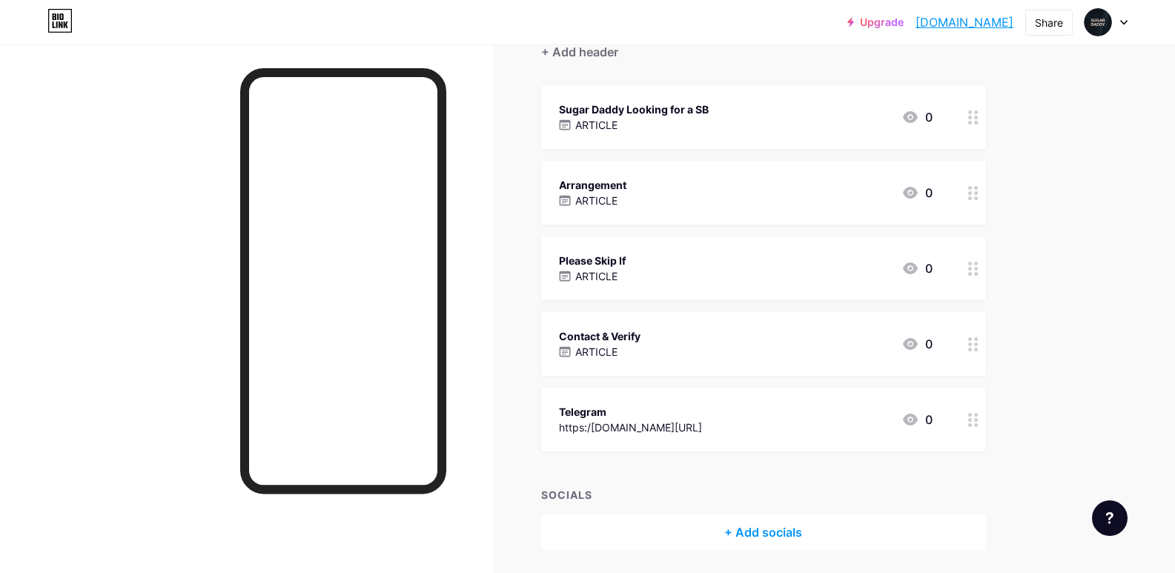
click at [749, 197] on div "Arrangement ARTICLE 0" at bounding box center [746, 193] width 374 height 34
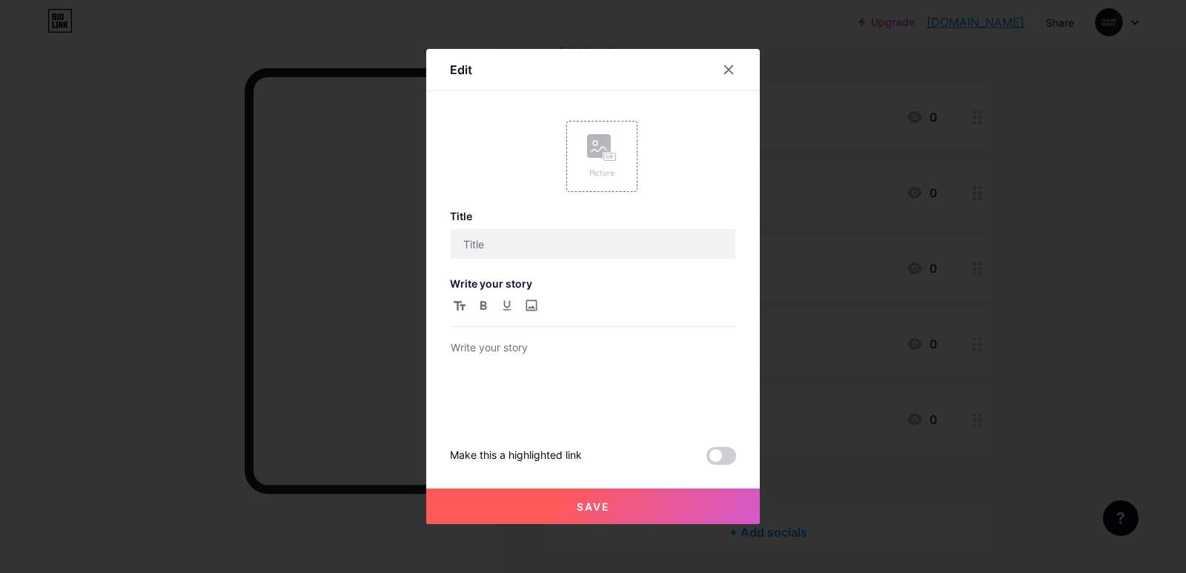
type input "Arrangement"
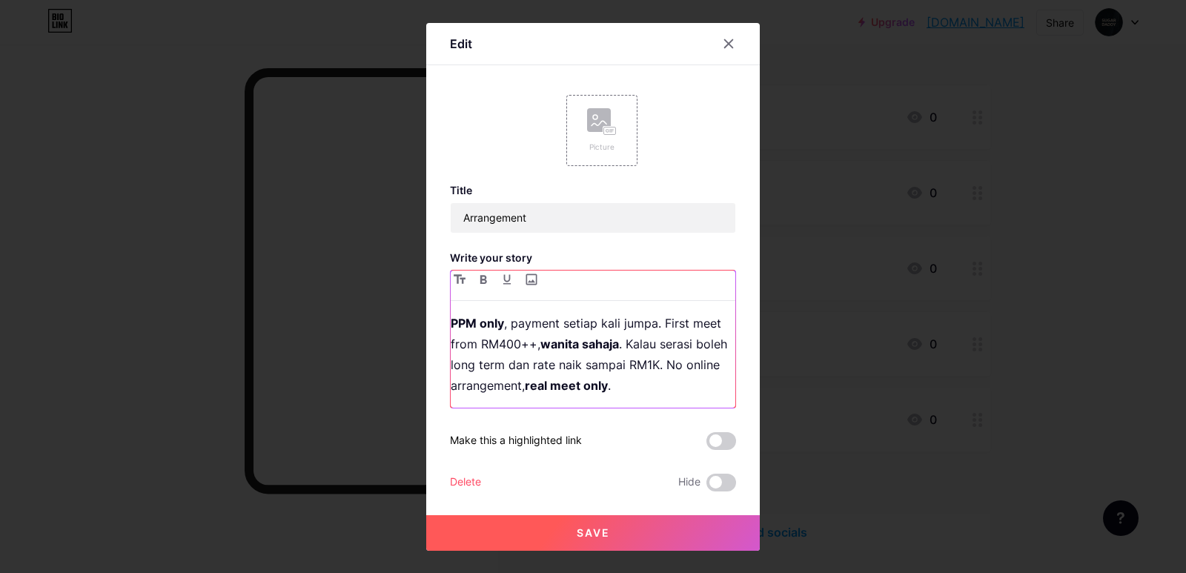
click at [637, 338] on p "PPM only , payment setiap kali jumpa. First meet from RM400++, wanita sahaja . …" at bounding box center [593, 354] width 285 height 83
click at [723, 39] on icon at bounding box center [729, 44] width 12 height 12
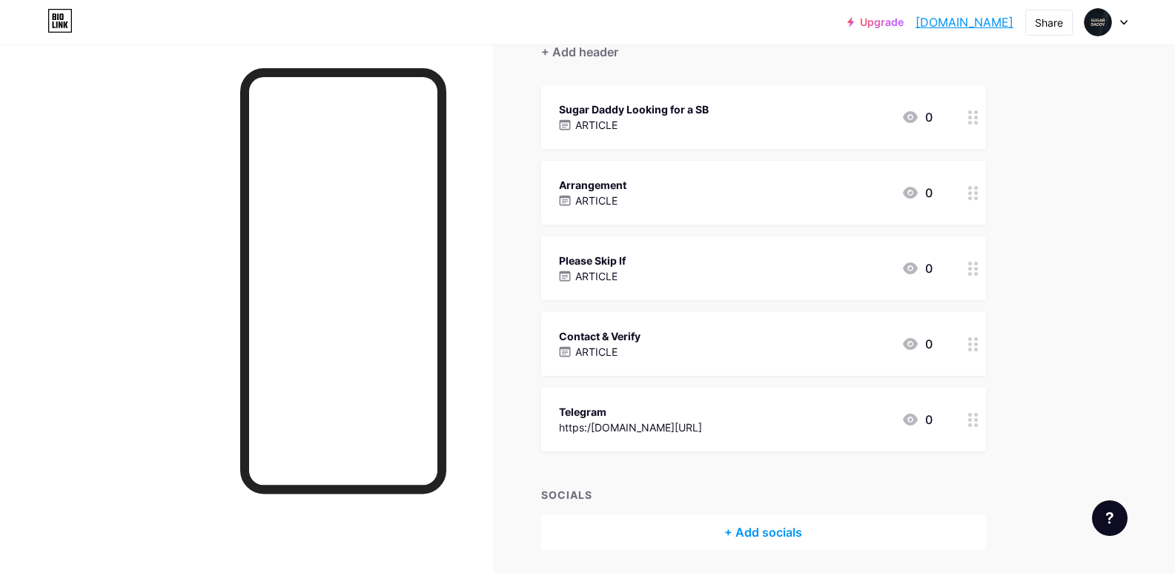
click at [725, 118] on div "Sugar Daddy Looking for a SB ARTICLE 0" at bounding box center [746, 117] width 374 height 34
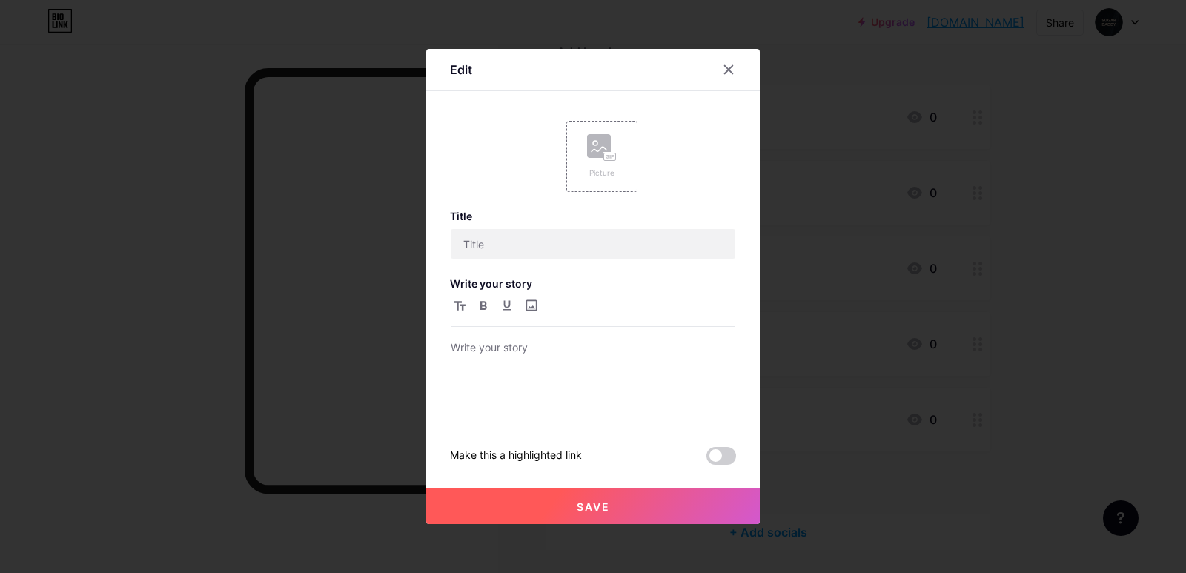
type input "Sugar Daddy Looking for a SB"
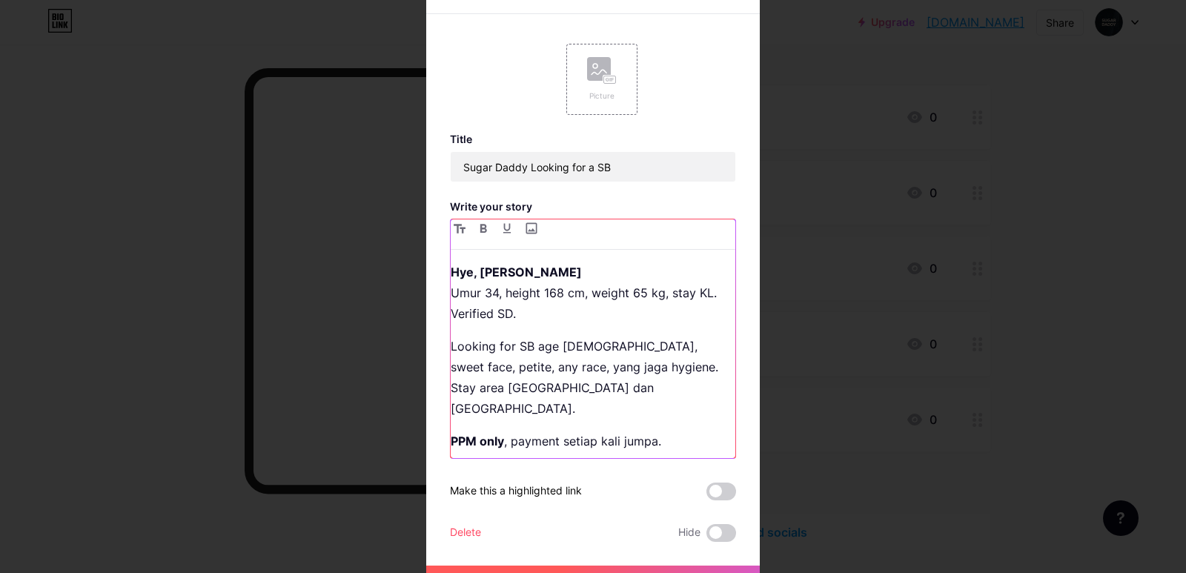
click at [605, 351] on p "Looking for SB age [DEMOGRAPHIC_DATA], sweet face, petite, any race, yang jaga …" at bounding box center [593, 377] width 285 height 83
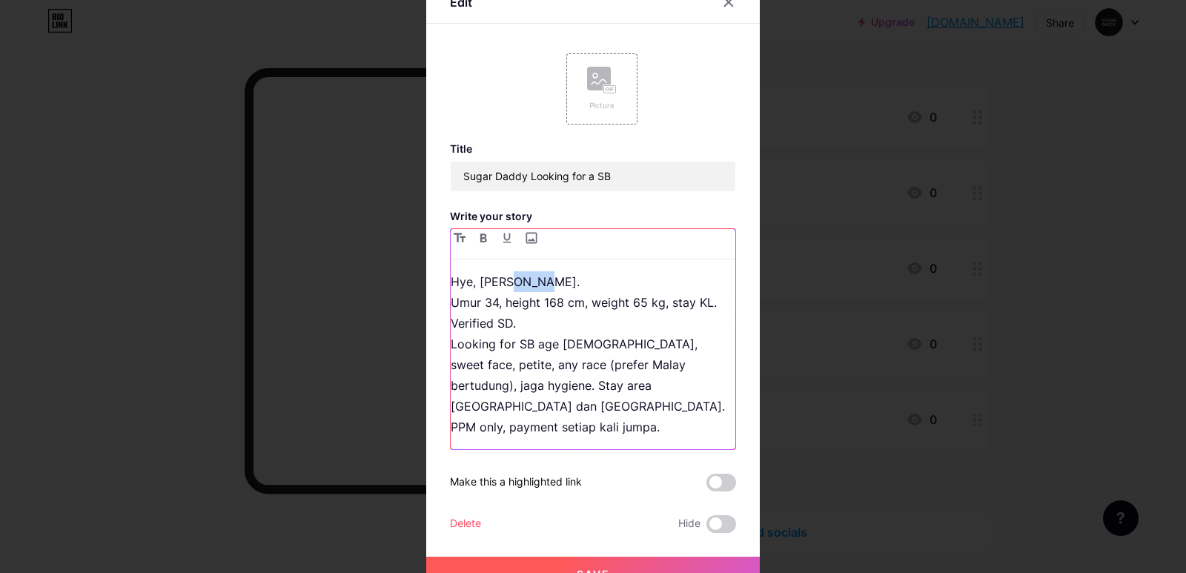
drag, startPoint x: 531, startPoint y: 289, endPoint x: 506, endPoint y: 291, distance: 24.6
click at [506, 291] on p "Hye, [PERSON_NAME]. Umur 34, height 168 cm, weight 65 kg, stay KL. Verified SD.…" at bounding box center [593, 354] width 285 height 166
click at [480, 242] on icon "button" at bounding box center [483, 238] width 7 height 9
click at [568, 290] on p "Hye, [PERSON_NAME] . Umur 34, height 168 cm, weight 65 kg, stay KL. Verified SD…" at bounding box center [593, 354] width 285 height 166
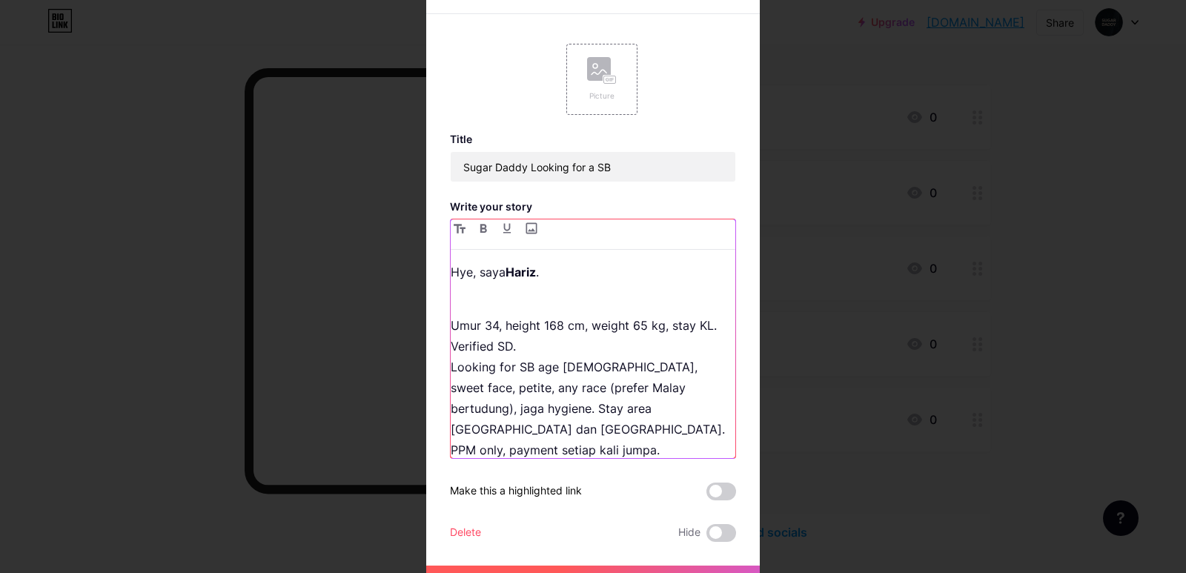
click at [525, 345] on p "Umur 34, height 168 cm, weight 65 kg, stay KL. Verified SD. Looking for SB age …" at bounding box center [593, 377] width 285 height 166
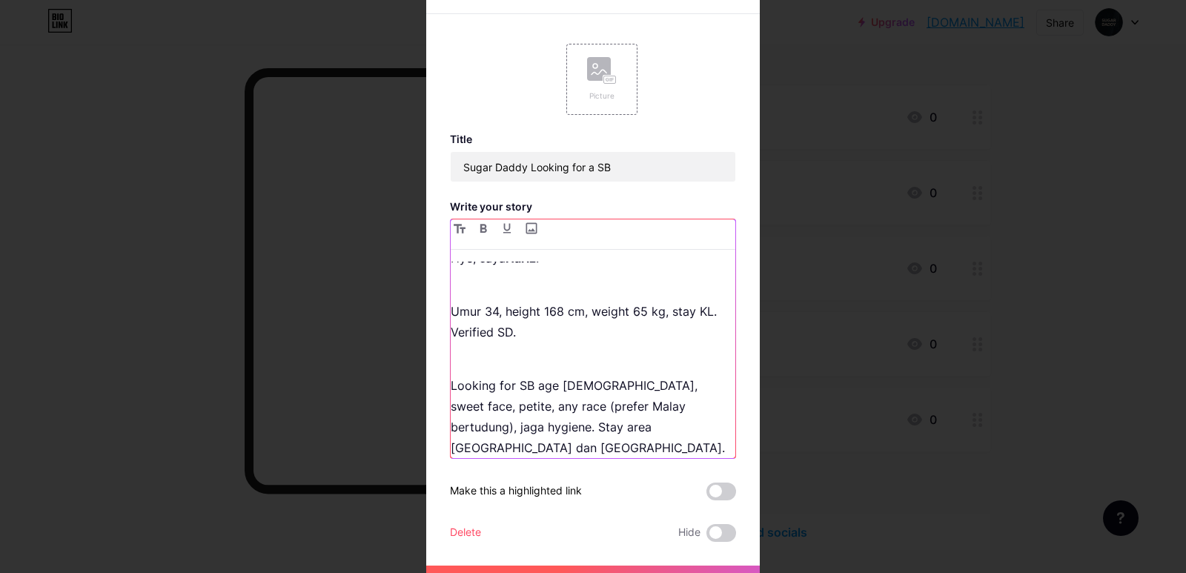
scroll to position [26, 0]
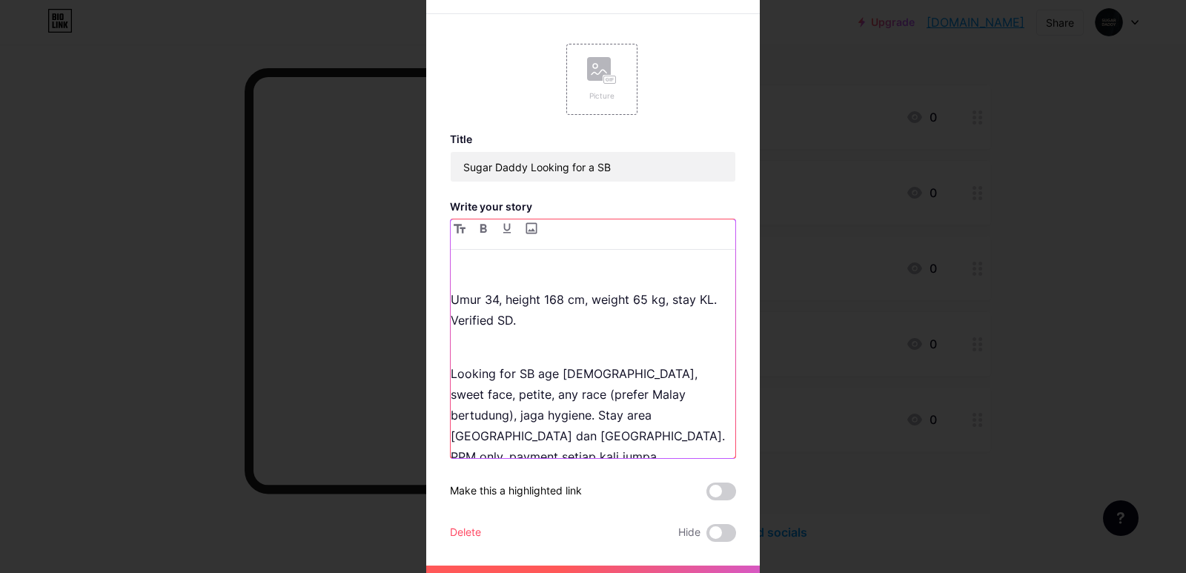
click at [500, 413] on p "Looking for SB age [DEMOGRAPHIC_DATA], sweet face, petite, any race (prefer Mal…" at bounding box center [593, 405] width 285 height 125
click at [500, 411] on p "Looking for SB age [DEMOGRAPHIC_DATA], sweet face, petite, any race (prefer Mal…" at bounding box center [593, 405] width 285 height 125
click at [498, 411] on p "Looking for SB age [DEMOGRAPHIC_DATA], sweet face, petite, any race (prefer Mal…" at bounding box center [593, 405] width 285 height 125
click at [503, 354] on p "Looking for SB age [DEMOGRAPHIC_DATA], sweet face, petite, any race (prefer Mal…" at bounding box center [593, 384] width 285 height 83
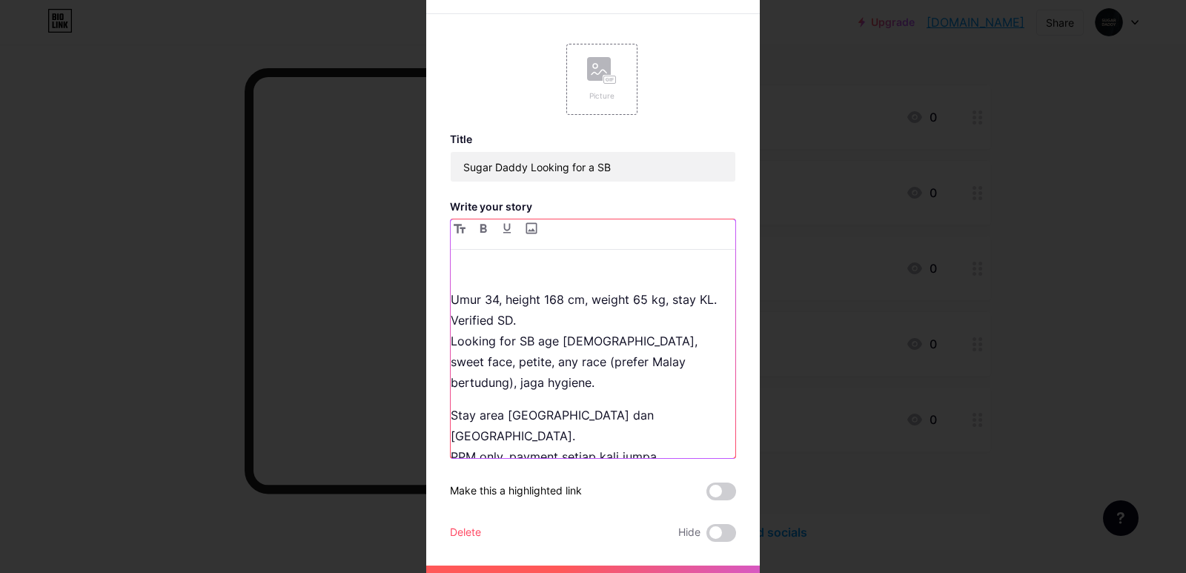
click at [468, 280] on p "Umur 34, height 168 cm, weight 65 kg, stay KL. Verified SD. Looking for SB age …" at bounding box center [593, 330] width 285 height 125
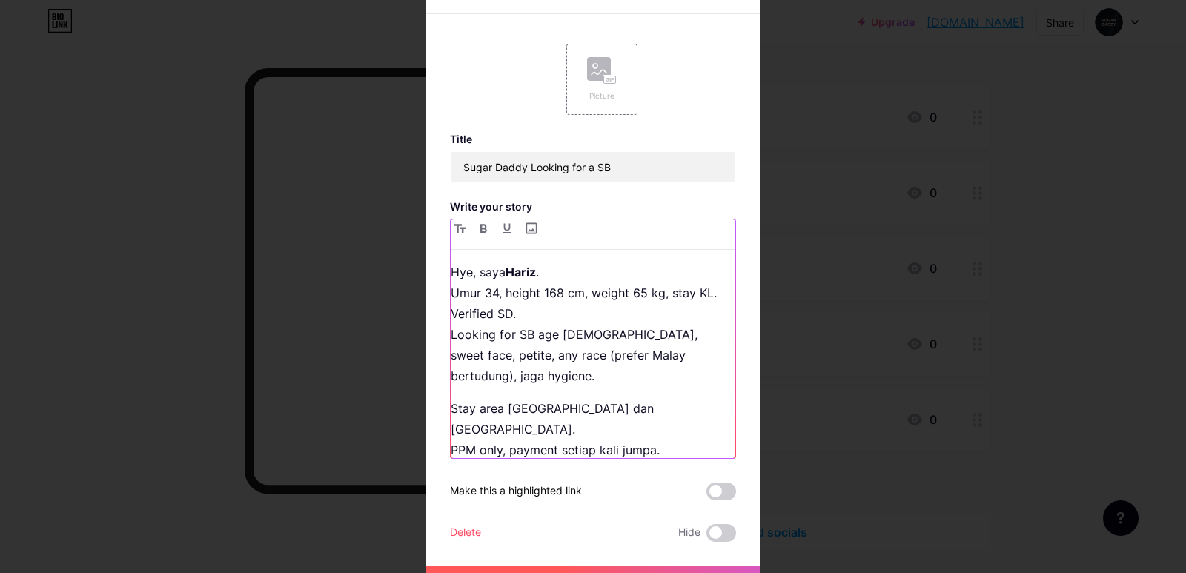
click at [456, 279] on p "Hye, [PERSON_NAME] . Umur 34, height 168 cm, weight 65 kg, stay KL. Verified SD…" at bounding box center [593, 324] width 285 height 125
click at [451, 282] on p "Hye, [PERSON_NAME] . Umur 34, height 168 cm, weight 65 kg, stay KL. Verified SD…" at bounding box center [593, 324] width 285 height 125
click at [451, 350] on p "Hye, [PERSON_NAME] . Umur 34, height 168 cm, weight 65 kg, stay KL. Verified SD…" at bounding box center [593, 324] width 285 height 125
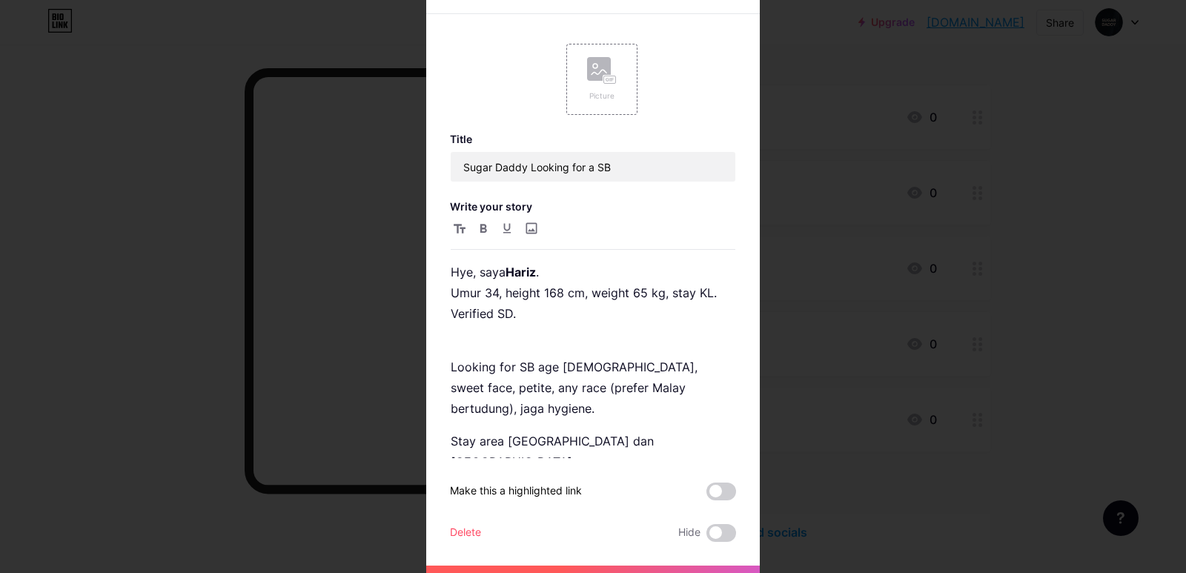
click at [840, 319] on div at bounding box center [593, 286] width 1186 height 573
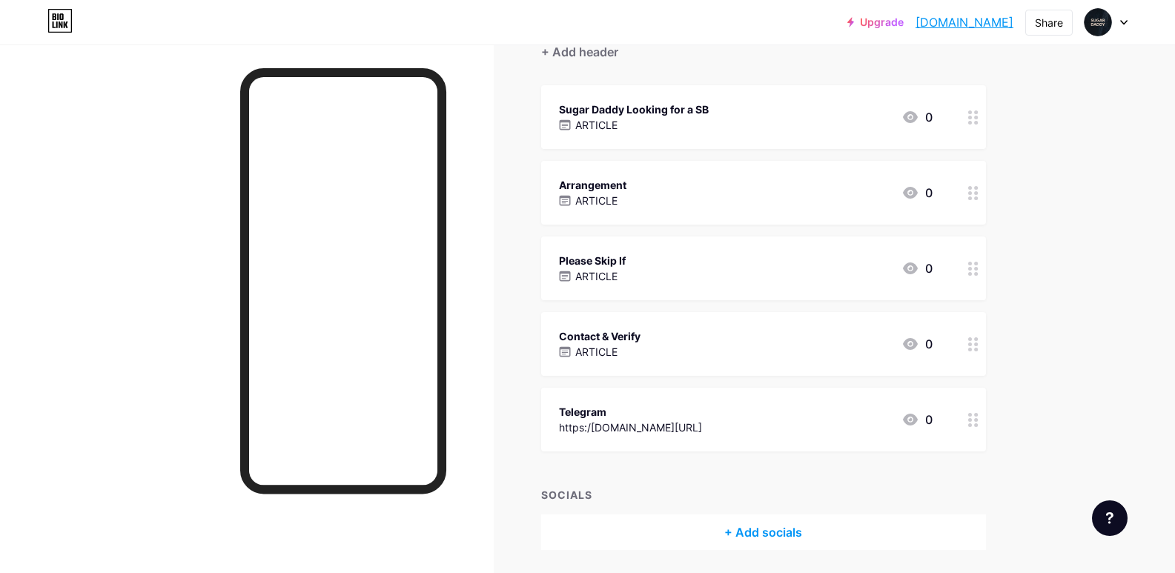
click at [698, 123] on div "ARTICLE" at bounding box center [634, 125] width 150 height 16
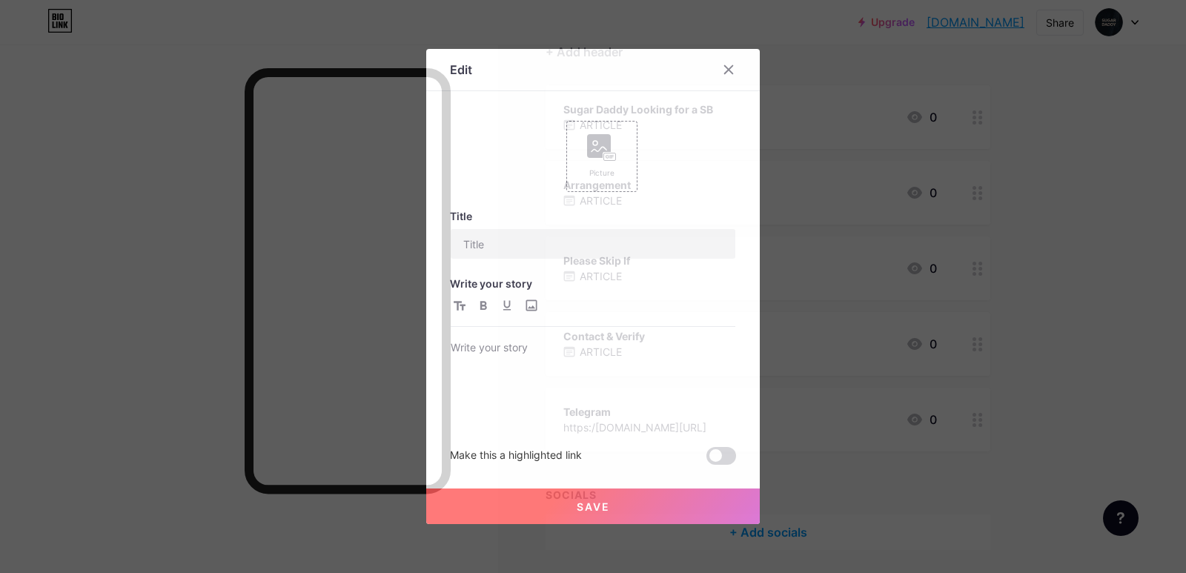
type input "Sugar Daddy Looking for a SB"
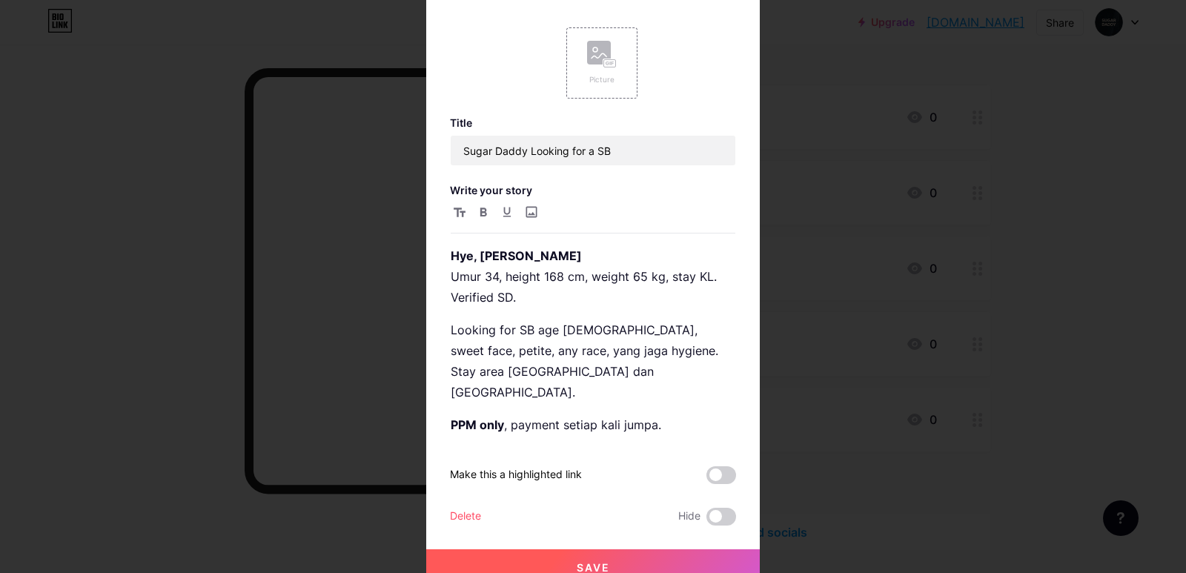
scroll to position [21, 0]
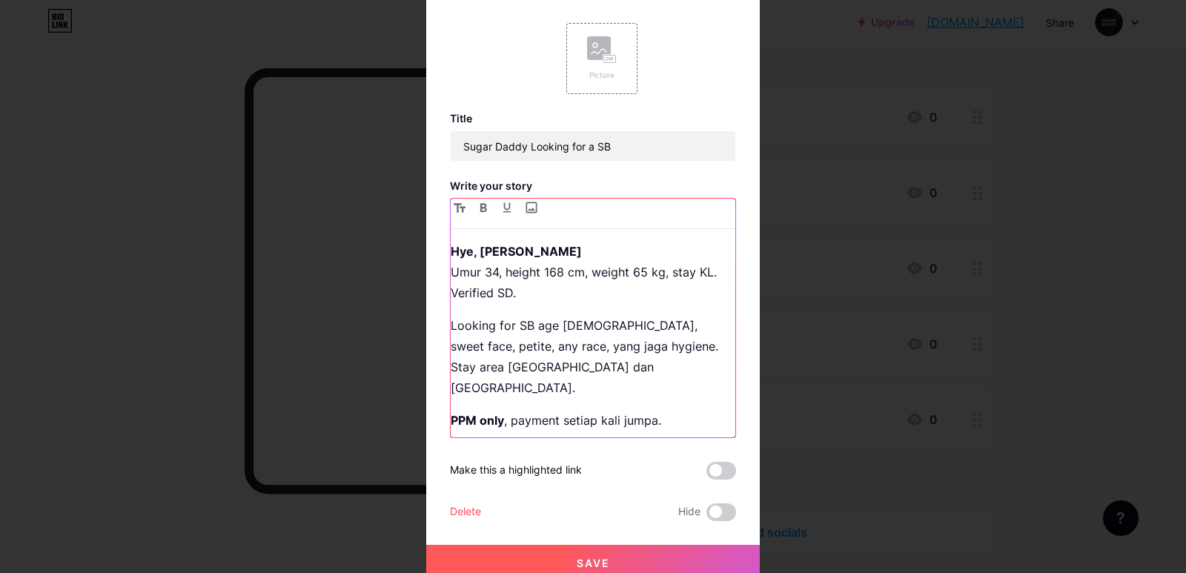
click at [540, 328] on p "Looking for SB age [DEMOGRAPHIC_DATA], sweet face, petite, any race, yang jaga …" at bounding box center [593, 356] width 285 height 83
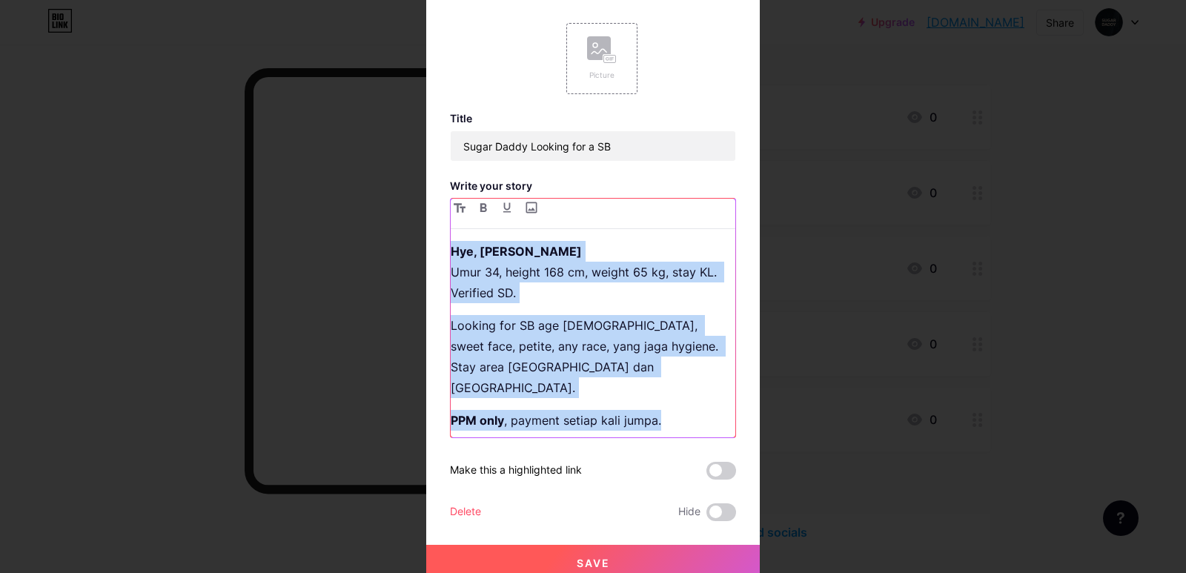
drag, startPoint x: 446, startPoint y: 257, endPoint x: 679, endPoint y: 415, distance: 281.9
click at [679, 415] on div "Hye, saya Hariz Umur 34, height 168 cm, weight 65 kg, stay KL. Verified SD. Loo…" at bounding box center [593, 339] width 285 height 196
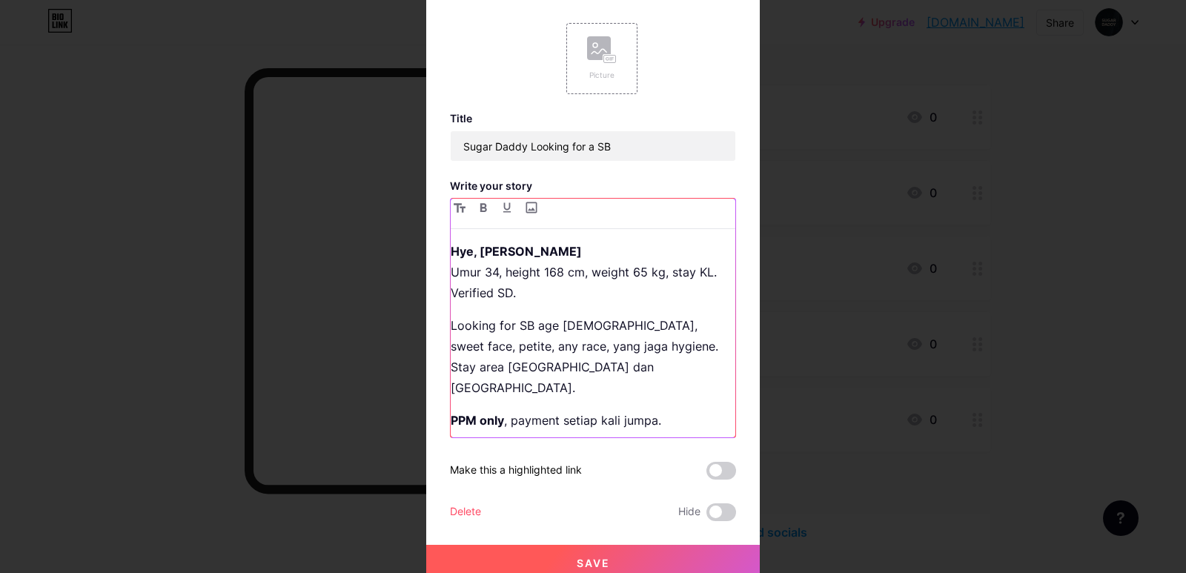
scroll to position [9, 0]
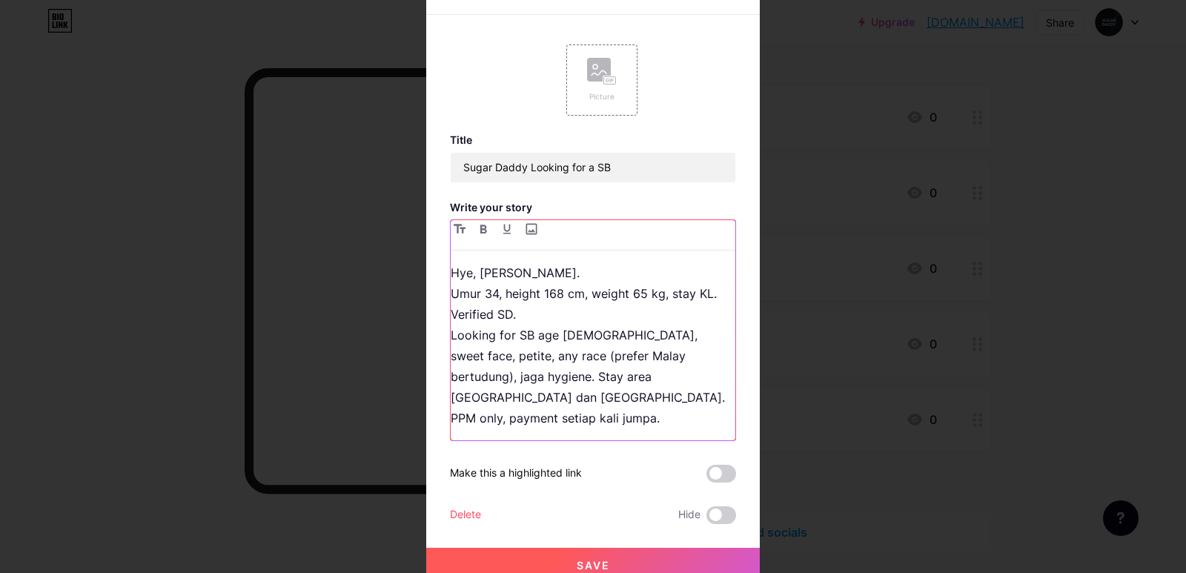
click at [512, 323] on p "Hye, [PERSON_NAME]. Umur 34, height 168 cm, weight 65 kg, stay KL. Verified SD.…" at bounding box center [593, 345] width 285 height 166
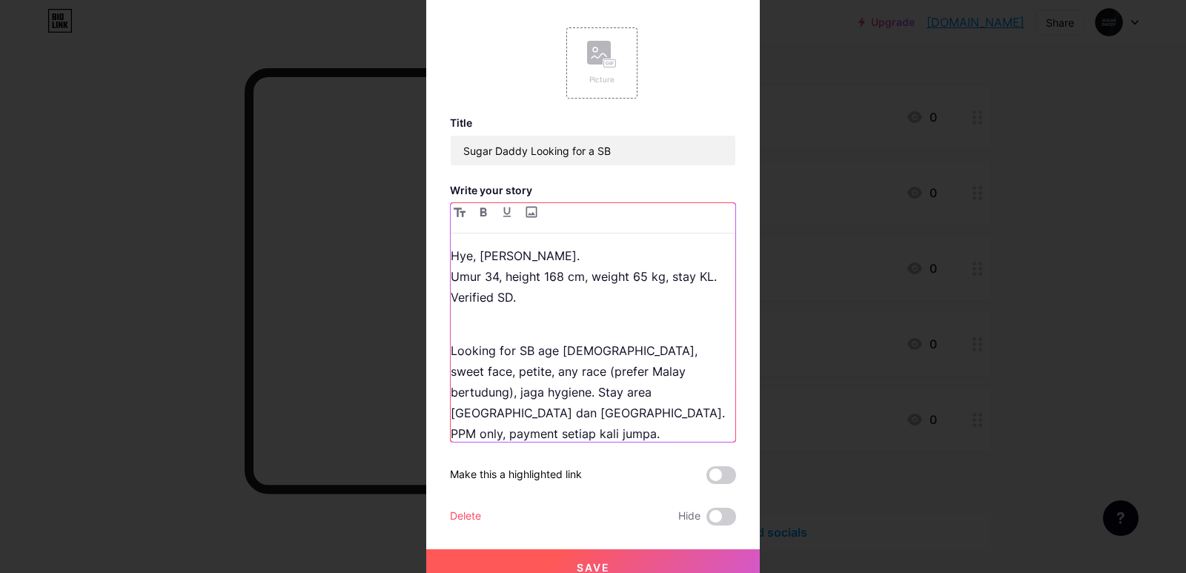
click at [581, 400] on p "Looking for SB age [DEMOGRAPHIC_DATA], sweet face, petite, any race (prefer Mal…" at bounding box center [593, 382] width 285 height 125
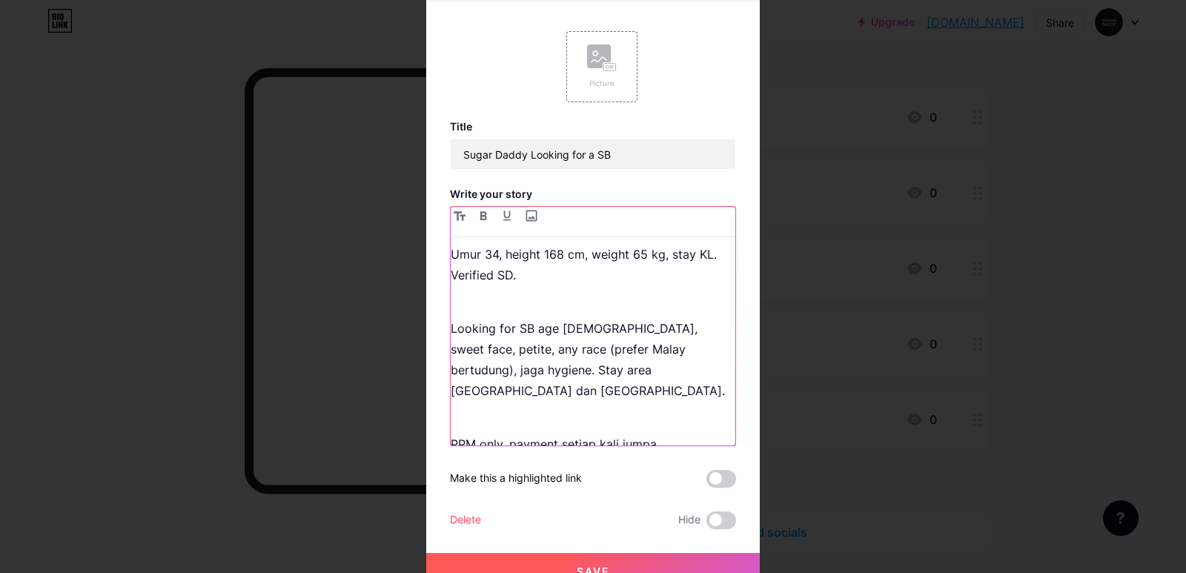
scroll to position [0, 0]
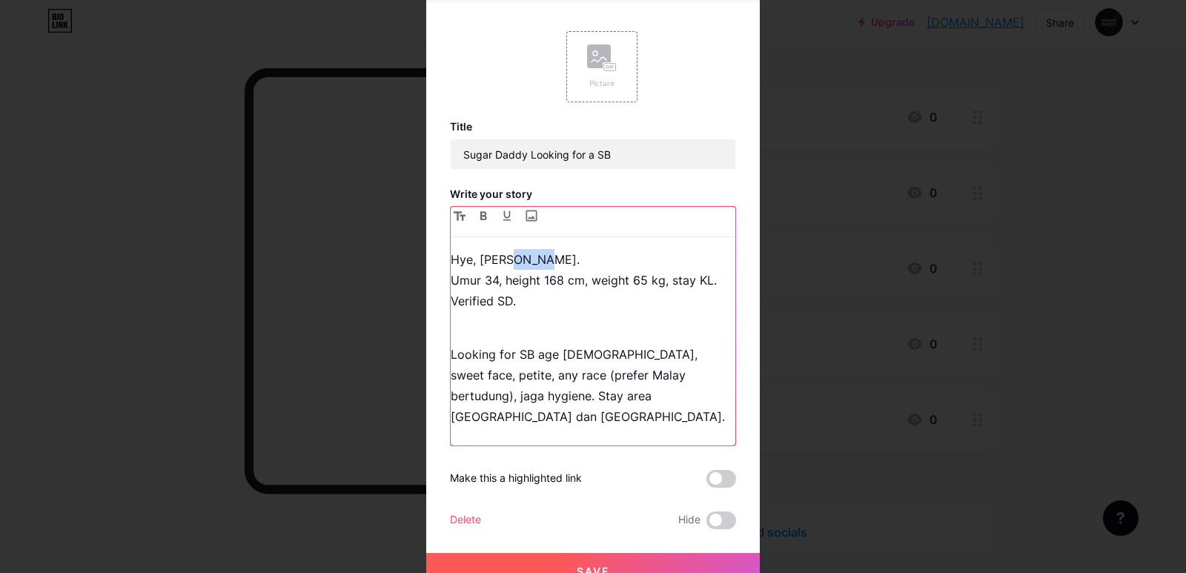
drag, startPoint x: 505, startPoint y: 262, endPoint x: 530, endPoint y: 262, distance: 25.2
click at [530, 262] on p "Hye, [PERSON_NAME]. Umur 34, height 168 cm, weight 65 kg, stay KL. Verified SD." at bounding box center [593, 280] width 285 height 62
click at [480, 216] on icon "button" at bounding box center [483, 215] width 7 height 9
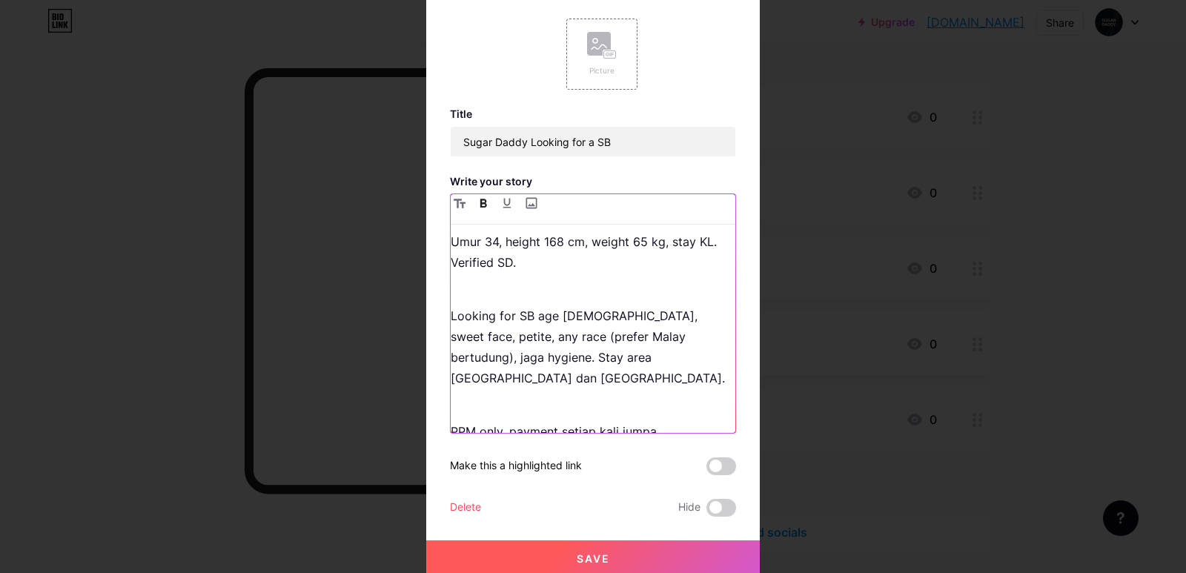
scroll to position [28, 0]
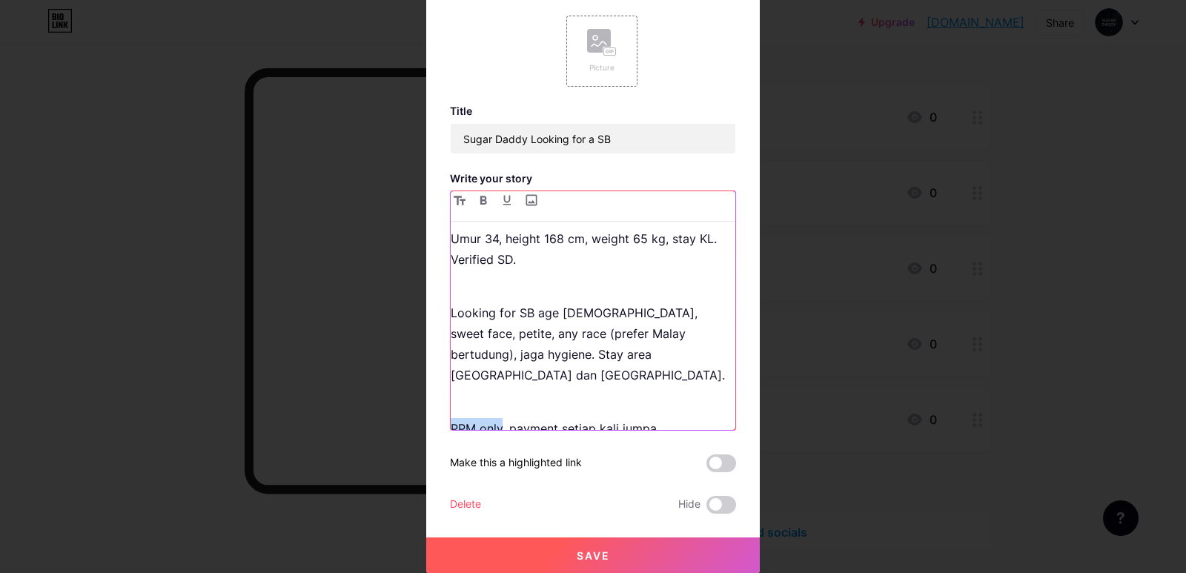
drag, startPoint x: 498, startPoint y: 407, endPoint x: 447, endPoint y: 407, distance: 51.2
click at [451, 407] on p "PPM only, payment setiap kali jumpa." at bounding box center [593, 418] width 285 height 42
click at [475, 206] on button "button" at bounding box center [484, 200] width 18 height 18
click at [377, 363] on div at bounding box center [593, 258] width 1186 height 573
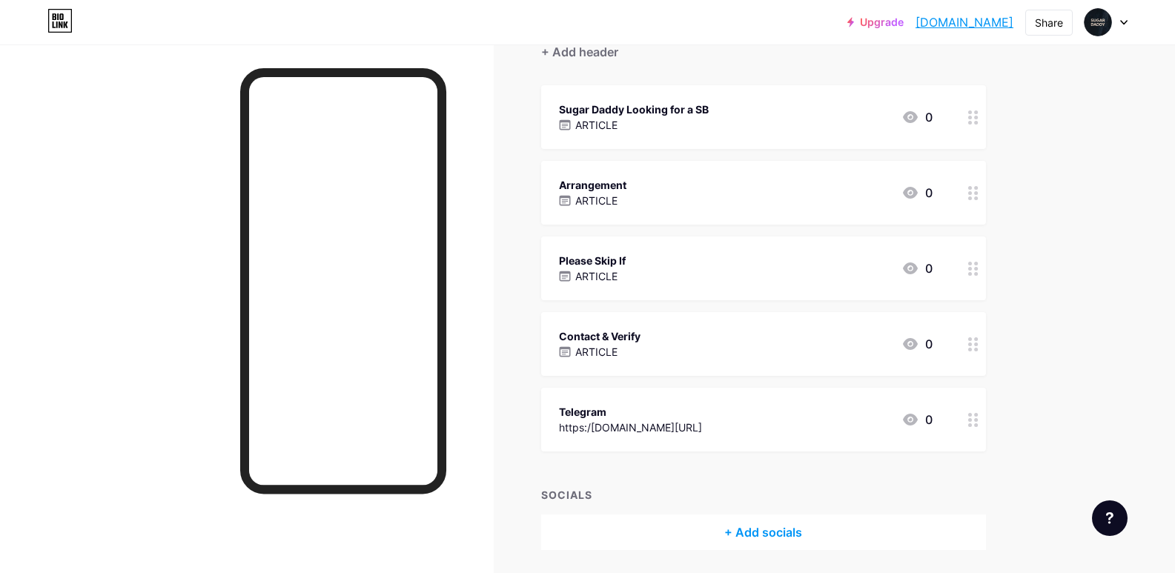
click at [696, 129] on div "ARTICLE" at bounding box center [634, 125] width 150 height 16
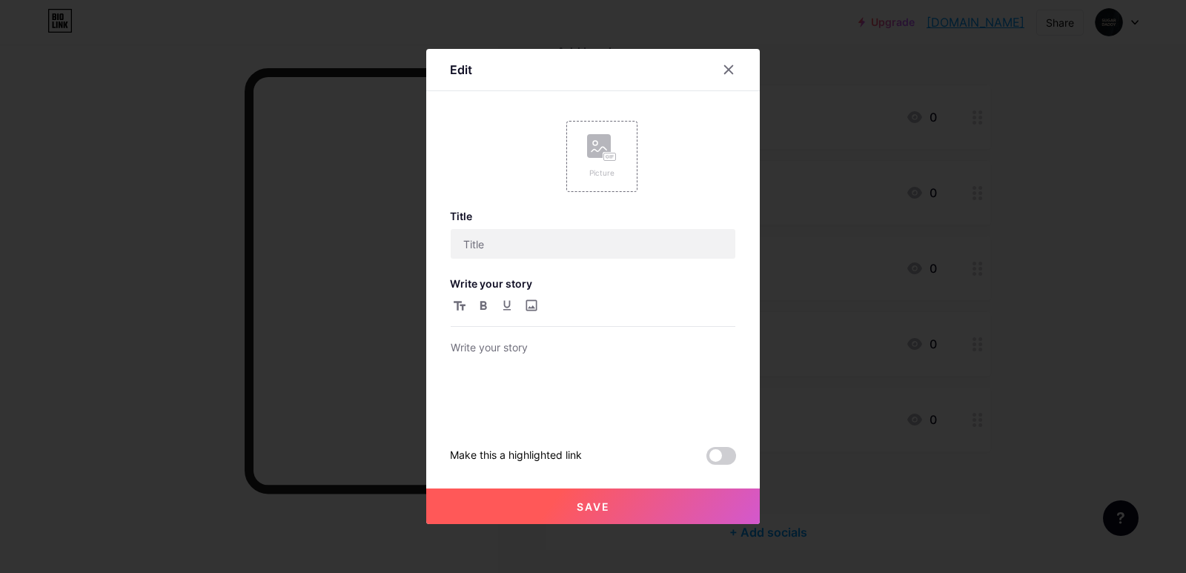
type input "Sugar Daddy Looking for a SB"
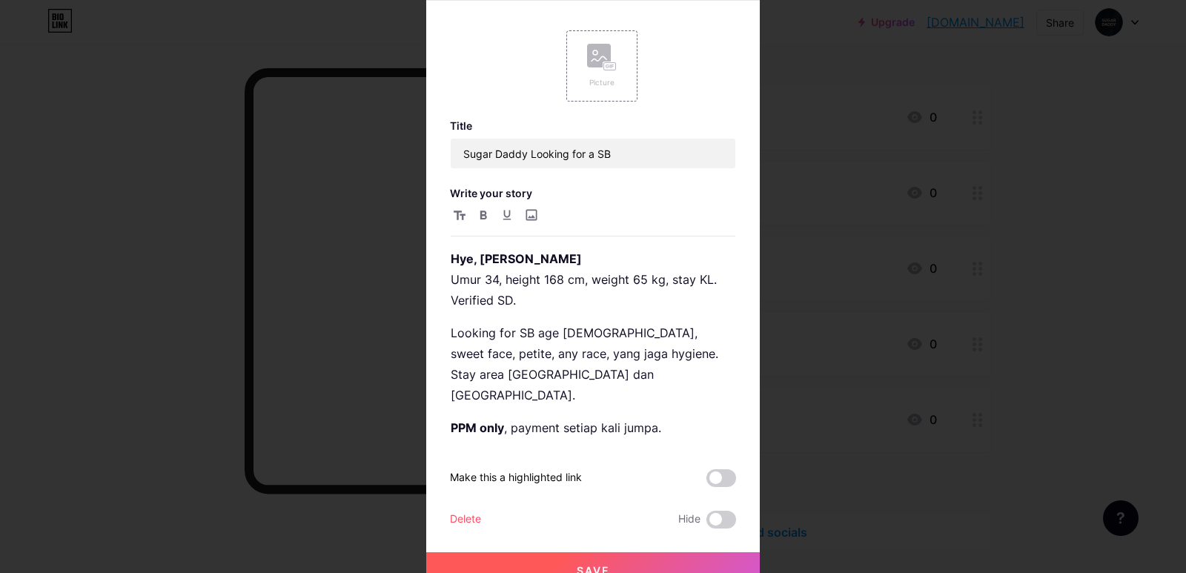
scroll to position [21, 0]
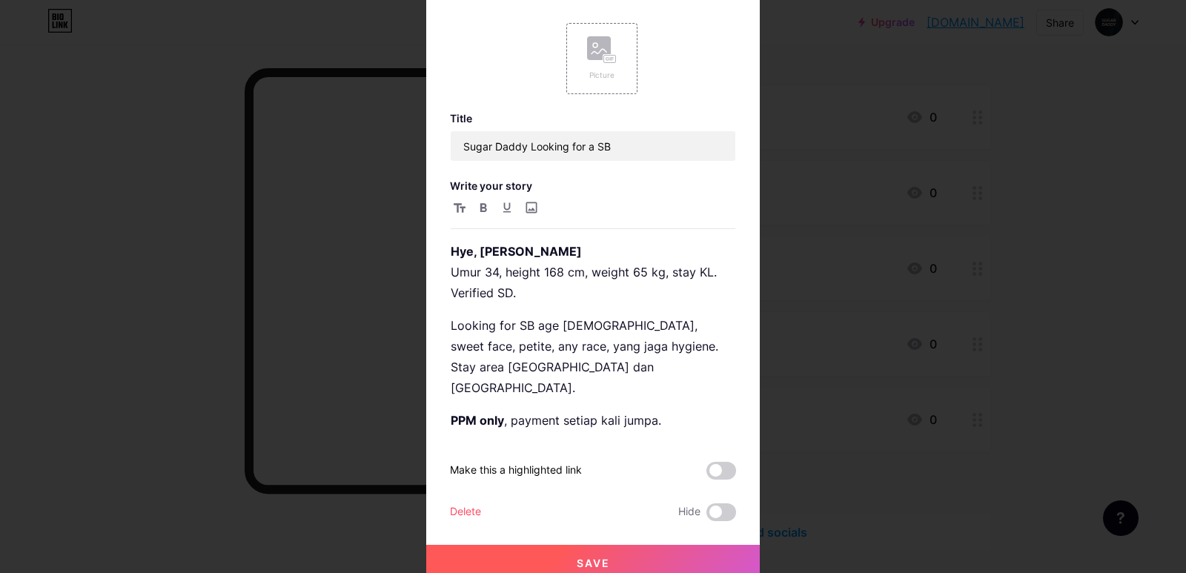
click at [807, 327] on div at bounding box center [593, 265] width 1186 height 573
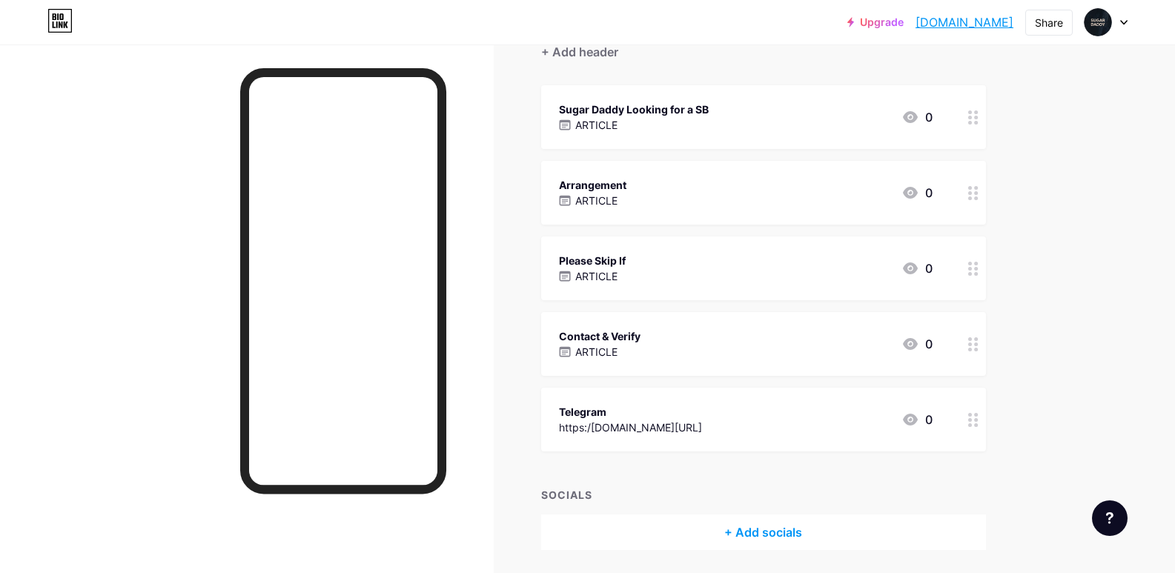
click at [652, 205] on div "Arrangement ARTICLE 0" at bounding box center [746, 193] width 374 height 34
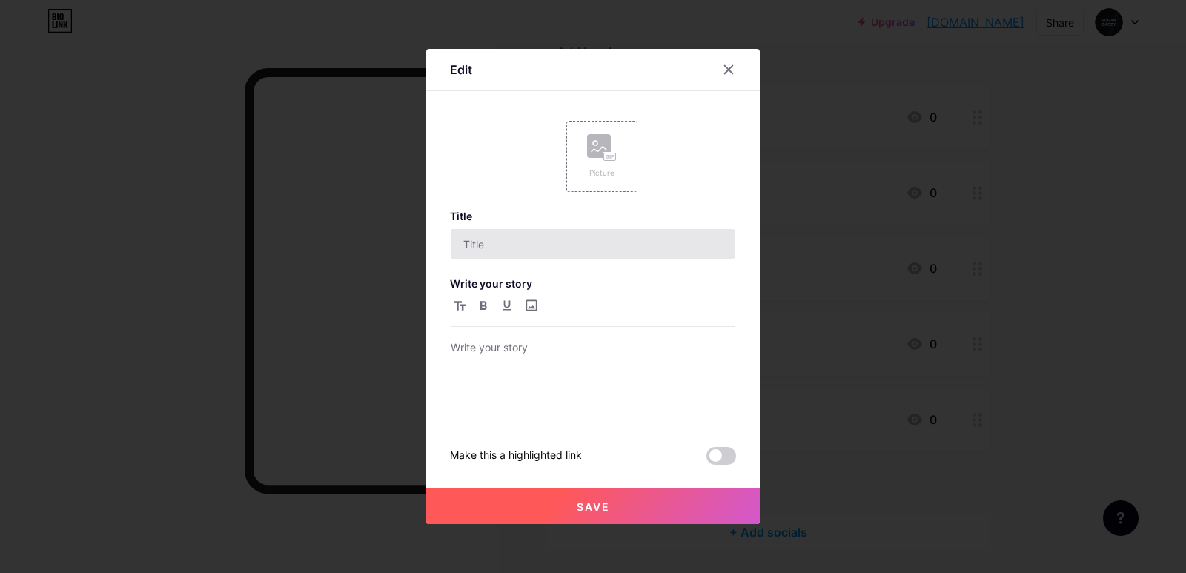
type input "Arrangement"
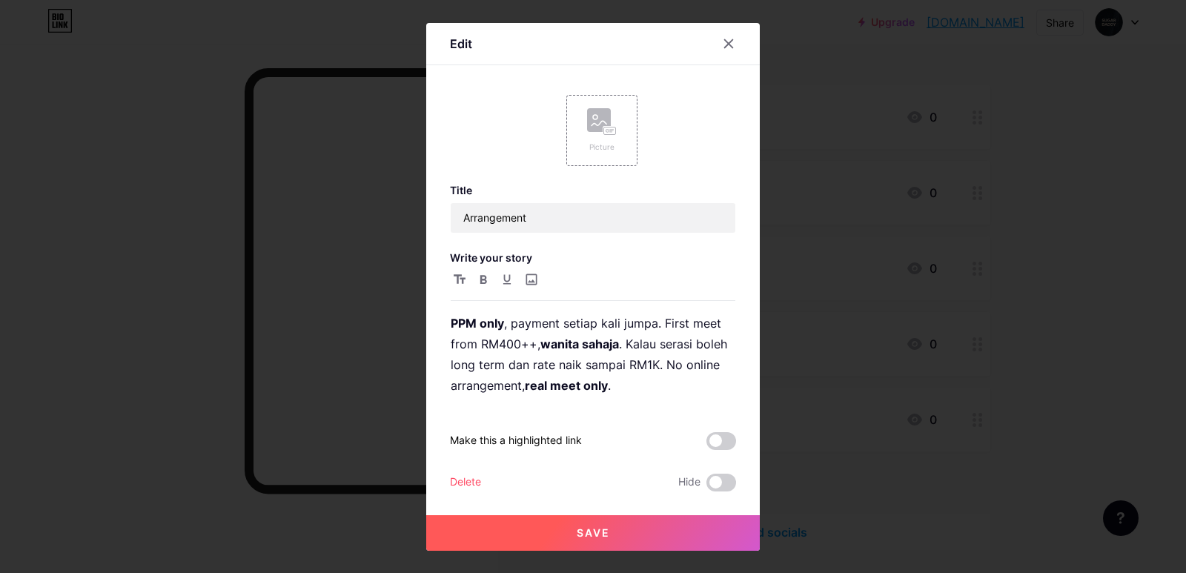
click at [771, 179] on div at bounding box center [593, 286] width 1186 height 573
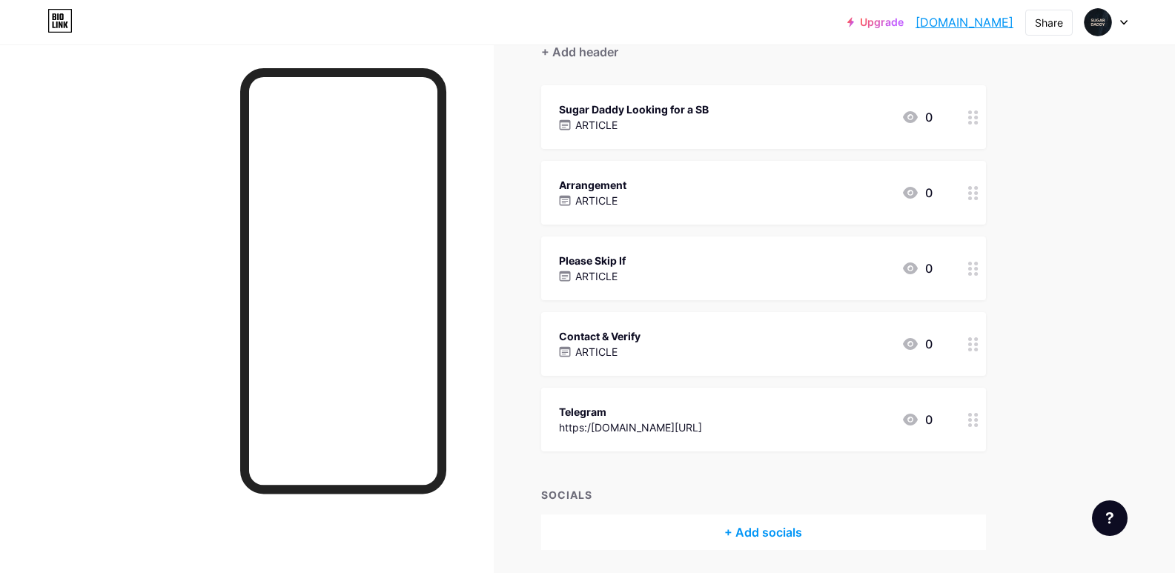
click at [723, 116] on div "Sugar Daddy Looking for a SB ARTICLE 0" at bounding box center [746, 117] width 374 height 34
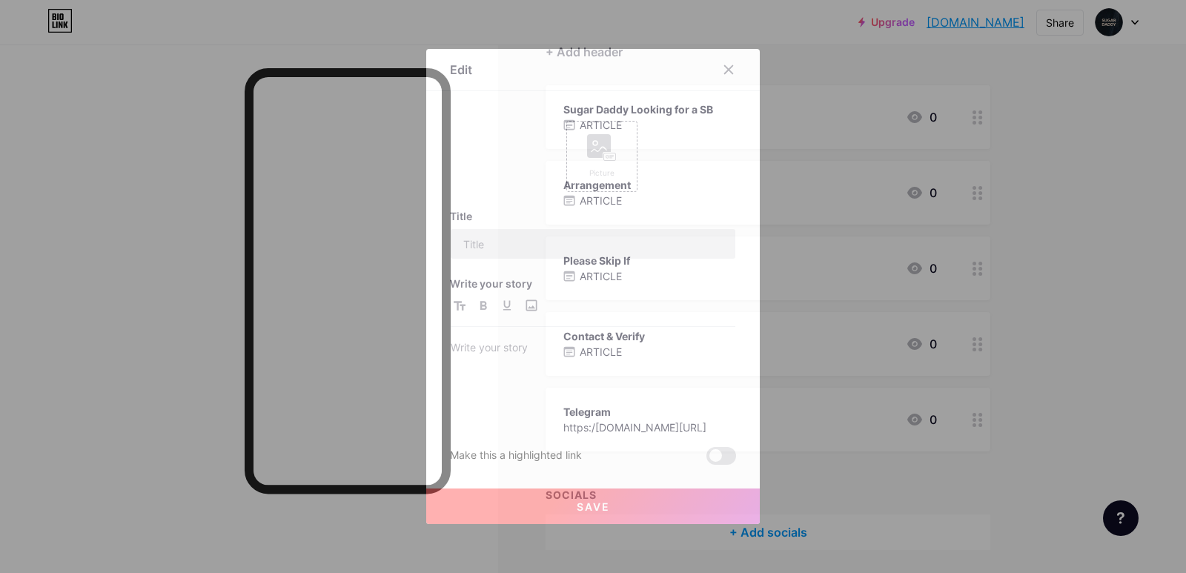
type input "Sugar Daddy Looking for a SB"
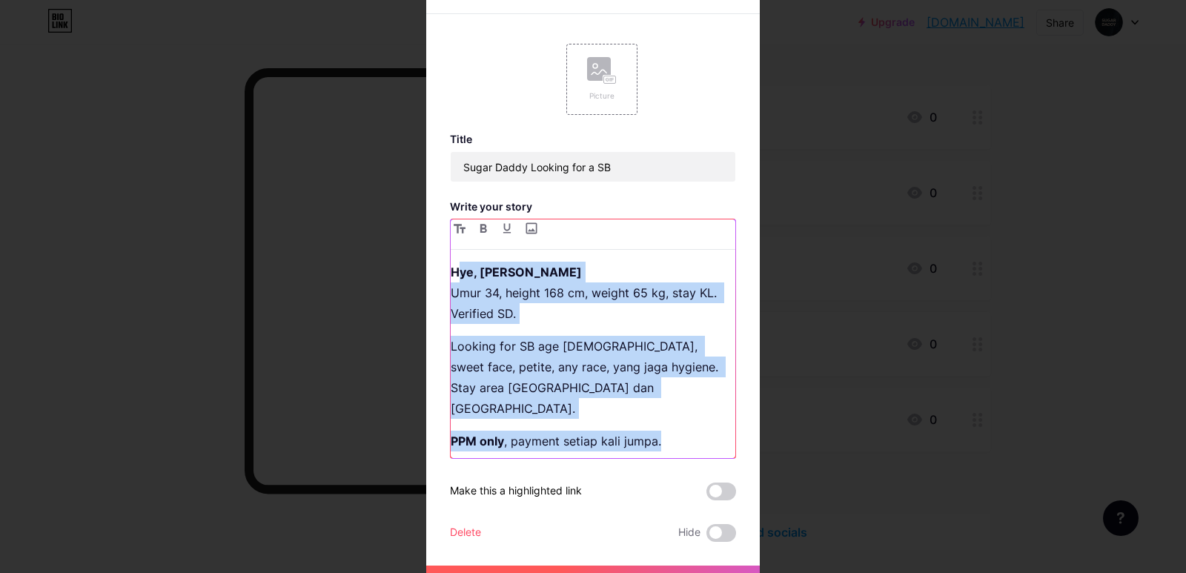
drag, startPoint x: 450, startPoint y: 281, endPoint x: 665, endPoint y: 429, distance: 261.2
click at [665, 429] on div "Hye, saya Hariz Umur 34, height 168 cm, weight 65 kg, stay KL. Verified SD. Loo…" at bounding box center [593, 360] width 285 height 196
click at [664, 431] on p "PPM only , payment setiap kali jumpa." at bounding box center [593, 441] width 285 height 21
drag, startPoint x: 665, startPoint y: 427, endPoint x: 438, endPoint y: 271, distance: 275.6
click at [438, 271] on div "Edit Picture Title Sugar Daddy Looking for a SB Write your story Hye, saya Hari…" at bounding box center [593, 286] width 334 height 629
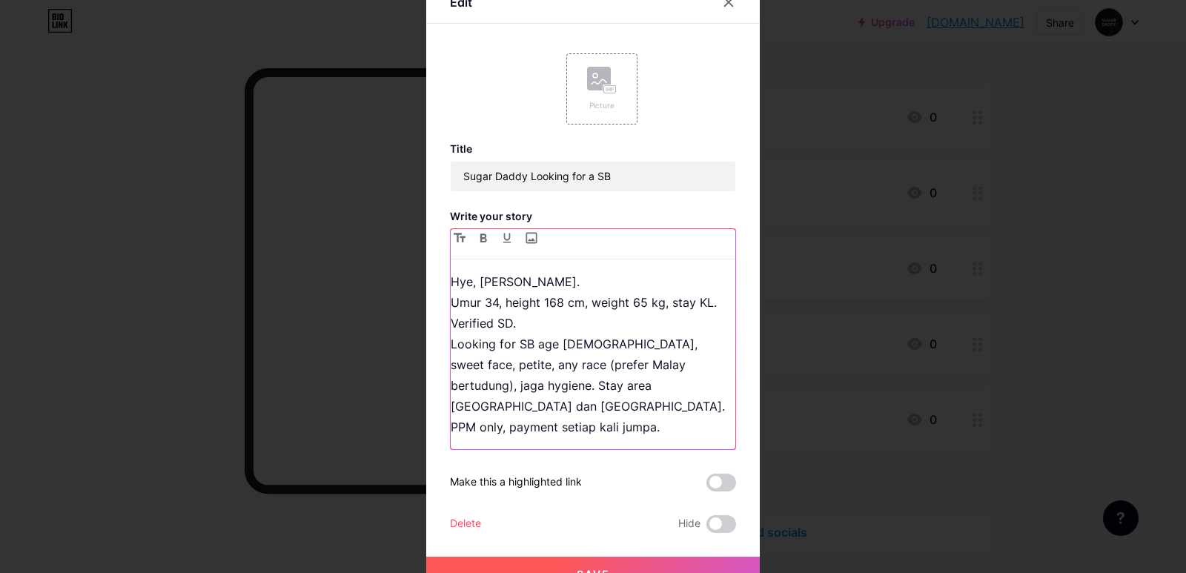
click at [524, 334] on p "Hye, [PERSON_NAME]. Umur 34, height 168 cm, weight 65 kg, stay KL. Verified SD.…" at bounding box center [593, 354] width 285 height 166
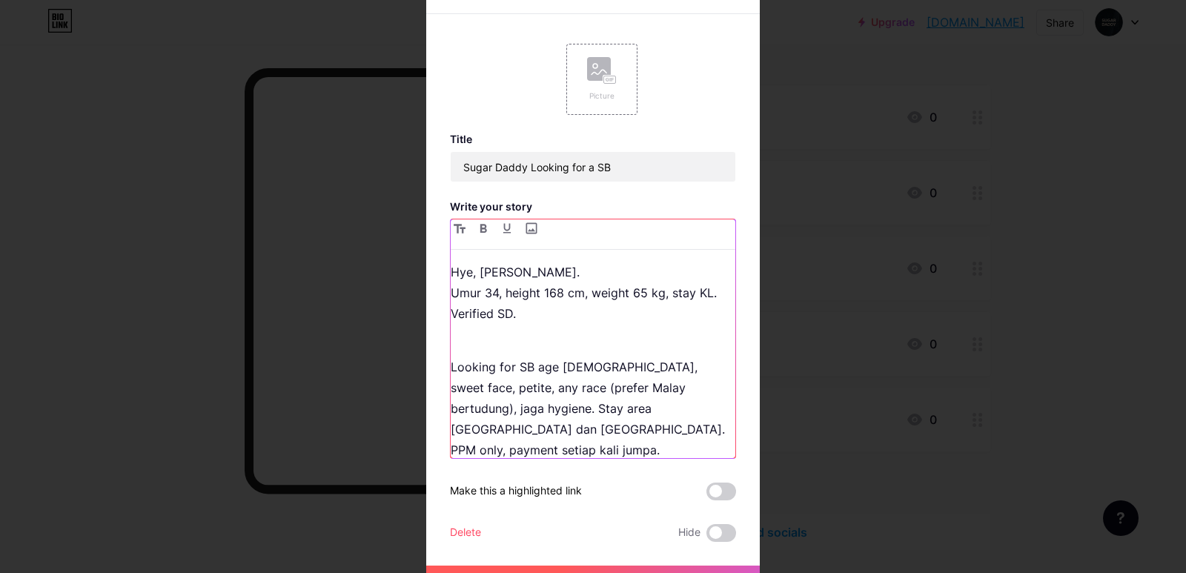
click at [575, 413] on p "Looking for SB age [DEMOGRAPHIC_DATA], sweet face, petite, any race (prefer Mal…" at bounding box center [593, 398] width 285 height 125
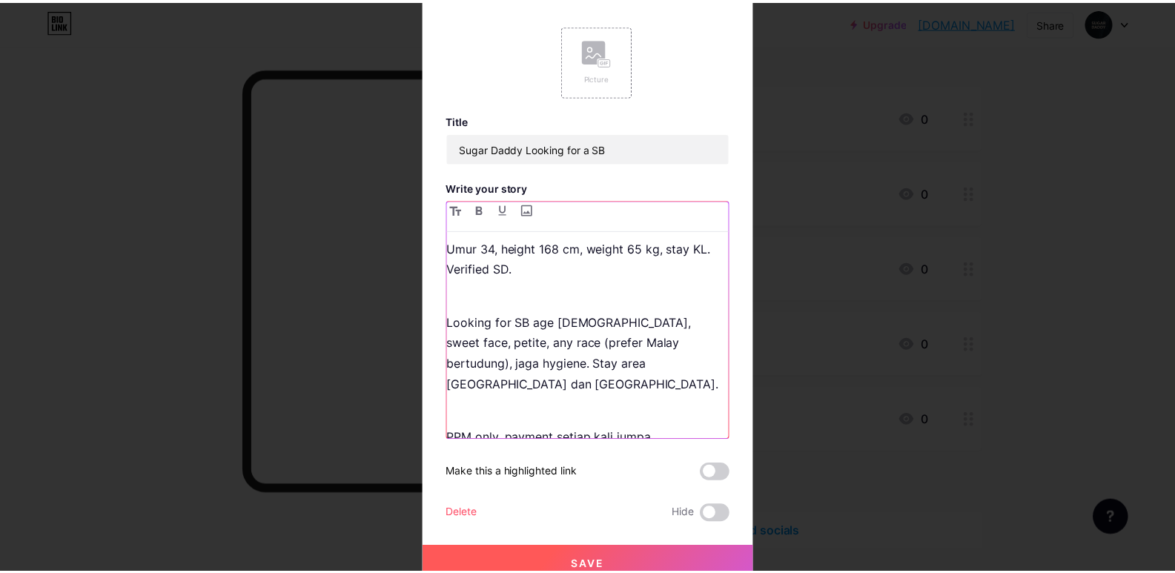
scroll to position [28, 0]
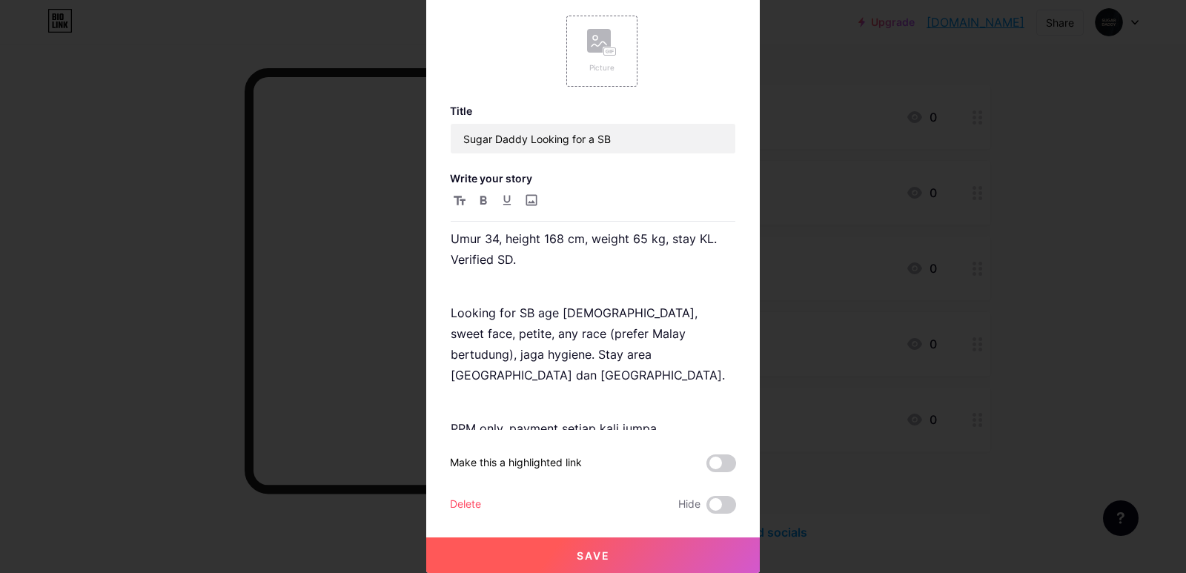
click at [700, 549] on button "Save" at bounding box center [593, 556] width 334 height 36
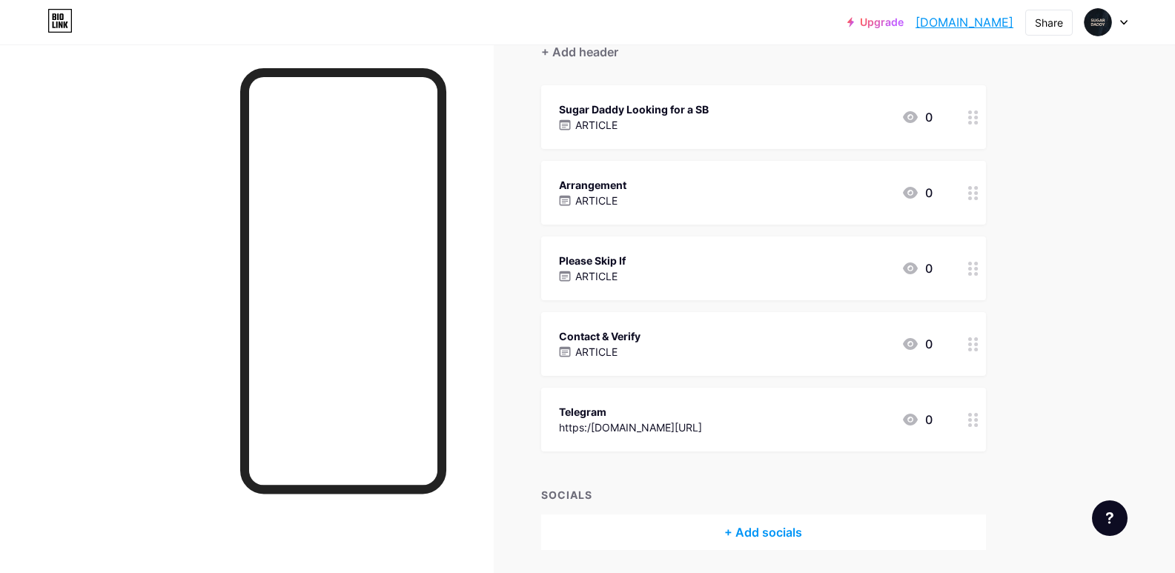
click at [672, 199] on div "Arrangement ARTICLE 0" at bounding box center [746, 193] width 374 height 34
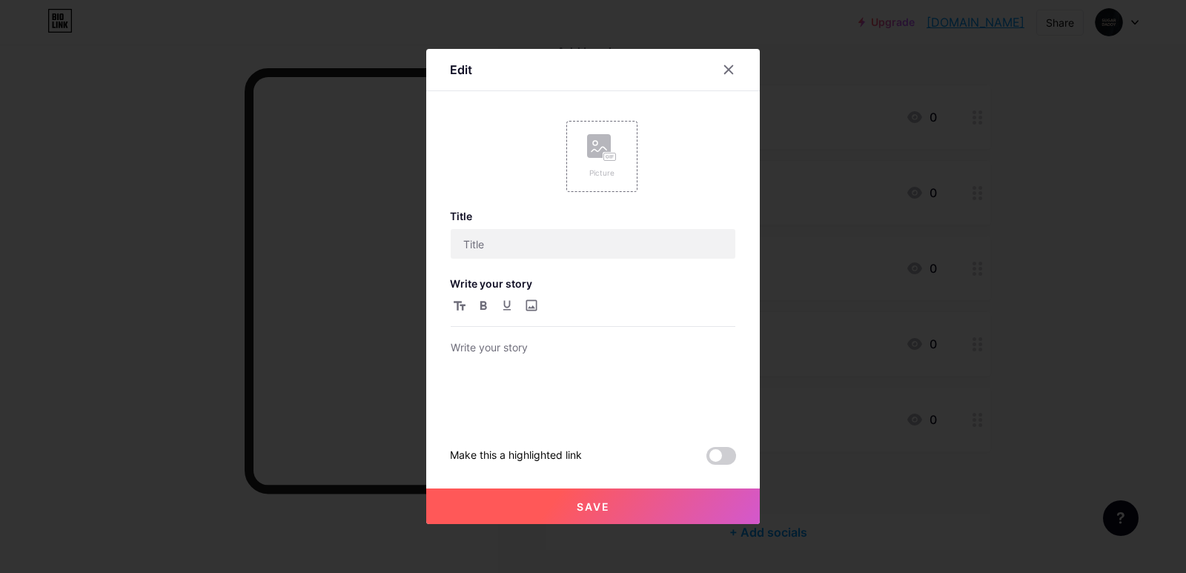
type input "Arrangement"
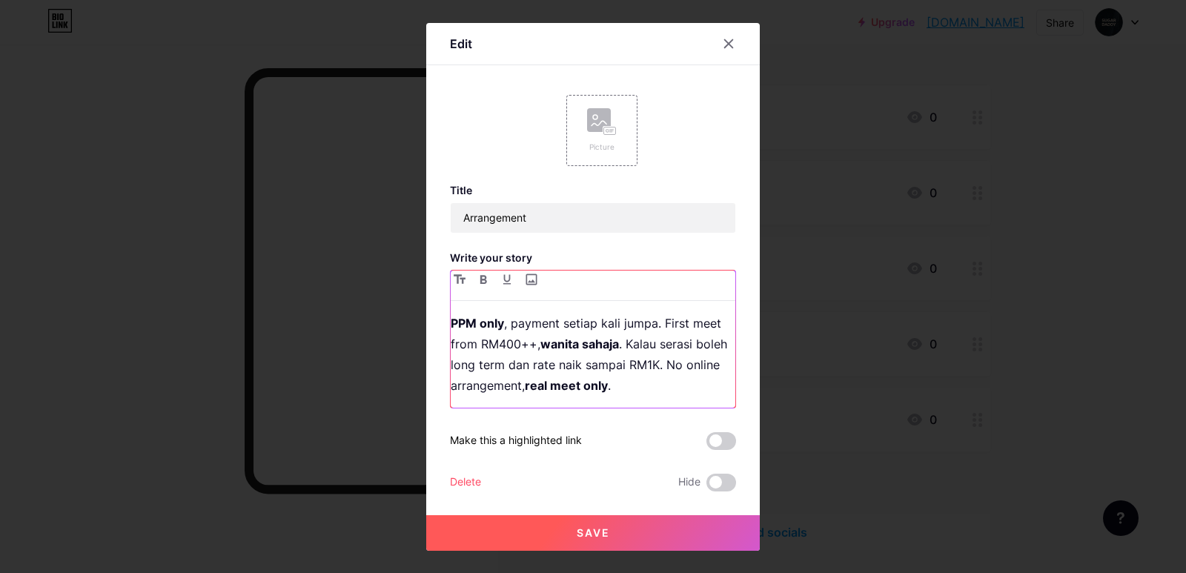
click at [574, 357] on p "PPM only , payment setiap kali jumpa. First meet from RM400++, wanita sahaja . …" at bounding box center [593, 354] width 285 height 83
drag, startPoint x: 538, startPoint y: 345, endPoint x: 549, endPoint y: 317, distance: 30.6
click at [612, 345] on p "PPM only, payment setiap kali jumpa. First meet from RM400++, wanita sahaja. Ka…" at bounding box center [593, 354] width 285 height 83
click at [486, 278] on button "button" at bounding box center [484, 280] width 18 height 18
drag, startPoint x: 497, startPoint y: 317, endPoint x: 444, endPoint y: 319, distance: 53.4
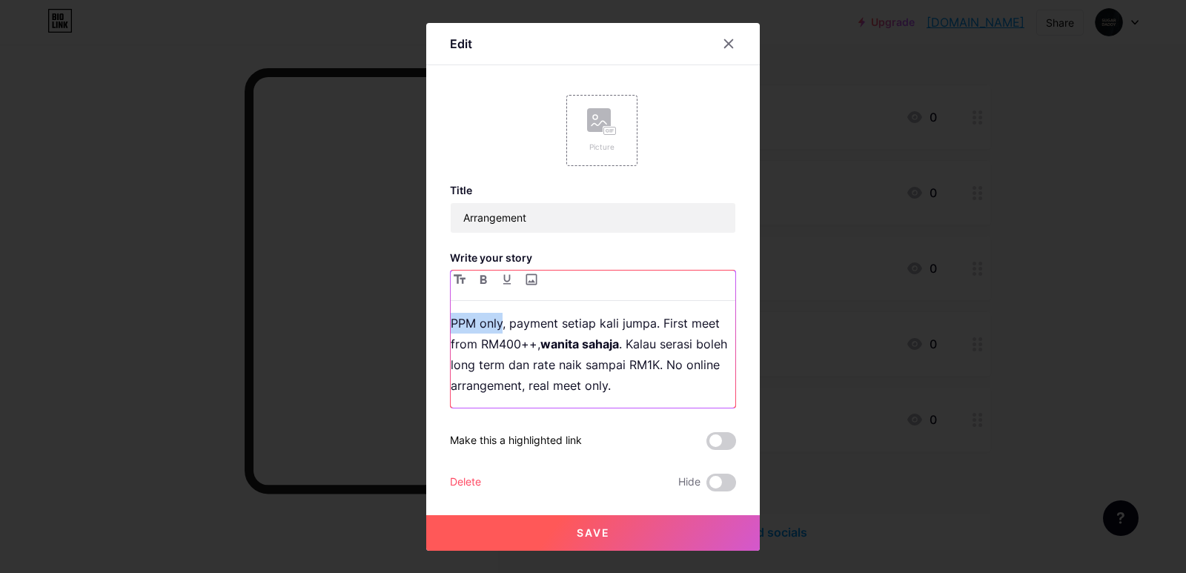
click at [450, 319] on div "PPM only, payment setiap kali jumpa. First meet from RM400++, wanita sahaja . K…" at bounding box center [593, 339] width 286 height 139
click at [480, 280] on icon "button" at bounding box center [483, 279] width 7 height 9
drag, startPoint x: 619, startPoint y: 367, endPoint x: 654, endPoint y: 363, distance: 35.1
click at [654, 363] on p "PPM only , payment setiap kali jumpa. First meet from RM400++, wanita sahaja . …" at bounding box center [593, 354] width 285 height 83
click at [483, 279] on button "button" at bounding box center [484, 280] width 18 height 18
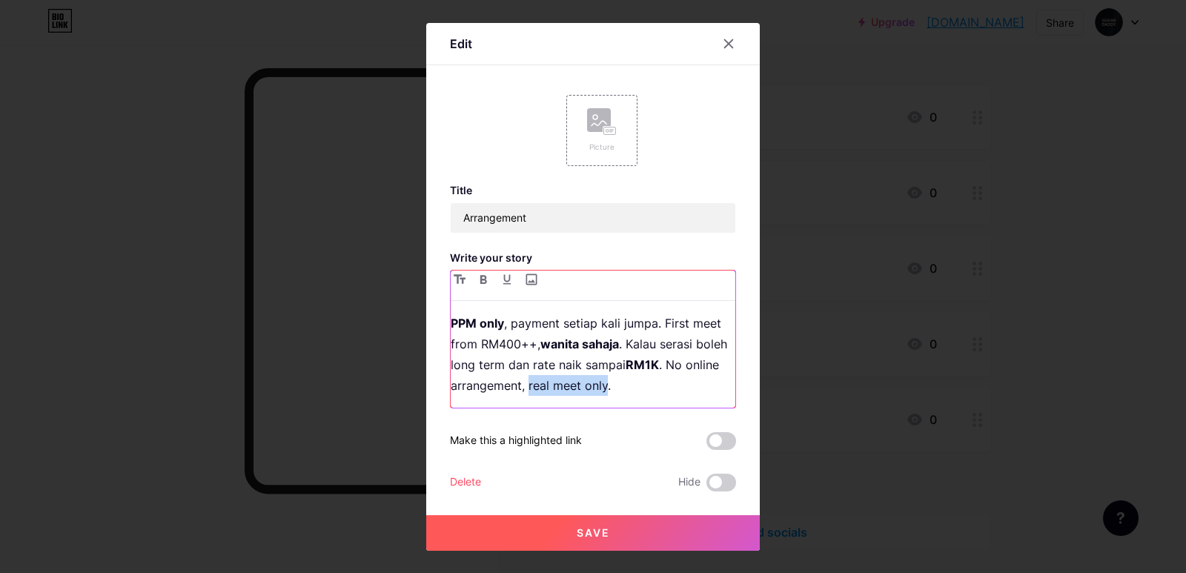
drag, startPoint x: 525, startPoint y: 384, endPoint x: 604, endPoint y: 385, distance: 78.6
click at [604, 385] on p "PPM only , payment setiap kali jumpa. First meet from RM400++, wanita sahaja . …" at bounding box center [593, 354] width 285 height 83
click at [480, 280] on icon "button" at bounding box center [483, 279] width 7 height 9
click at [670, 525] on button "Save" at bounding box center [593, 533] width 334 height 36
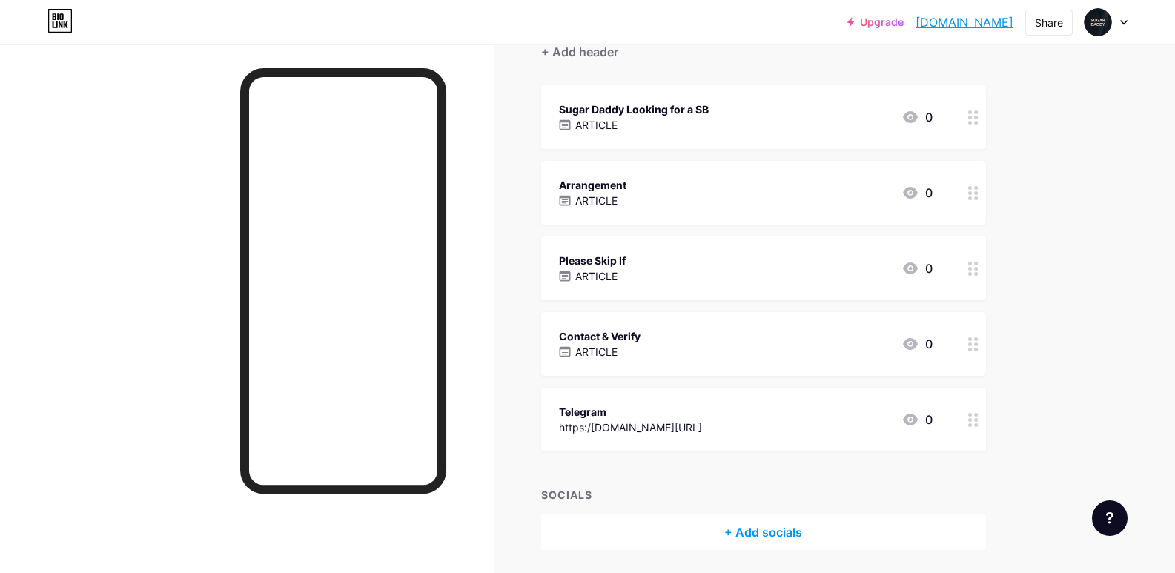
click at [655, 348] on div "Contact & Verify ARTICLE 0" at bounding box center [746, 344] width 374 height 34
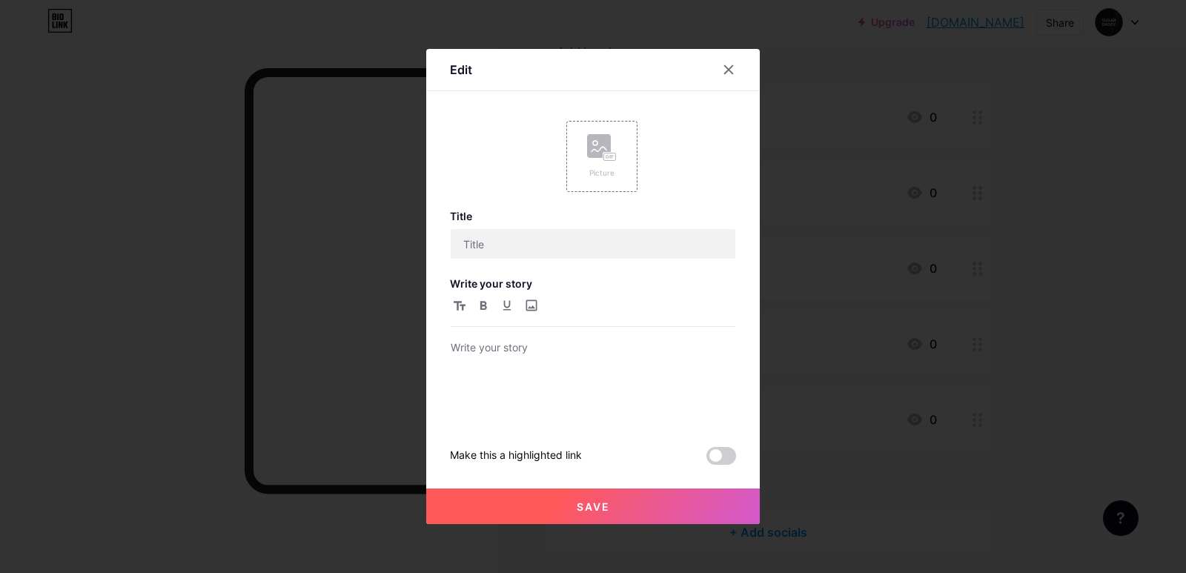
type input "Contact & Verify"
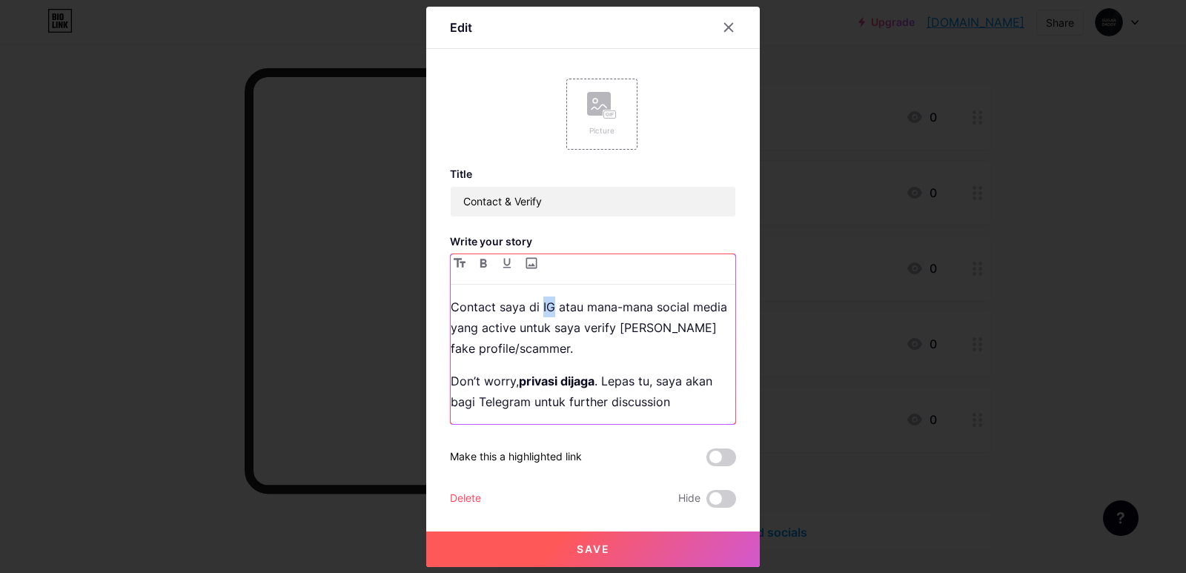
drag, startPoint x: 535, startPoint y: 310, endPoint x: 543, endPoint y: 310, distance: 8.9
click at [543, 310] on p "Contact saya di IG atau mana-mana social media yang active untuk saya verify [P…" at bounding box center [593, 328] width 285 height 62
click at [475, 265] on button "button" at bounding box center [484, 263] width 18 height 18
drag, startPoint x: 475, startPoint y: 403, endPoint x: 522, endPoint y: 399, distance: 47.7
click at [523, 402] on p "Don’t worry, privasi dijaga . Lepas tu, saya akan bagi Telegram untuk further d…" at bounding box center [593, 392] width 285 height 42
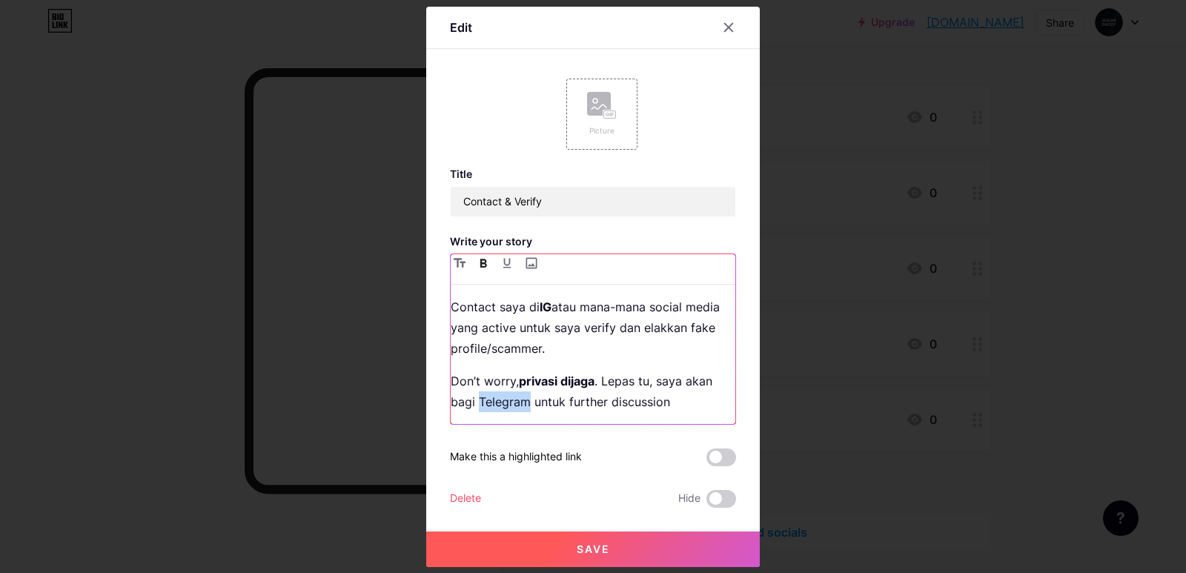
click at [482, 265] on button "button" at bounding box center [484, 263] width 18 height 18
click at [617, 334] on p "Contact saya di IG atau mana-mana social media yang active untuk saya verify [P…" at bounding box center [593, 328] width 285 height 62
click at [629, 557] on button "Save" at bounding box center [593, 550] width 334 height 36
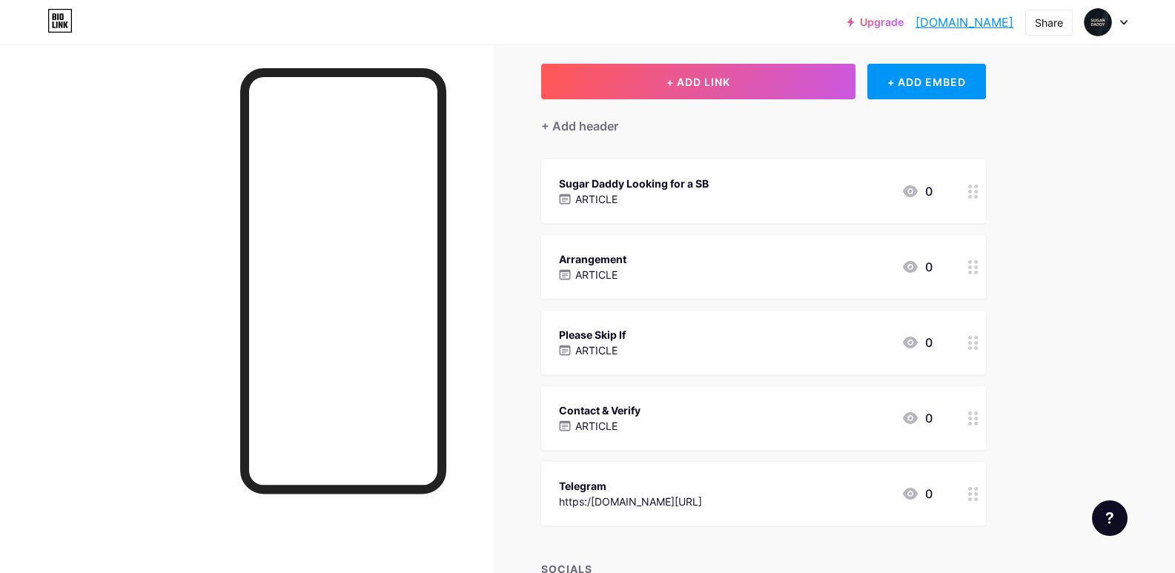
scroll to position [0, 0]
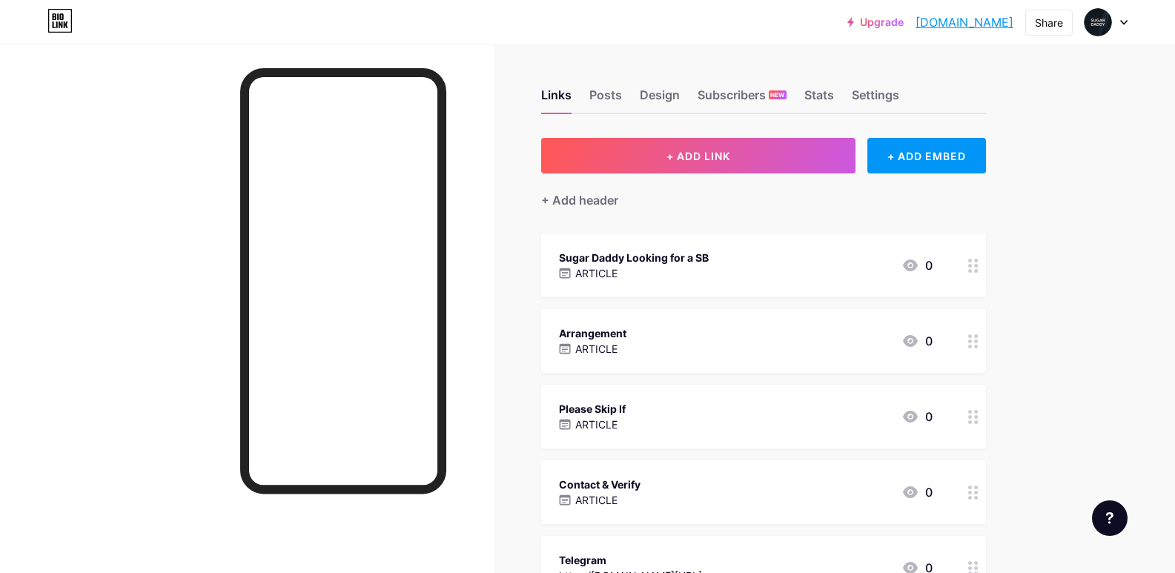
click at [848, 90] on div "Links Posts Design Subscribers NEW Stats Settings" at bounding box center [763, 88] width 445 height 52
click at [875, 93] on div "Settings" at bounding box center [875, 99] width 47 height 27
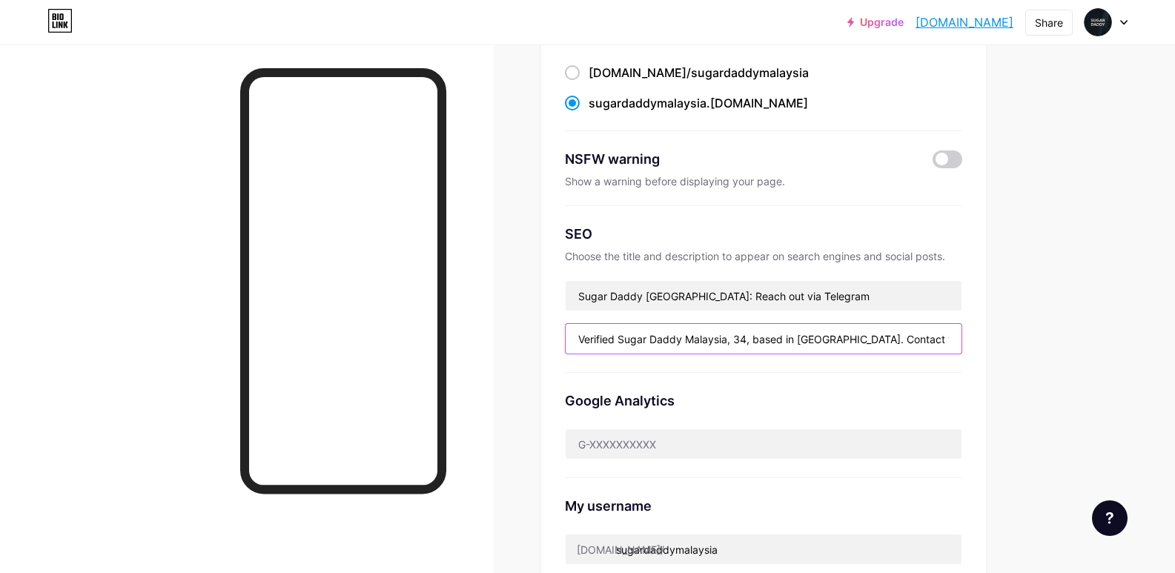
scroll to position [0, 283]
drag, startPoint x: 739, startPoint y: 345, endPoint x: 1052, endPoint y: 325, distance: 313.6
click at [1048, 325] on div "Links Posts Design Subscribers NEW Stats Settings Preferred link This is an aes…" at bounding box center [524, 454] width 1048 height 1117
click at [1005, 325] on div "Links Posts Design Subscribers NEW Stats Settings Preferred link This is an aes…" at bounding box center [524, 454] width 1048 height 1117
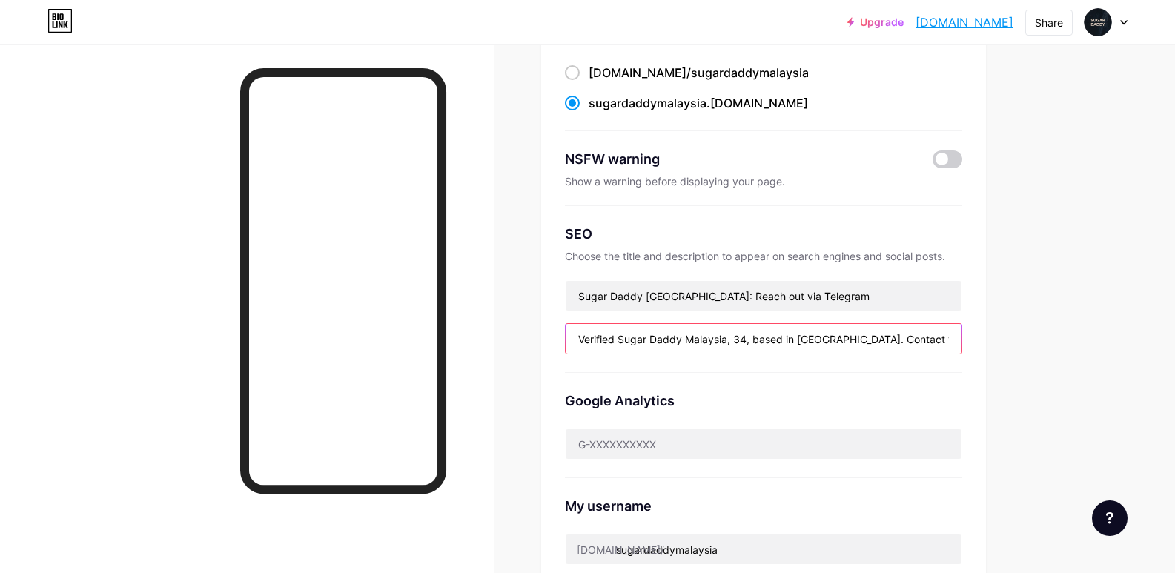
scroll to position [0, 283]
drag, startPoint x: 792, startPoint y: 342, endPoint x: 992, endPoint y: 345, distance: 200.2
click at [992, 345] on div "Links Posts Design Subscribers NEW Stats Settings Preferred link This is an aes…" at bounding box center [524, 454] width 1048 height 1117
click at [961, 337] on input "Verified Sugar Daddy Malaysia, 34, based in [GEOGRAPHIC_DATA]. Contact via Tele…" at bounding box center [764, 339] width 396 height 30
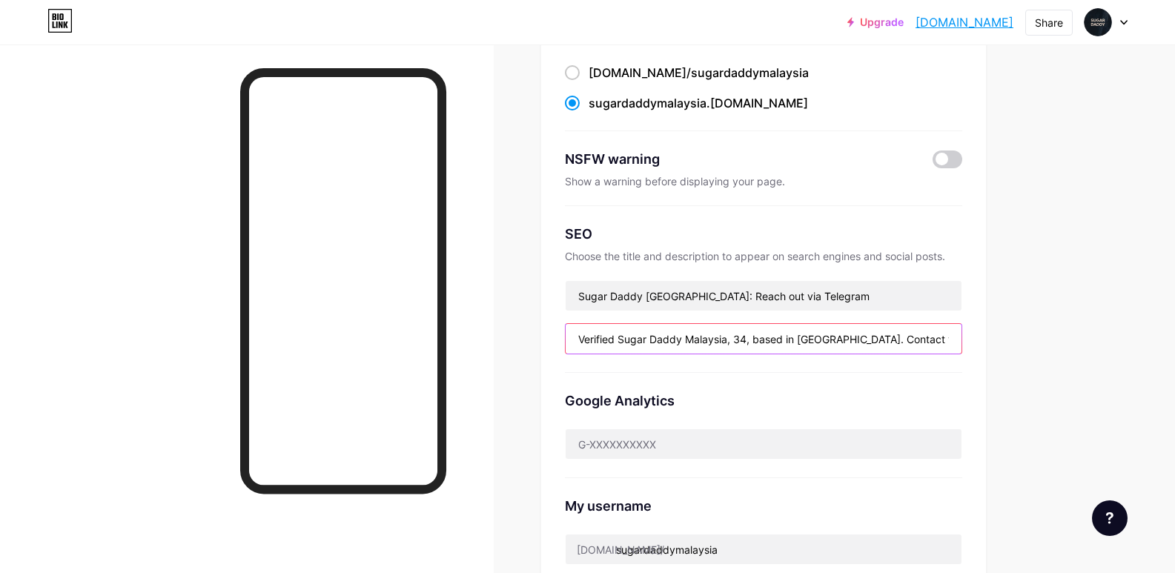
drag, startPoint x: 960, startPoint y: 337, endPoint x: 520, endPoint y: 345, distance: 440.5
click at [520, 345] on div "Links Posts Design Subscribers NEW Stats Settings Preferred link This is an aes…" at bounding box center [524, 454] width 1048 height 1117
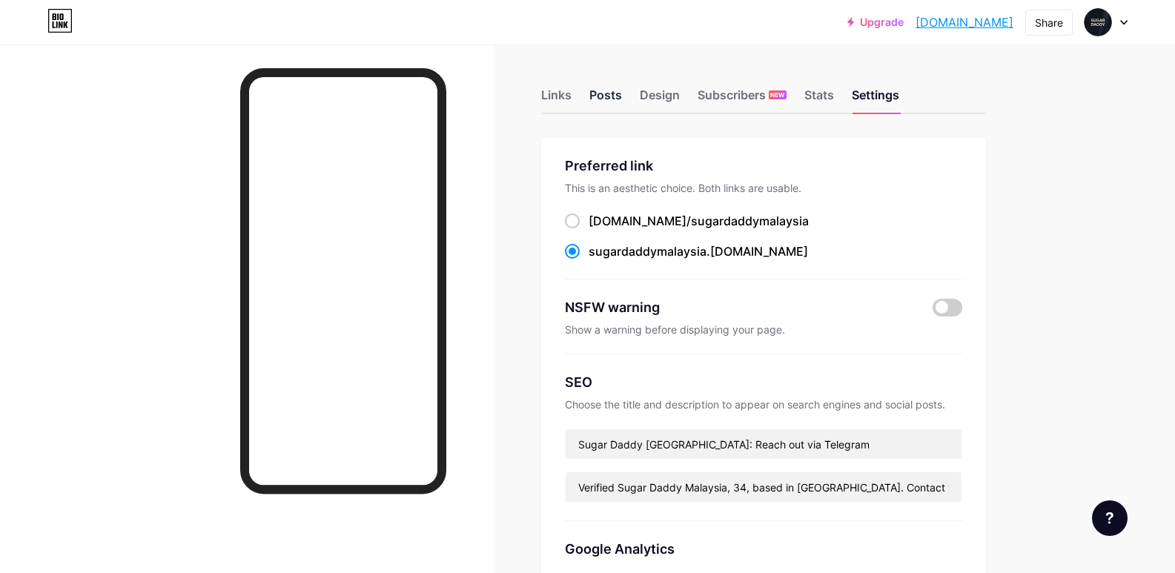
click at [609, 98] on div "Posts" at bounding box center [605, 99] width 33 height 27
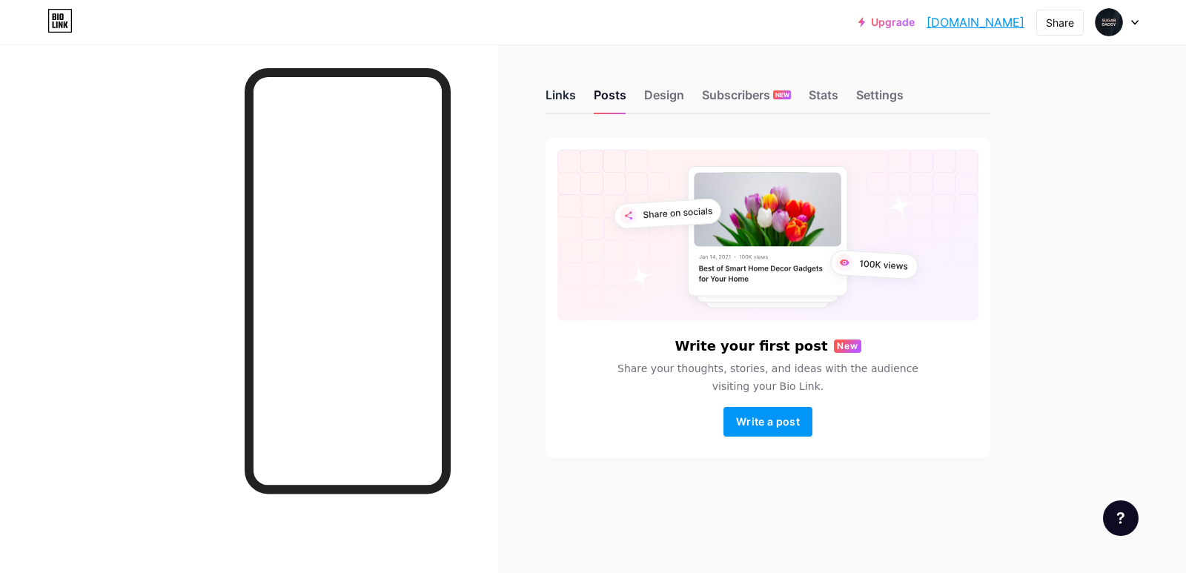
click at [546, 99] on div "Links" at bounding box center [561, 99] width 30 height 27
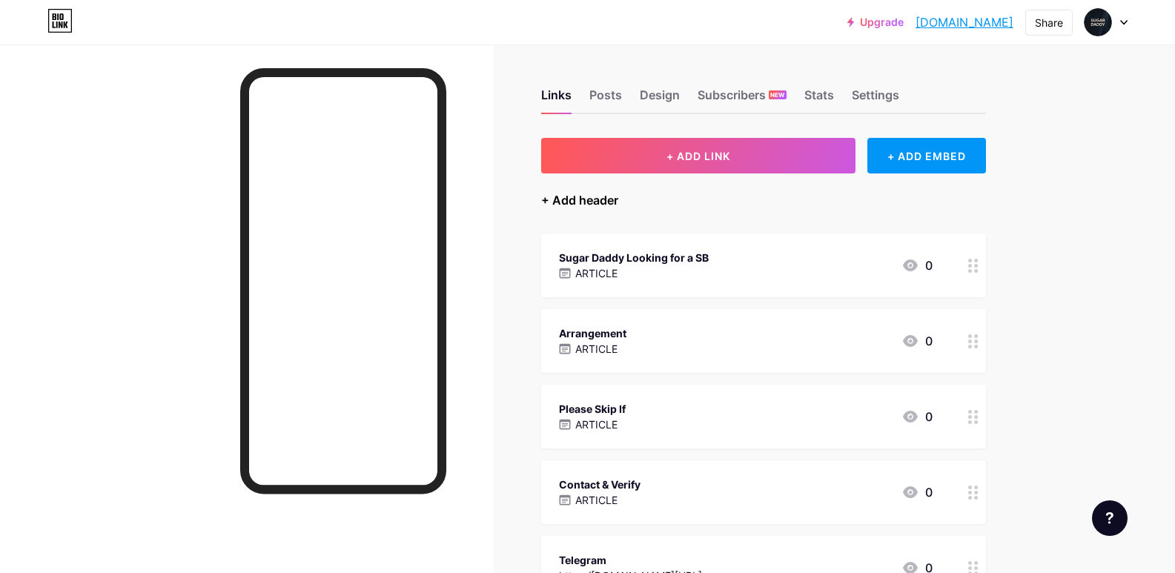
click at [613, 201] on div "+ Add header" at bounding box center [579, 200] width 77 height 18
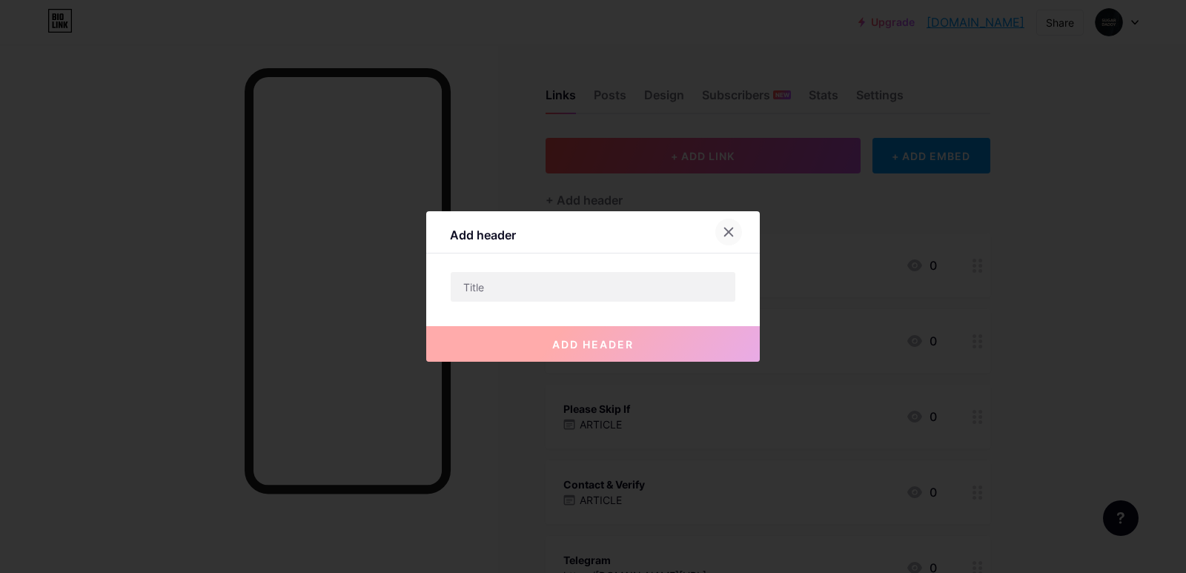
click at [723, 232] on icon at bounding box center [729, 232] width 12 height 12
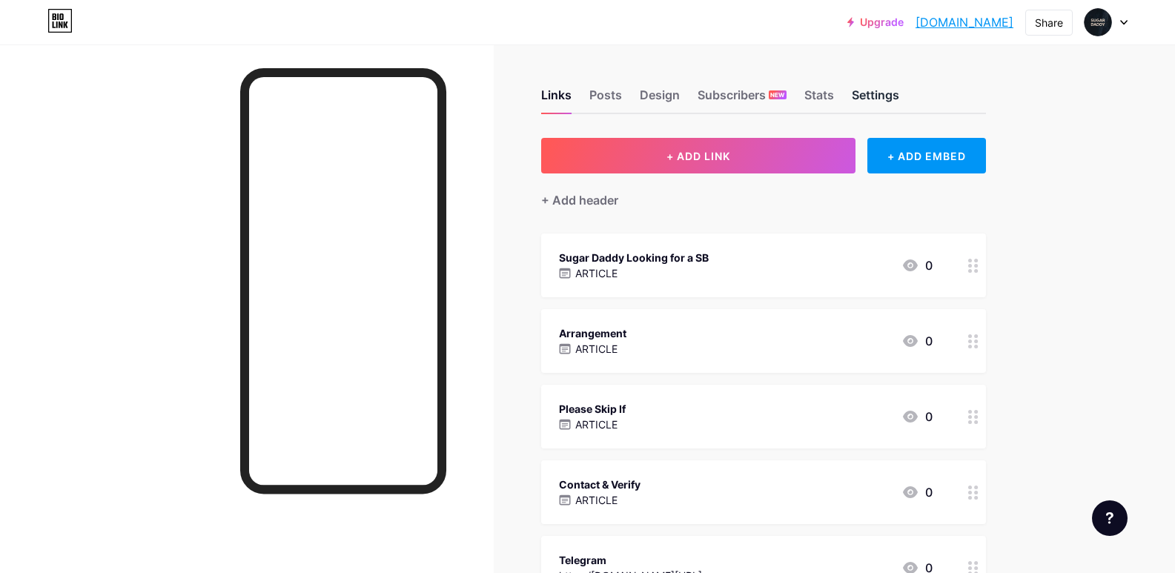
click at [870, 101] on div "Settings" at bounding box center [875, 99] width 47 height 27
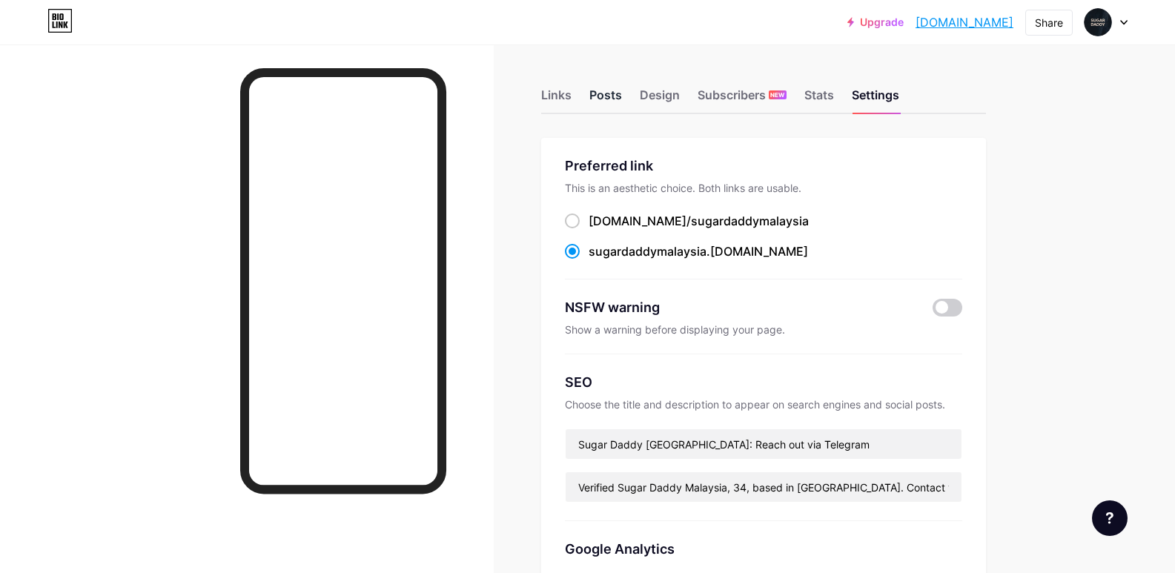
click at [609, 95] on div "Posts" at bounding box center [605, 99] width 33 height 27
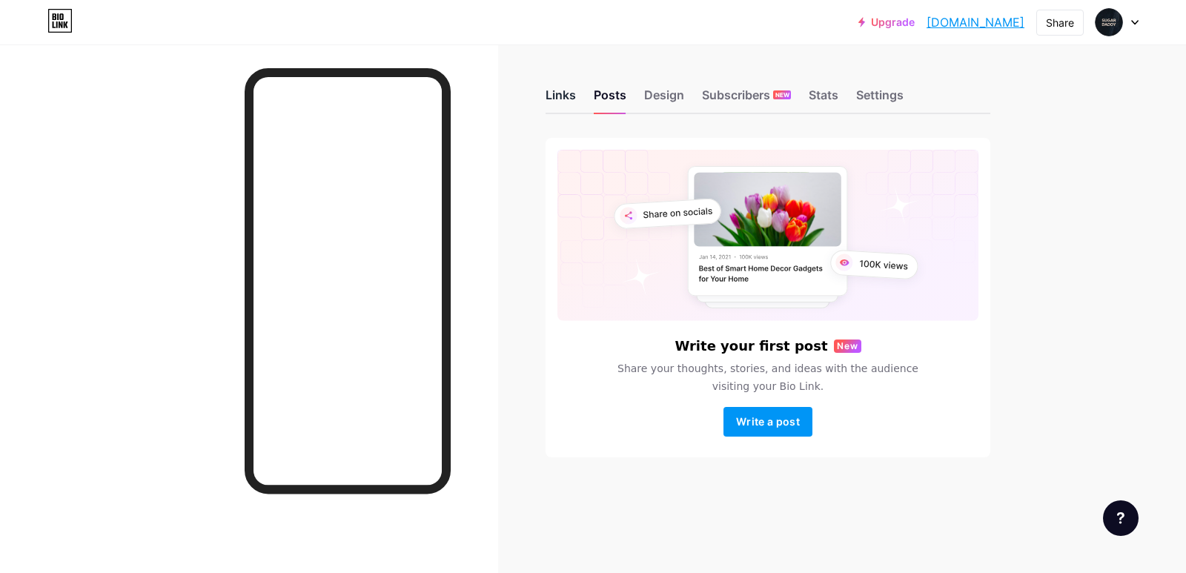
click at [556, 93] on div "Links" at bounding box center [561, 99] width 30 height 27
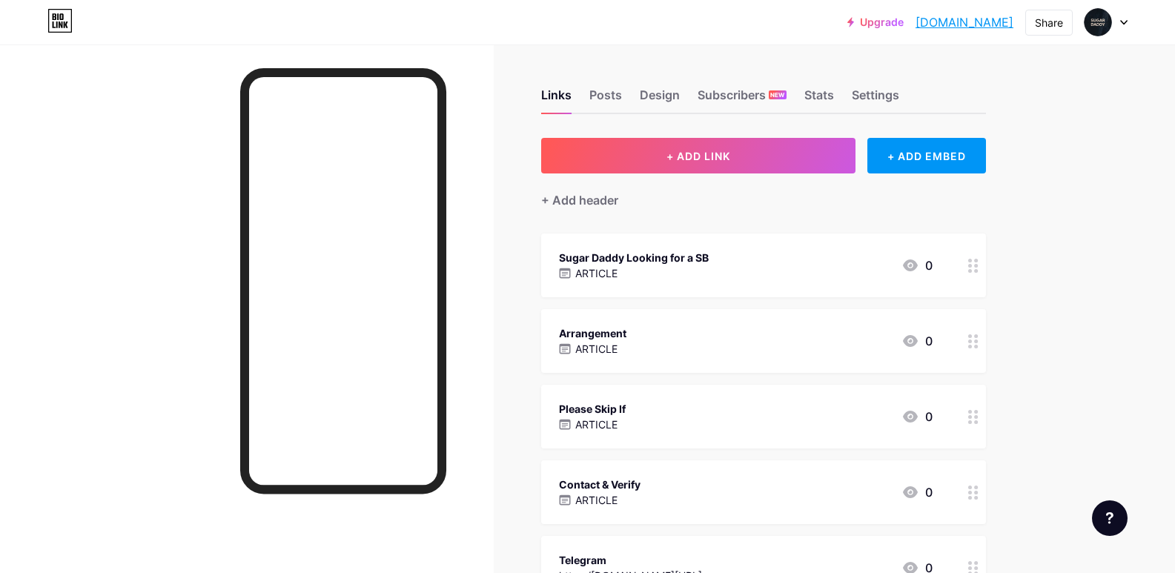
click at [1119, 27] on div at bounding box center [1106, 22] width 43 height 27
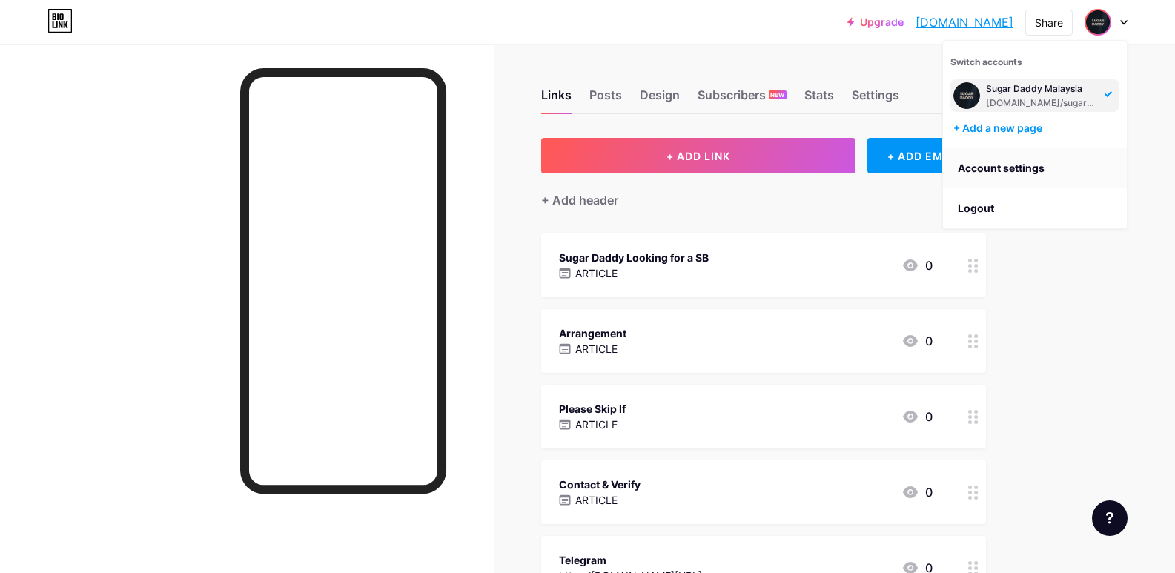
click at [1036, 162] on link "Account settings" at bounding box center [1035, 168] width 184 height 40
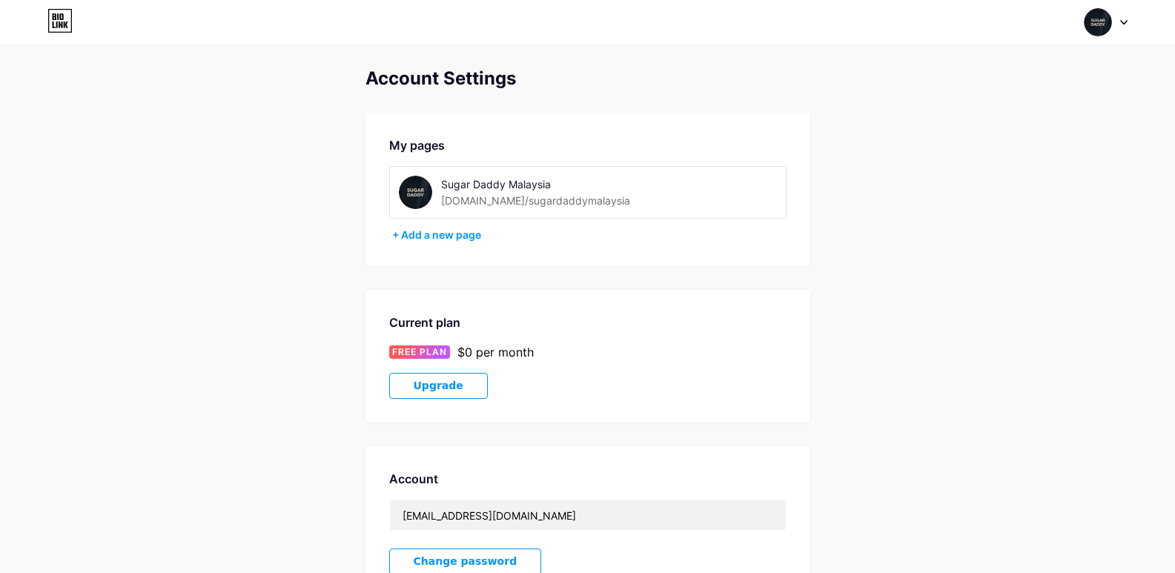
click at [651, 206] on div "Sugar Daddy Malaysia [DOMAIN_NAME]/sugardaddymalaysia" at bounding box center [587, 192] width 397 height 53
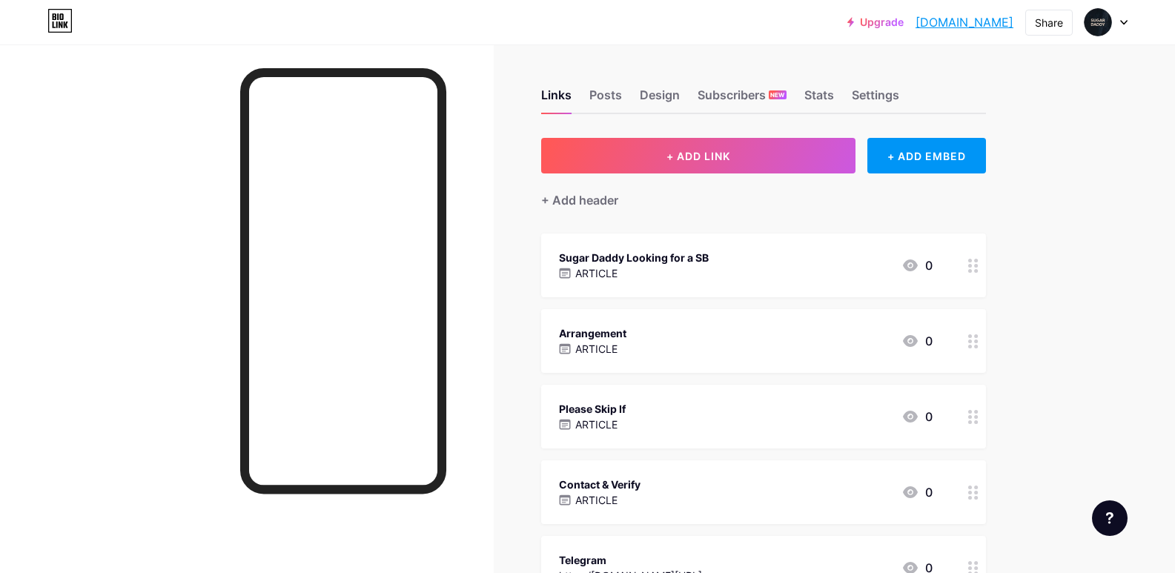
click at [589, 98] on div "Links Posts Design Subscribers NEW Stats Settings" at bounding box center [763, 88] width 445 height 52
click at [601, 98] on div "Posts" at bounding box center [605, 99] width 33 height 27
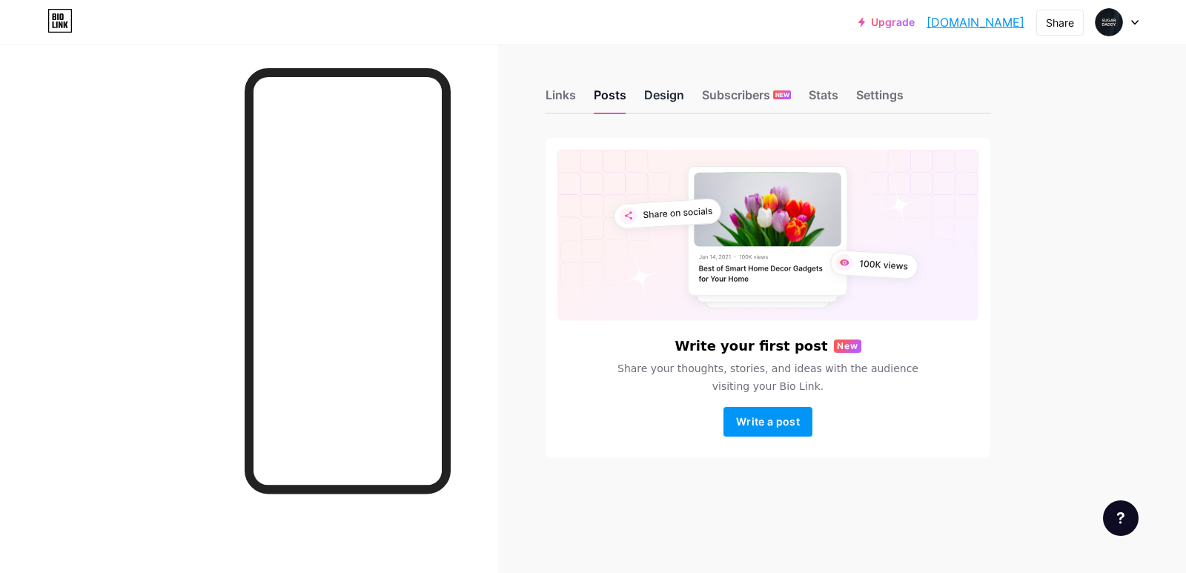
click at [674, 98] on div "Design" at bounding box center [664, 99] width 40 height 27
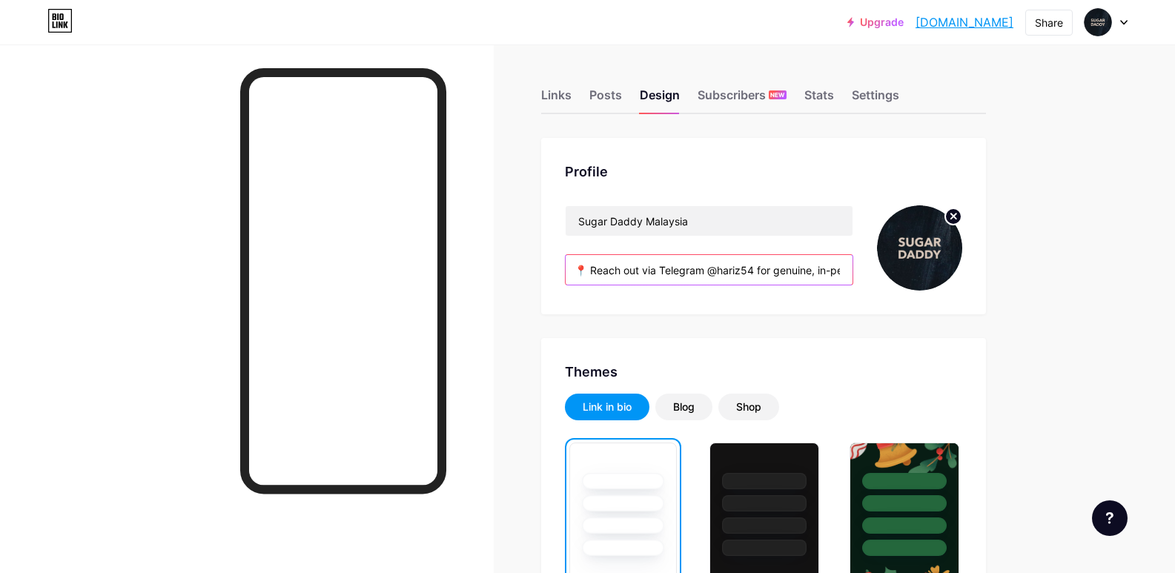
scroll to position [0, 354]
drag, startPoint x: 583, startPoint y: 268, endPoint x: 847, endPoint y: 278, distance: 264.1
click at [845, 280] on input "Verified Sugar Daddy Malaysia, 34, based in KL 📍 Reach out via Telegram @hariz5…" at bounding box center [709, 270] width 287 height 30
paste input ". Contact via Telegram/Instagram for a genuine, discreet"
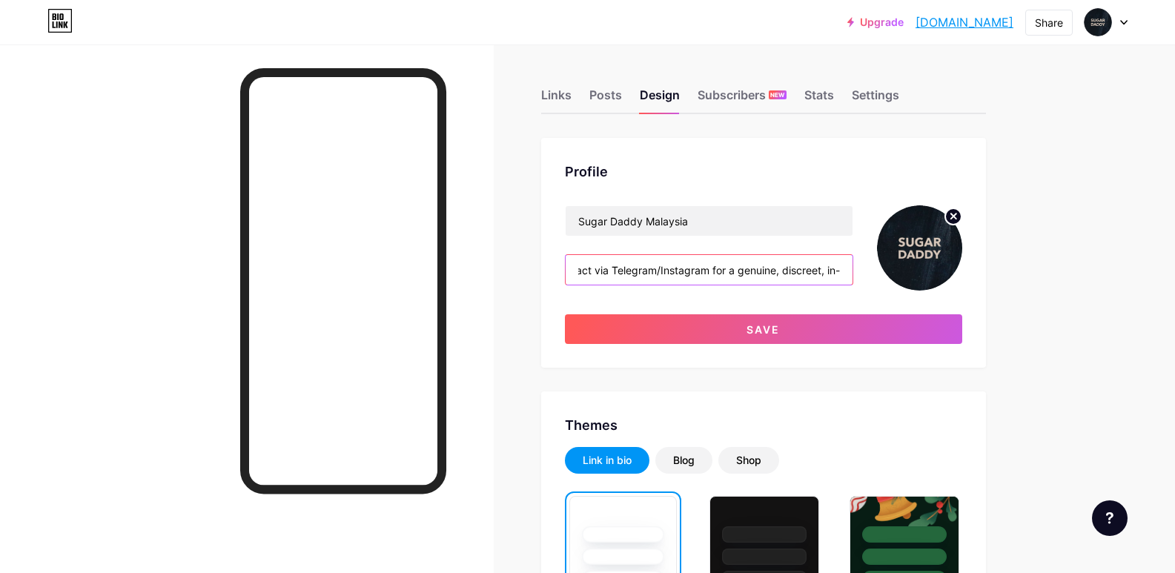
scroll to position [0, 392]
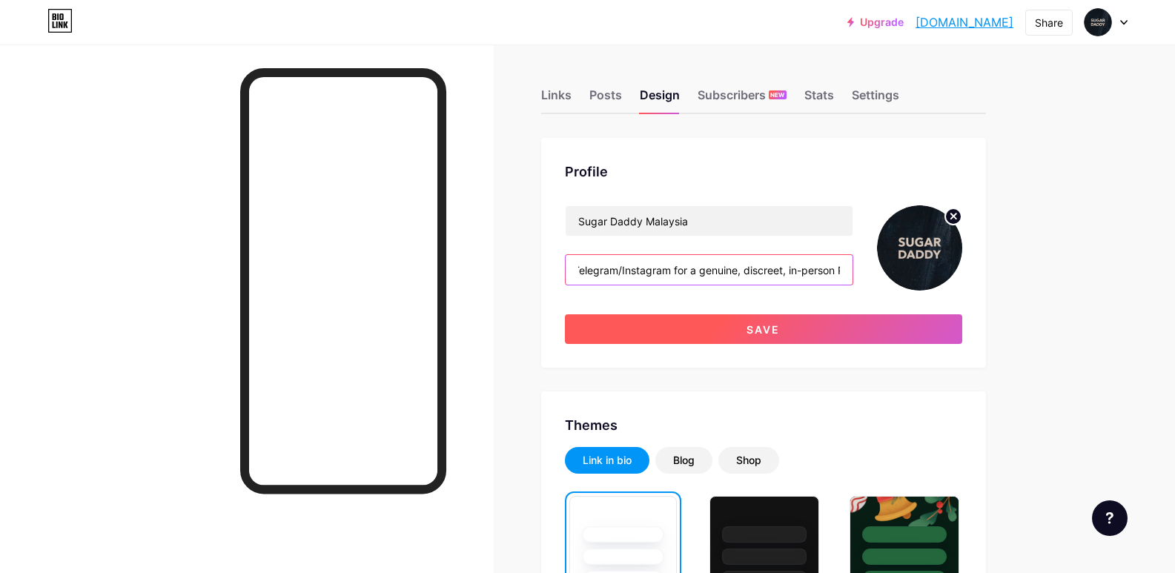
type input "Verified Sugar Daddy Malaysia, 34, based in [GEOGRAPHIC_DATA]. Contact via Tele…"
click at [893, 325] on button "Save" at bounding box center [763, 329] width 397 height 30
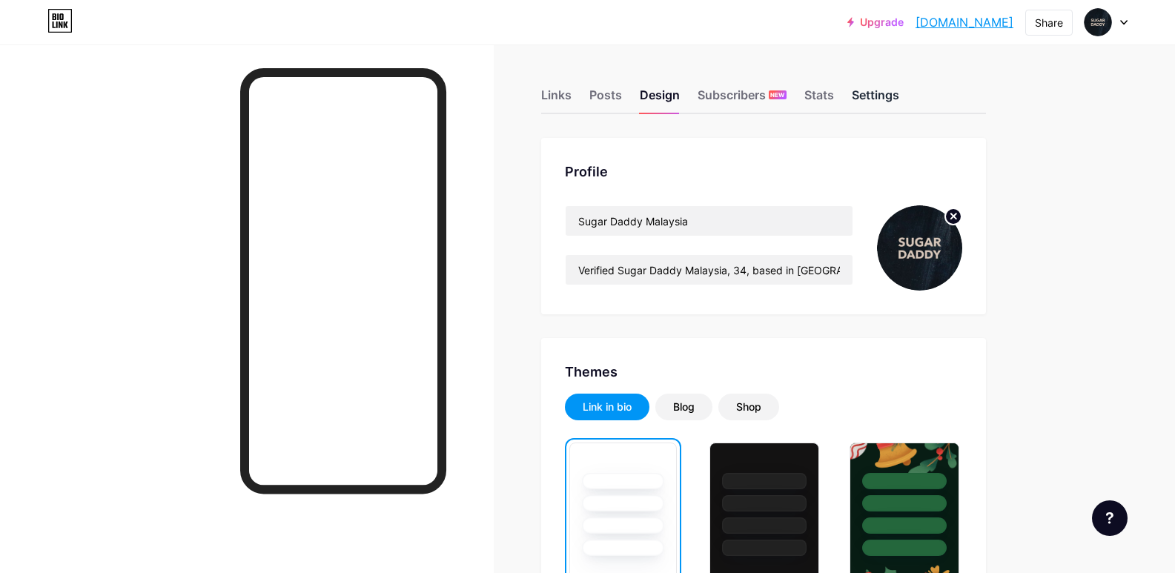
click at [893, 98] on div "Settings" at bounding box center [875, 99] width 47 height 27
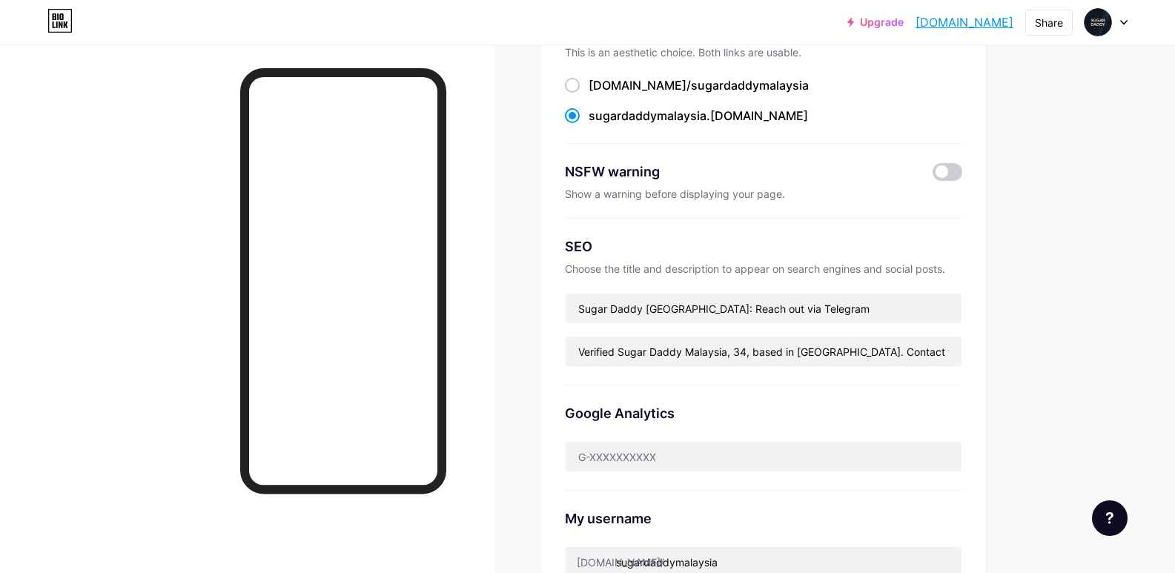
scroll to position [148, 0]
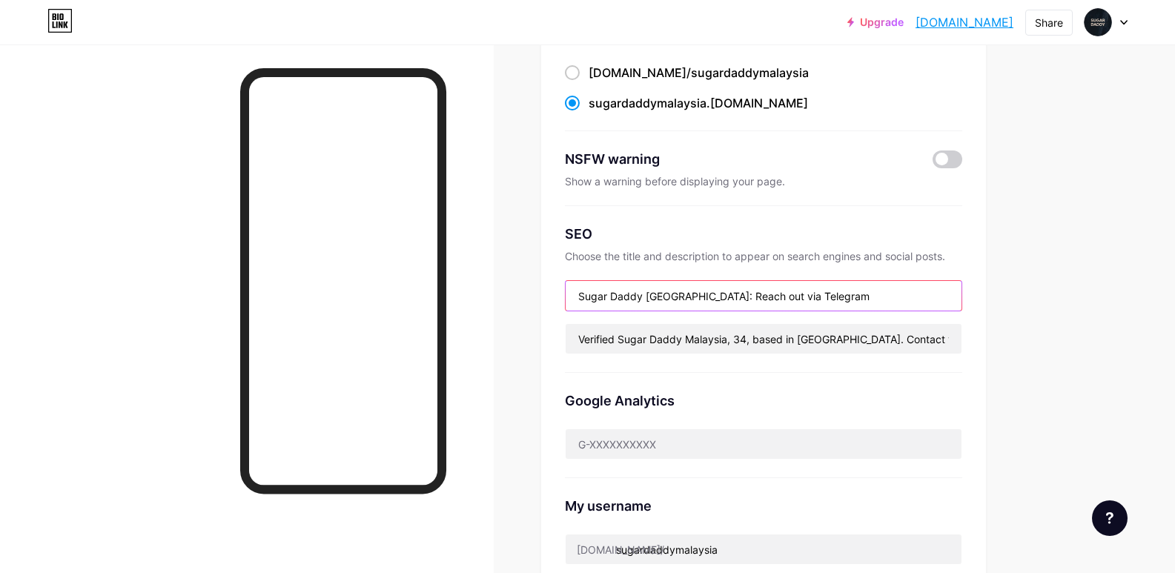
click at [768, 298] on input "Sugar Daddy [GEOGRAPHIC_DATA]: Reach out via Telegram" at bounding box center [764, 296] width 396 height 30
drag, startPoint x: 698, startPoint y: 294, endPoint x: 836, endPoint y: 299, distance: 137.3
click at [836, 299] on input "Sugar Daddy [GEOGRAPHIC_DATA]: Reach out via Telegram" at bounding box center [764, 296] width 396 height 30
drag, startPoint x: 727, startPoint y: 299, endPoint x: 621, endPoint y: 302, distance: 106.8
click at [575, 310] on div "SEO Choose the title and description to appear on search engines and social pos…" at bounding box center [763, 289] width 397 height 167
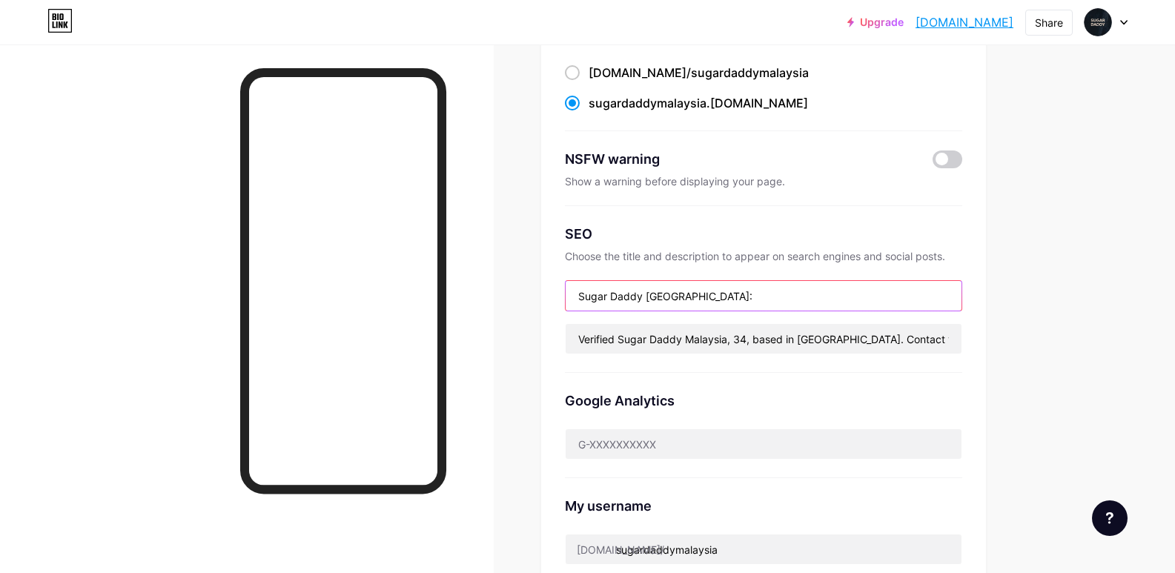
paste input "| Nak Mencari Sugar Daddy (SD) KL? Contact via Telegram"
drag, startPoint x: 799, startPoint y: 296, endPoint x: 825, endPoint y: 296, distance: 25.9
click at [825, 296] on input "Sugar Daddy Malaysia | Nak Mencari Sugar Daddy (SD) KL? Contact via Telegram" at bounding box center [764, 296] width 396 height 30
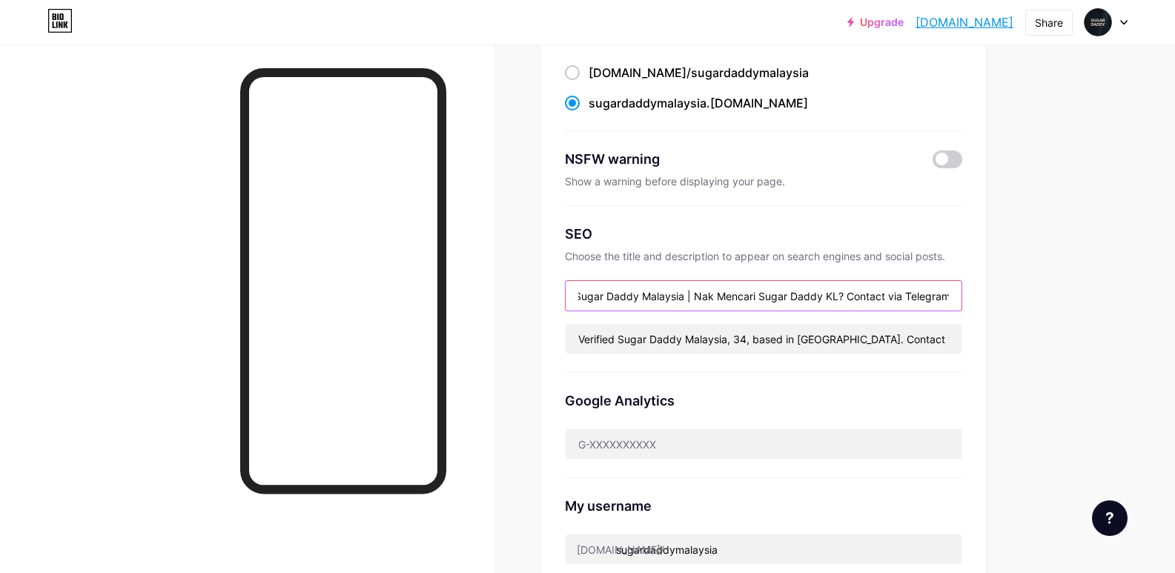
drag, startPoint x: 906, startPoint y: 295, endPoint x: 953, endPoint y: 295, distance: 46.7
click at [953, 295] on input "Sugar Daddy Malaysia | Nak Mencari Sugar Daddy KL? Contact via Telegram" at bounding box center [764, 296] width 396 height 30
drag, startPoint x: 852, startPoint y: 297, endPoint x: 944, endPoint y: 293, distance: 92.0
click at [946, 295] on input "Sugar Daddy Malaysia | Nak Mencari Sugar Daddy KL? Contact via" at bounding box center [764, 296] width 396 height 30
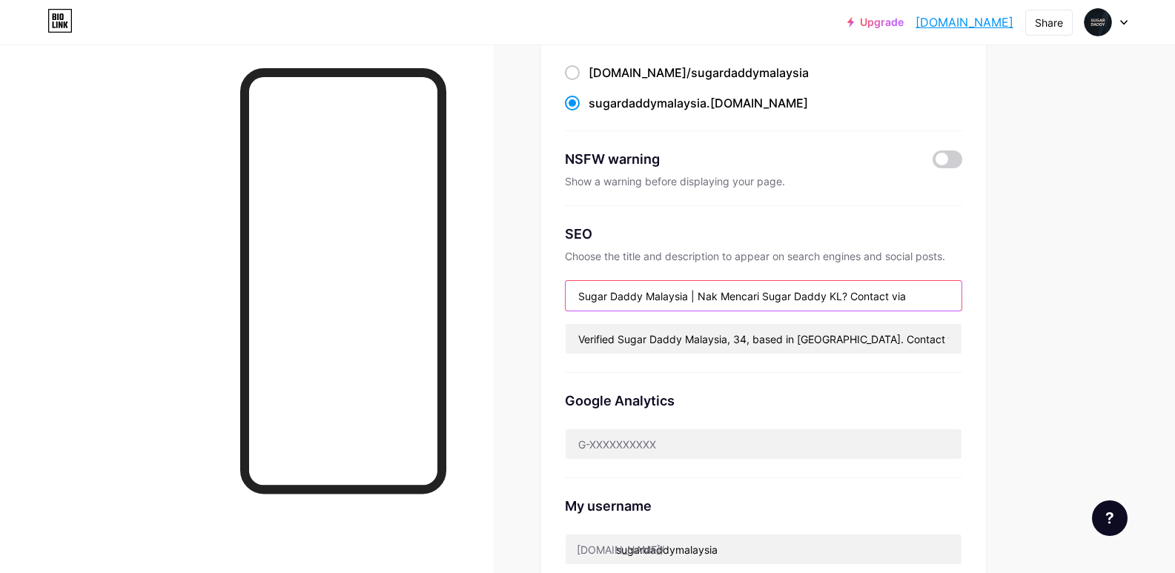
paste input "Telegram"
click at [1089, 237] on div "Upgrade sugardaddymalay... [DOMAIN_NAME] Share Switch accounts Sugar Daddy Mala…" at bounding box center [587, 459] width 1175 height 1214
drag, startPoint x: 948, startPoint y: 295, endPoint x: 541, endPoint y: 326, distance: 408.2
click at [541, 326] on div "Links Posts Design Subscribers NEW Stats Settings Preferred link This is an aes…" at bounding box center [524, 481] width 1048 height 1170
paste input "D KL? Telegram"
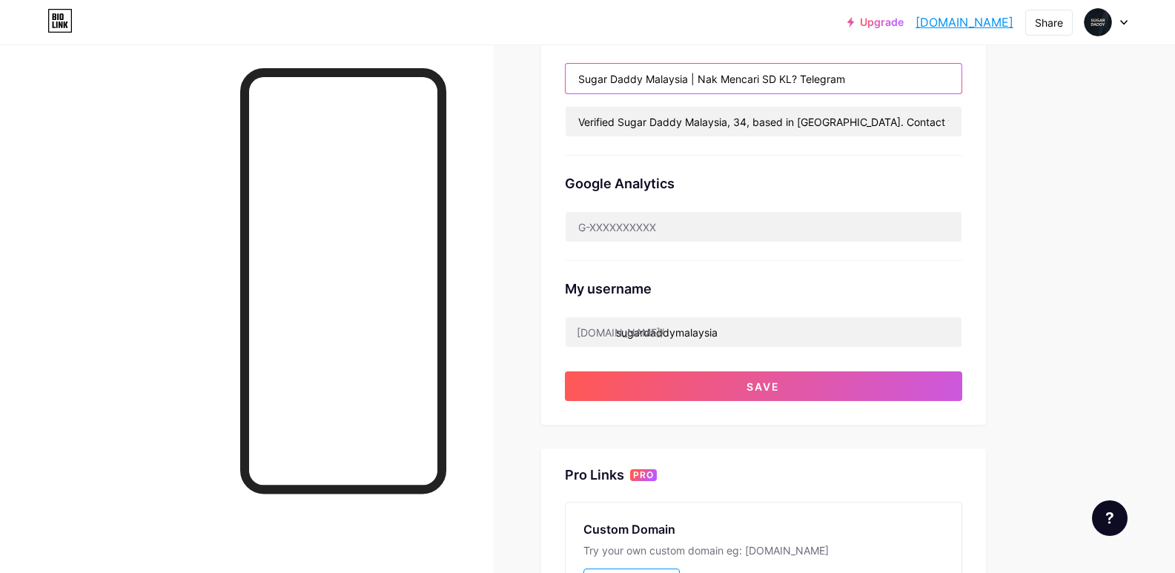
scroll to position [371, 0]
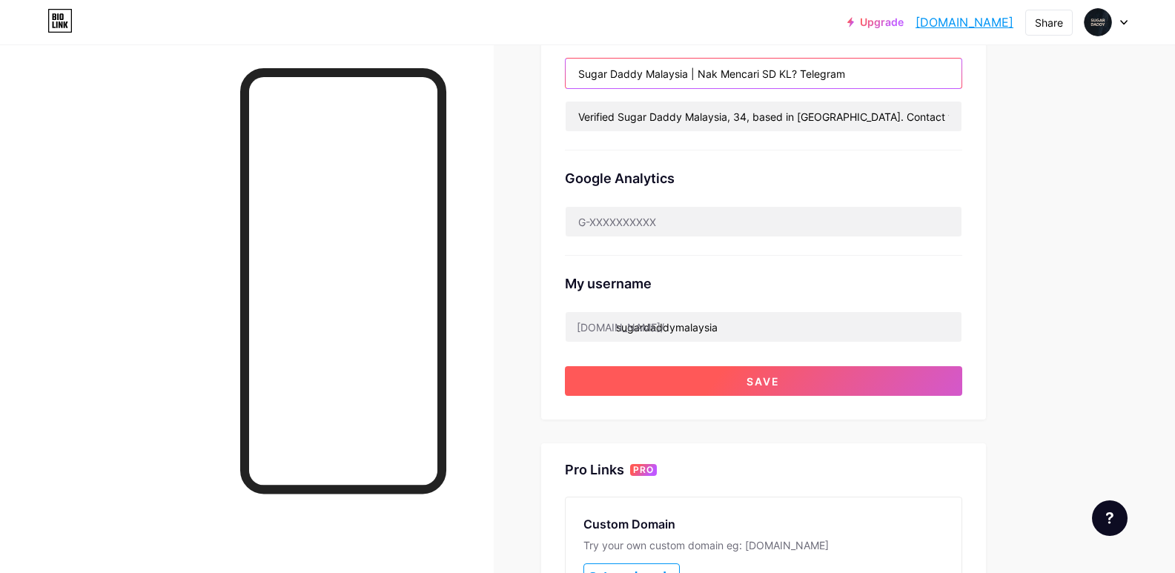
type input "Sugar Daddy Malaysia | Nak Mencari SD KL? Telegram"
click at [919, 375] on button "Save" at bounding box center [763, 381] width 397 height 30
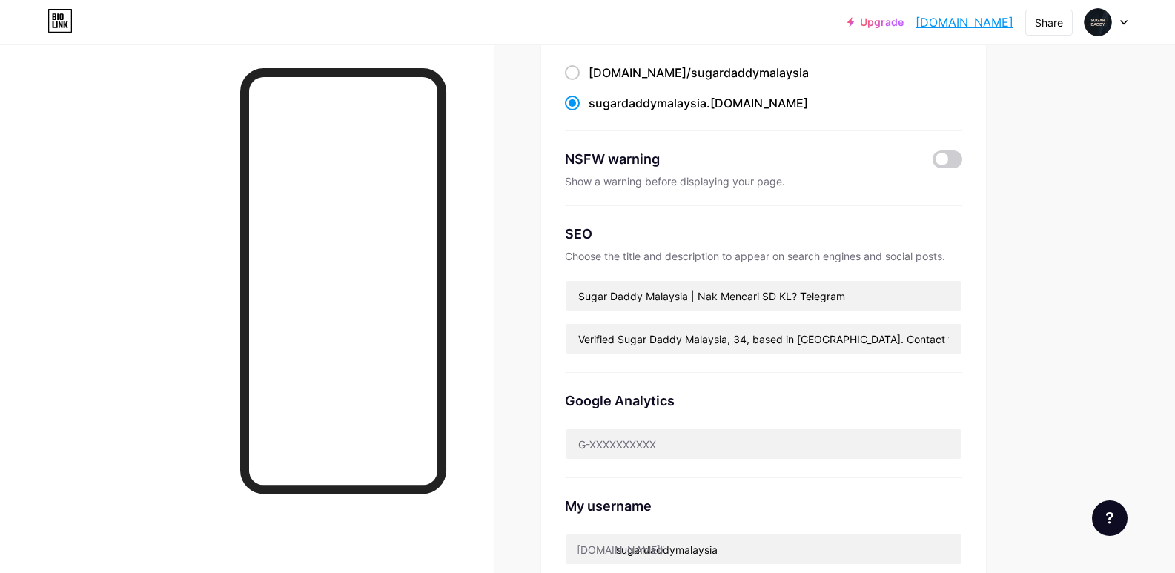
scroll to position [297, 0]
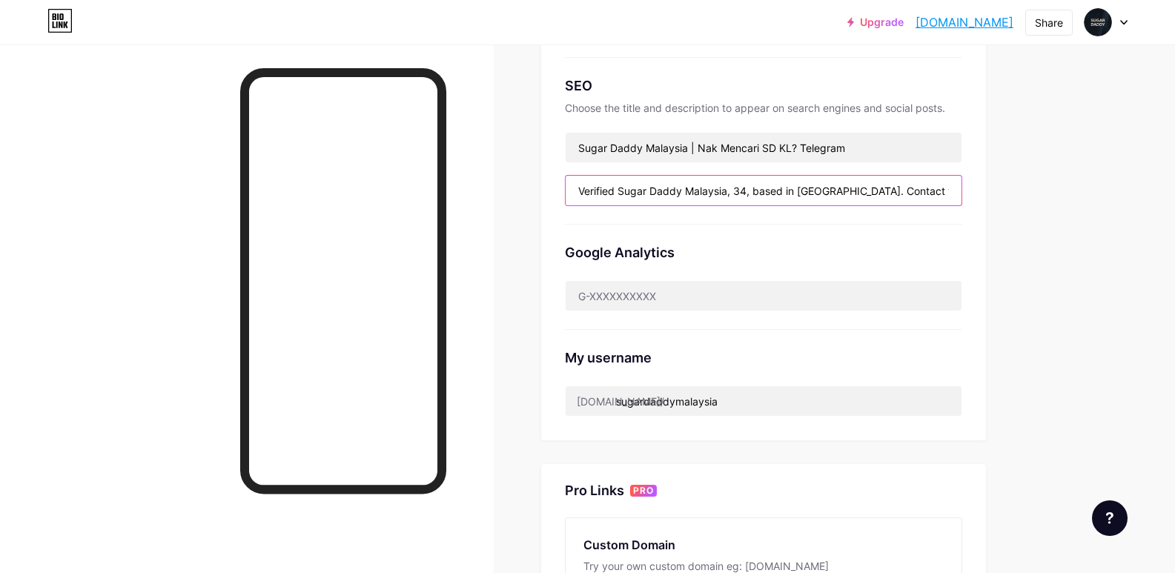
click at [689, 191] on input "Verified Sugar Daddy Malaysia, 34, based in [GEOGRAPHIC_DATA]. Contact via Tele…" at bounding box center [764, 191] width 396 height 30
click at [616, 190] on input "Verified Sugar Daddy Malaysia, 34, based in [GEOGRAPHIC_DATA]. Contact via Tele…" at bounding box center [764, 191] width 396 height 30
click at [733, 186] on input "Verified Sugar Daddy Malaysia, 34, based in [GEOGRAPHIC_DATA]. Contact via Tele…" at bounding box center [764, 191] width 396 height 30
paste input ". Mencari SD KL? Contact via Telegram/Instagram untuk"
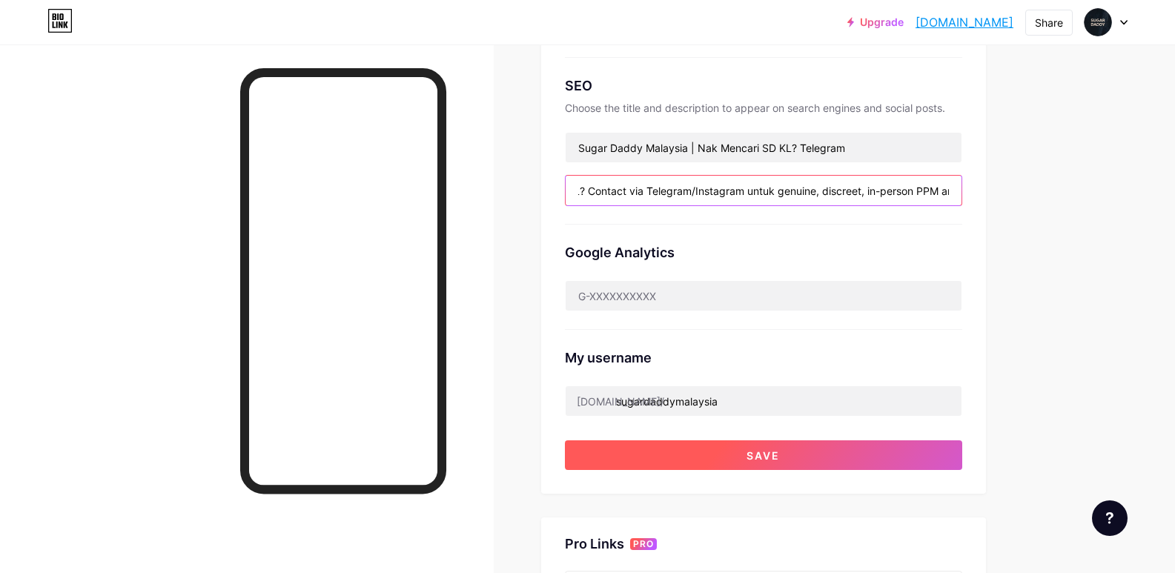
type input "Verified Sugar Daddy [GEOGRAPHIC_DATA]. Mencari SD KL? Contact via Telegram/Ins…"
click at [826, 454] on button "Save" at bounding box center [763, 455] width 397 height 30
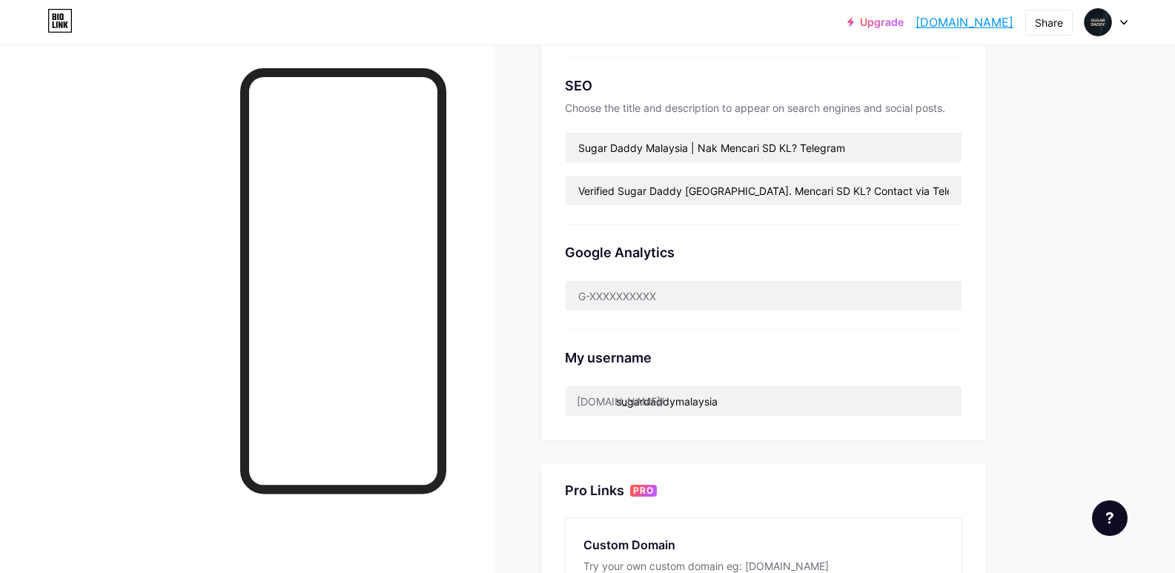
click at [950, 27] on link "[DOMAIN_NAME]" at bounding box center [965, 22] width 98 height 18
